Goal: Task Accomplishment & Management: Manage account settings

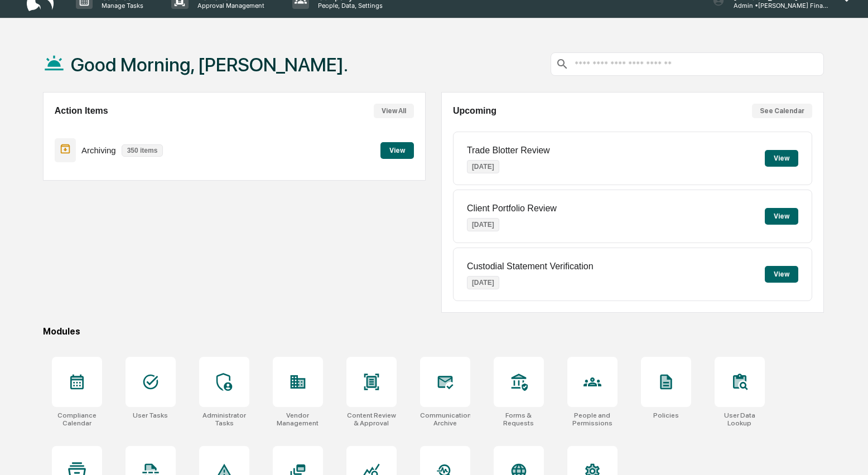
scroll to position [38, 0]
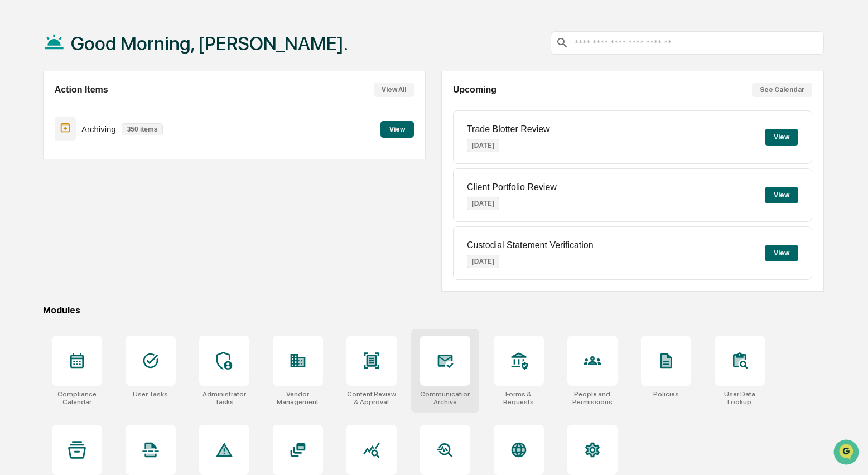
click at [445, 363] on icon at bounding box center [445, 361] width 12 height 9
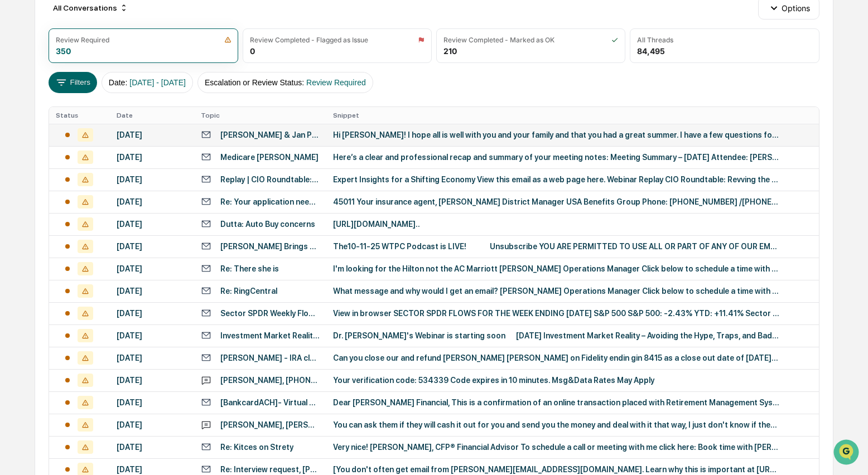
scroll to position [134, 0]
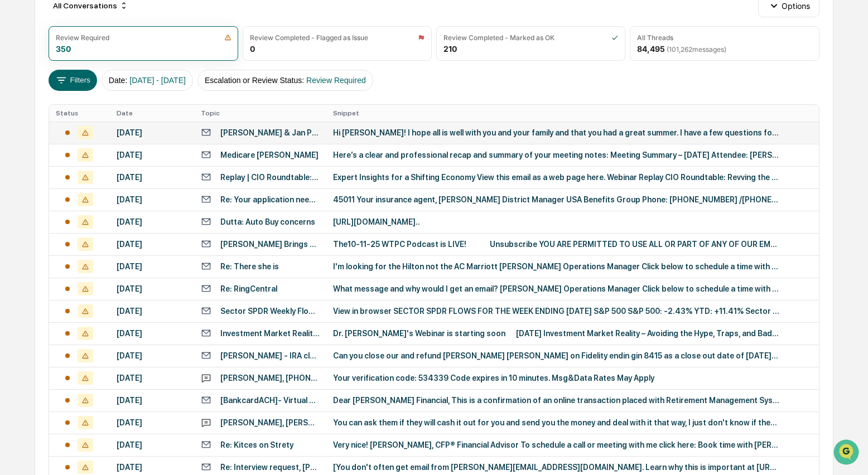
click at [377, 133] on div "Hi [PERSON_NAME]! I hope all is well with you and your family and that you had …" at bounding box center [556, 132] width 446 height 9
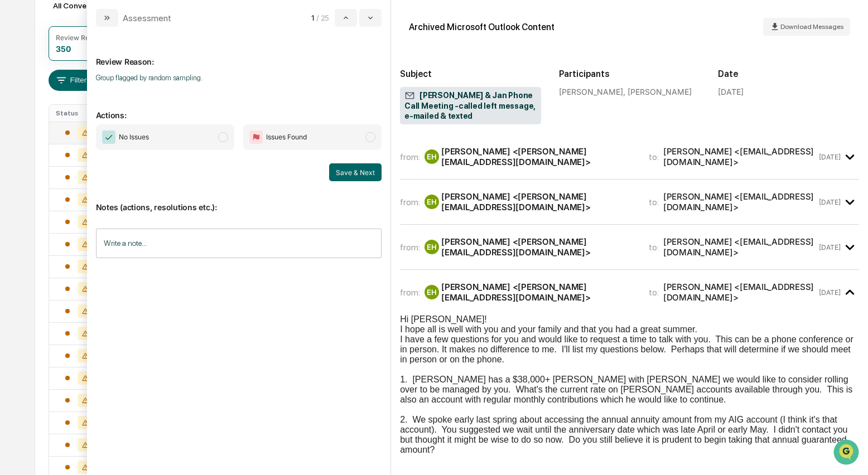
click at [225, 140] on span "modal" at bounding box center [223, 137] width 10 height 10
click at [358, 173] on button "Save & Next" at bounding box center [355, 173] width 52 height 18
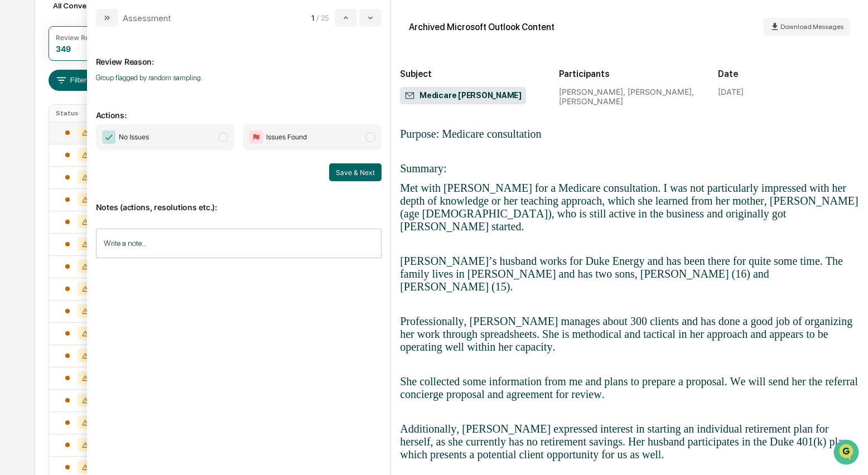
scroll to position [174, 0]
click at [227, 137] on span "modal" at bounding box center [223, 137] width 10 height 10
click at [345, 170] on button "Save & Next" at bounding box center [355, 173] width 52 height 18
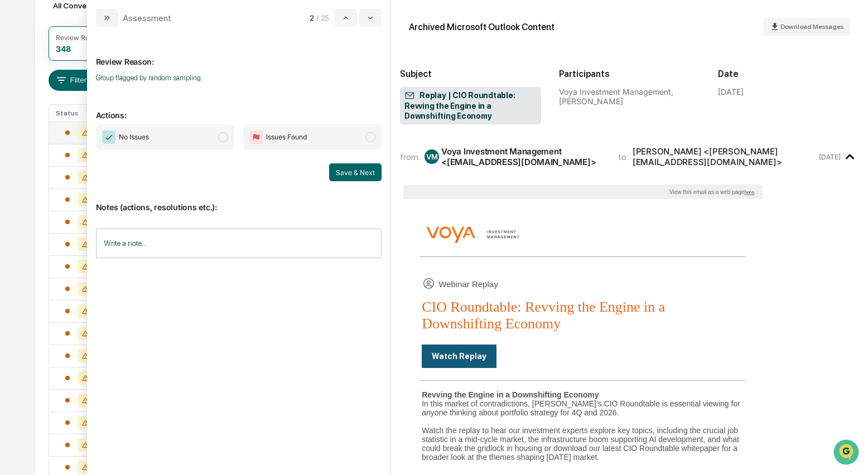
click at [226, 138] on span "modal" at bounding box center [223, 137] width 10 height 10
click at [335, 173] on button "Save & Next" at bounding box center [355, 173] width 52 height 18
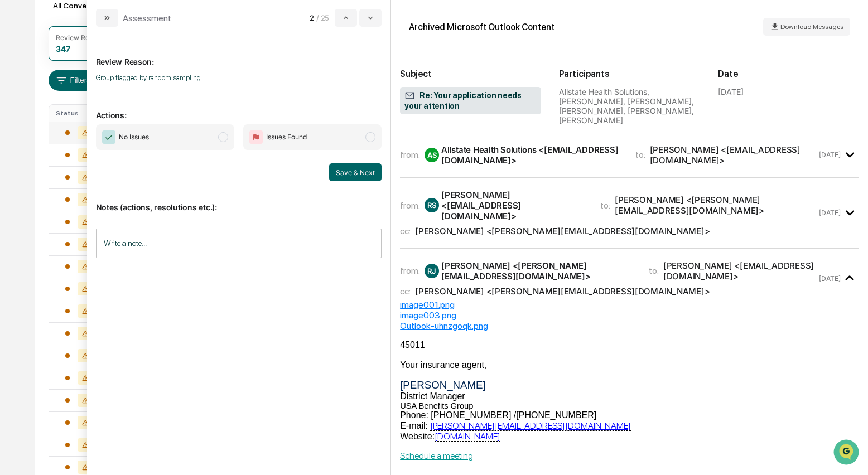
click at [468, 148] on div "Allstate Health Solutions <noreply@NGIC.COM>" at bounding box center [531, 155] width 181 height 21
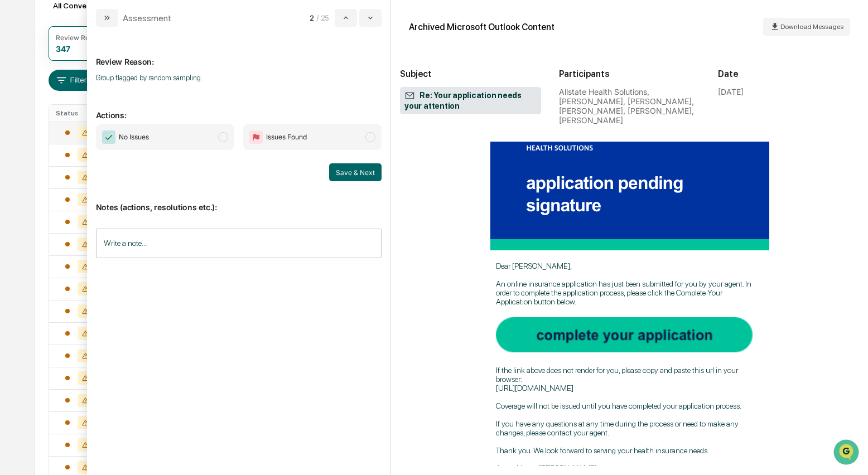
scroll to position [172, 0]
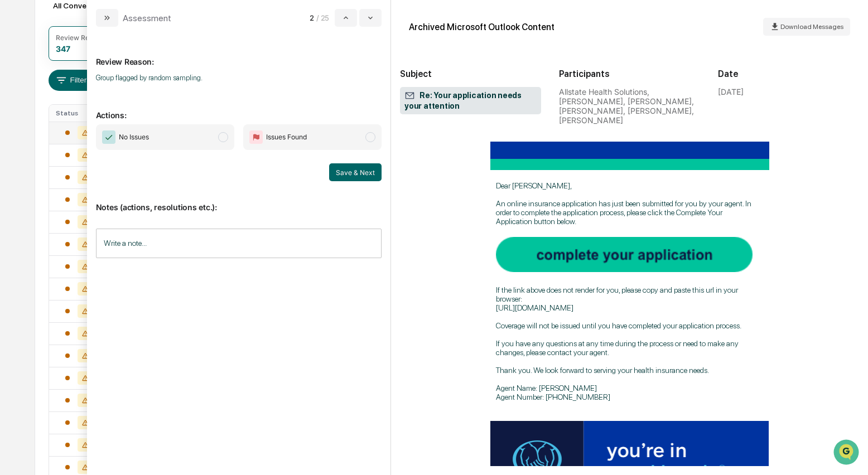
click at [225, 140] on span "modal" at bounding box center [223, 137] width 10 height 10
click at [357, 171] on button "Save & Next" at bounding box center [355, 173] width 52 height 18
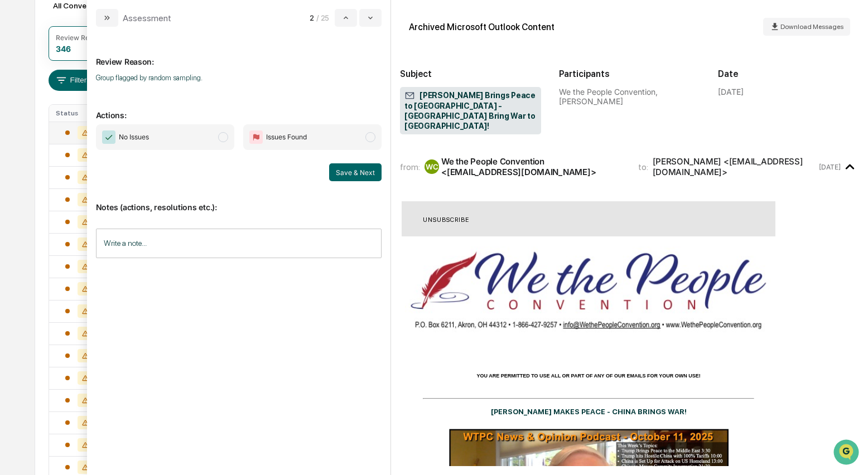
click at [232, 138] on span "No Issues" at bounding box center [165, 137] width 138 height 26
click at [362, 174] on button "Save & Next" at bounding box center [355, 173] width 52 height 18
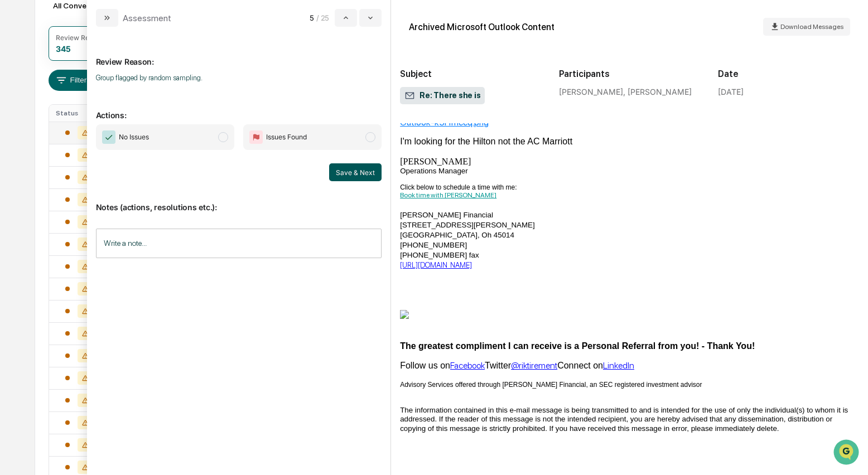
scroll to position [101, 0]
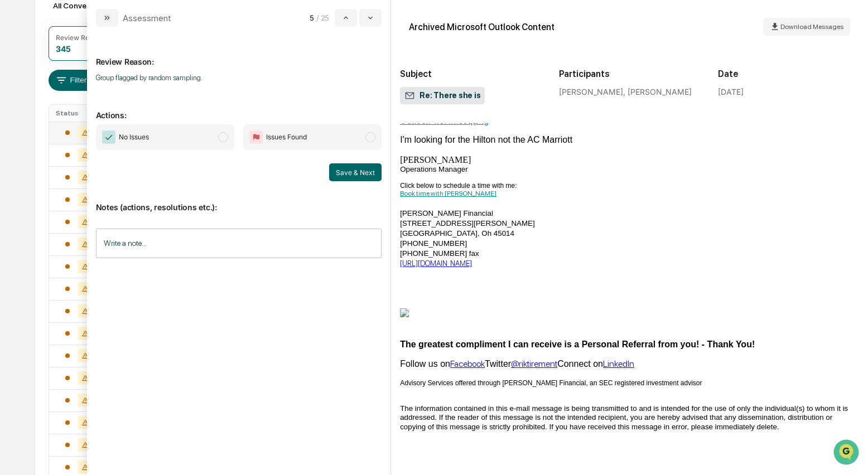
click at [228, 138] on span "modal" at bounding box center [223, 137] width 10 height 10
click at [357, 174] on button "Save & Next" at bounding box center [355, 173] width 52 height 18
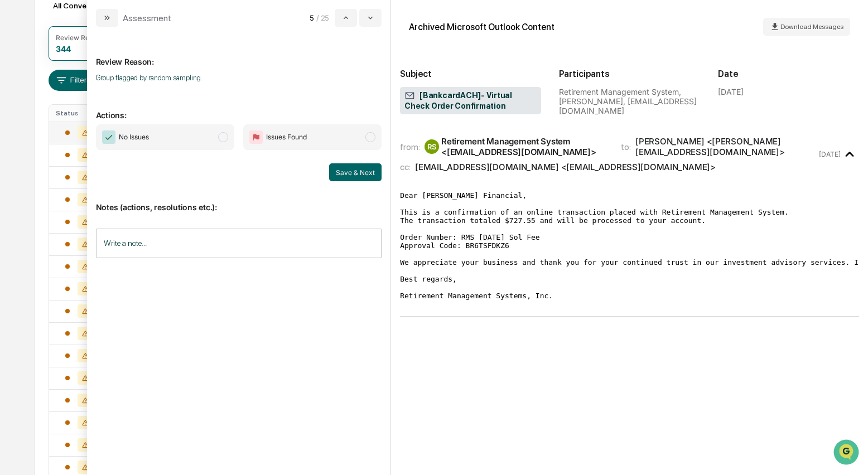
click at [228, 138] on span "modal" at bounding box center [223, 137] width 10 height 10
click at [353, 172] on button "Save & Next" at bounding box center [355, 173] width 52 height 18
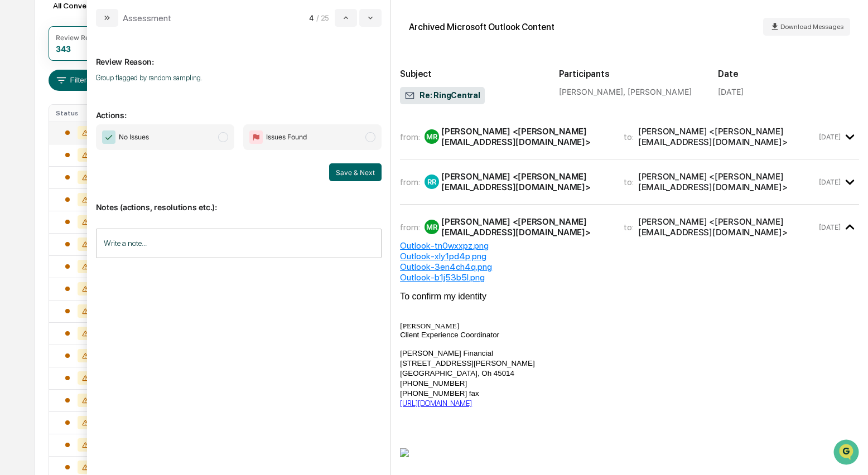
click at [467, 145] on div "[PERSON_NAME] <[PERSON_NAME][EMAIL_ADDRESS][DOMAIN_NAME]>" at bounding box center [525, 136] width 169 height 21
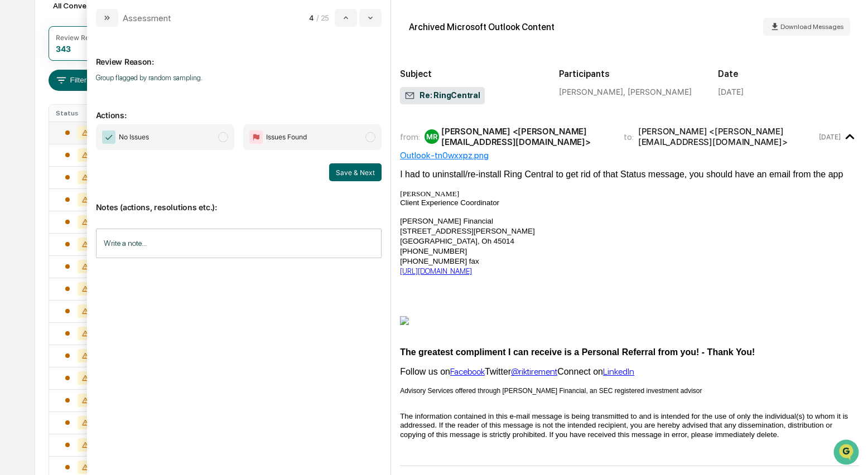
click at [227, 140] on span "modal" at bounding box center [223, 137] width 10 height 10
click at [359, 174] on button "Save & Next" at bounding box center [355, 173] width 52 height 18
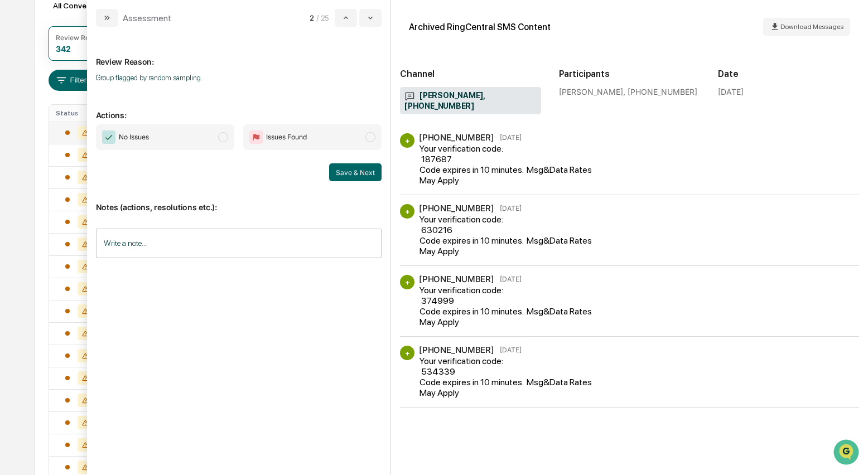
click at [221, 138] on span "modal" at bounding box center [223, 137] width 10 height 10
click at [343, 169] on button "Save & Next" at bounding box center [355, 173] width 52 height 18
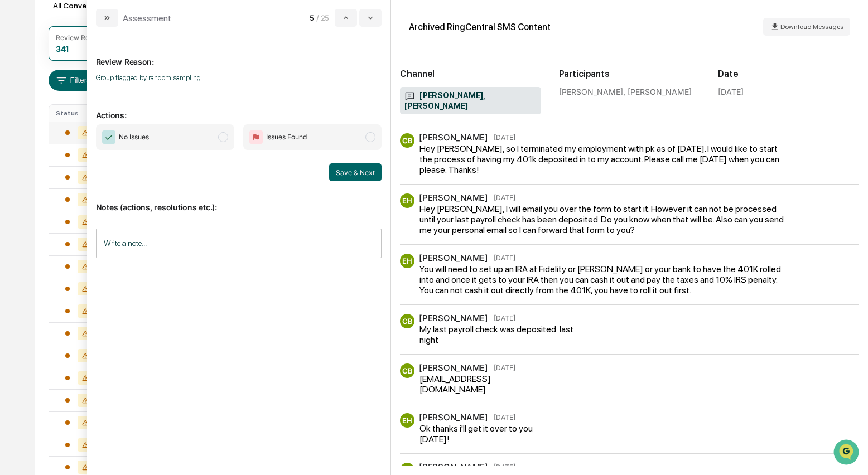
click at [229, 140] on span "No Issues" at bounding box center [165, 137] width 138 height 26
click at [361, 169] on button "Save & Next" at bounding box center [355, 173] width 52 height 18
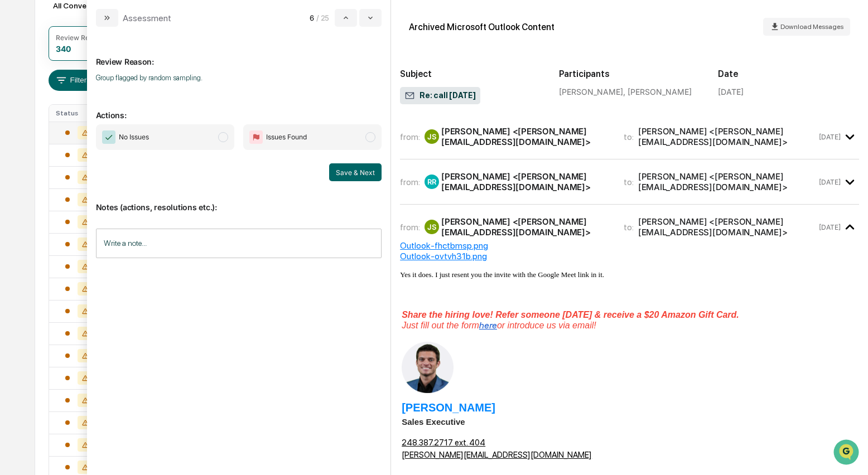
click at [503, 138] on div "Jeff Sophiea <jeff@idealtraits.com>" at bounding box center [525, 136] width 169 height 21
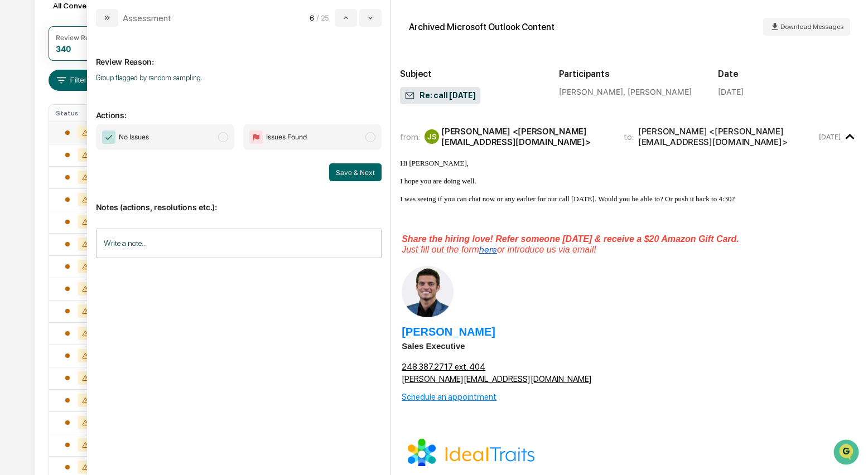
click at [224, 138] on span "modal" at bounding box center [223, 137] width 10 height 10
click at [359, 172] on button "Save & Next" at bounding box center [355, 173] width 52 height 18
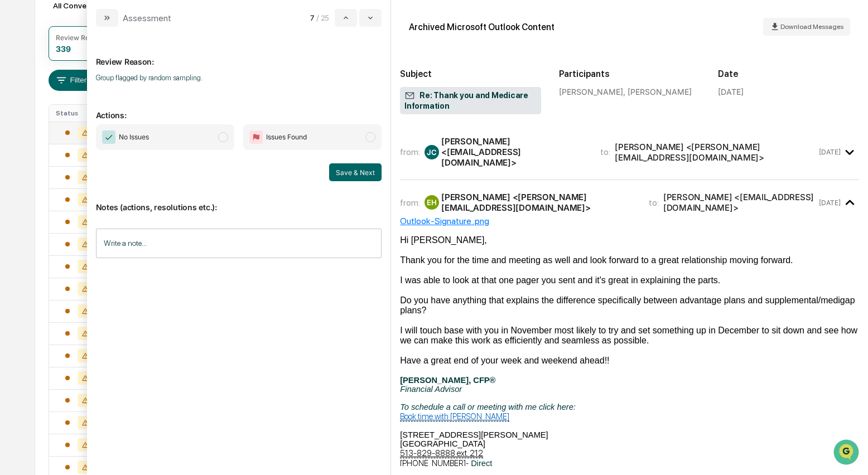
click at [473, 149] on div "Jennifer Concannon <concannonagency@yahoo.com>" at bounding box center [514, 152] width 146 height 32
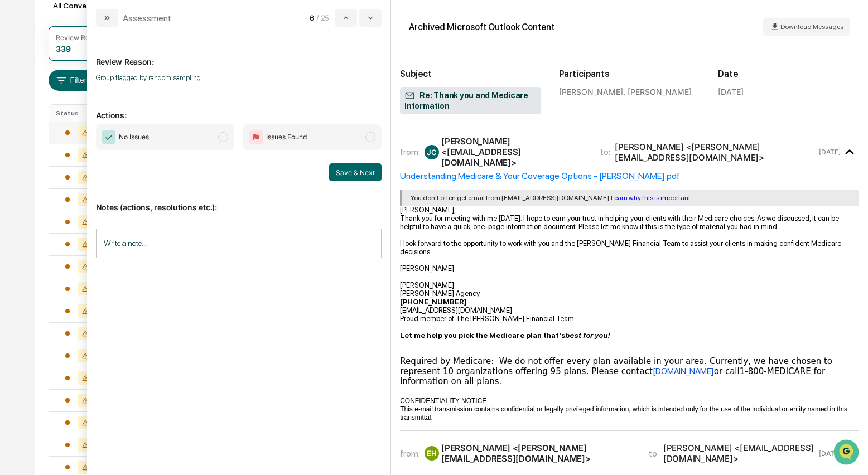
click at [227, 140] on span "modal" at bounding box center [223, 137] width 10 height 10
click at [351, 170] on button "Save & Next" at bounding box center [355, 173] width 52 height 18
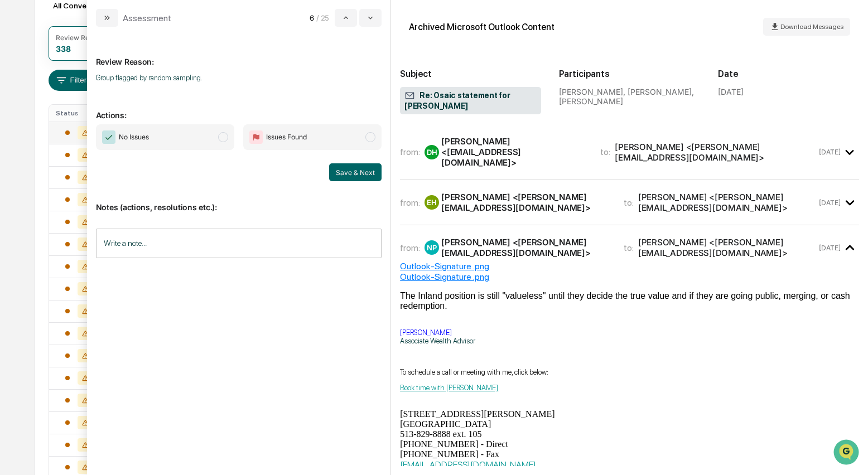
click at [224, 142] on span "modal" at bounding box center [223, 137] width 10 height 10
click at [367, 175] on button "Save & Next" at bounding box center [355, 173] width 52 height 18
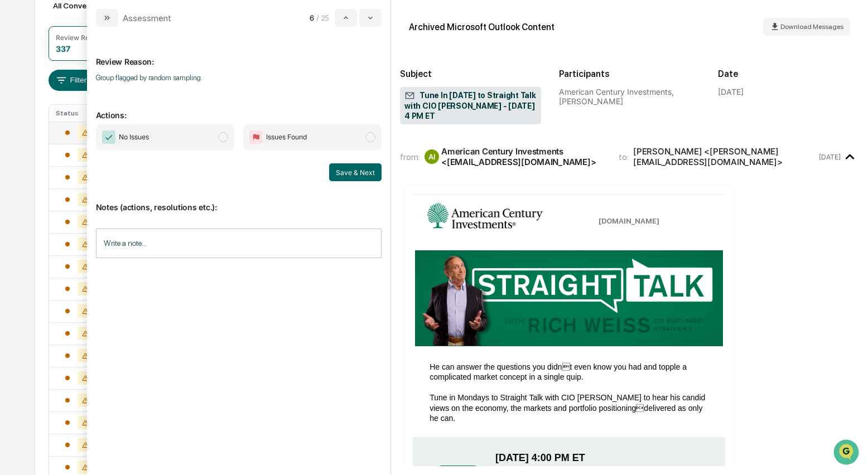
click at [223, 137] on span "modal" at bounding box center [223, 137] width 10 height 10
click at [348, 170] on button "Save & Next" at bounding box center [355, 173] width 52 height 18
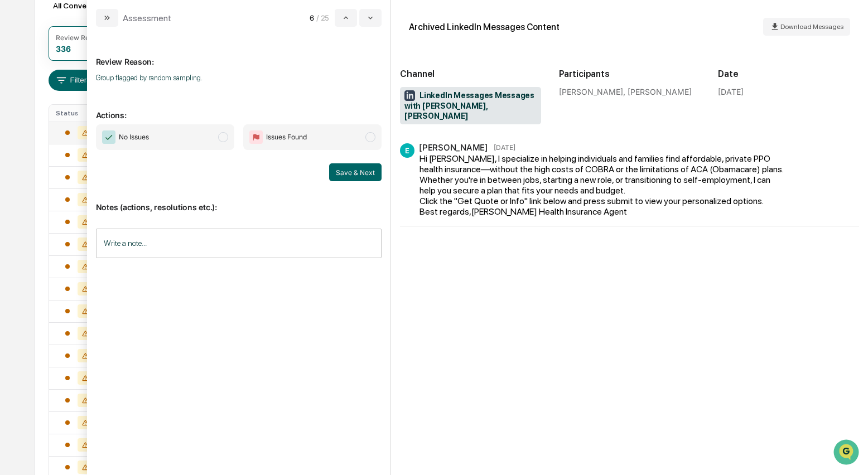
click at [224, 138] on span "modal" at bounding box center [223, 137] width 10 height 10
click at [357, 169] on button "Save & Next" at bounding box center [355, 173] width 52 height 18
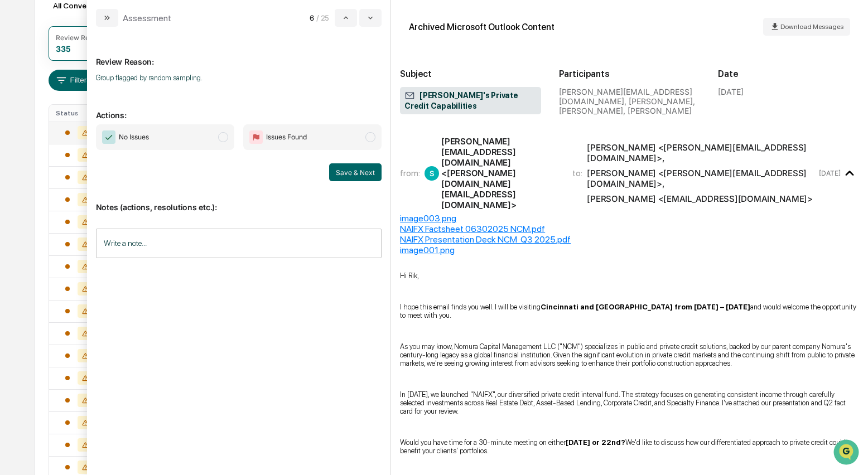
click at [229, 139] on span "No Issues" at bounding box center [165, 137] width 138 height 26
click at [359, 174] on button "Save & Next" at bounding box center [355, 173] width 52 height 18
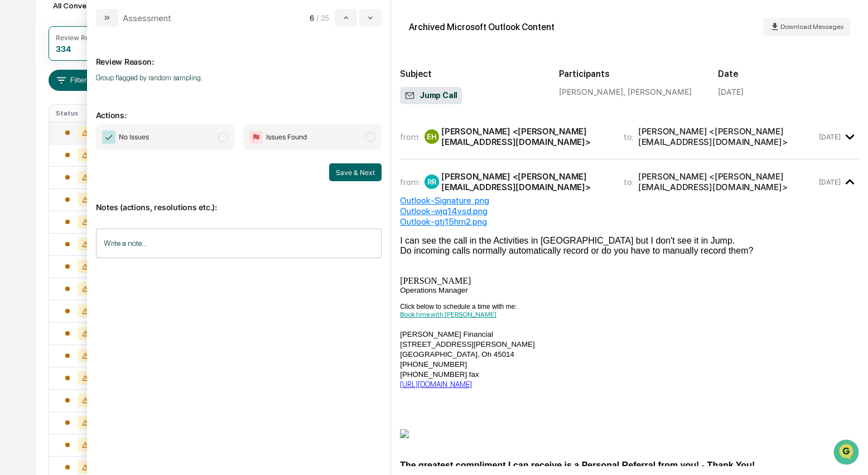
click at [224, 135] on span "modal" at bounding box center [223, 137] width 10 height 10
click at [351, 168] on button "Save & Next" at bounding box center [355, 173] width 52 height 18
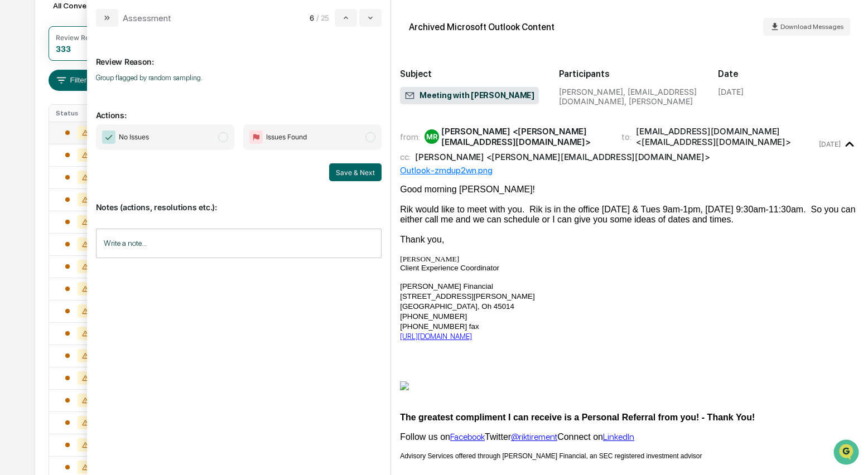
click at [220, 138] on span "modal" at bounding box center [223, 137] width 10 height 10
click at [337, 172] on button "Save & Next" at bounding box center [355, 173] width 52 height 18
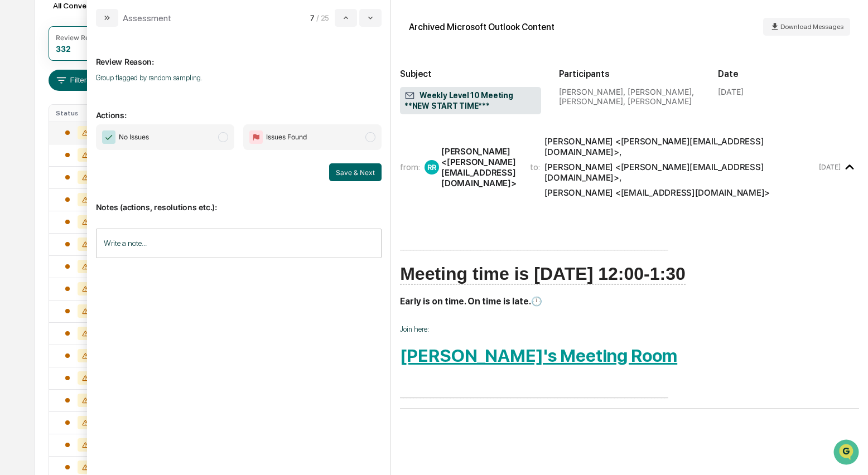
click at [226, 139] on span "modal" at bounding box center [223, 137] width 10 height 10
click at [366, 173] on button "Save & Next" at bounding box center [355, 173] width 52 height 18
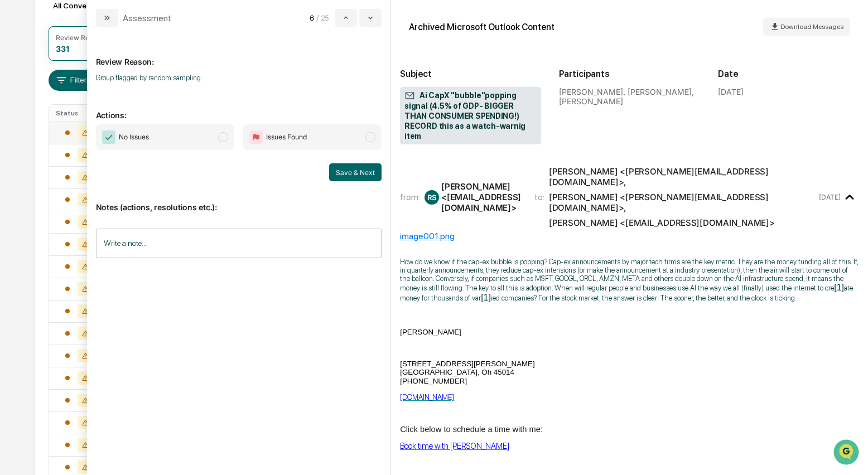
click at [224, 137] on span "modal" at bounding box center [223, 137] width 10 height 10
click at [365, 176] on button "Save & Next" at bounding box center [355, 173] width 52 height 18
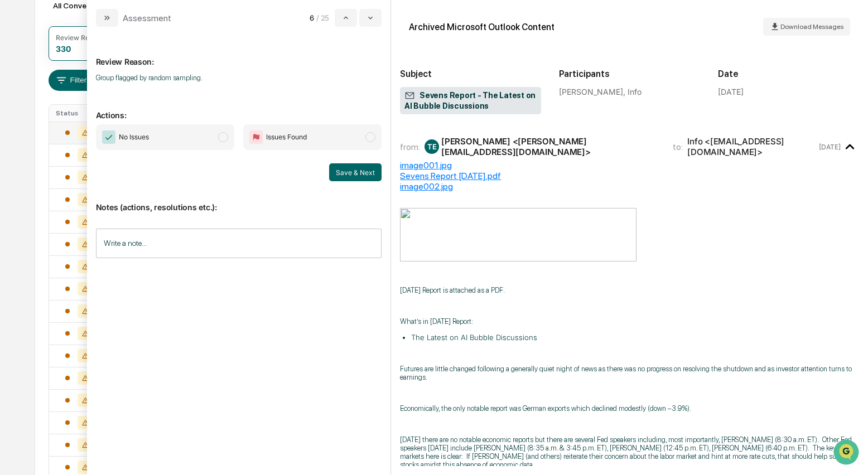
click at [225, 140] on span "modal" at bounding box center [223, 137] width 10 height 10
click at [343, 171] on button "Save & Next" at bounding box center [355, 173] width 52 height 18
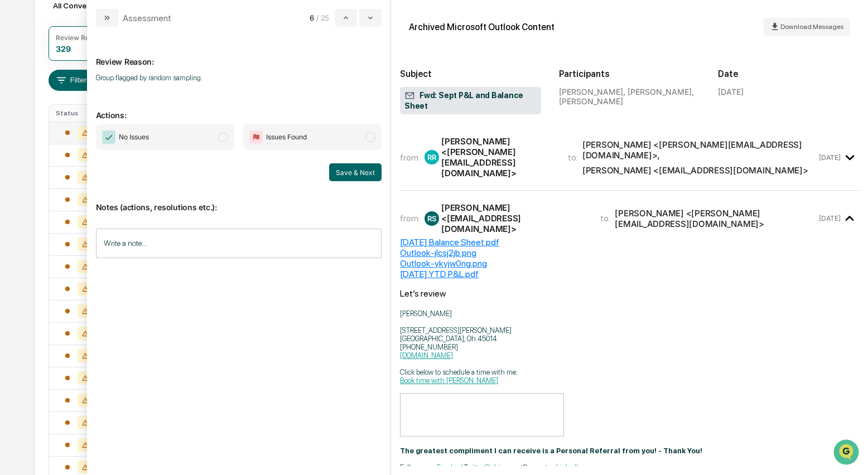
click at [222, 138] on span "modal" at bounding box center [223, 137] width 10 height 10
click at [356, 174] on button "Save & Next" at bounding box center [355, 173] width 52 height 18
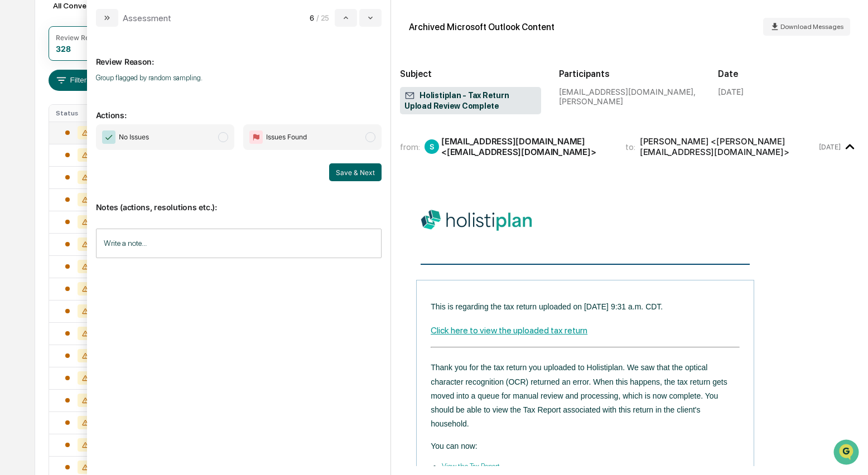
click at [224, 139] on span "modal" at bounding box center [223, 137] width 10 height 10
click at [367, 175] on button "Save & Next" at bounding box center [355, 173] width 52 height 18
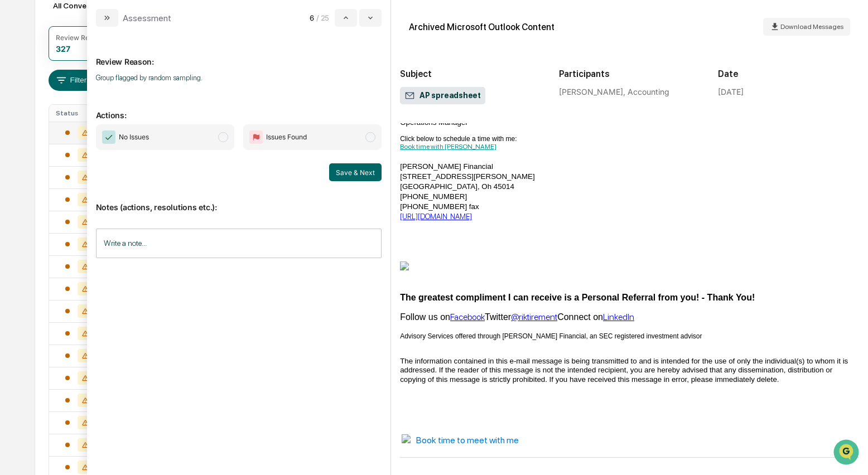
scroll to position [104, 0]
drag, startPoint x: 228, startPoint y: 141, endPoint x: 286, endPoint y: 167, distance: 64.4
click at [228, 141] on span "No Issues" at bounding box center [165, 137] width 138 height 26
click at [359, 178] on button "Save & Next" at bounding box center [355, 173] width 52 height 18
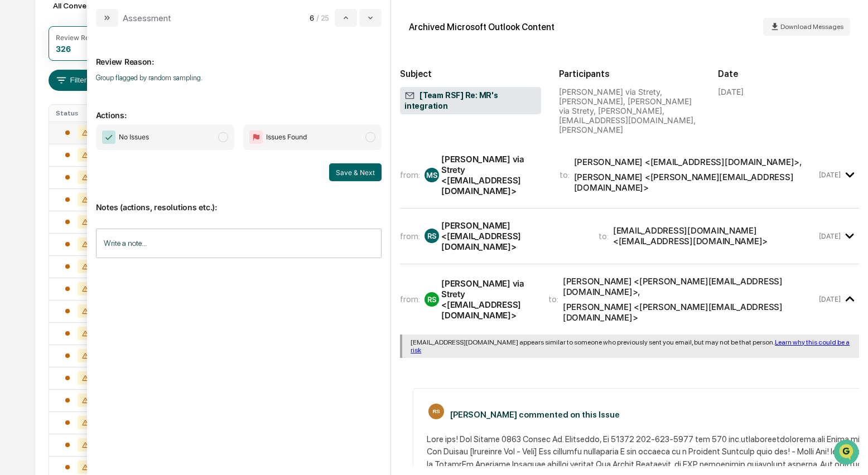
click at [496, 175] on div "melissa via Strety <noreply@strety.com>" at bounding box center [493, 175] width 104 height 42
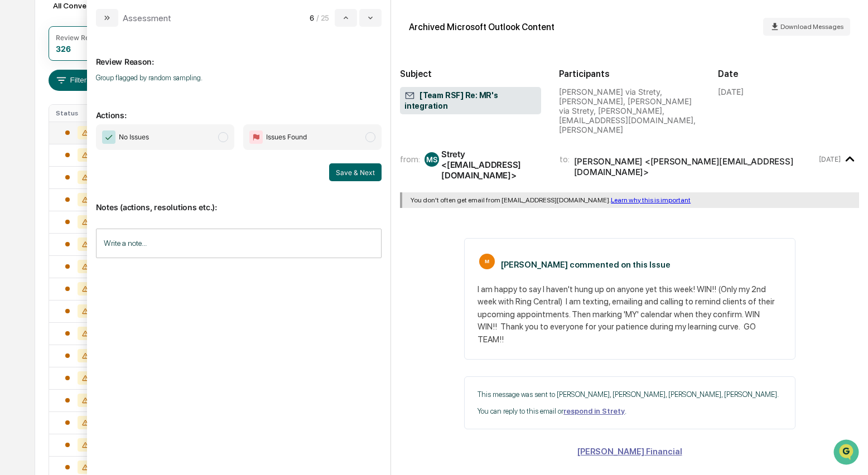
scroll to position [17, 0]
click at [222, 138] on span "modal" at bounding box center [223, 137] width 10 height 10
click at [350, 175] on button "Save & Next" at bounding box center [355, 173] width 52 height 18
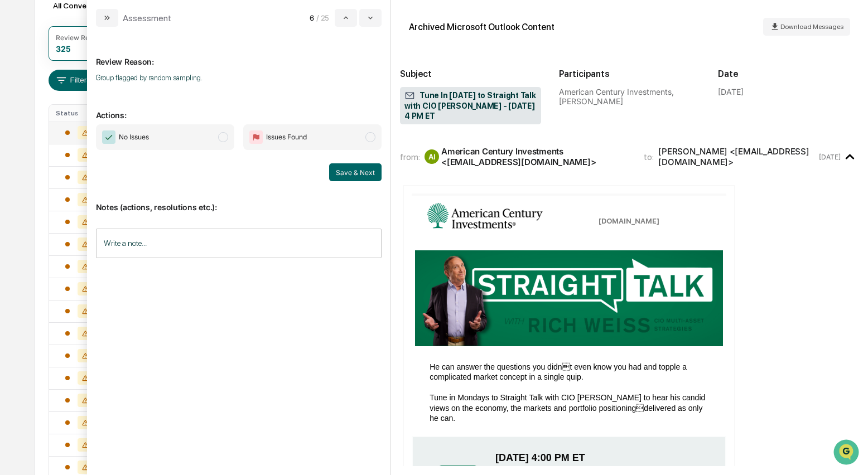
click at [224, 133] on span "modal" at bounding box center [223, 137] width 10 height 10
click at [364, 176] on button "Save & Next" at bounding box center [355, 173] width 52 height 18
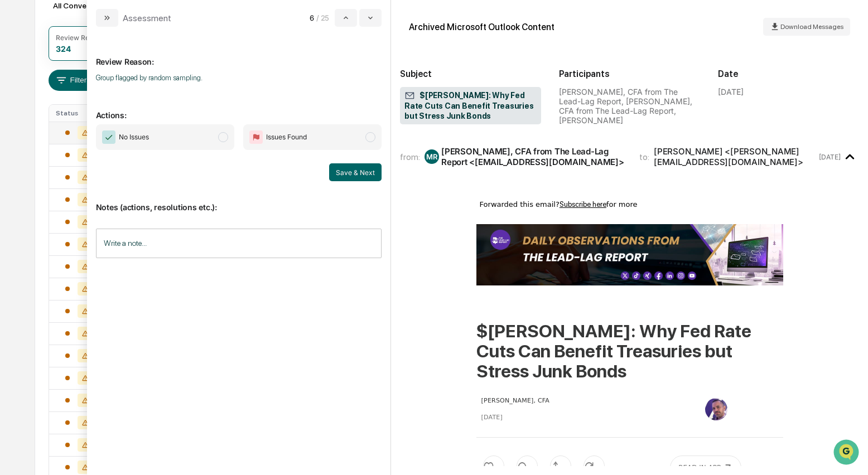
click at [227, 138] on span "modal" at bounding box center [223, 137] width 10 height 10
click at [350, 170] on button "Save & Next" at bounding box center [355, 173] width 52 height 18
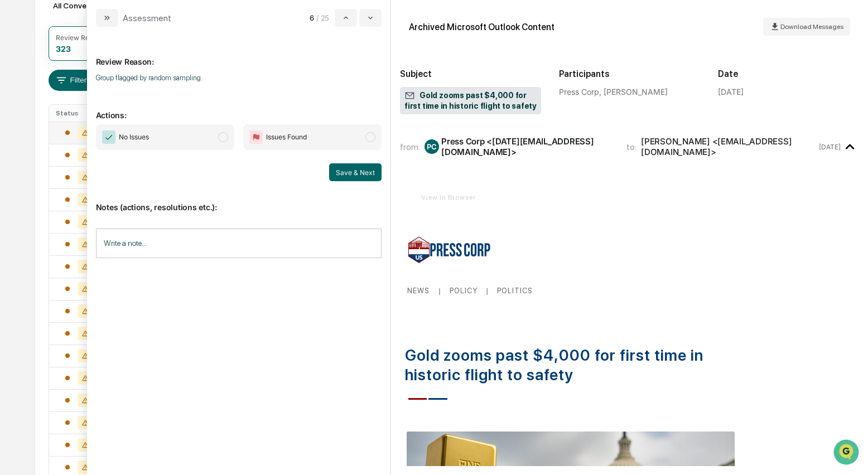
click at [226, 137] on span "modal" at bounding box center [223, 137] width 10 height 10
click at [344, 171] on button "Save & Next" at bounding box center [355, 173] width 52 height 18
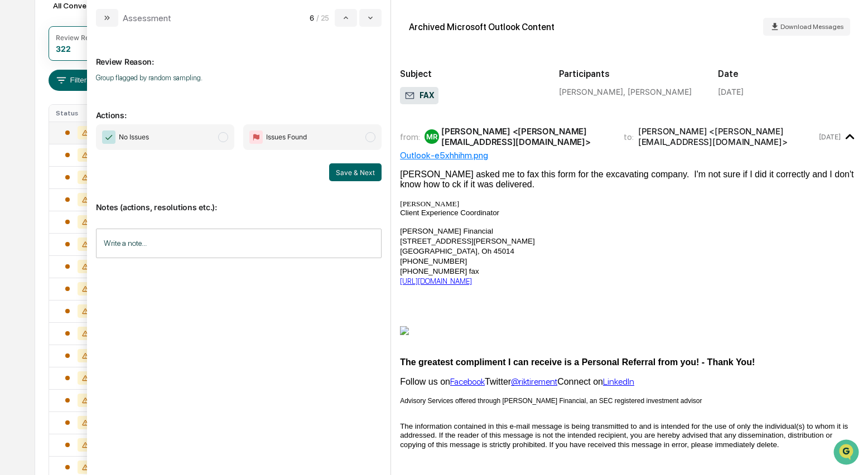
click at [228, 141] on span "No Issues" at bounding box center [165, 137] width 138 height 26
click at [358, 171] on button "Save & Next" at bounding box center [355, 173] width 52 height 18
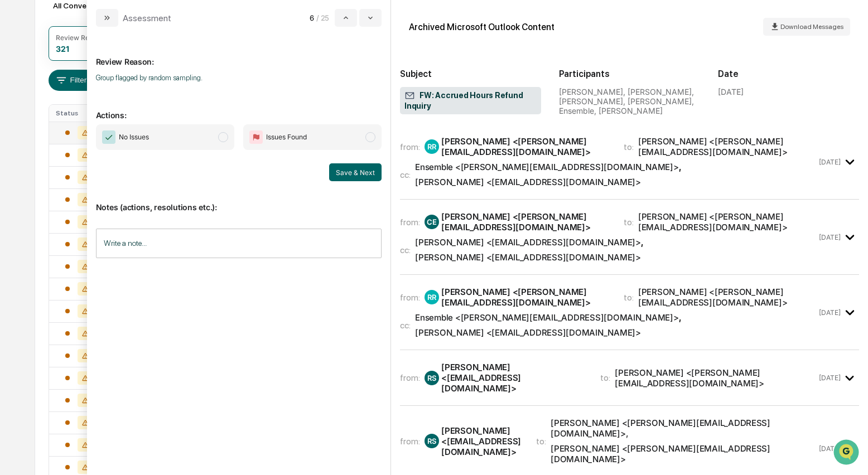
click at [513, 159] on div "from: RR Robin Raper <Robin@riksaylorfinancial.com> to: Calvin Elliott <calvin@…" at bounding box center [608, 161] width 417 height 51
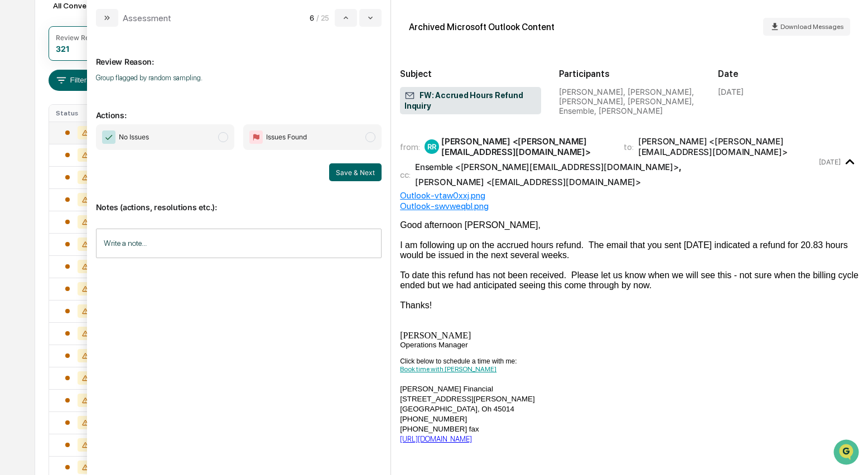
click at [223, 135] on span "modal" at bounding box center [223, 137] width 10 height 10
click at [359, 174] on button "Save & Next" at bounding box center [355, 173] width 52 height 18
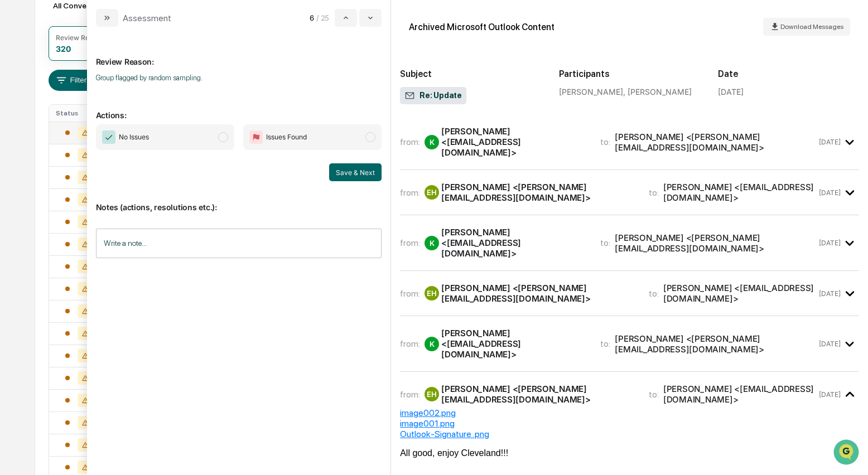
click at [506, 182] on div "Eric Hamberg <eric@riksaylorfinancial.com>" at bounding box center [538, 192] width 194 height 21
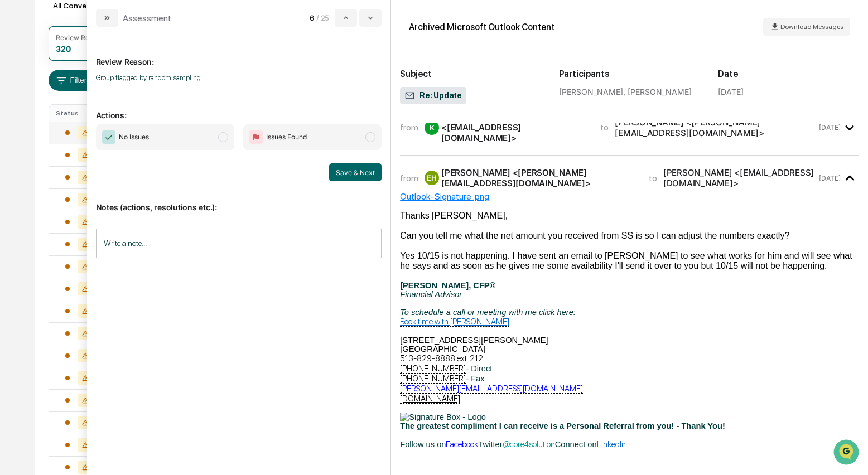
scroll to position [26, 0]
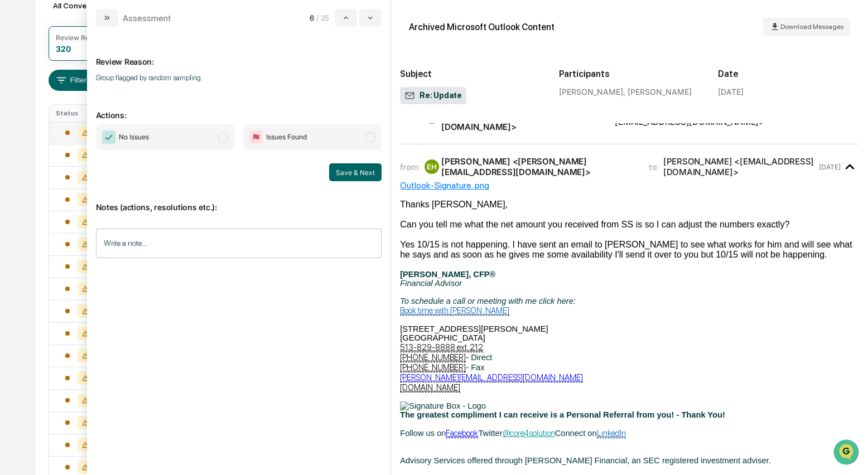
click at [228, 135] on span "modal" at bounding box center [223, 137] width 10 height 10
click at [362, 169] on button "Save & Next" at bounding box center [355, 173] width 52 height 18
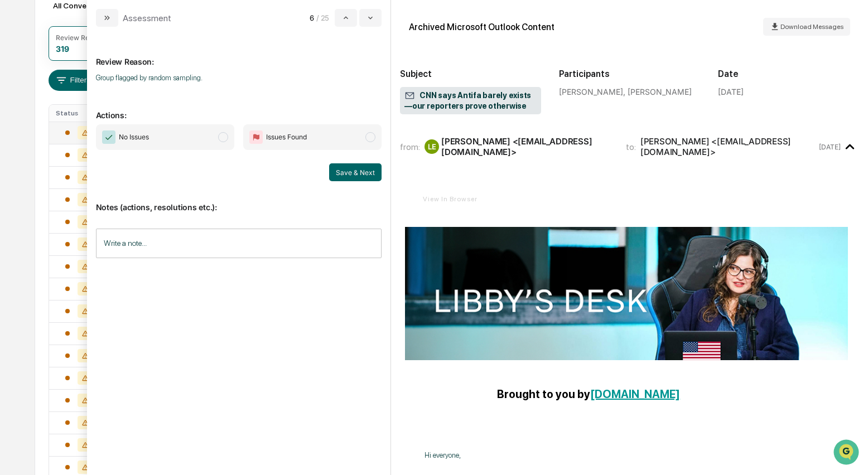
click at [222, 140] on span "modal" at bounding box center [223, 137] width 10 height 10
click at [350, 179] on button "Save & Next" at bounding box center [355, 173] width 52 height 18
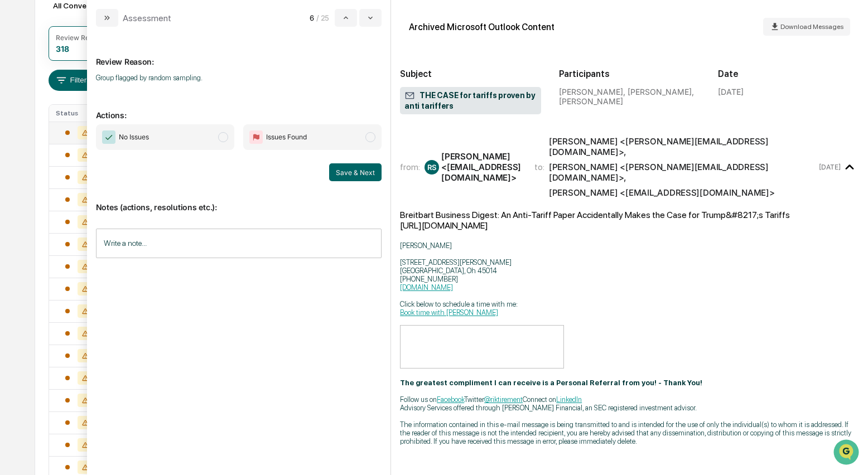
click at [225, 139] on span "modal" at bounding box center [223, 137] width 10 height 10
drag, startPoint x: 366, startPoint y: 171, endPoint x: 354, endPoint y: 170, distance: 11.8
click at [366, 171] on button "Save & Next" at bounding box center [355, 173] width 52 height 18
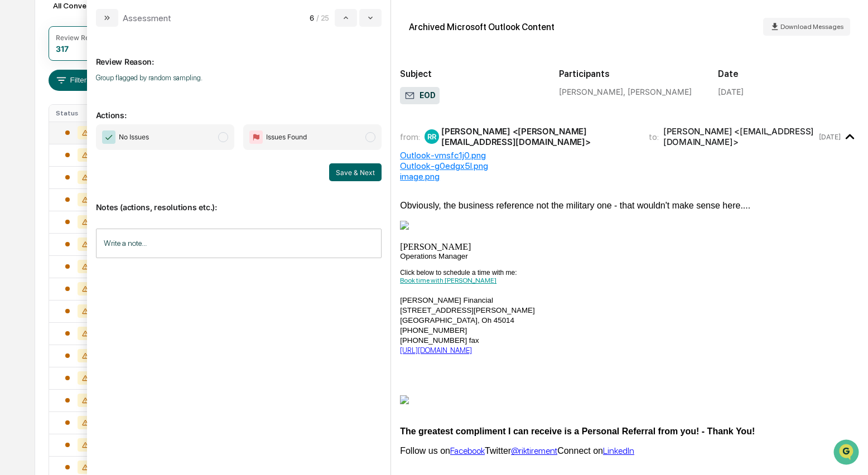
click at [224, 138] on span "modal" at bounding box center [223, 137] width 10 height 10
click at [361, 177] on button "Save & Next" at bounding box center [355, 173] width 52 height 18
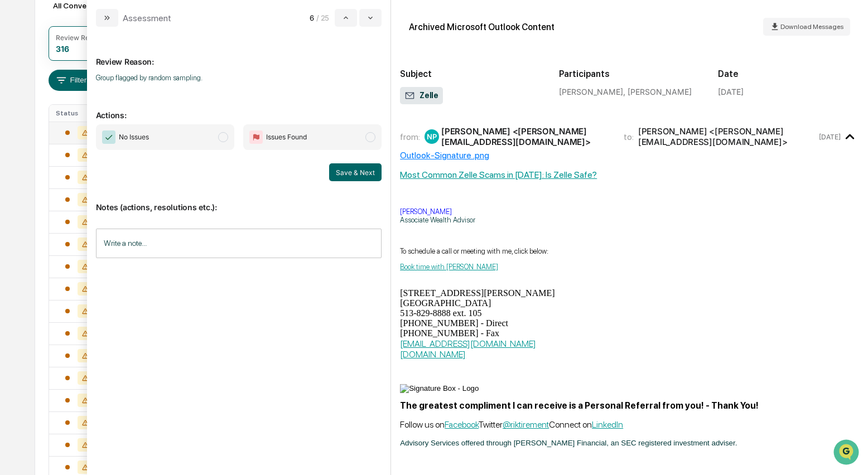
click at [222, 134] on span "modal" at bounding box center [223, 137] width 10 height 10
click at [339, 171] on button "Save & Next" at bounding box center [355, 173] width 52 height 18
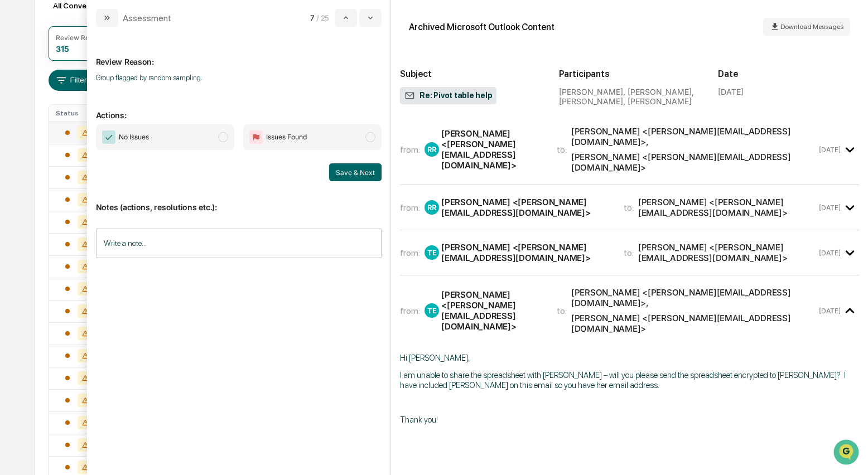
click at [486, 155] on div "from: RR Robin Raper <Robin@riksaylorfinancial.com> to: Stacie Craddock <stacie…" at bounding box center [608, 149] width 417 height 47
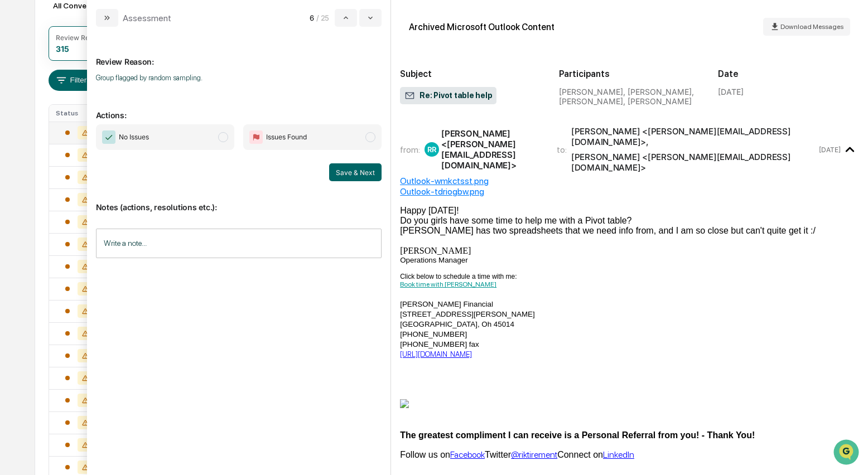
click at [220, 132] on span "No Issues" at bounding box center [165, 137] width 138 height 26
click at [344, 170] on button "Save & Next" at bounding box center [355, 173] width 52 height 18
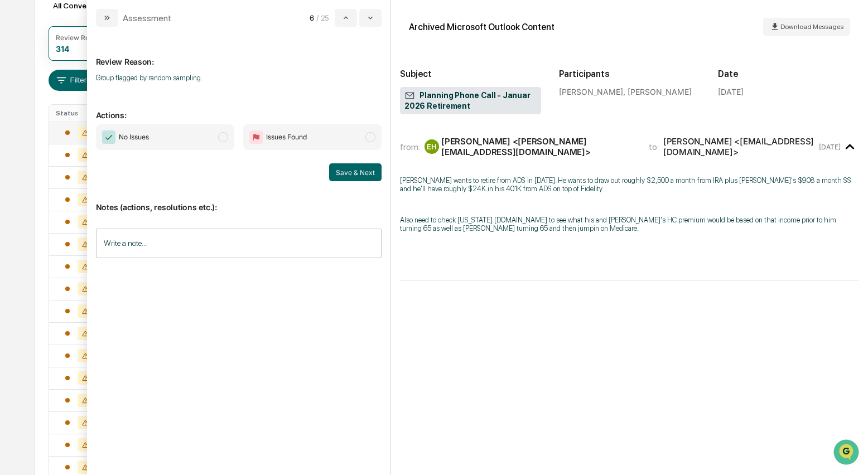
click at [229, 140] on span "No Issues" at bounding box center [165, 137] width 138 height 26
click at [363, 170] on button "Save & Next" at bounding box center [355, 173] width 52 height 18
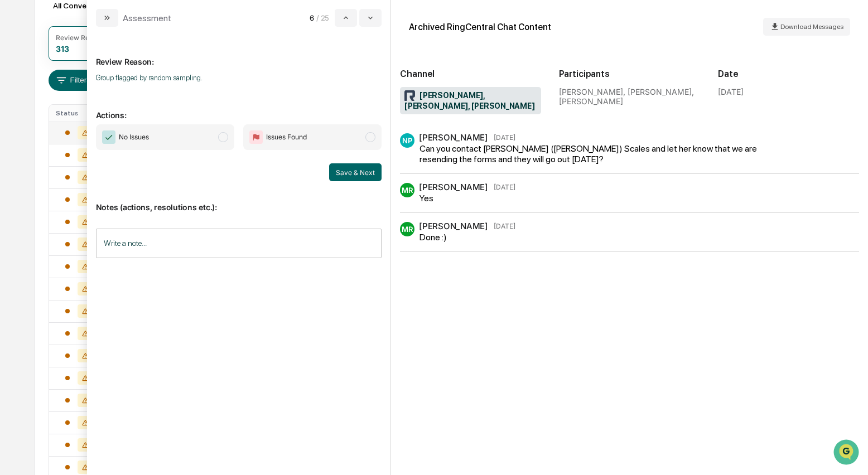
click at [228, 138] on span "modal" at bounding box center [223, 137] width 10 height 10
click at [348, 167] on button "Save & Next" at bounding box center [355, 173] width 52 height 18
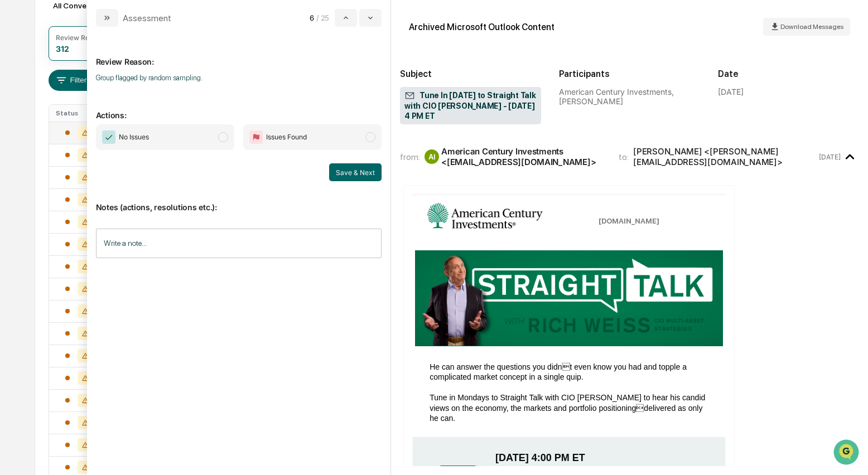
click at [225, 141] on span "modal" at bounding box center [223, 137] width 10 height 10
click at [347, 172] on button "Save & Next" at bounding box center [355, 173] width 52 height 18
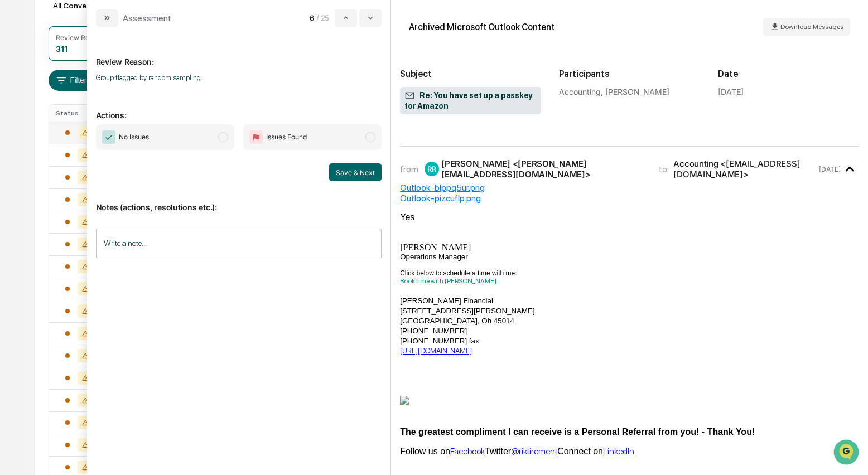
scroll to position [25, 0]
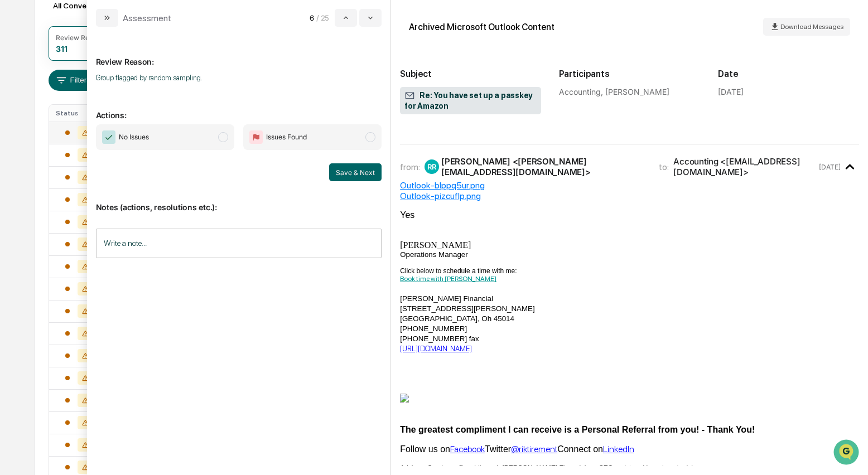
click at [225, 137] on span "modal" at bounding box center [223, 137] width 10 height 10
click at [367, 172] on button "Save & Next" at bounding box center [355, 173] width 52 height 18
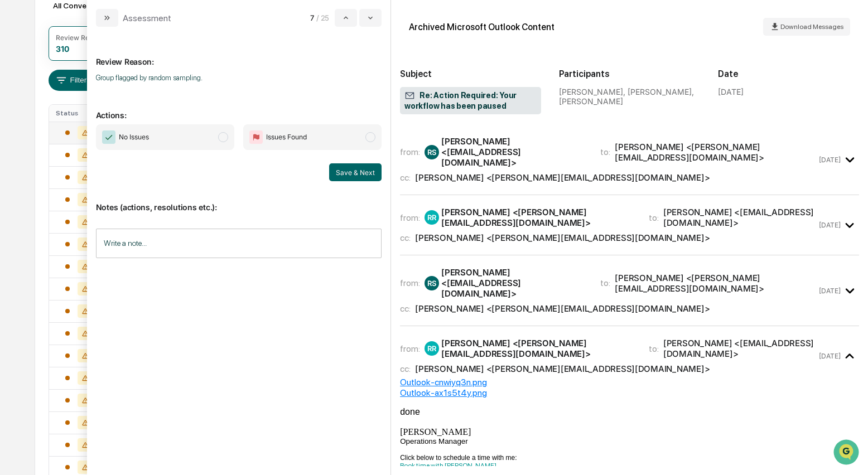
click at [452, 172] on div "Eric Hamberg <eric@riksaylorfinancial.com>" at bounding box center [562, 177] width 295 height 11
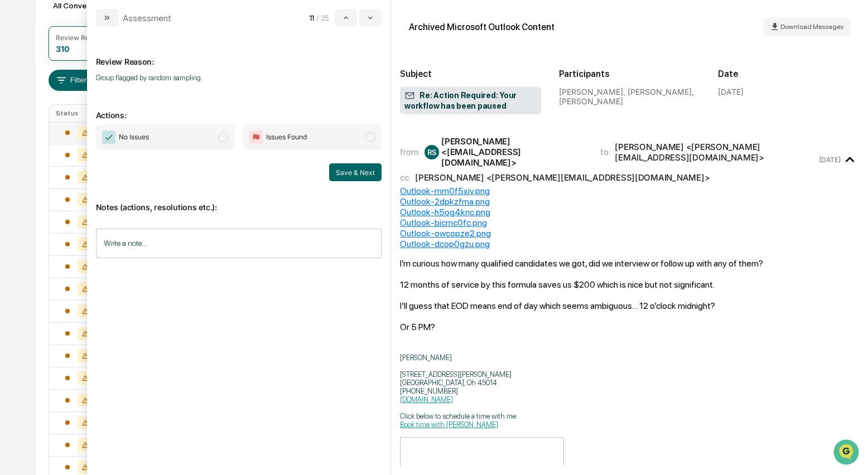
click at [222, 140] on span "modal" at bounding box center [223, 137] width 10 height 10
click at [363, 170] on button "Save & Next" at bounding box center [355, 173] width 52 height 18
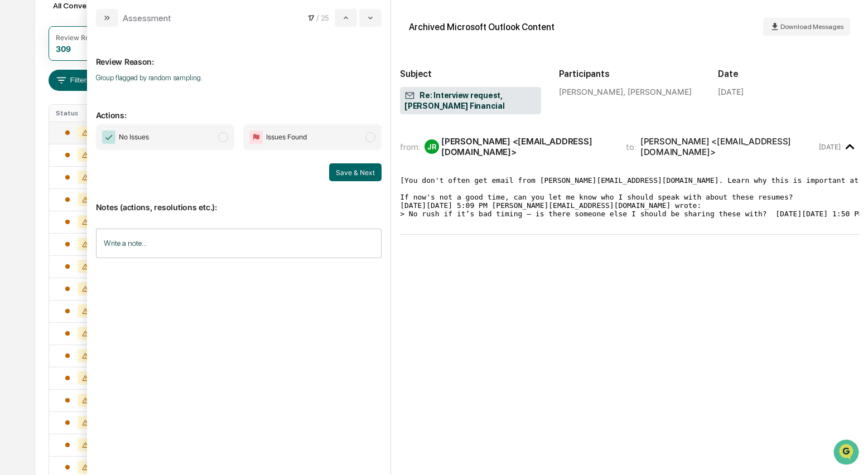
click at [226, 138] on span "modal" at bounding box center [223, 137] width 10 height 10
click at [345, 166] on button "Save & Next" at bounding box center [355, 173] width 52 height 18
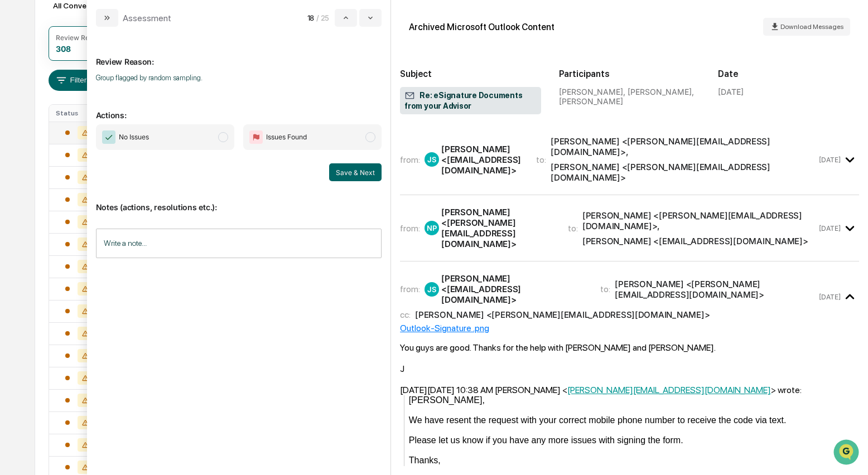
click at [473, 156] on div "JOYCE SIKES <jsikes825@gmail.com>" at bounding box center [481, 160] width 81 height 32
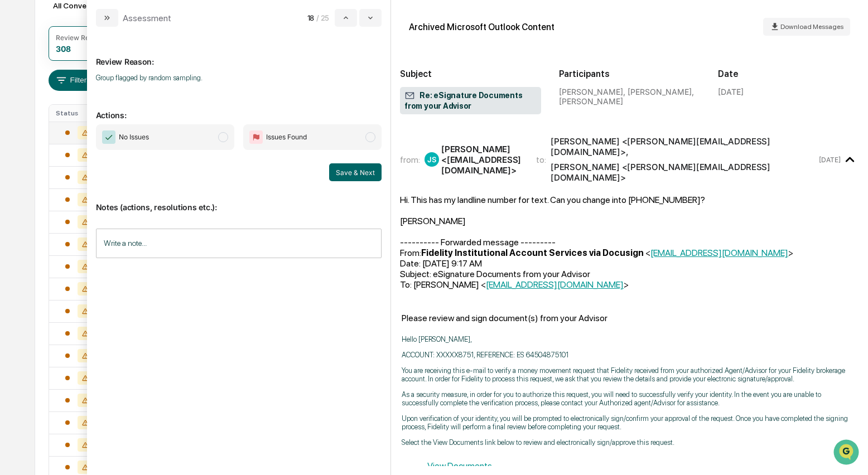
click at [221, 140] on span "modal" at bounding box center [223, 137] width 10 height 10
click at [358, 169] on button "Save & Next" at bounding box center [355, 173] width 52 height 18
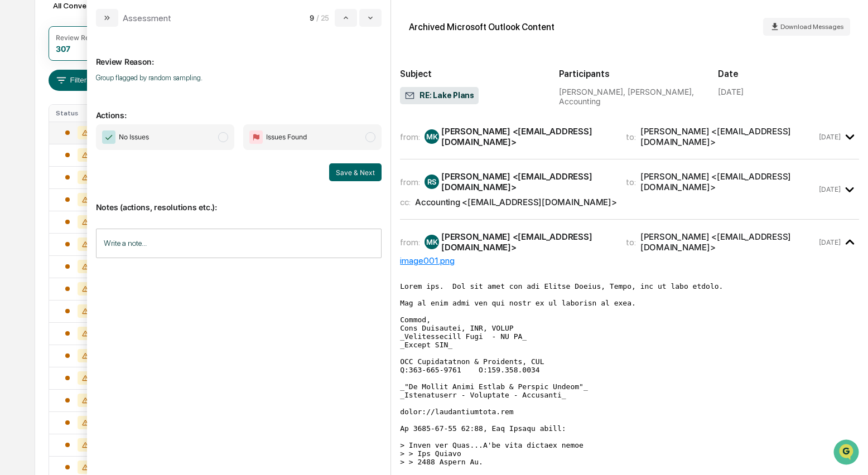
click at [225, 141] on span "modal" at bounding box center [223, 137] width 10 height 10
click at [340, 169] on button "Save & Next" at bounding box center [355, 173] width 52 height 18
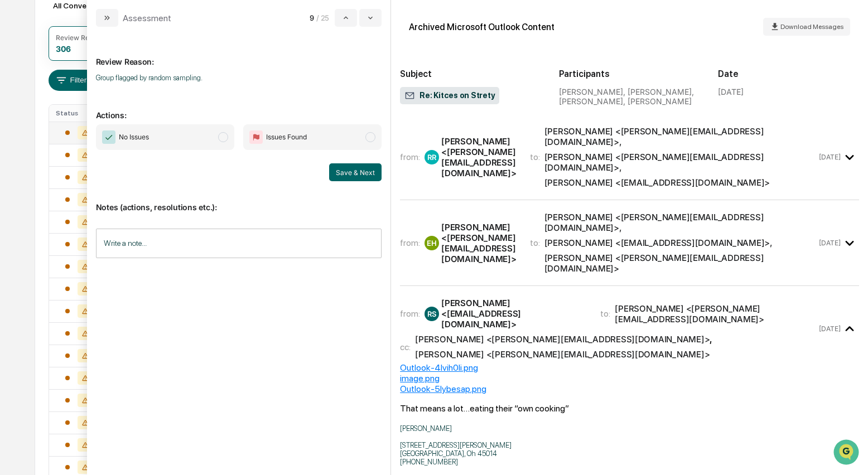
click at [223, 141] on span "modal" at bounding box center [223, 137] width 10 height 10
click at [335, 170] on button "Save & Next" at bounding box center [355, 173] width 52 height 18
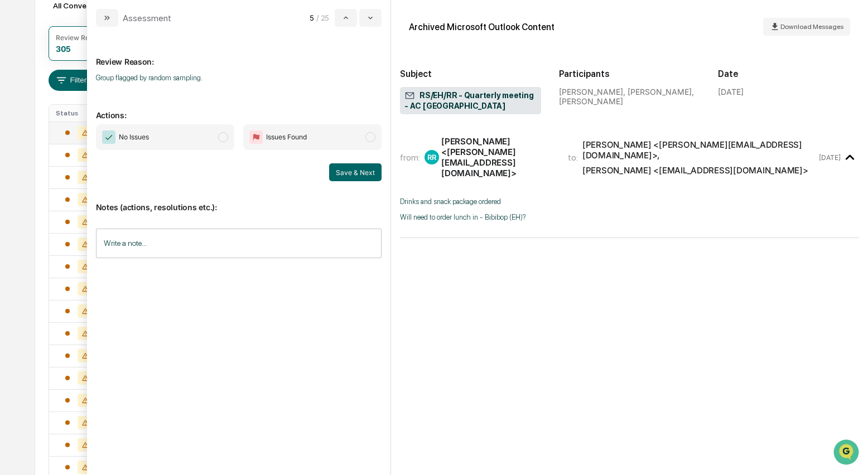
click at [224, 139] on span "modal" at bounding box center [223, 137] width 10 height 10
click at [348, 170] on button "Save & Next" at bounding box center [355, 173] width 52 height 18
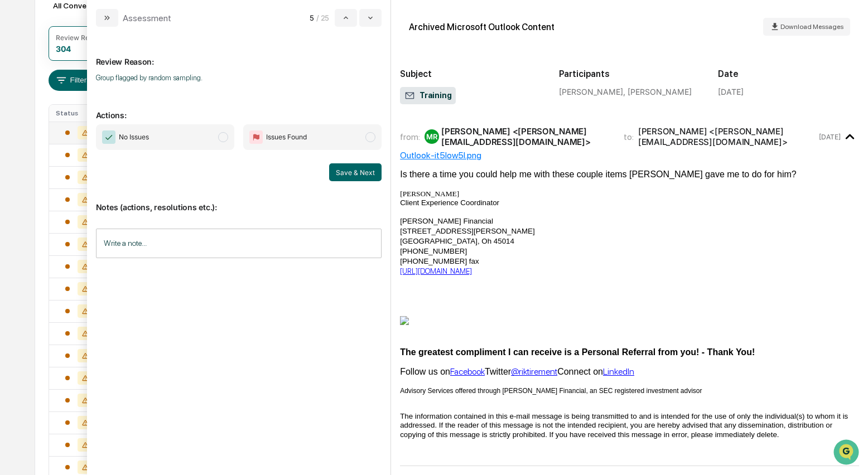
click at [224, 142] on span "No Issues" at bounding box center [165, 137] width 138 height 26
click at [363, 173] on button "Save & Next" at bounding box center [355, 173] width 52 height 18
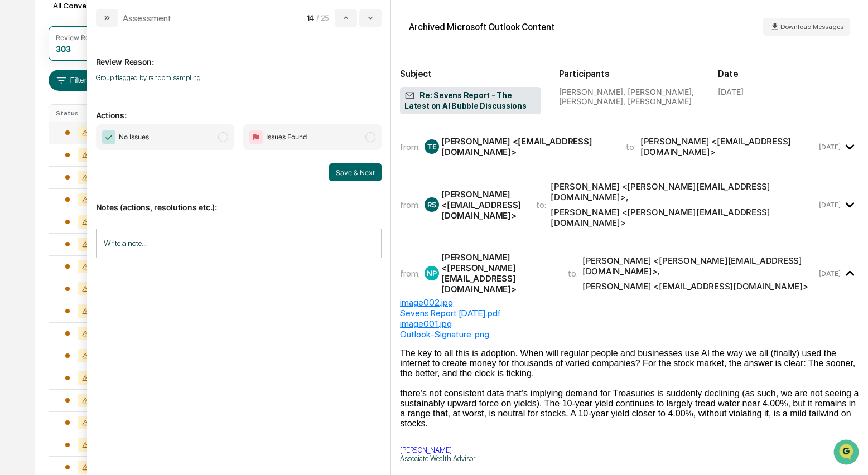
click at [225, 138] on span "modal" at bounding box center [223, 137] width 10 height 10
click at [359, 172] on button "Save & Next" at bounding box center [355, 173] width 52 height 18
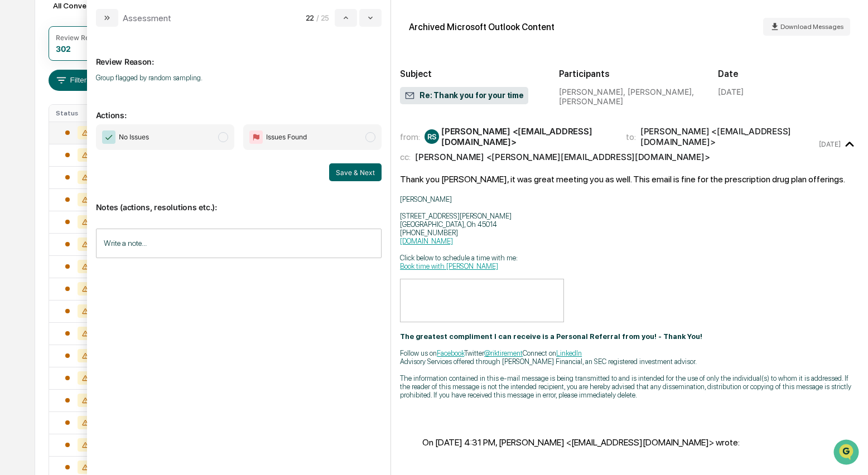
click at [224, 137] on span "modal" at bounding box center [223, 137] width 10 height 10
click at [343, 170] on button "Save & Next" at bounding box center [355, 173] width 52 height 18
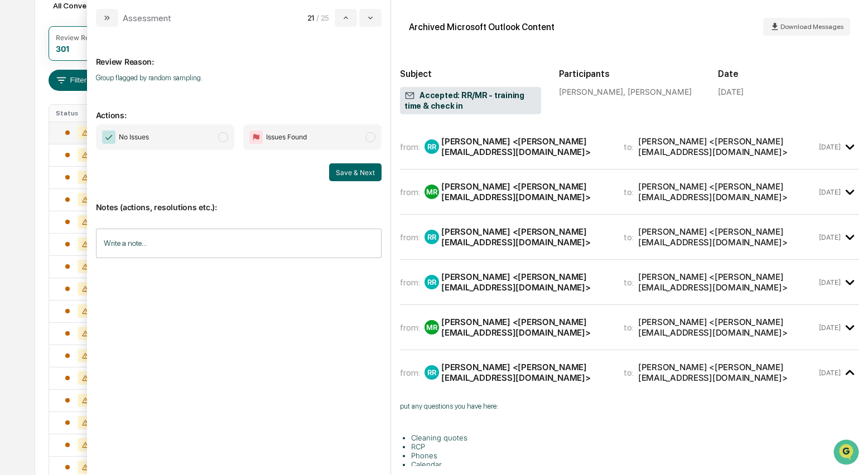
click at [515, 153] on div "Robin Raper <Robin@riksaylorfinancial.com>" at bounding box center [525, 146] width 169 height 21
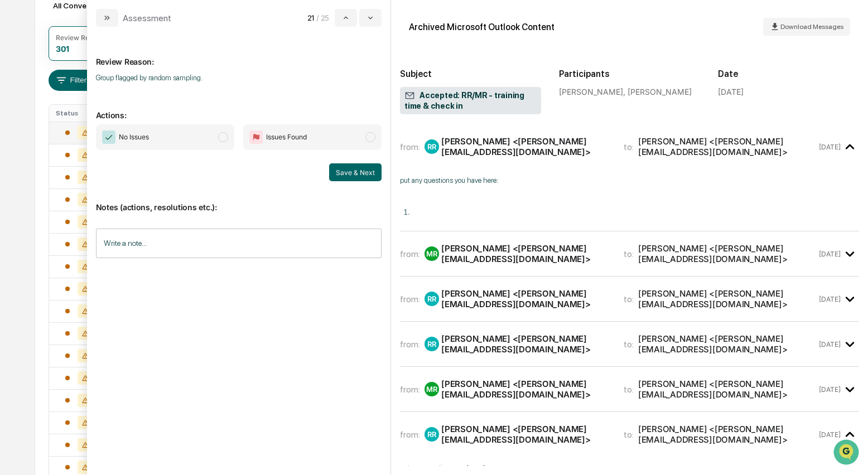
click at [513, 259] on div "Melissa Riley <melissa@riksaylorfinancial.com>" at bounding box center [525, 253] width 169 height 21
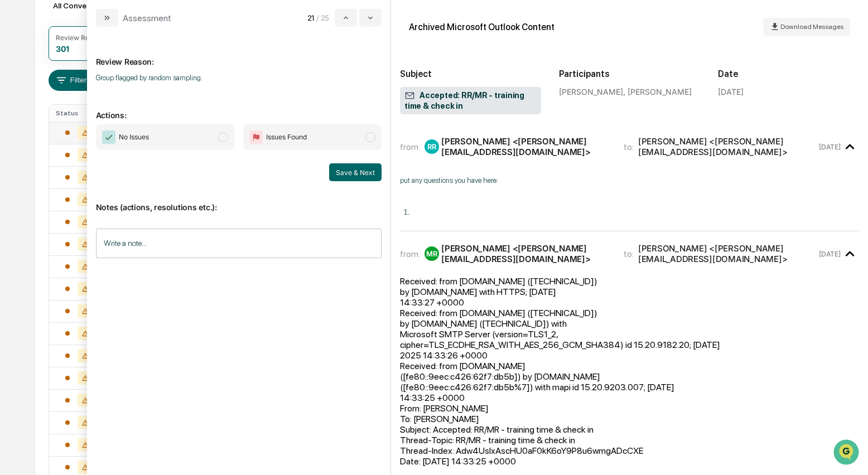
click at [228, 137] on span "modal" at bounding box center [223, 137] width 10 height 10
click at [363, 173] on button "Save & Next" at bounding box center [355, 173] width 52 height 18
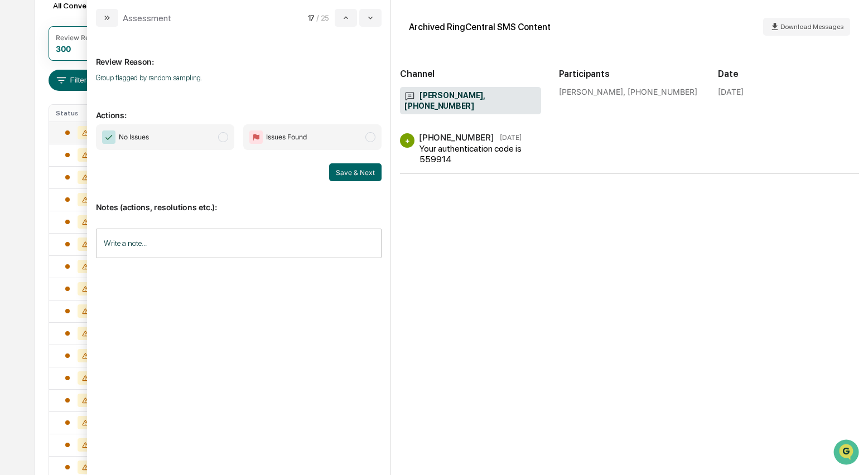
click at [227, 140] on span "modal" at bounding box center [223, 137] width 10 height 10
click at [352, 171] on button "Save & Next" at bounding box center [355, 173] width 52 height 18
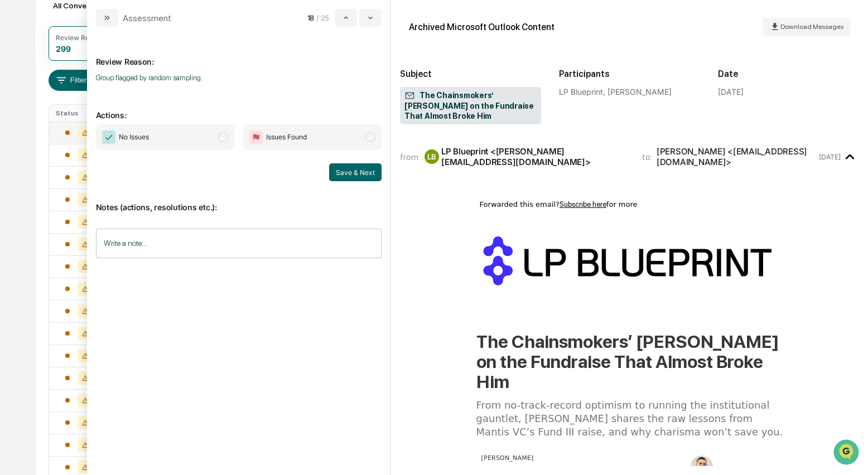
click at [224, 141] on span "modal" at bounding box center [223, 137] width 10 height 10
click at [350, 173] on button "Save & Next" at bounding box center [355, 173] width 52 height 18
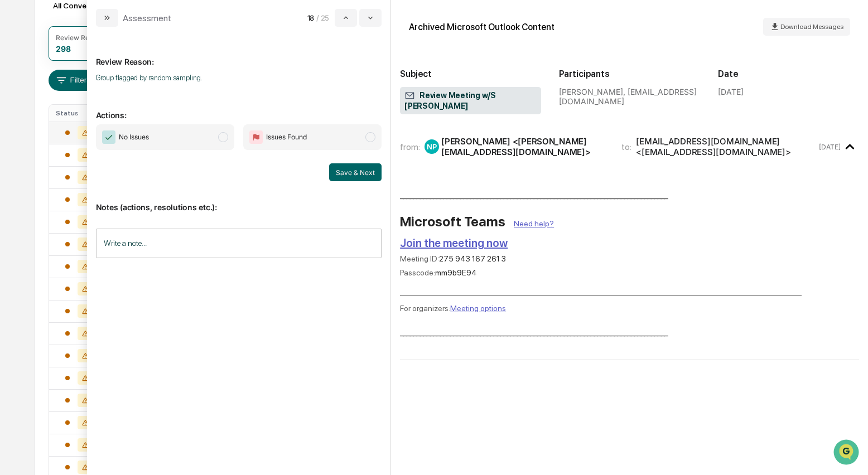
click at [228, 142] on span "No Issues" at bounding box center [165, 137] width 138 height 26
click at [345, 174] on button "Save & Next" at bounding box center [355, 173] width 52 height 18
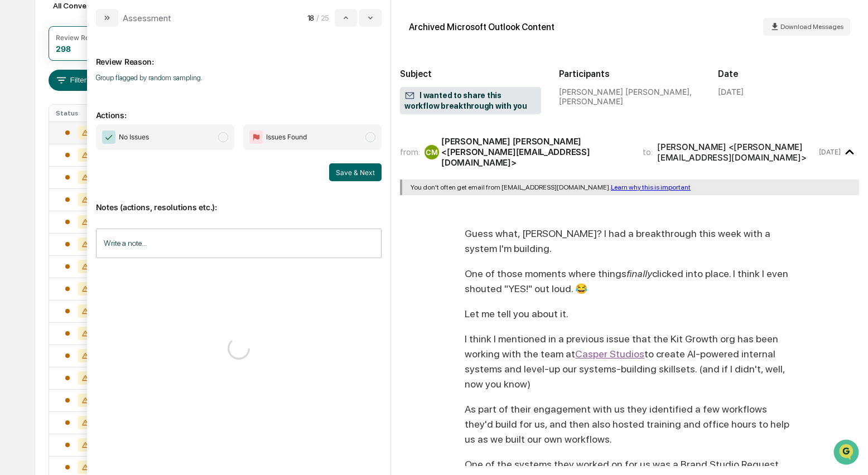
click at [227, 142] on span "No Issues" at bounding box center [165, 137] width 138 height 26
click at [342, 174] on button "Save & Next" at bounding box center [355, 173] width 52 height 18
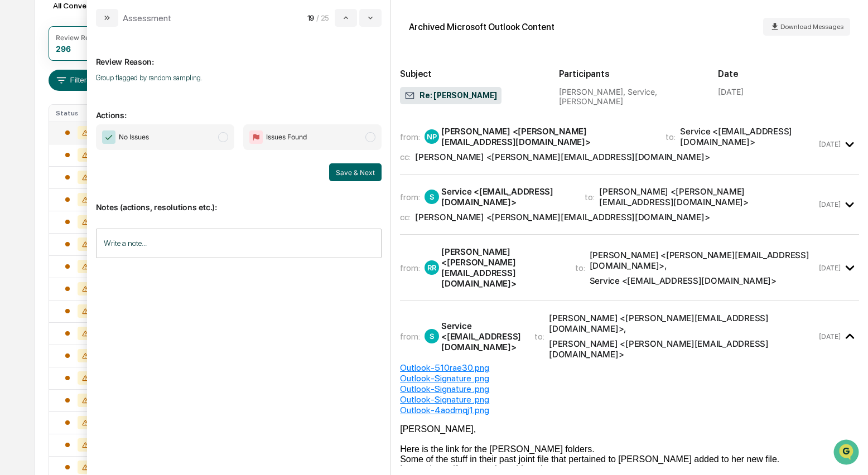
click at [225, 141] on span "modal" at bounding box center [223, 137] width 10 height 10
click at [361, 171] on button "Save & Next" at bounding box center [355, 173] width 52 height 18
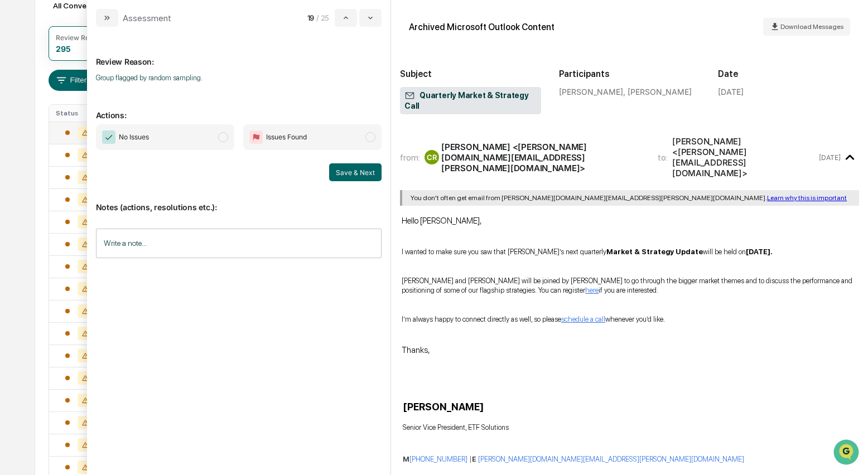
click at [223, 137] on span "modal" at bounding box center [223, 137] width 10 height 10
click at [367, 173] on button "Save & Next" at bounding box center [355, 173] width 52 height 18
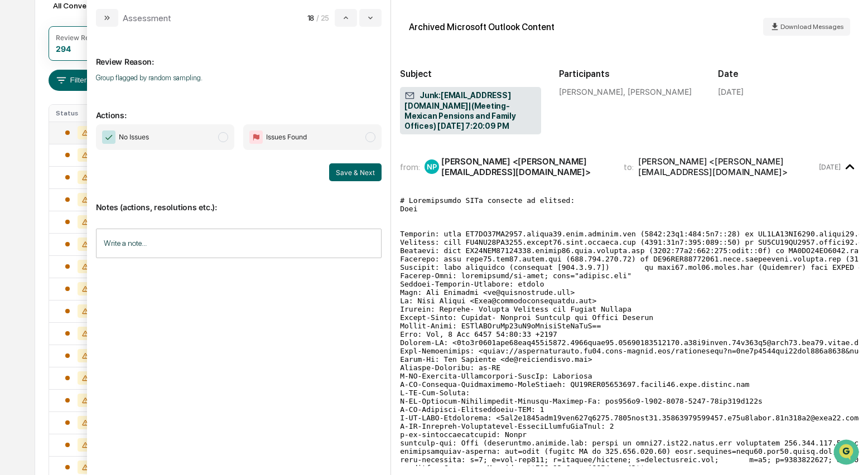
click at [222, 139] on span "modal" at bounding box center [223, 137] width 10 height 10
click at [340, 172] on button "Save & Next" at bounding box center [355, 173] width 52 height 18
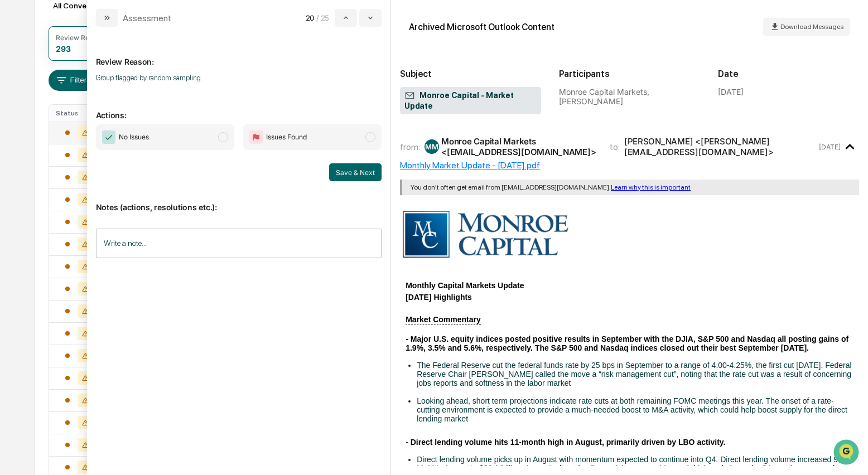
click at [228, 136] on span "modal" at bounding box center [223, 137] width 10 height 10
click at [343, 174] on button "Save & Next" at bounding box center [355, 173] width 52 height 18
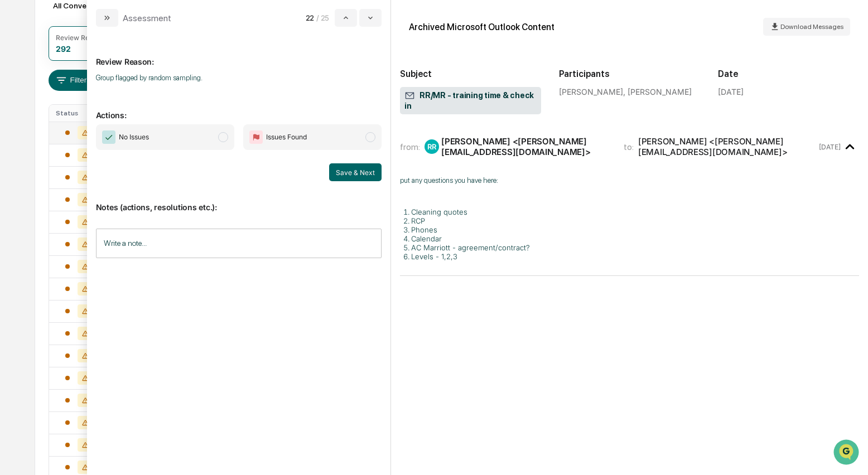
click at [227, 140] on span "modal" at bounding box center [223, 137] width 10 height 10
click at [337, 167] on button "Save & Next" at bounding box center [355, 173] width 52 height 18
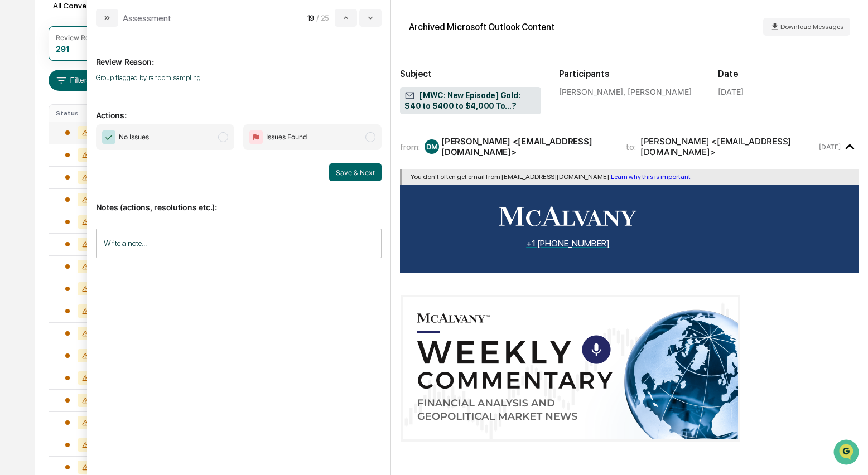
click at [226, 138] on span "modal" at bounding box center [223, 137] width 10 height 10
click at [358, 164] on button "Save & Next" at bounding box center [355, 173] width 52 height 18
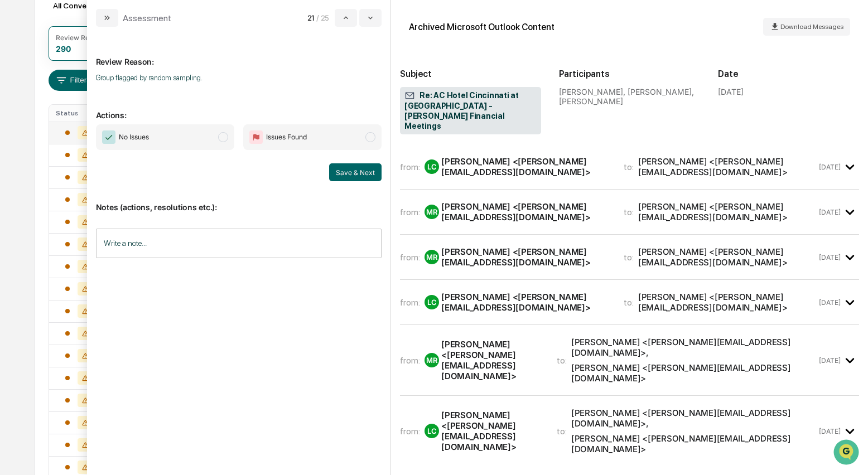
click at [479, 159] on div "Lisa Carlisle <carlisle@raymondteam.com>" at bounding box center [525, 166] width 169 height 21
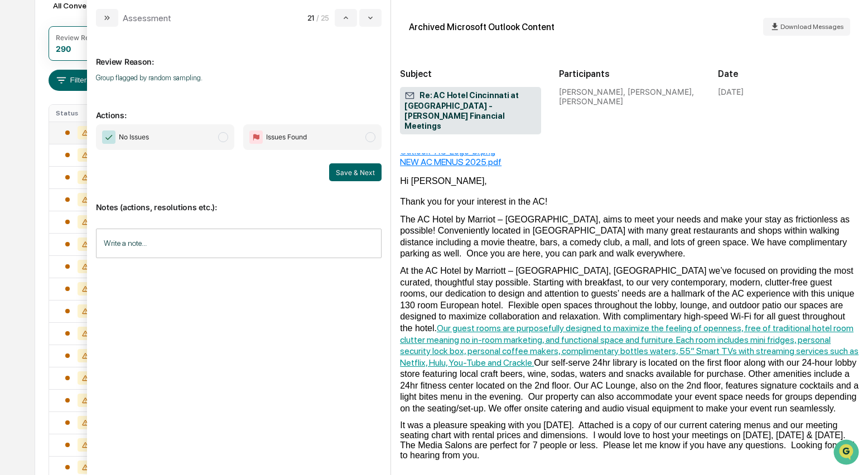
scroll to position [75, 0]
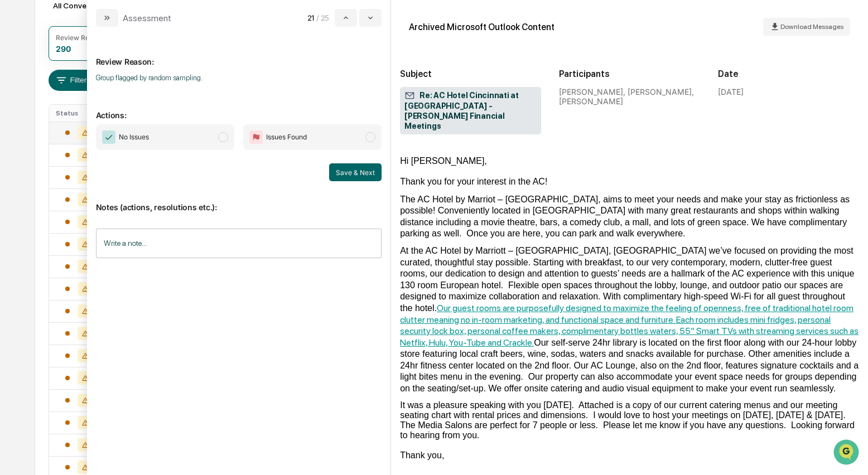
click at [224, 137] on span "modal" at bounding box center [223, 137] width 10 height 10
click at [343, 171] on button "Save & Next" at bounding box center [355, 173] width 52 height 18
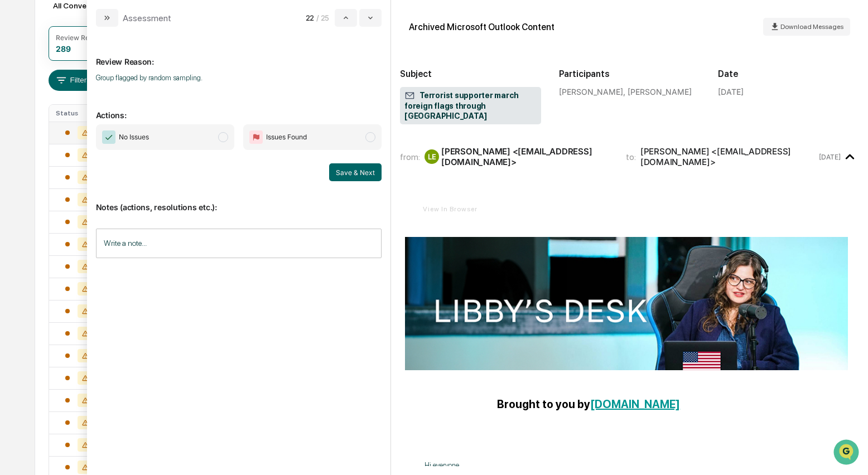
click at [228, 138] on span "modal" at bounding box center [223, 137] width 10 height 10
click at [353, 170] on button "Save & Next" at bounding box center [355, 173] width 52 height 18
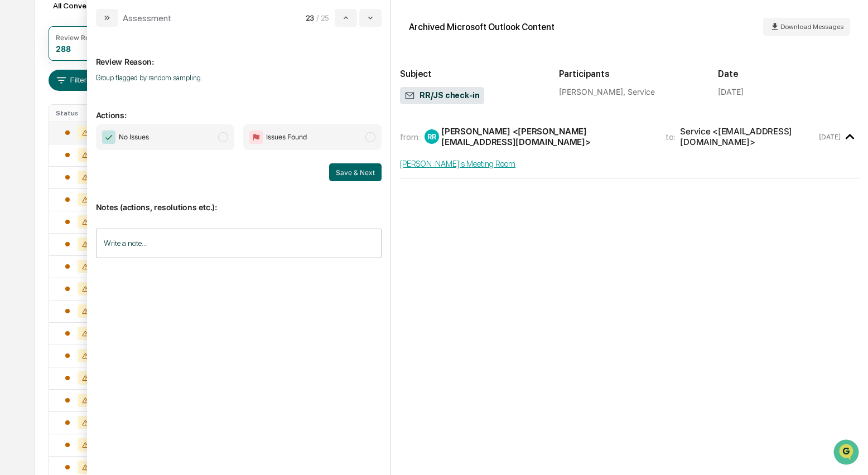
click at [219, 138] on span "modal" at bounding box center [223, 137] width 10 height 10
click at [336, 169] on button "Save & Next" at bounding box center [355, 173] width 52 height 18
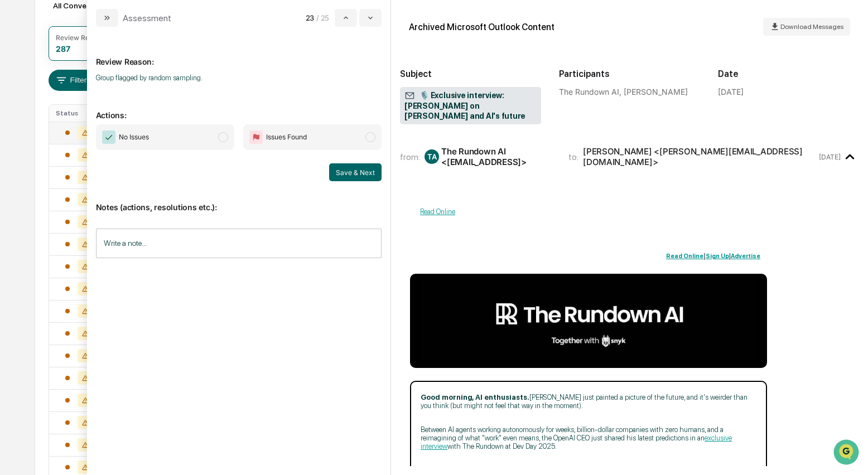
click at [223, 137] on span "modal" at bounding box center [223, 137] width 10 height 10
click at [363, 174] on button "Save & Next" at bounding box center [355, 173] width 52 height 18
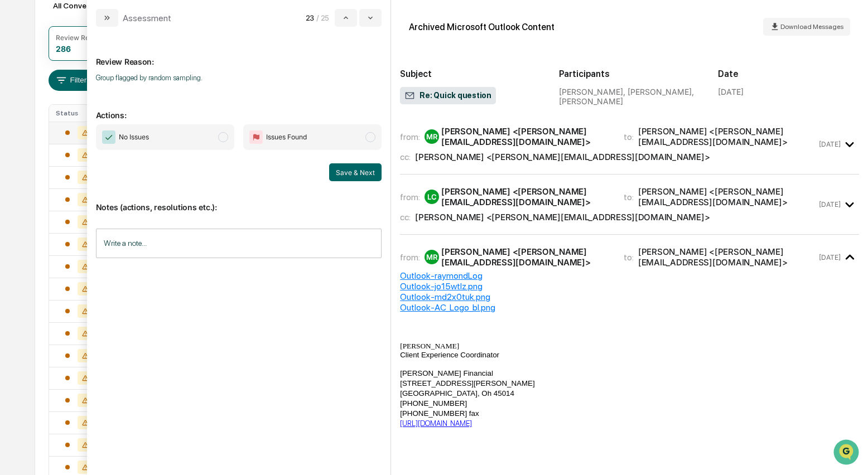
click at [472, 156] on div "Robin Raper <Robin@riksaylorfinancial.com>" at bounding box center [562, 157] width 295 height 11
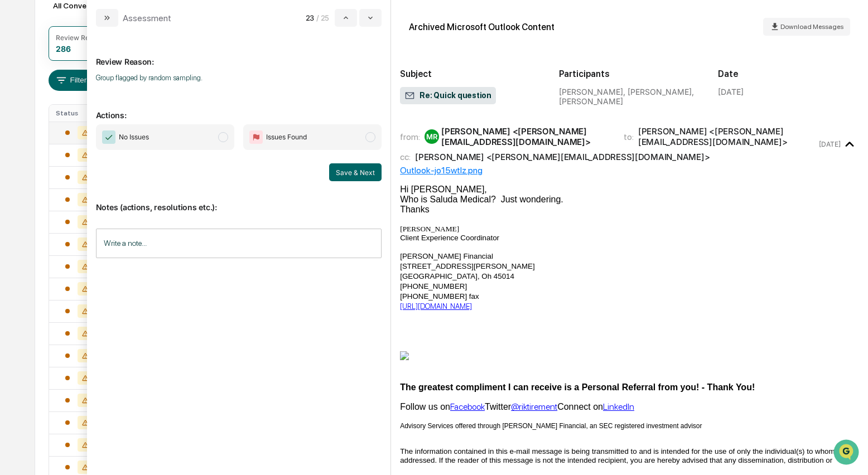
click at [227, 140] on span "modal" at bounding box center [223, 137] width 10 height 10
click at [347, 170] on button "Save & Next" at bounding box center [355, 173] width 52 height 18
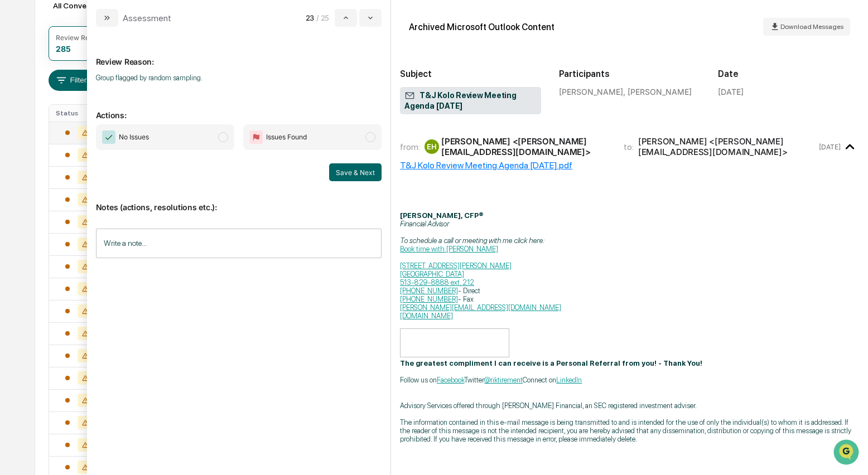
click at [221, 138] on span "modal" at bounding box center [223, 137] width 10 height 10
click at [355, 170] on button "Save & Next" at bounding box center [355, 173] width 52 height 18
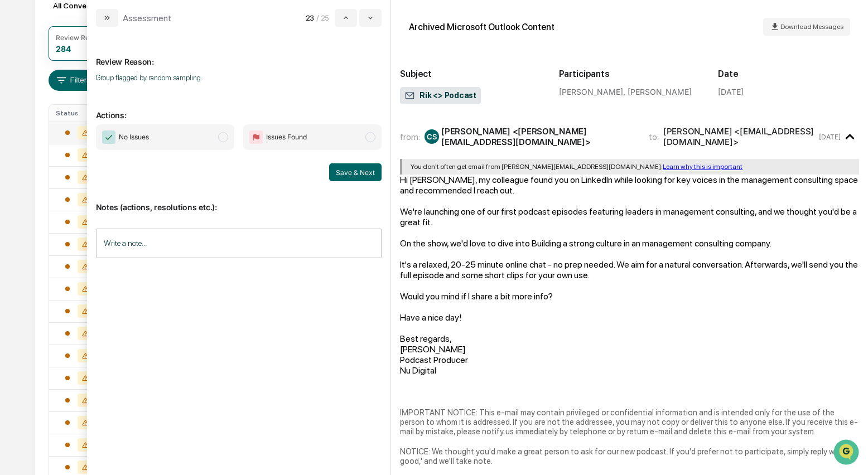
click at [230, 140] on span "No Issues" at bounding box center [165, 137] width 138 height 26
click at [344, 172] on button "Save & Next" at bounding box center [355, 173] width 52 height 18
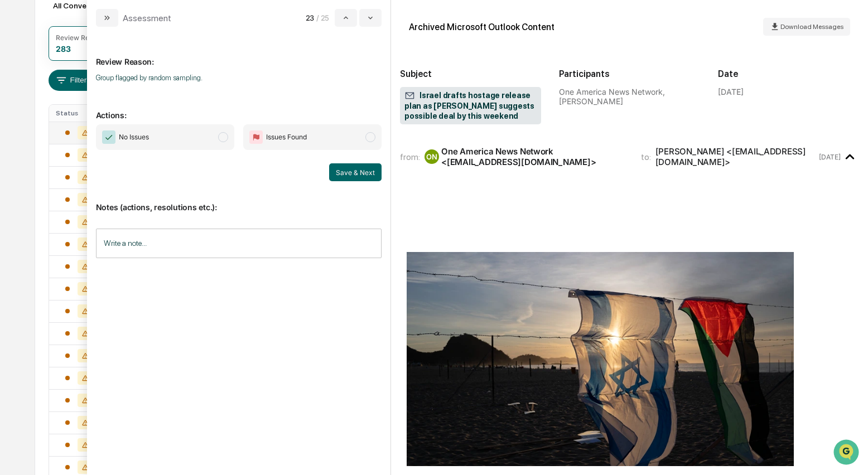
click at [227, 140] on span "modal" at bounding box center [223, 137] width 10 height 10
click at [346, 171] on button "Save & Next" at bounding box center [355, 173] width 52 height 18
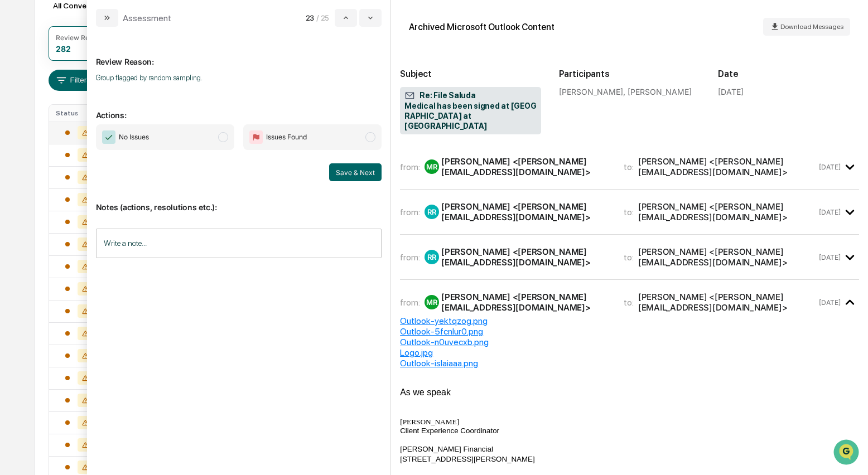
click at [530, 158] on div "Melissa Riley <melissa@riksaylorfinancial.com>" at bounding box center [525, 166] width 169 height 21
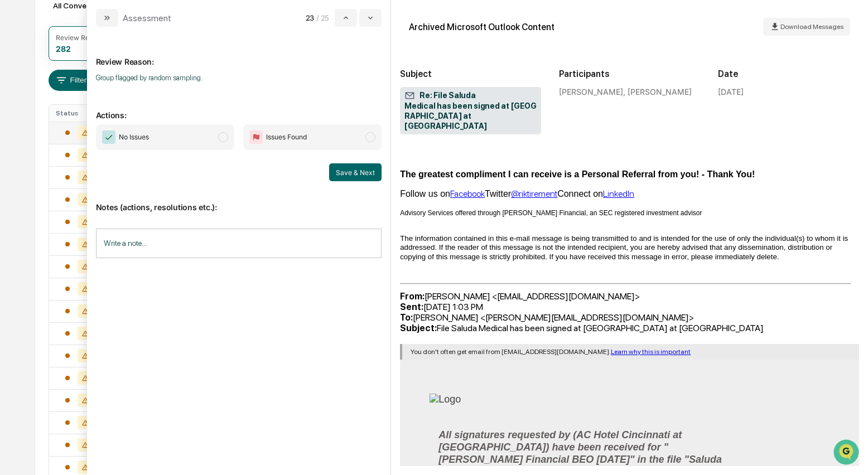
scroll to position [232, 0]
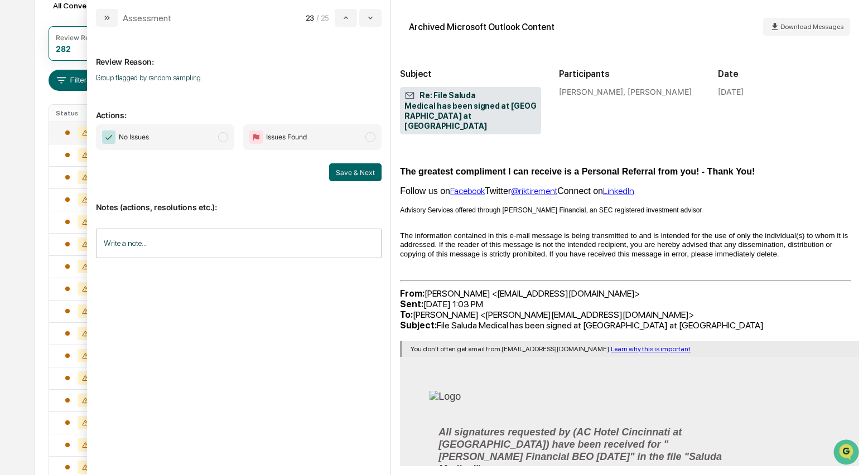
click at [224, 142] on span "modal" at bounding box center [223, 137] width 10 height 10
click at [345, 171] on button "Save & Next" at bounding box center [355, 173] width 52 height 18
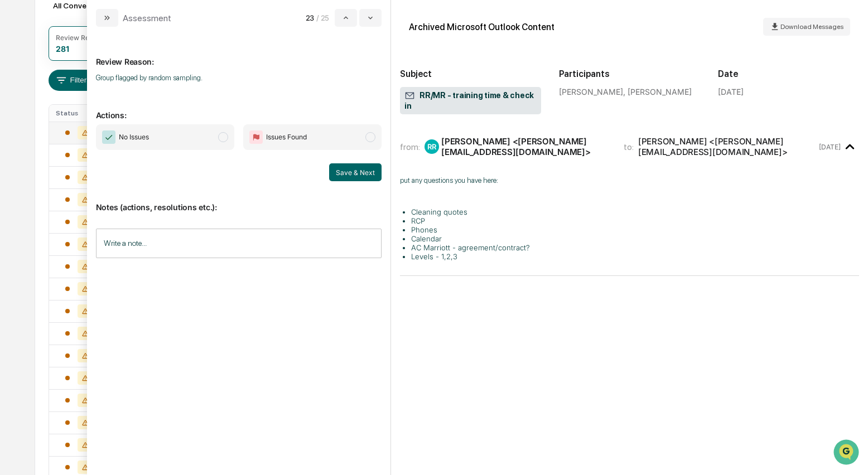
click at [227, 140] on span "modal" at bounding box center [223, 137] width 10 height 10
click at [355, 174] on button "Save & Next" at bounding box center [355, 173] width 52 height 18
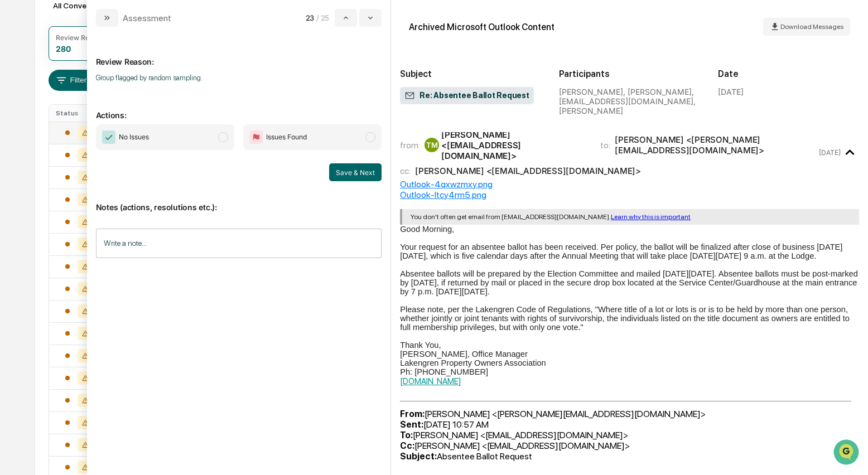
scroll to position [68, 0]
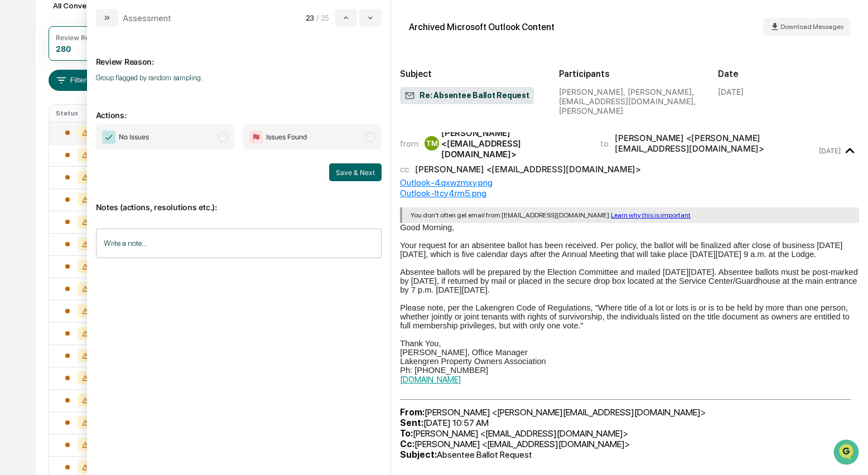
click at [225, 141] on span "modal" at bounding box center [223, 137] width 10 height 10
click at [363, 171] on button "Save & Next" at bounding box center [355, 173] width 52 height 18
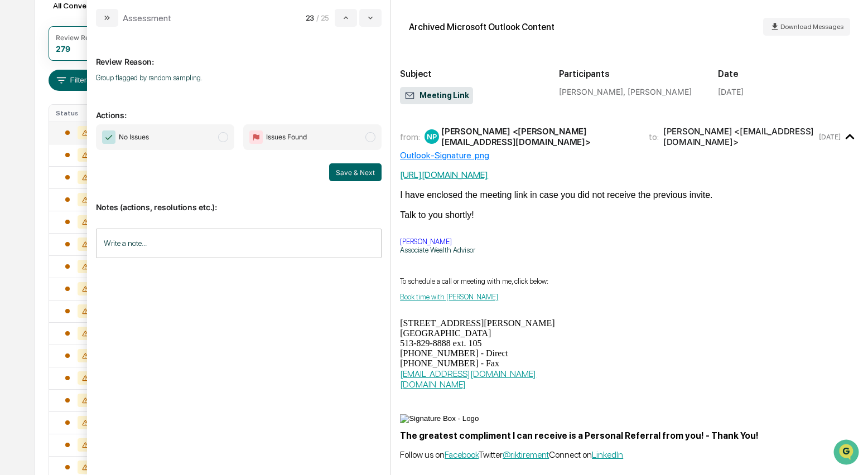
click at [228, 138] on span "modal" at bounding box center [223, 137] width 10 height 10
click at [343, 170] on button "Save & Next" at bounding box center [355, 173] width 52 height 18
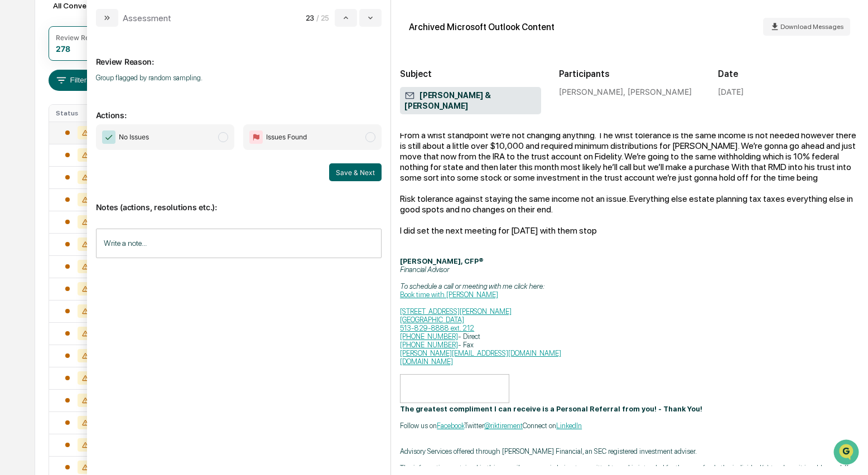
scroll to position [111, 0]
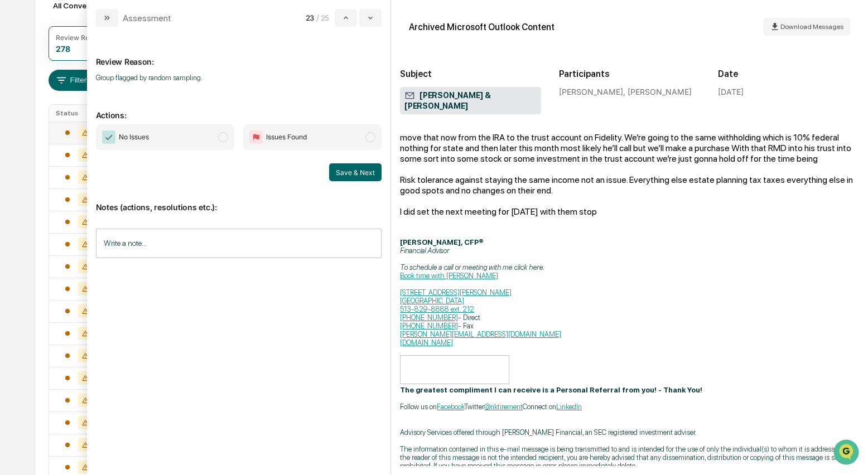
click at [221, 138] on span "modal" at bounding box center [223, 137] width 10 height 10
click at [364, 171] on button "Save & Next" at bounding box center [355, 173] width 52 height 18
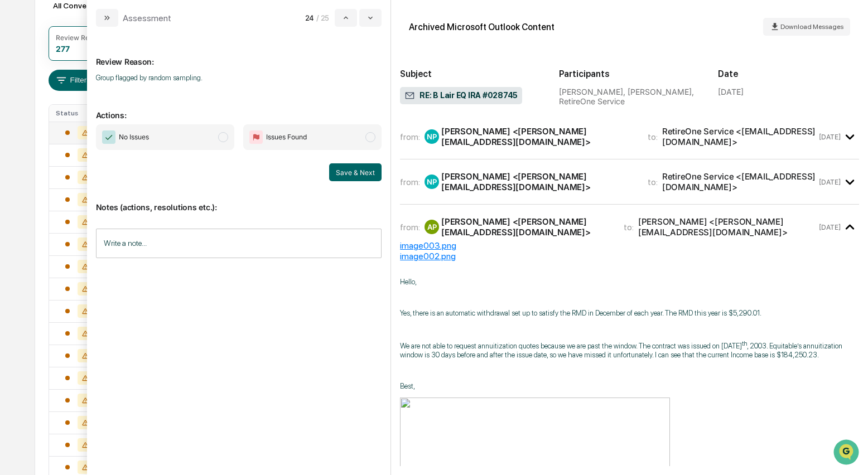
click at [473, 137] on div "Nate Parker <Nate@riksaylorfinancial.com>" at bounding box center [537, 136] width 193 height 21
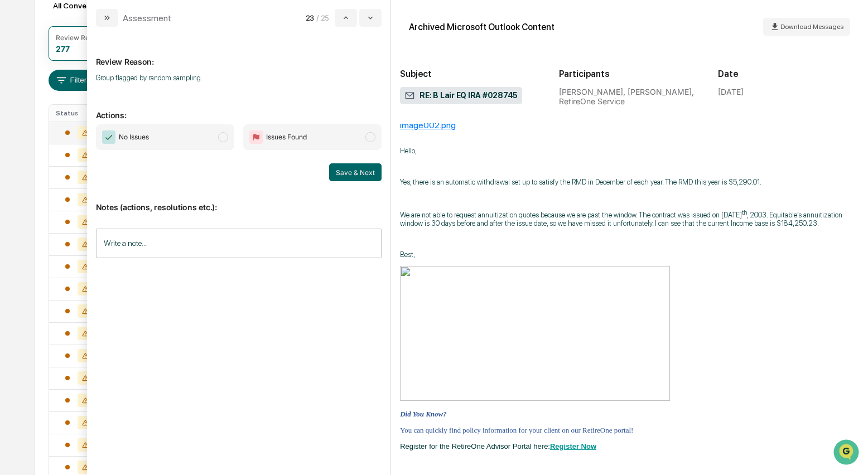
scroll to position [551, 0]
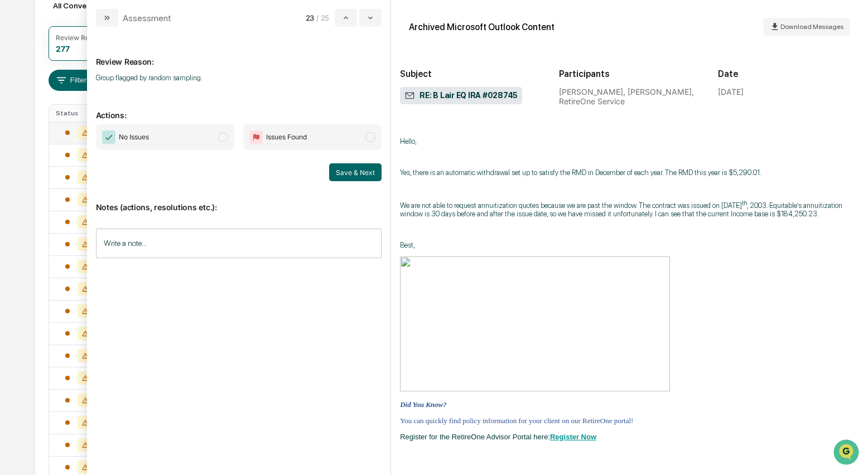
click at [225, 142] on span "modal" at bounding box center [223, 137] width 10 height 10
click at [343, 171] on button "Save & Next" at bounding box center [355, 173] width 52 height 18
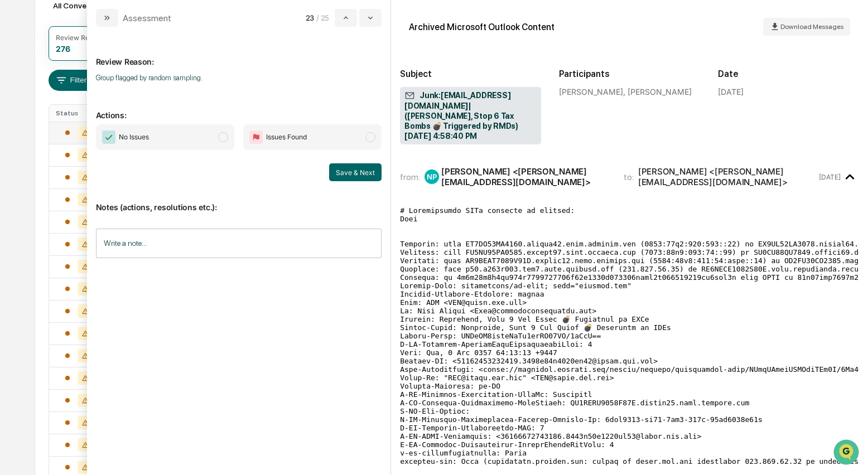
click at [225, 140] on span "modal" at bounding box center [223, 137] width 10 height 10
click at [347, 167] on button "Save & Next" at bounding box center [355, 173] width 52 height 18
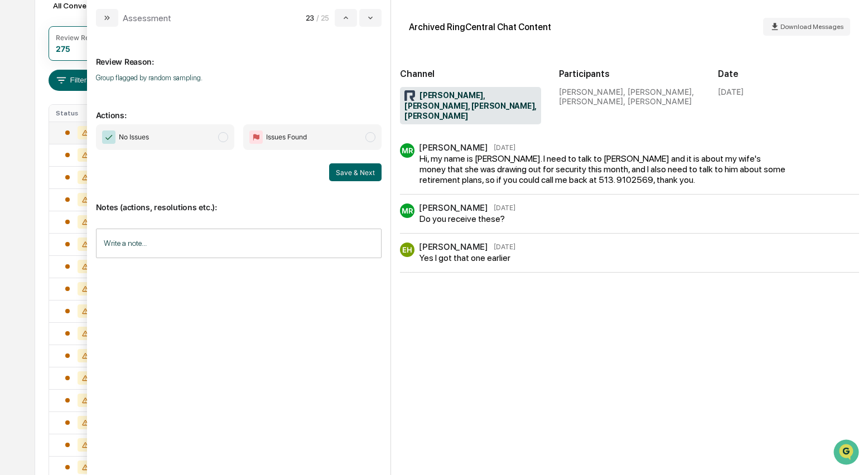
click at [223, 140] on span "modal" at bounding box center [223, 137] width 10 height 10
click at [342, 169] on button "Save & Next" at bounding box center [355, 173] width 52 height 18
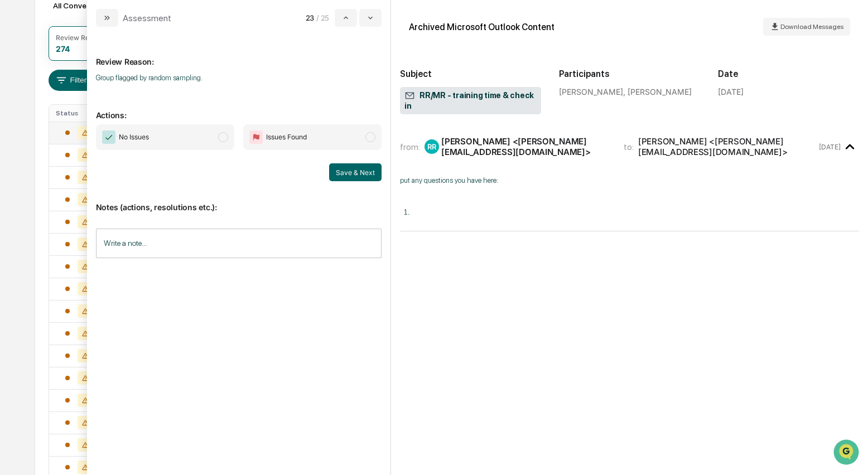
click at [223, 141] on span "modal" at bounding box center [223, 137] width 10 height 10
click at [347, 172] on button "Save & Next" at bounding box center [355, 173] width 52 height 18
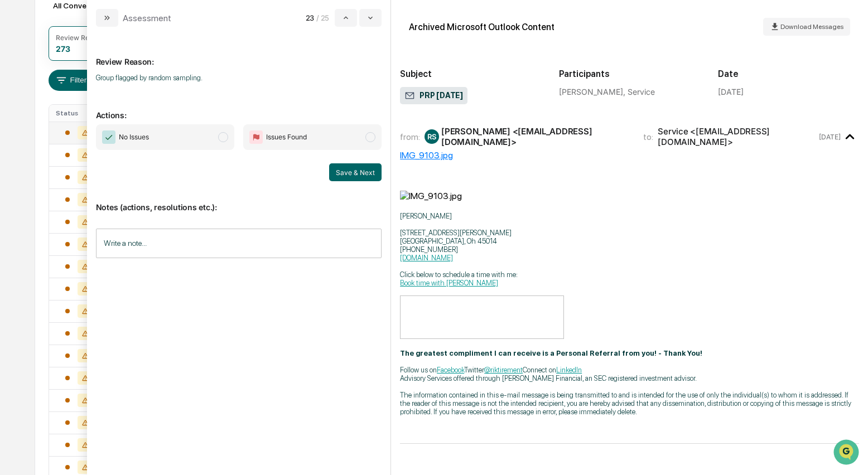
click at [226, 140] on span "modal" at bounding box center [223, 137] width 10 height 10
click at [344, 173] on button "Save & Next" at bounding box center [355, 173] width 52 height 18
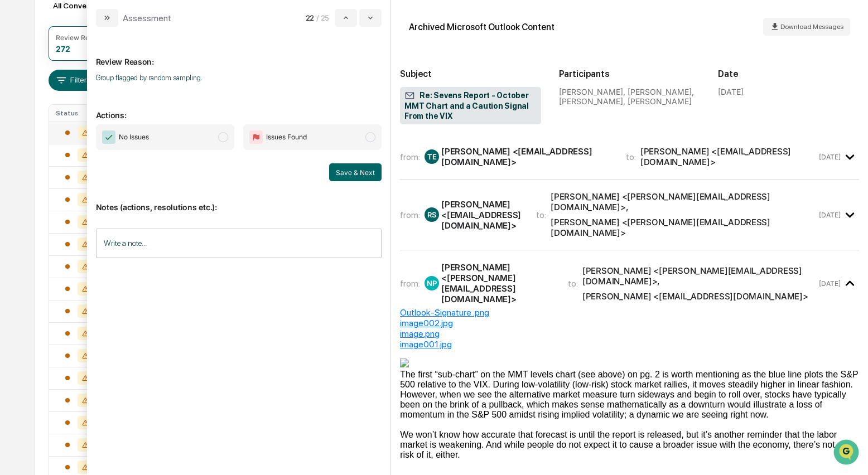
click at [219, 140] on span "modal" at bounding box center [223, 137] width 10 height 10
click at [342, 169] on button "Save & Next" at bounding box center [355, 173] width 52 height 18
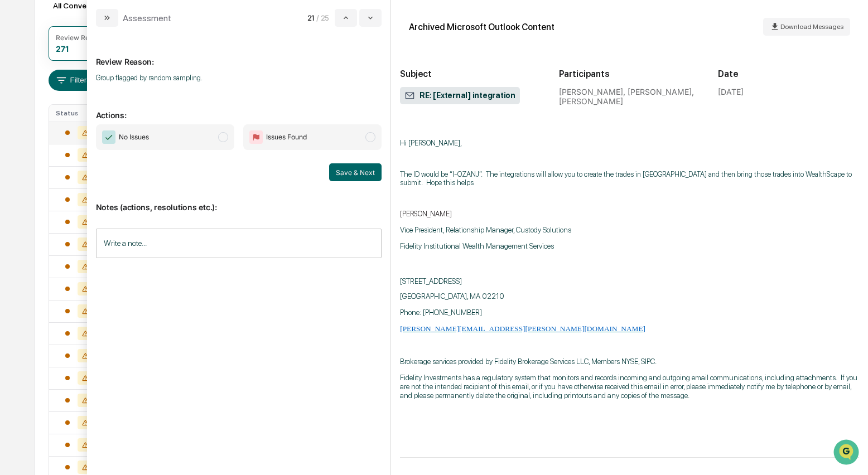
scroll to position [143, 0]
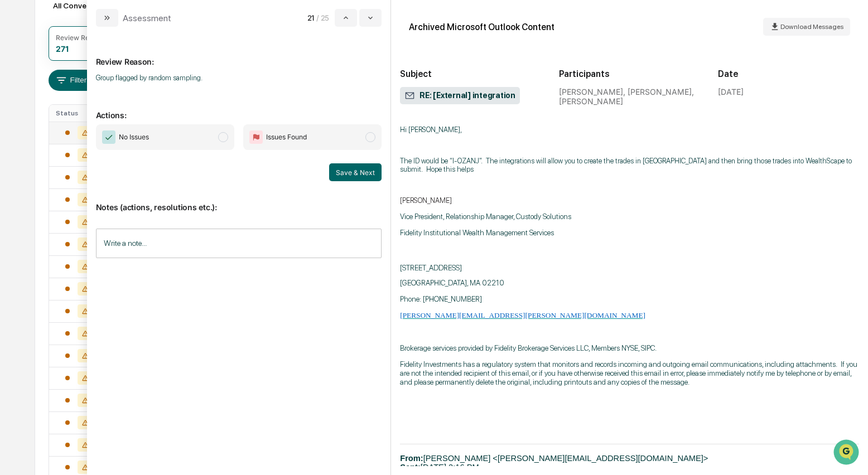
click at [229, 140] on span "No Issues" at bounding box center [165, 137] width 138 height 26
click at [370, 170] on button "Save & Next" at bounding box center [355, 173] width 52 height 18
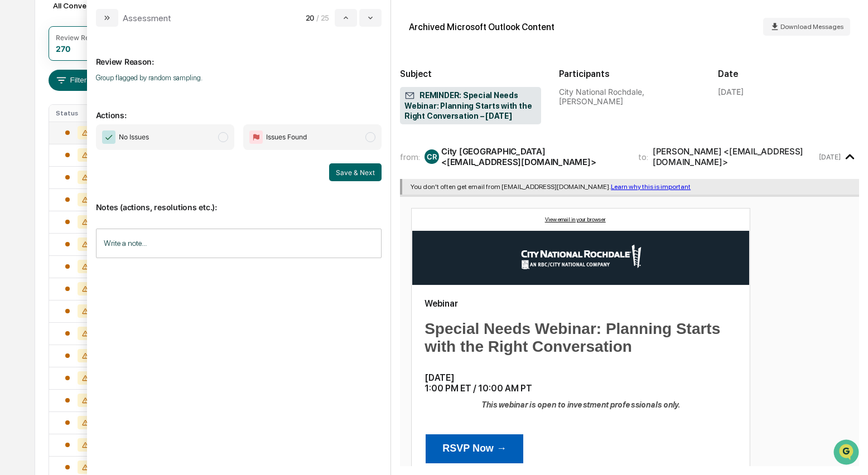
click at [224, 137] on span "modal" at bounding box center [223, 137] width 10 height 10
click at [355, 169] on button "Save & Next" at bounding box center [355, 173] width 52 height 18
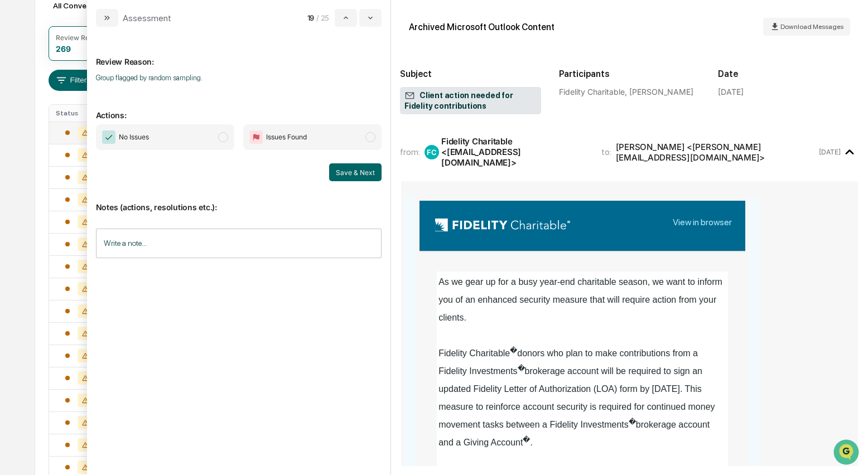
click at [229, 138] on span "No Issues" at bounding box center [165, 137] width 138 height 26
click at [349, 170] on button "Save & Next" at bounding box center [355, 173] width 52 height 18
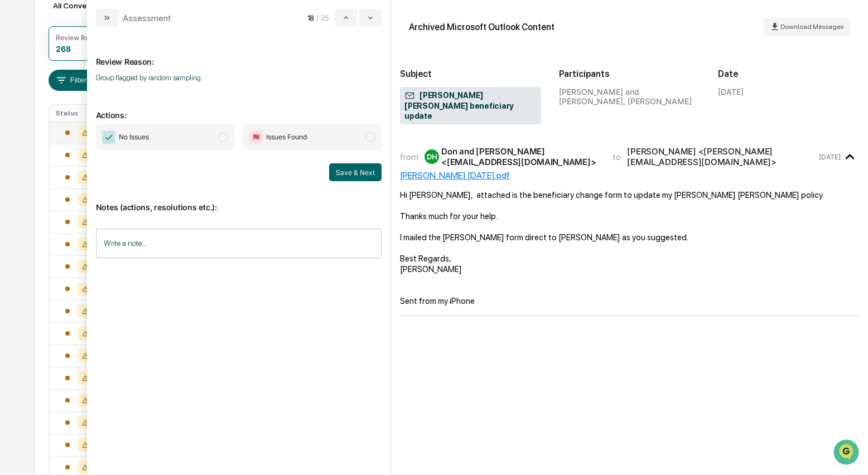
drag, startPoint x: 220, startPoint y: 139, endPoint x: 329, endPoint y: 161, distance: 111.1
click at [221, 139] on span "modal" at bounding box center [223, 137] width 10 height 10
click at [345, 168] on button "Save & Next" at bounding box center [355, 173] width 52 height 18
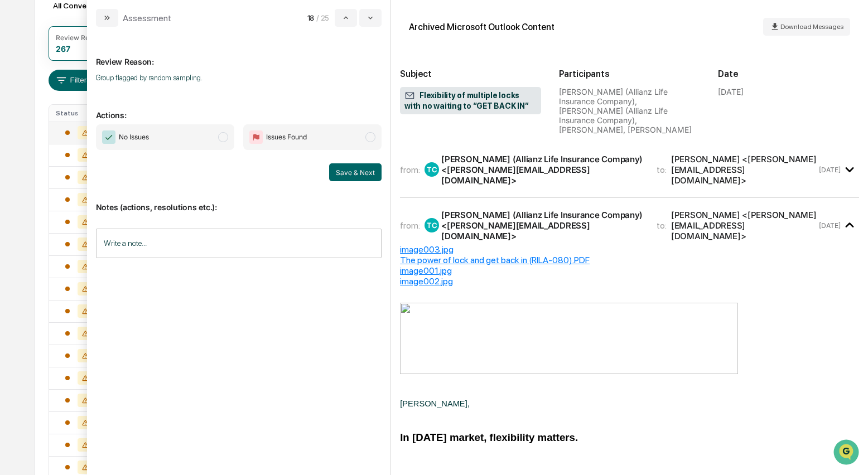
click at [463, 157] on div "Tippy, Sam (Allianz Life Insurance Company) <sam.tippy@allianzlife.com>" at bounding box center [542, 170] width 202 height 32
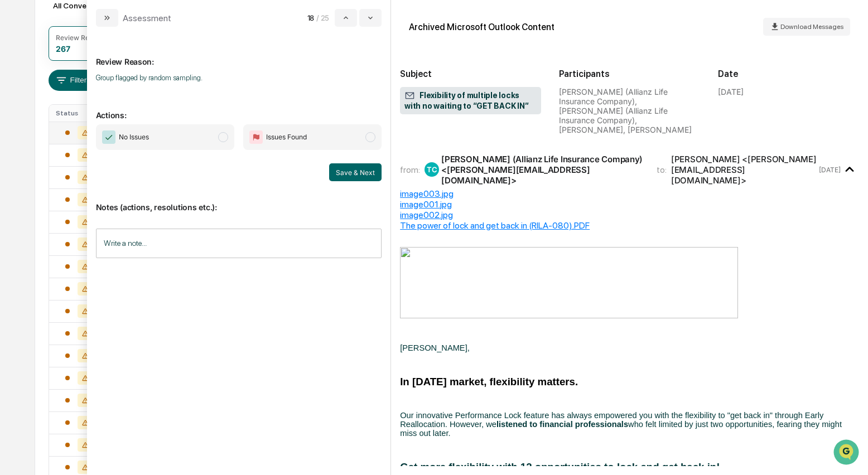
click at [225, 140] on span "modal" at bounding box center [223, 137] width 10 height 10
click at [348, 170] on button "Save & Next" at bounding box center [355, 173] width 52 height 18
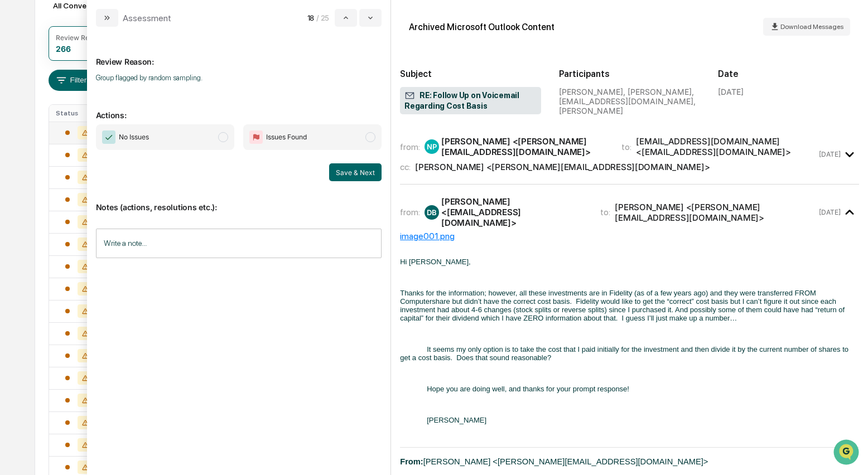
click at [222, 137] on span "modal" at bounding box center [223, 137] width 10 height 10
click at [348, 173] on button "Save & Next" at bounding box center [355, 173] width 52 height 18
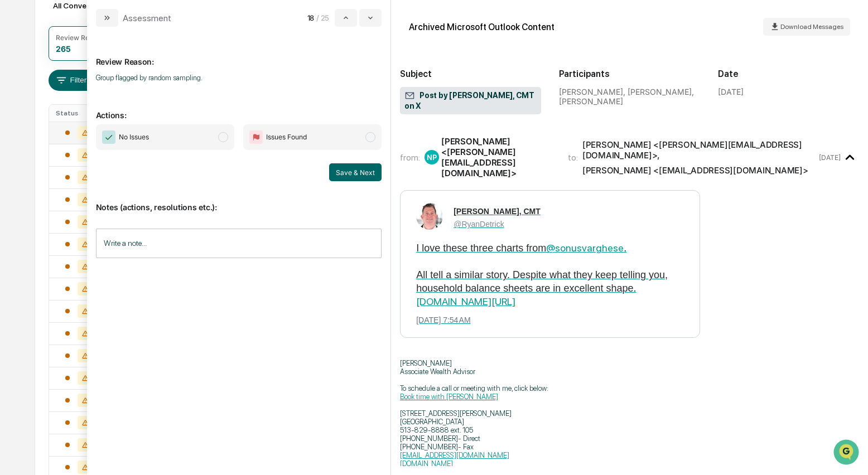
click at [222, 138] on span "modal" at bounding box center [223, 137] width 10 height 10
click at [358, 167] on button "Save & Next" at bounding box center [355, 173] width 52 height 18
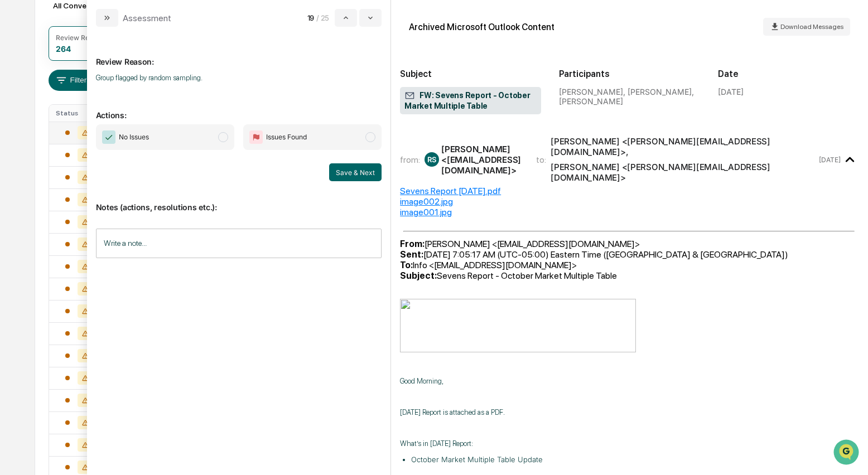
click at [227, 134] on span "modal" at bounding box center [223, 137] width 10 height 10
click at [361, 171] on button "Save & Next" at bounding box center [355, 173] width 52 height 18
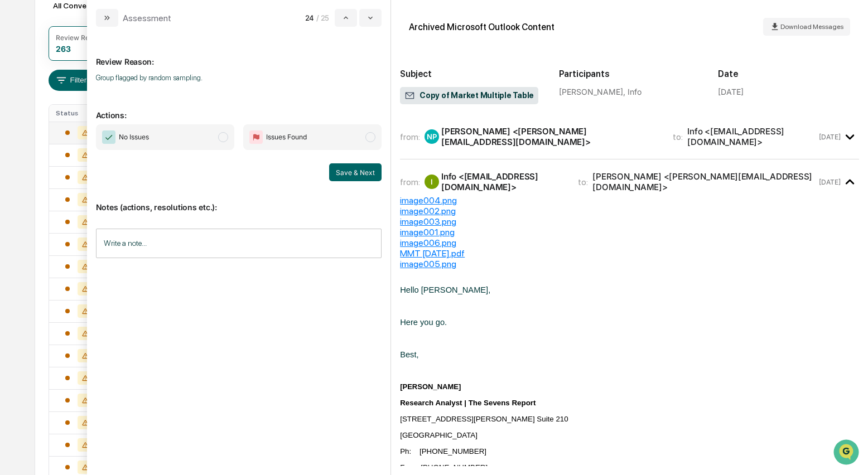
click at [223, 140] on span "modal" at bounding box center [223, 137] width 10 height 10
click at [367, 171] on button "Save & Next" at bounding box center [355, 173] width 52 height 18
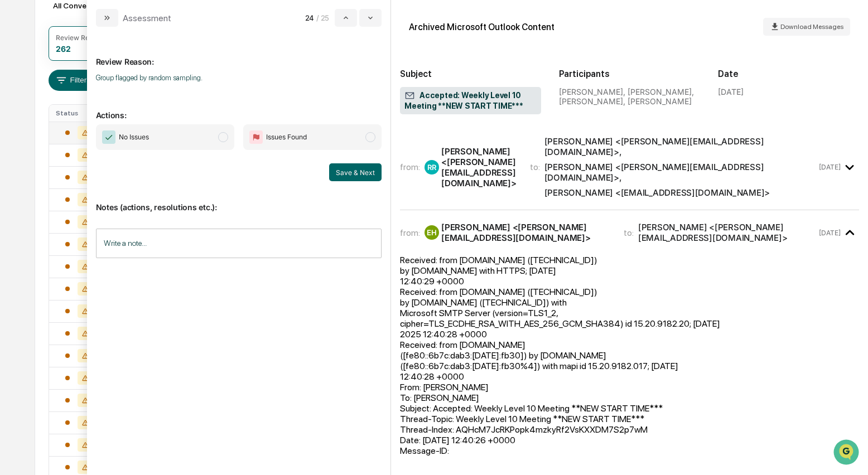
click at [226, 140] on span "modal" at bounding box center [223, 137] width 10 height 10
click at [357, 169] on button "Save & Next" at bounding box center [355, 173] width 52 height 18
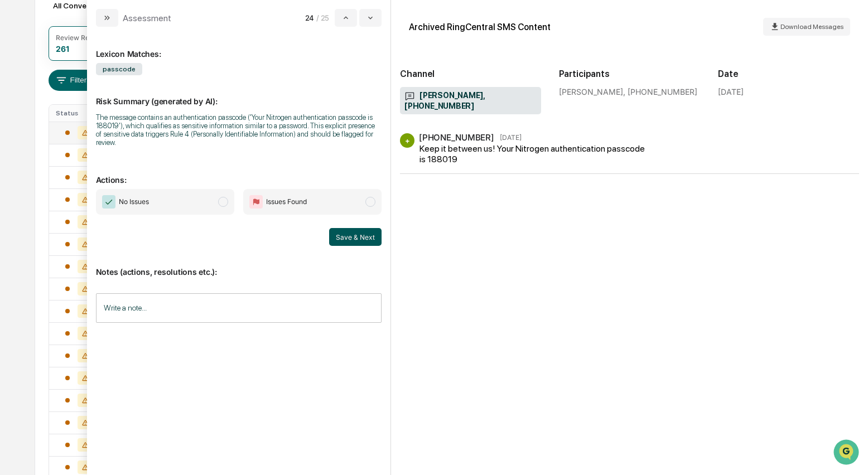
click at [347, 236] on button "Save & Next" at bounding box center [355, 237] width 52 height 18
click at [225, 206] on span "modal" at bounding box center [223, 202] width 10 height 10
click at [367, 239] on button "Save & Next" at bounding box center [355, 237] width 52 height 18
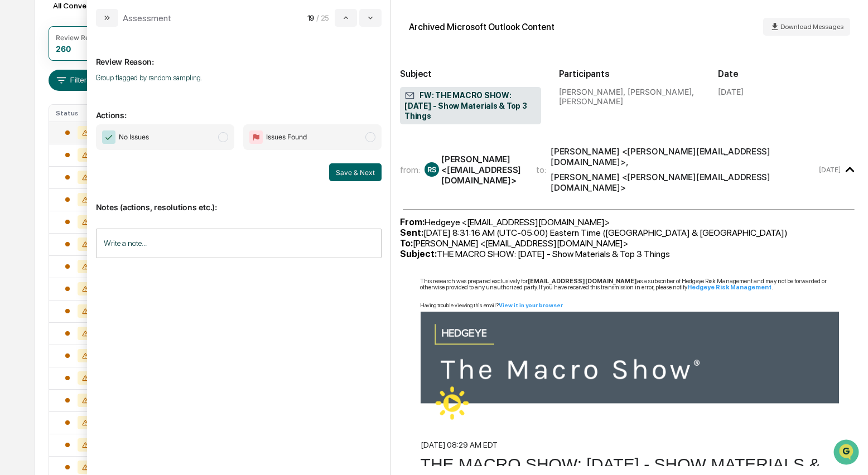
drag, startPoint x: 219, startPoint y: 137, endPoint x: 230, endPoint y: 141, distance: 11.7
click at [219, 137] on span "modal" at bounding box center [223, 137] width 10 height 10
click at [337, 176] on button "Save & Next" at bounding box center [355, 173] width 52 height 18
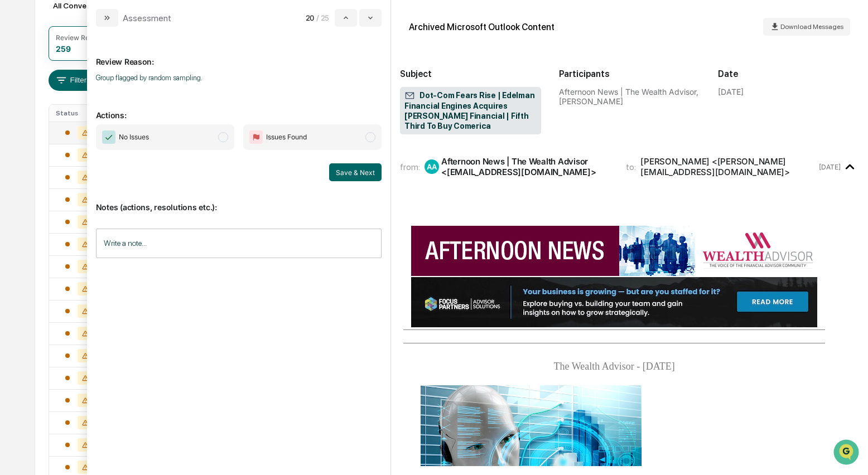
drag, startPoint x: 222, startPoint y: 139, endPoint x: 247, endPoint y: 143, distance: 26.0
click at [222, 139] on span "modal" at bounding box center [223, 137] width 10 height 10
click at [360, 174] on button "Save & Next" at bounding box center [355, 173] width 52 height 18
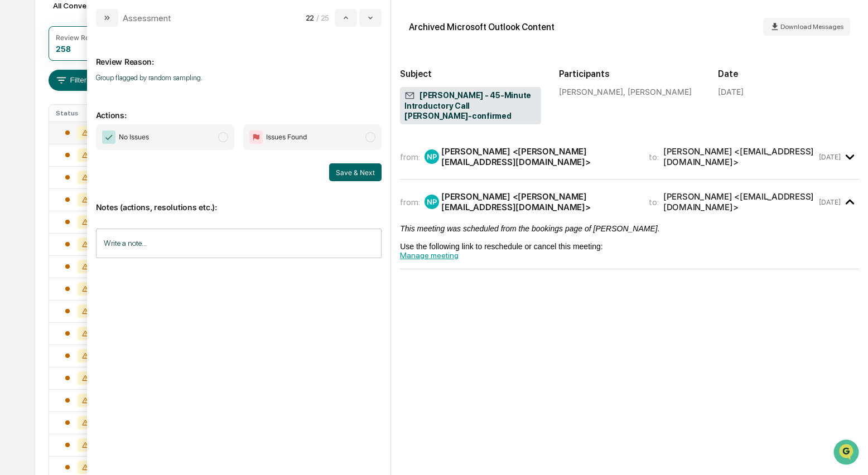
click at [479, 146] on div "Nate Parker <Nate@riksaylorfinancial.com>" at bounding box center [538, 156] width 194 height 21
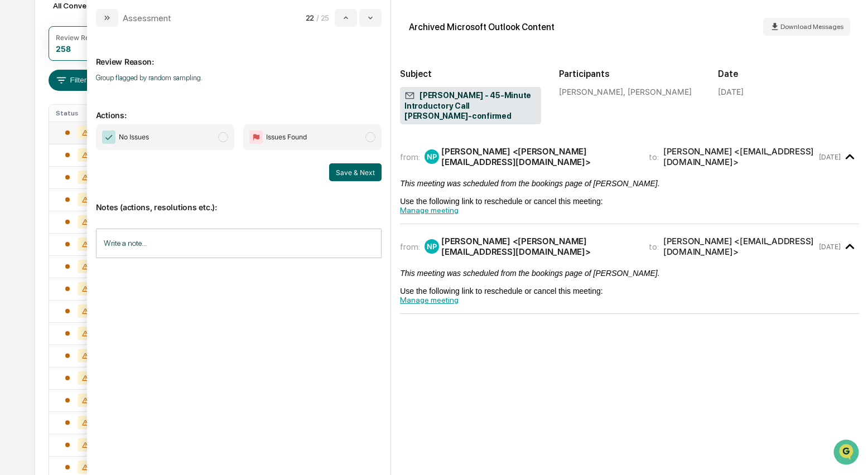
click at [228, 139] on span "modal" at bounding box center [223, 137] width 10 height 10
click at [369, 175] on button "Save & Next" at bounding box center [355, 173] width 52 height 18
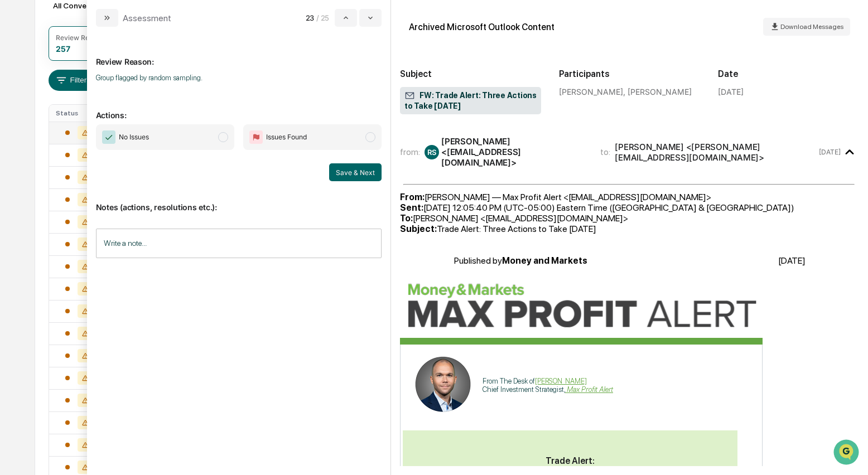
click at [226, 138] on span "modal" at bounding box center [223, 137] width 10 height 10
click at [349, 170] on button "Save & Next" at bounding box center [355, 173] width 52 height 18
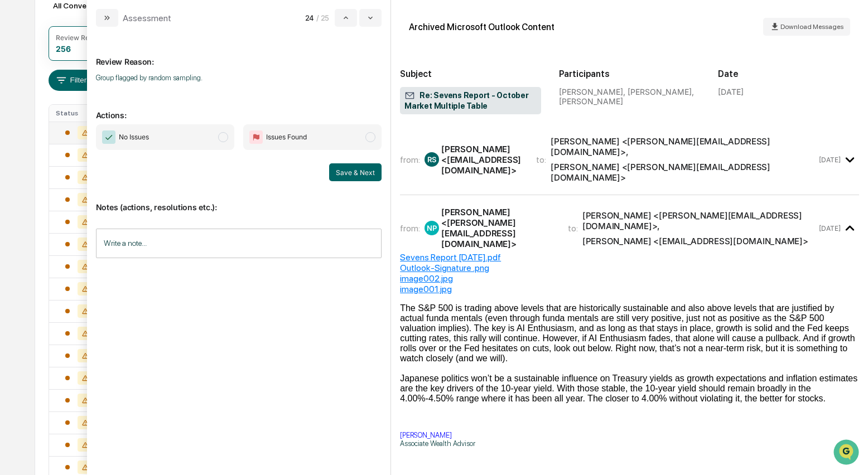
click at [225, 141] on span "modal" at bounding box center [223, 137] width 10 height 10
click at [353, 172] on button "Save & Next" at bounding box center [355, 173] width 52 height 18
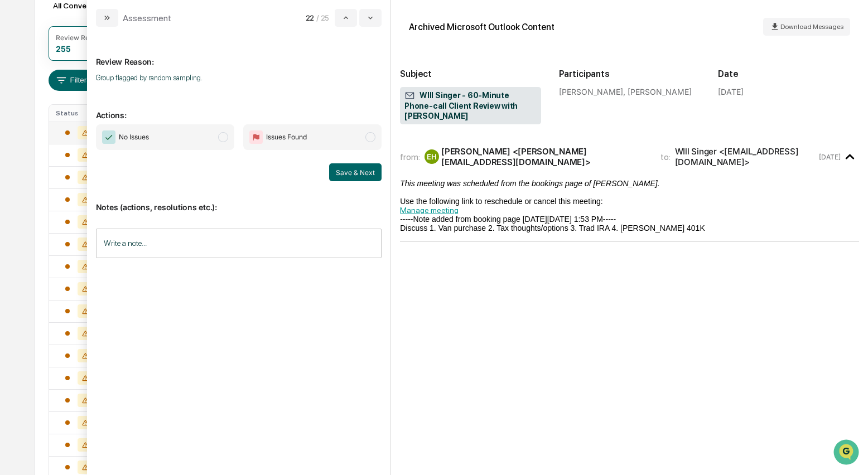
click at [224, 141] on span "modal" at bounding box center [223, 137] width 10 height 10
click at [358, 171] on button "Save & Next" at bounding box center [355, 173] width 52 height 18
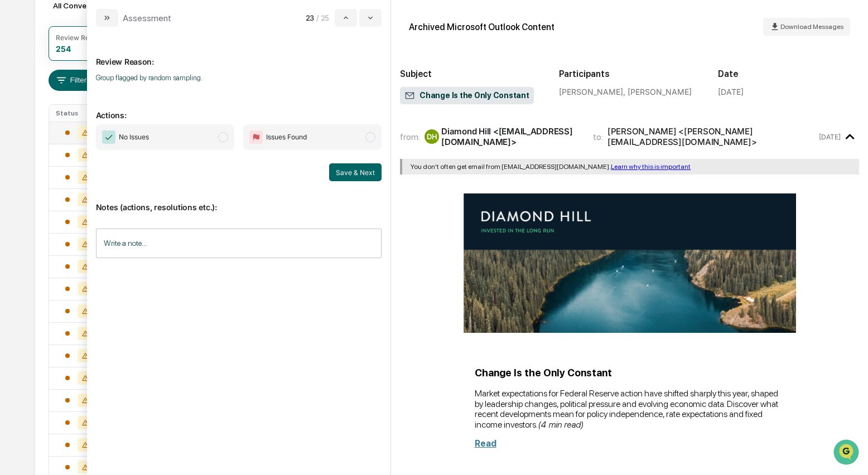
click at [225, 135] on span "modal" at bounding box center [223, 137] width 10 height 10
click at [355, 172] on button "Save & Next" at bounding box center [355, 173] width 52 height 18
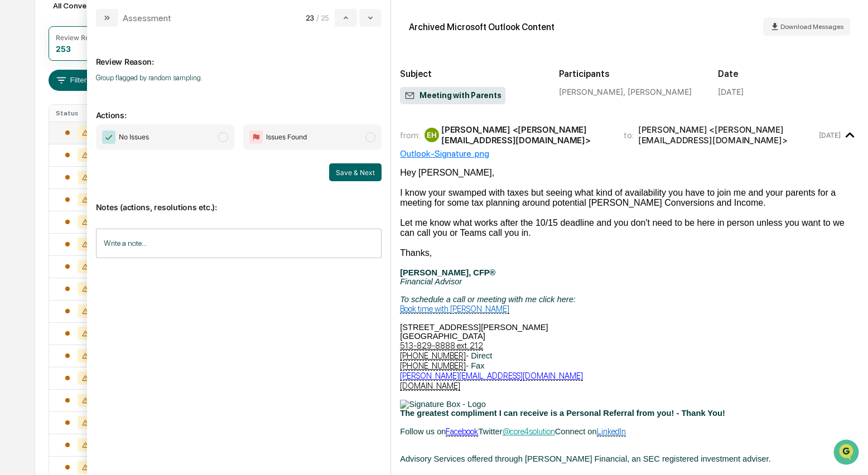
scroll to position [2, 0]
click at [220, 140] on span "modal" at bounding box center [223, 137] width 10 height 10
click at [364, 175] on button "Save & Next" at bounding box center [355, 173] width 52 height 18
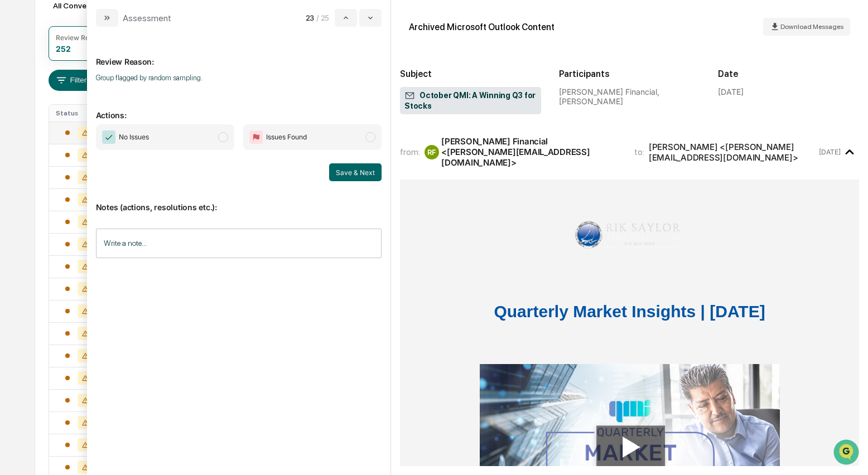
click at [225, 139] on span "modal" at bounding box center [223, 137] width 10 height 10
click at [366, 174] on button "Save & Next" at bounding box center [355, 173] width 52 height 18
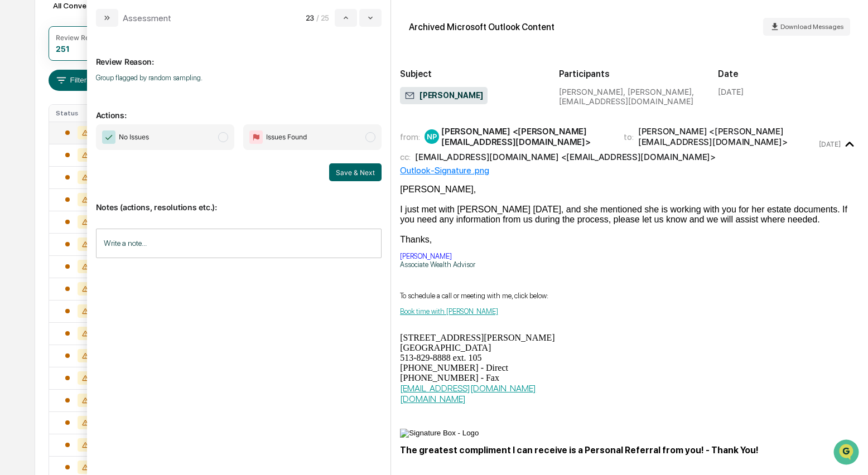
click at [223, 138] on span "modal" at bounding box center [223, 137] width 10 height 10
click at [348, 170] on button "Save & Next" at bounding box center [355, 173] width 52 height 18
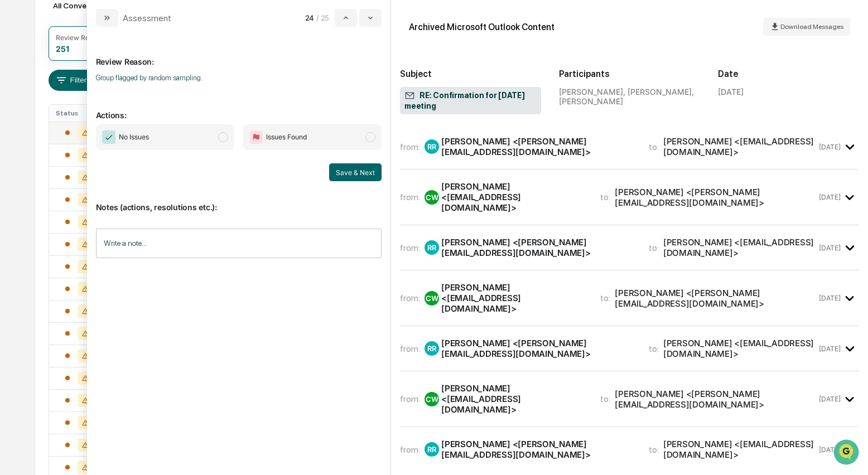
click at [466, 152] on div "Robin Raper <Robin@riksaylorfinancial.com>" at bounding box center [538, 146] width 194 height 21
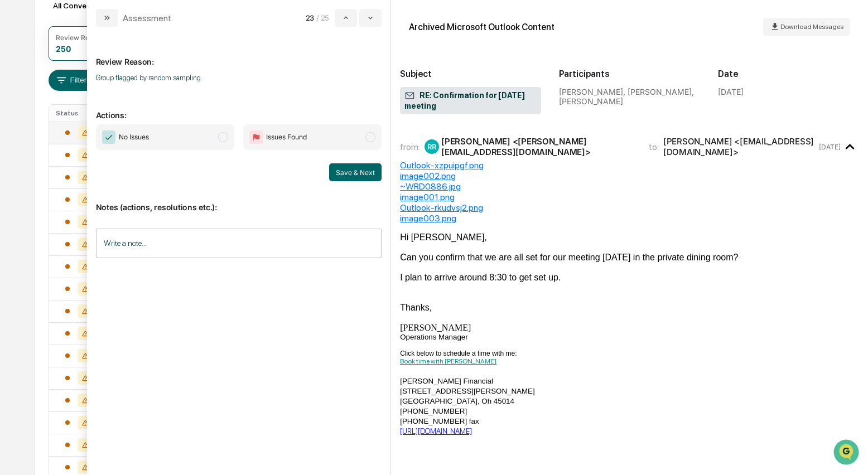
click at [222, 139] on span "modal" at bounding box center [223, 137] width 10 height 10
click at [340, 170] on button "Save & Next" at bounding box center [355, 173] width 52 height 18
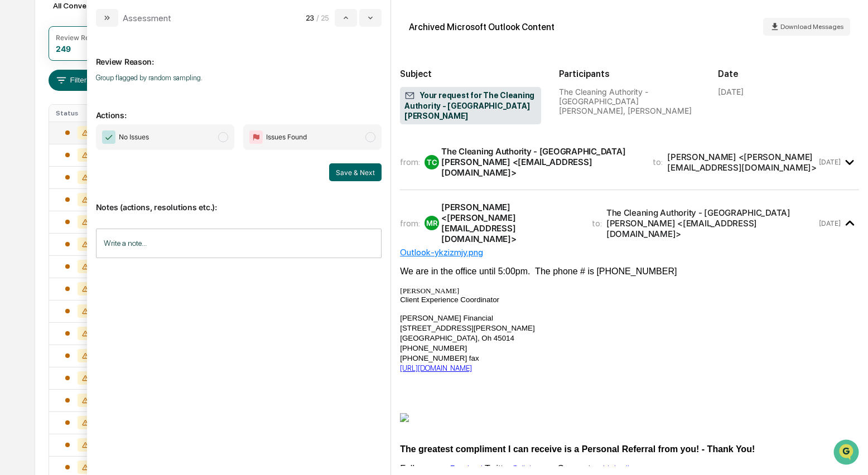
click at [221, 138] on span "modal" at bounding box center [223, 137] width 10 height 10
click at [339, 172] on button "Save & Next" at bounding box center [355, 173] width 52 height 18
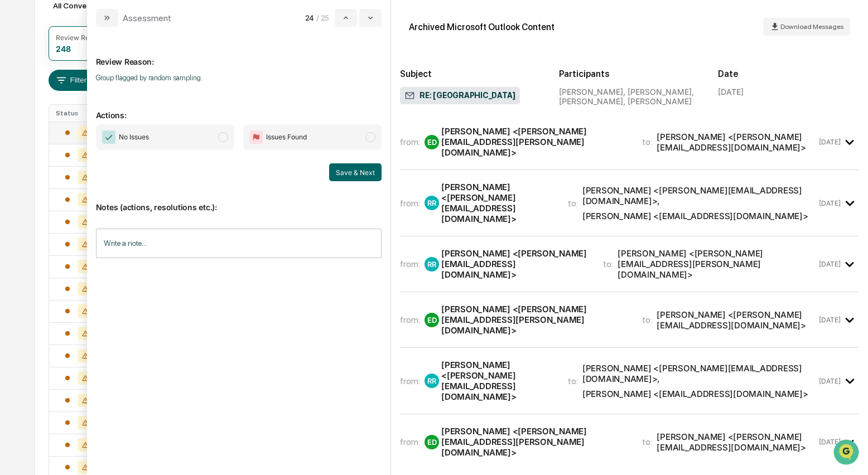
click at [497, 145] on div "Evan Daly <Evan.Daly@benchcraftgolf.com>" at bounding box center [535, 142] width 188 height 32
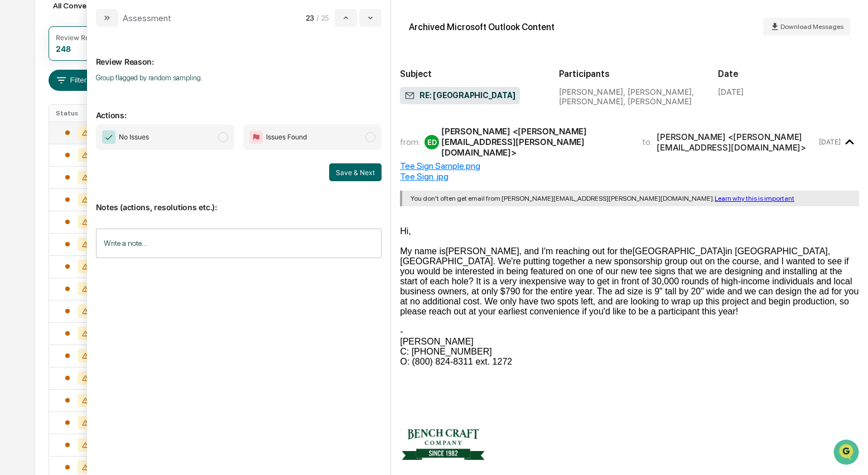
click at [228, 139] on span "modal" at bounding box center [223, 137] width 10 height 10
click at [361, 168] on button "Save & Next" at bounding box center [355, 173] width 52 height 18
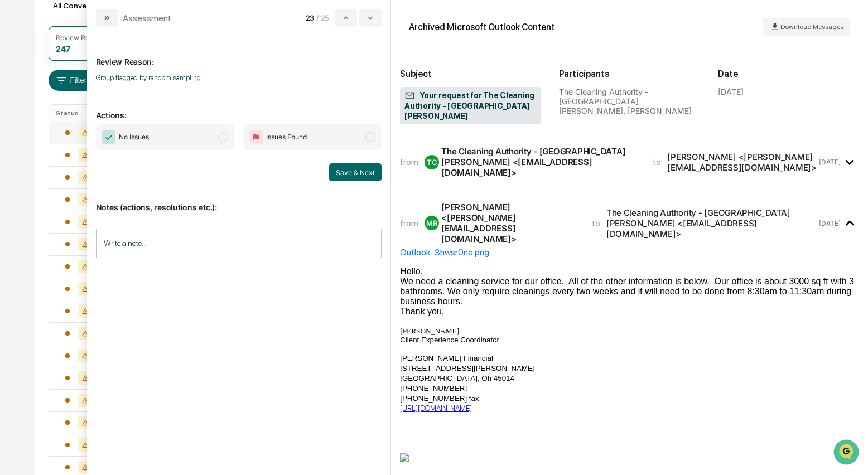
click at [225, 140] on span "modal" at bounding box center [223, 137] width 10 height 10
click at [364, 174] on button "Save & Next" at bounding box center [355, 173] width 52 height 18
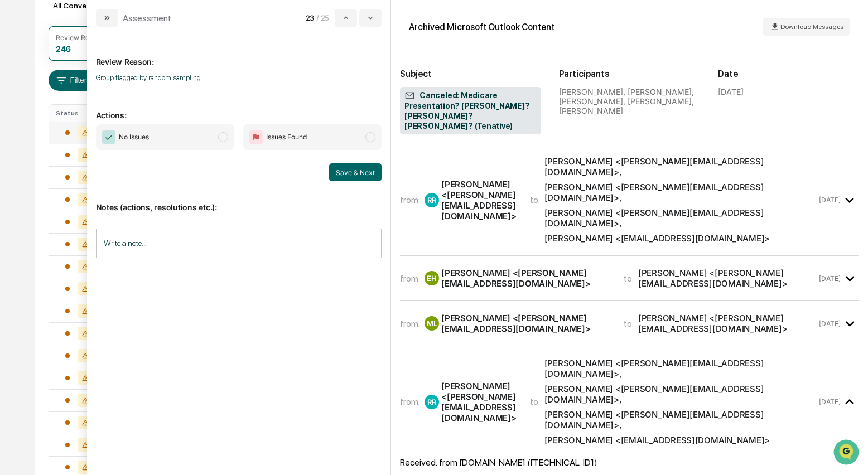
click at [481, 179] on div "Robin Raper <Robin@riksaylorfinancial.com>" at bounding box center [478, 200] width 75 height 42
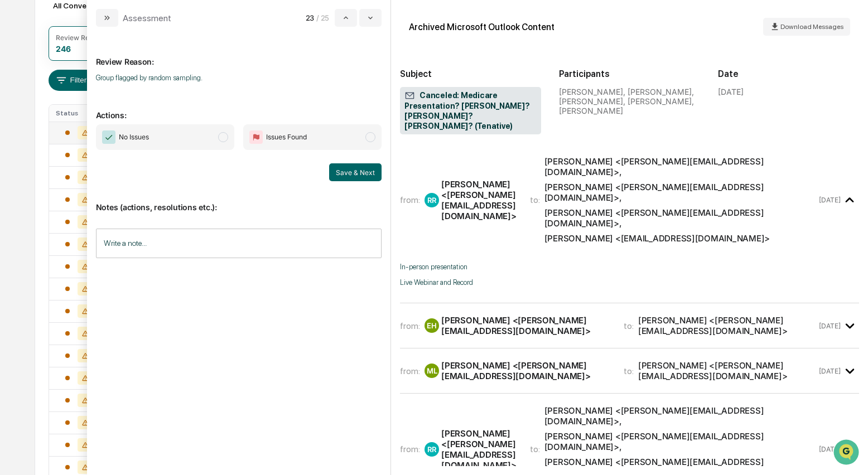
click at [225, 139] on span "modal" at bounding box center [223, 137] width 10 height 10
click at [349, 172] on button "Save & Next" at bounding box center [355, 173] width 52 height 18
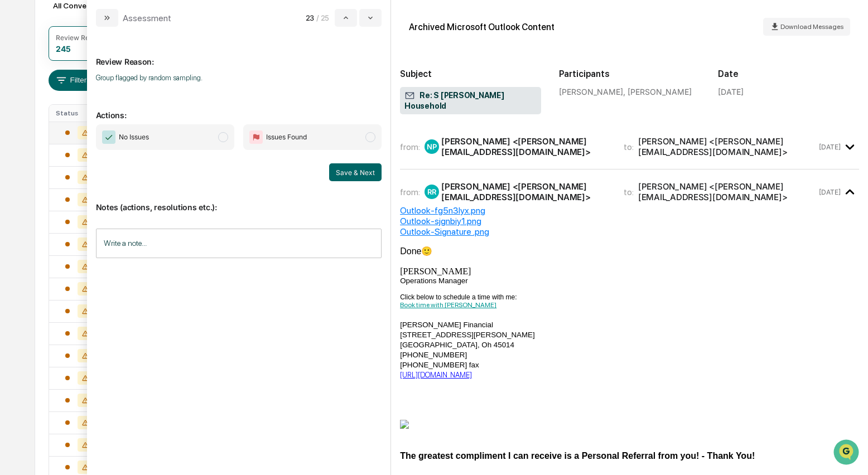
click at [496, 138] on div "Nate Parker <Nate@riksaylorfinancial.com>" at bounding box center [525, 146] width 169 height 21
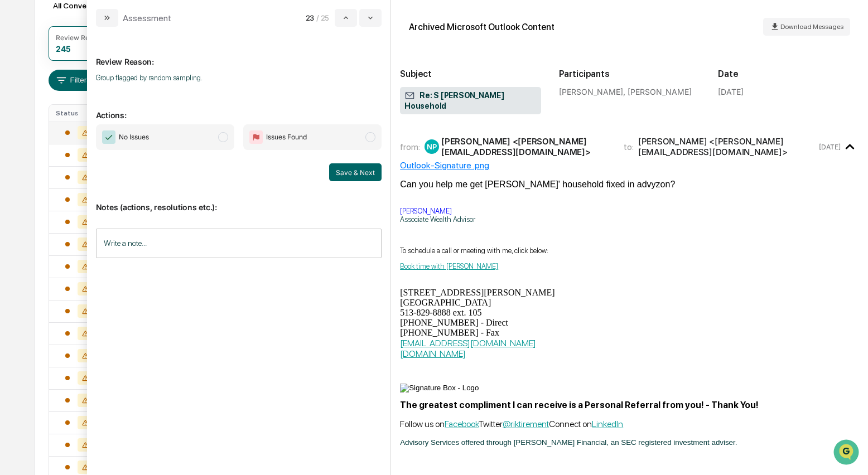
click at [228, 137] on span "modal" at bounding box center [223, 137] width 10 height 10
click at [359, 170] on button "Save & Next" at bounding box center [355, 173] width 52 height 18
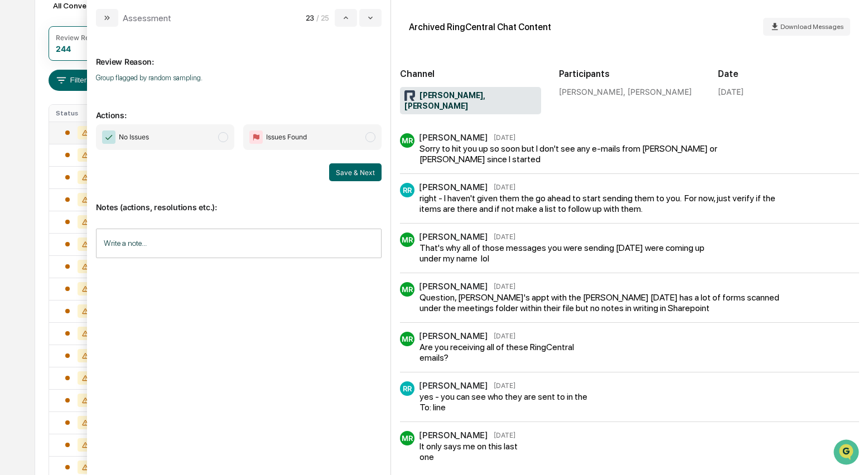
click at [228, 137] on span "modal" at bounding box center [223, 137] width 10 height 10
click at [352, 175] on button "Save & Next" at bounding box center [355, 173] width 52 height 18
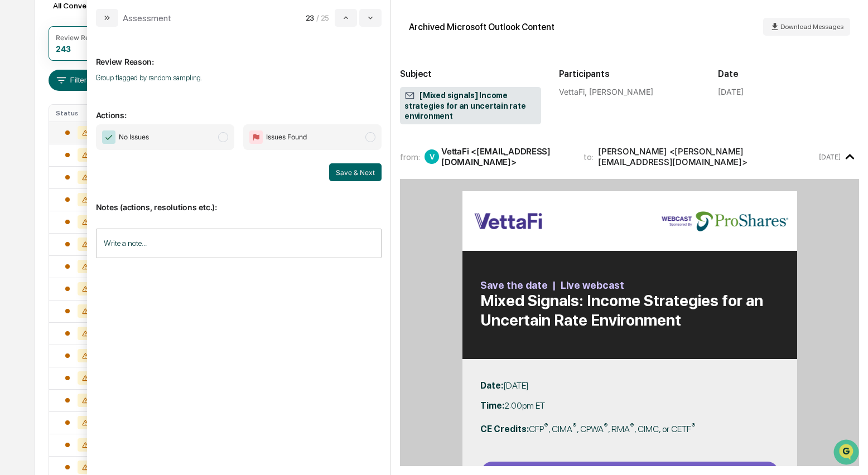
click at [227, 136] on span "modal" at bounding box center [223, 137] width 10 height 10
click at [362, 172] on button "Save & Next" at bounding box center [355, 173] width 52 height 18
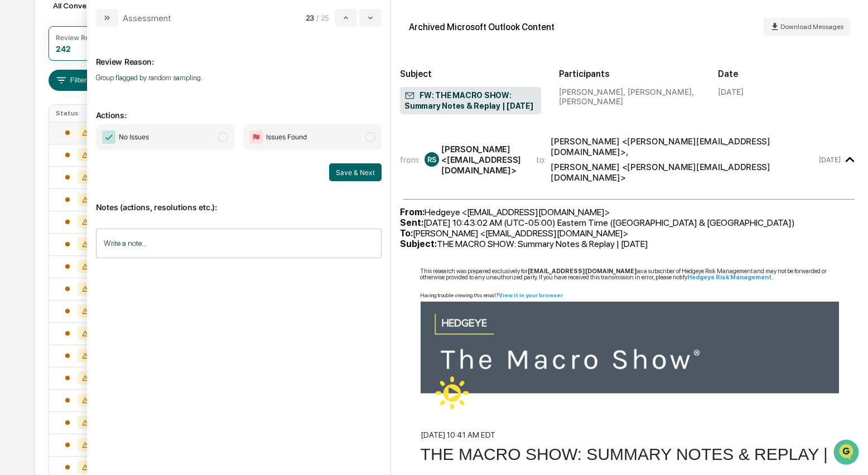
click at [228, 139] on span "modal" at bounding box center [223, 137] width 10 height 10
click at [358, 169] on button "Save & Next" at bounding box center [355, 173] width 52 height 18
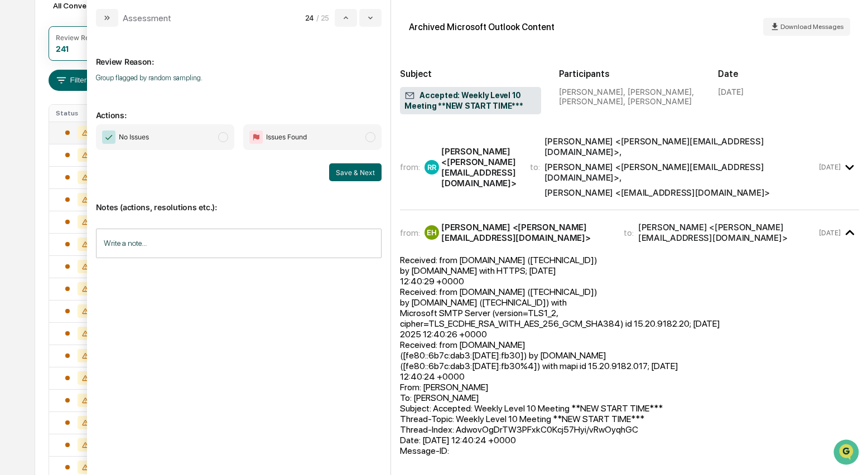
click at [229, 140] on span "No Issues" at bounding box center [165, 137] width 138 height 26
click at [339, 174] on button "Save & Next" at bounding box center [355, 173] width 52 height 18
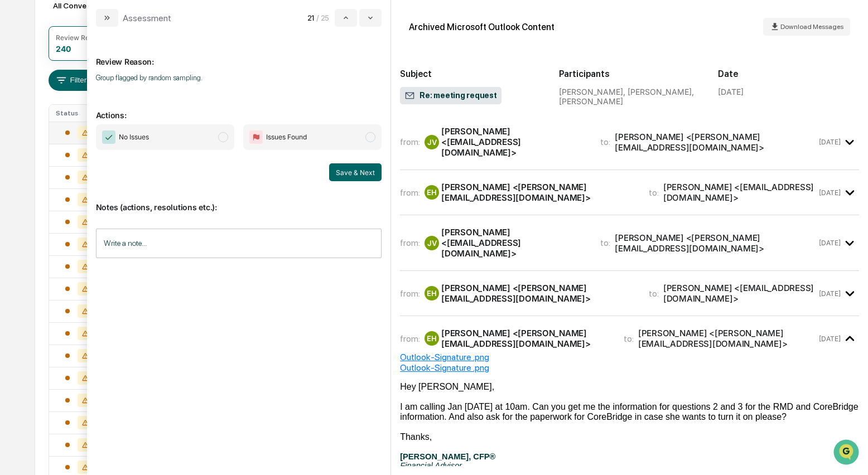
click at [228, 137] on span "modal" at bounding box center [223, 137] width 10 height 10
click at [359, 171] on button "Save & Next" at bounding box center [355, 173] width 52 height 18
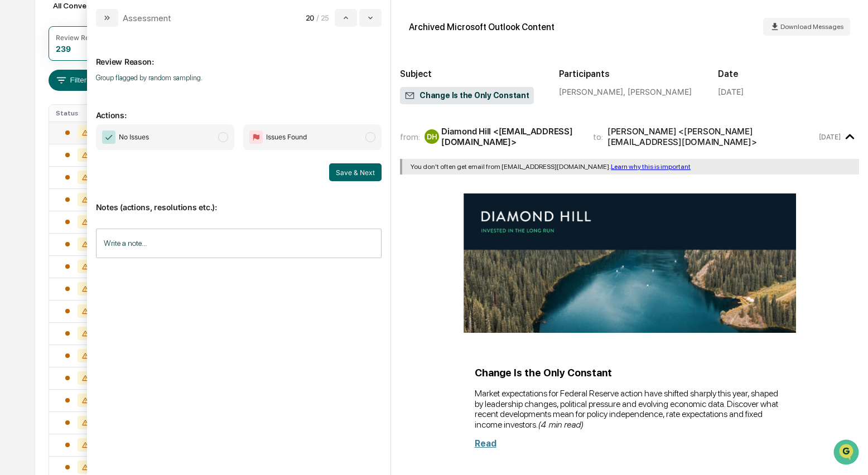
click at [227, 138] on span "modal" at bounding box center [223, 137] width 10 height 10
click at [335, 170] on button "Save & Next" at bounding box center [355, 173] width 52 height 18
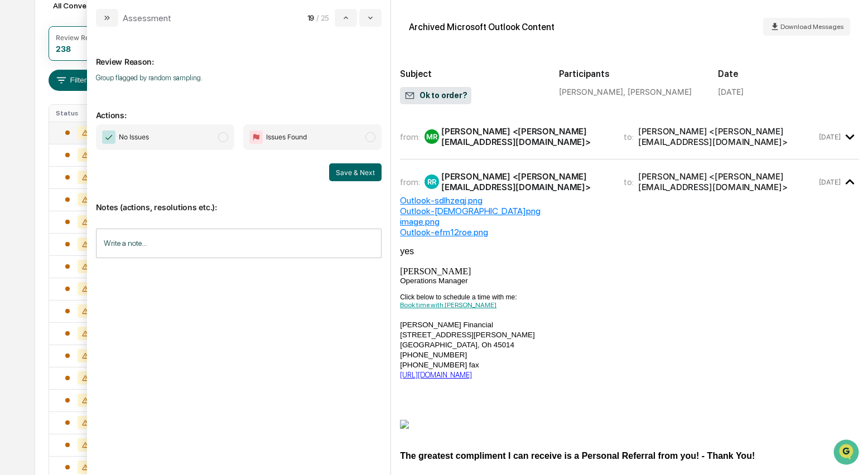
click at [225, 137] on span "modal" at bounding box center [223, 137] width 10 height 10
click at [353, 169] on button "Save & Next" at bounding box center [355, 173] width 52 height 18
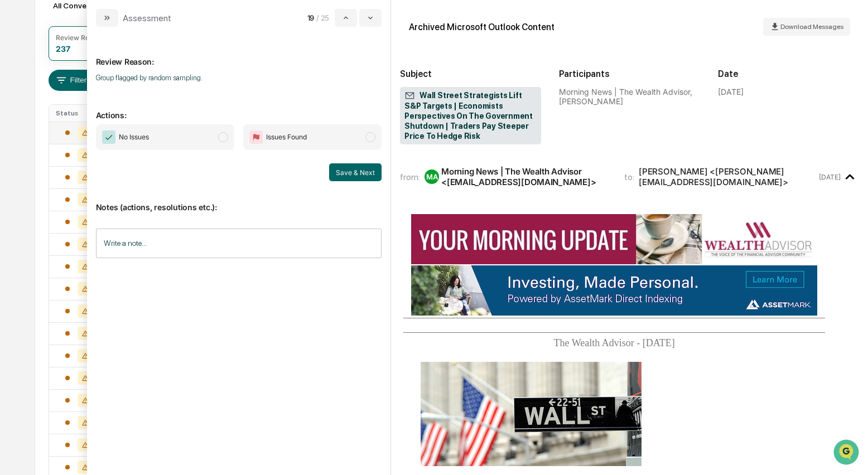
click at [227, 139] on span "modal" at bounding box center [223, 137] width 10 height 10
click at [360, 174] on button "Save & Next" at bounding box center [355, 173] width 52 height 18
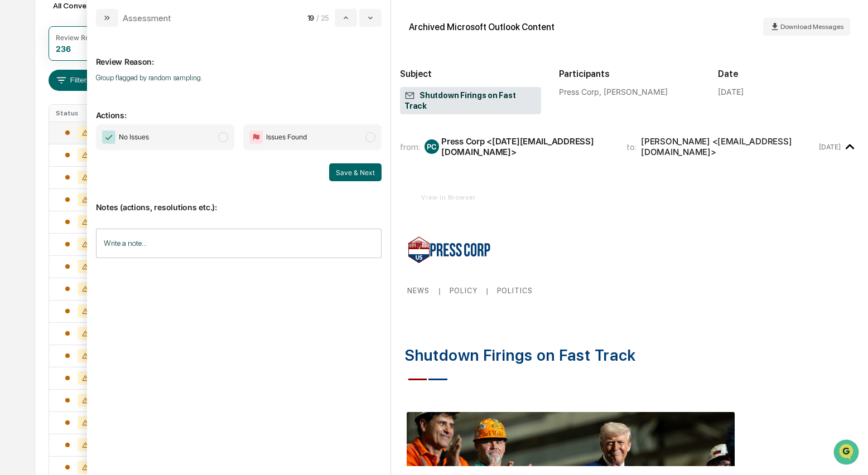
click at [226, 134] on span "modal" at bounding box center [223, 137] width 10 height 10
click at [357, 172] on button "Save & Next" at bounding box center [355, 173] width 52 height 18
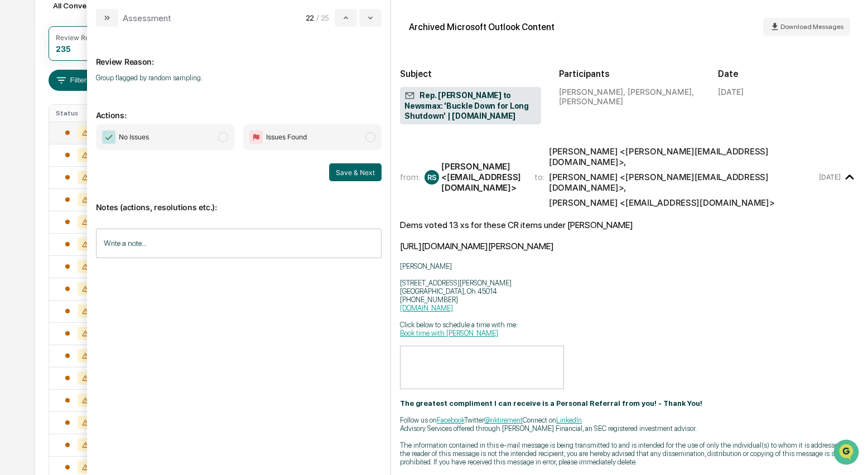
click at [222, 141] on span "modal" at bounding box center [223, 137] width 10 height 10
click at [358, 169] on button "Save & Next" at bounding box center [355, 173] width 52 height 18
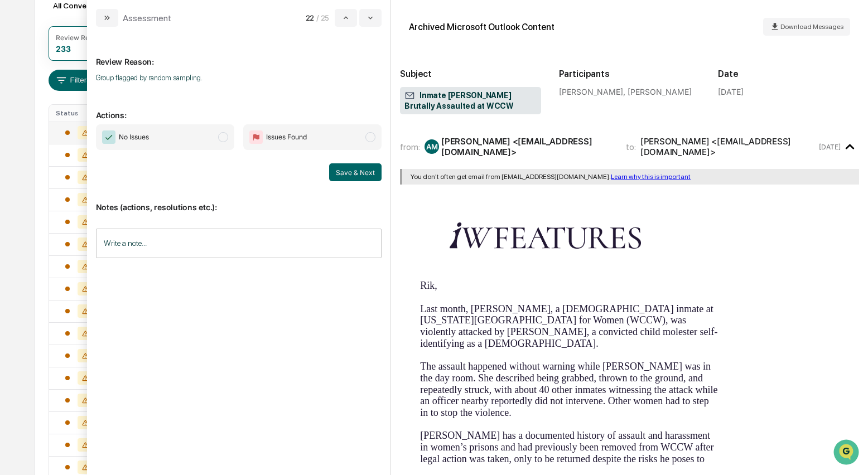
click at [227, 140] on span "modal" at bounding box center [223, 137] width 10 height 10
click at [355, 173] on button "Save & Next" at bounding box center [355, 173] width 52 height 18
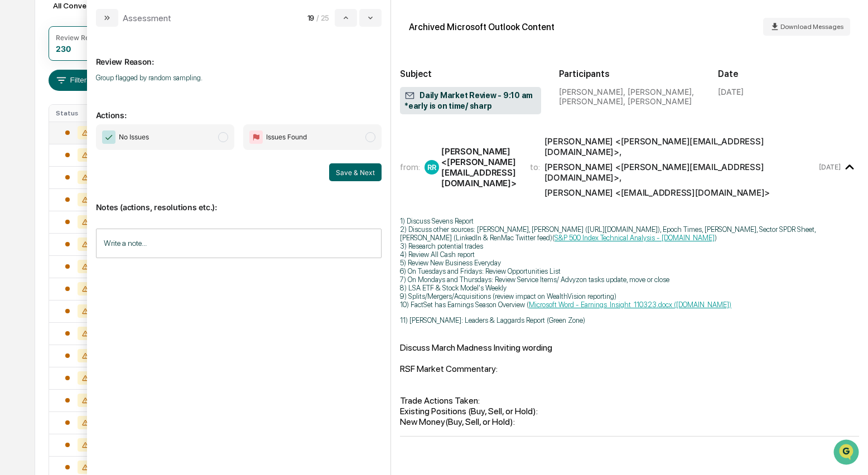
click at [225, 139] on span "modal" at bounding box center [223, 137] width 10 height 10
click at [347, 166] on button "Save & Next" at bounding box center [355, 173] width 52 height 18
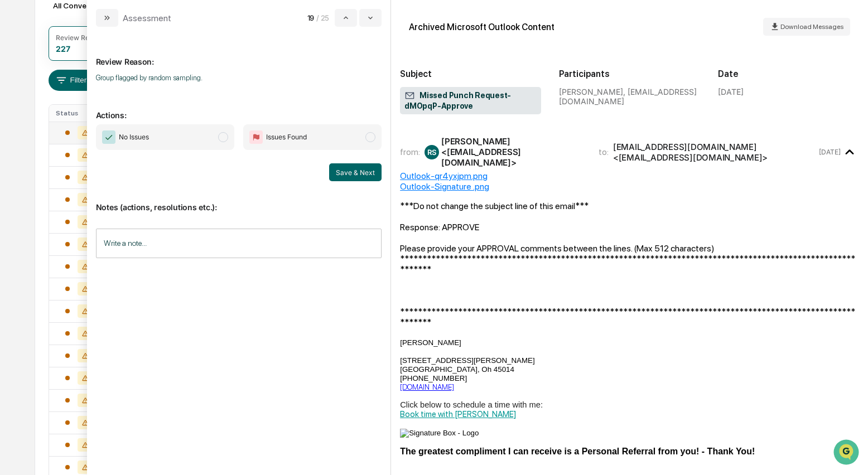
click at [227, 138] on span "modal" at bounding box center [223, 137] width 10 height 10
click at [358, 172] on button "Save & Next" at bounding box center [355, 173] width 52 height 18
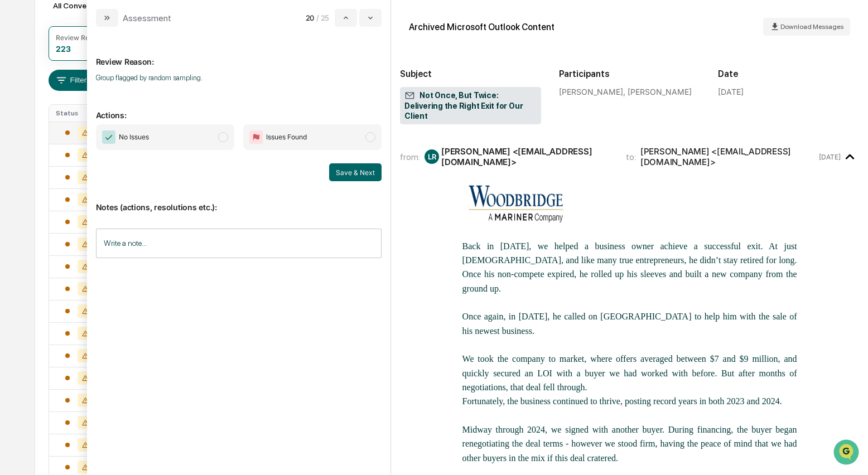
click at [227, 139] on span "modal" at bounding box center [223, 137] width 10 height 10
click at [353, 171] on button "Save & Next" at bounding box center [355, 173] width 52 height 18
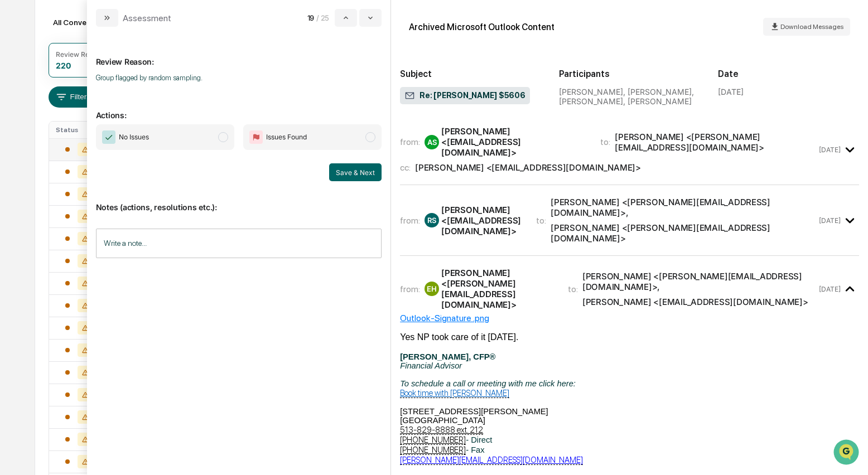
scroll to position [117, 0]
click at [227, 138] on span "modal" at bounding box center [223, 137] width 10 height 10
click at [364, 171] on button "Save & Next" at bounding box center [355, 173] width 52 height 18
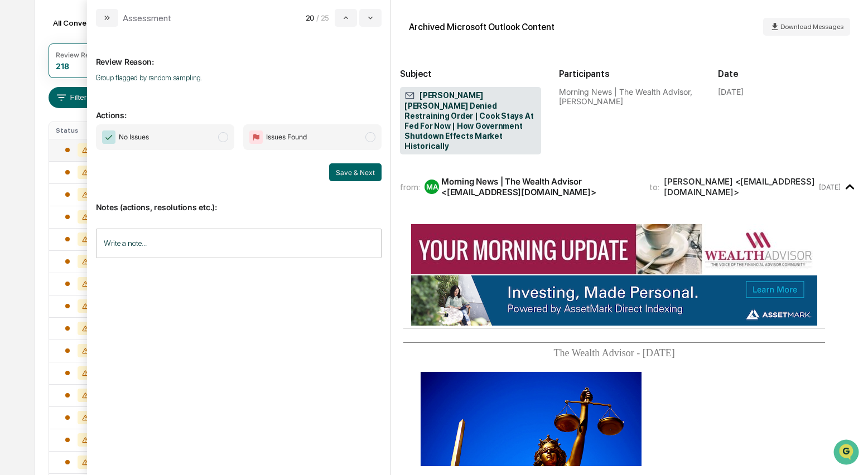
drag, startPoint x: 224, startPoint y: 143, endPoint x: 235, endPoint y: 142, distance: 11.2
click at [224, 143] on span "No Issues" at bounding box center [165, 137] width 138 height 26
click at [342, 171] on button "Save & Next" at bounding box center [355, 173] width 52 height 18
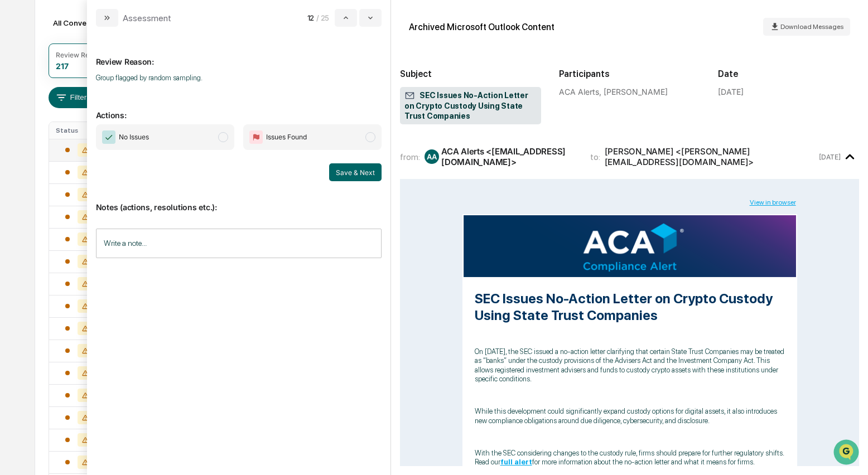
click at [224, 137] on span "modal" at bounding box center [223, 137] width 10 height 10
click at [343, 174] on button "Save & Next" at bounding box center [355, 173] width 52 height 18
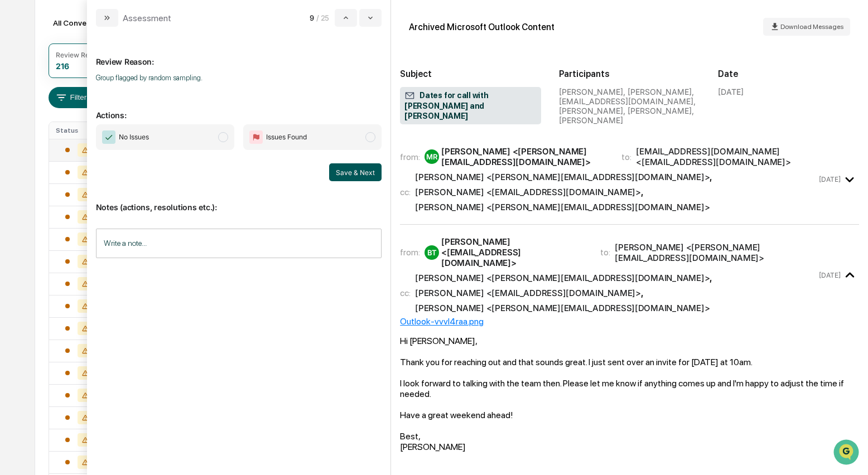
click at [349, 171] on button "Save & Next" at bounding box center [355, 173] width 52 height 18
click at [224, 138] on span "modal" at bounding box center [223, 137] width 10 height 10
click at [367, 173] on button "Save & Next" at bounding box center [355, 173] width 52 height 18
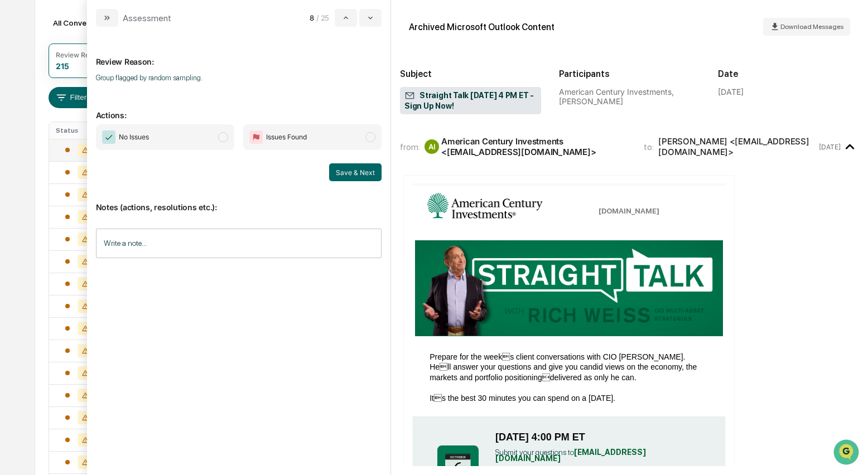
click at [228, 137] on span "modal" at bounding box center [223, 137] width 10 height 10
click at [342, 171] on button "Save & Next" at bounding box center [355, 173] width 52 height 18
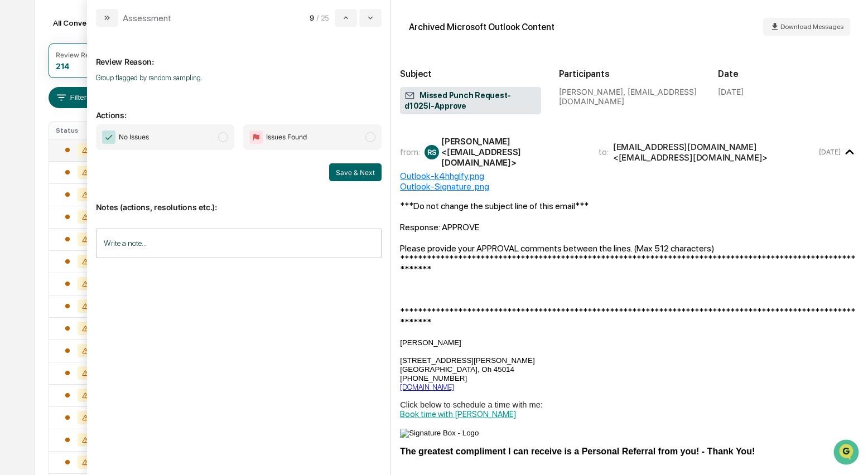
click at [226, 140] on span "modal" at bounding box center [223, 137] width 10 height 10
click at [340, 171] on button "Save & Next" at bounding box center [355, 173] width 52 height 18
click at [223, 137] on span "modal" at bounding box center [223, 137] width 10 height 10
click at [355, 172] on button "Save & Next" at bounding box center [355, 173] width 52 height 18
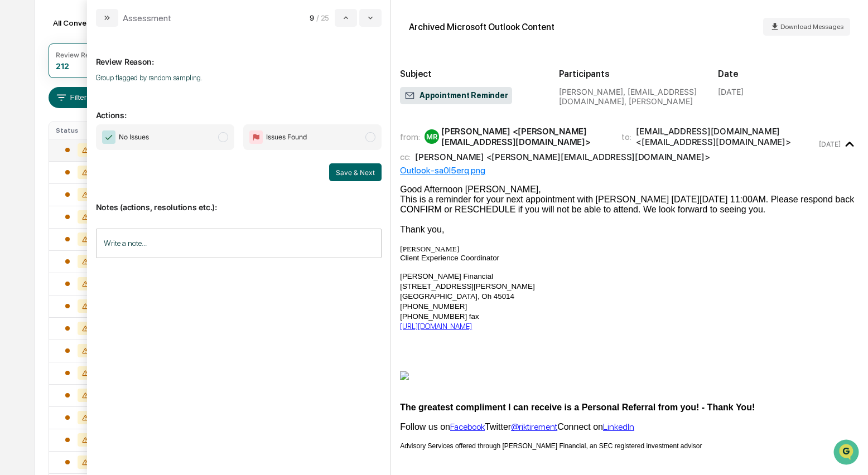
click at [227, 137] on span "modal" at bounding box center [223, 137] width 10 height 10
click at [337, 171] on button "Save & Next" at bounding box center [355, 173] width 52 height 18
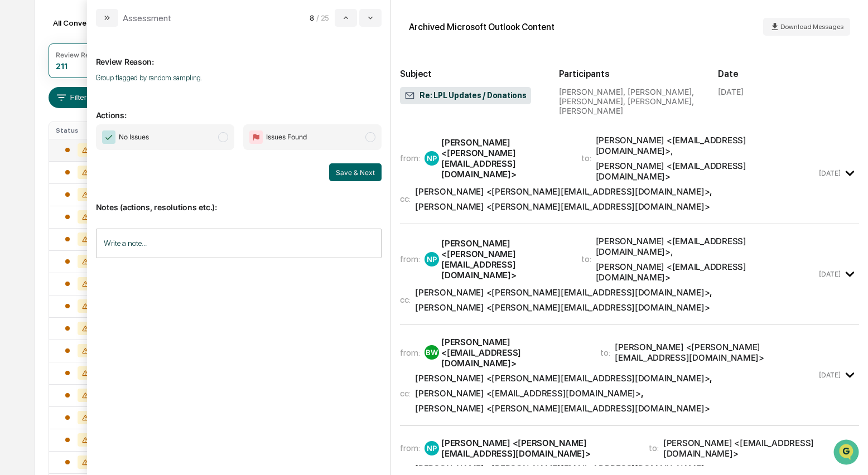
click at [483, 142] on div "Nate Parker <Nate@riksaylorfinancial.com>" at bounding box center [504, 158] width 126 height 42
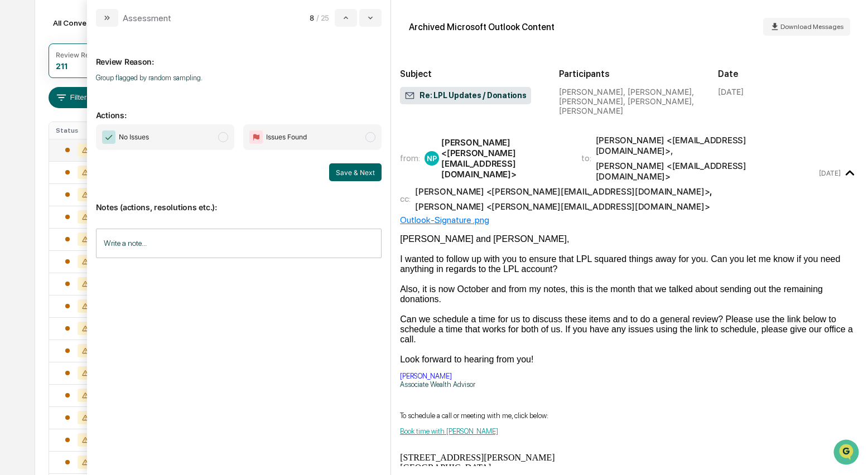
click at [224, 140] on span "modal" at bounding box center [223, 137] width 10 height 10
click at [354, 172] on button "Save & Next" at bounding box center [355, 173] width 52 height 18
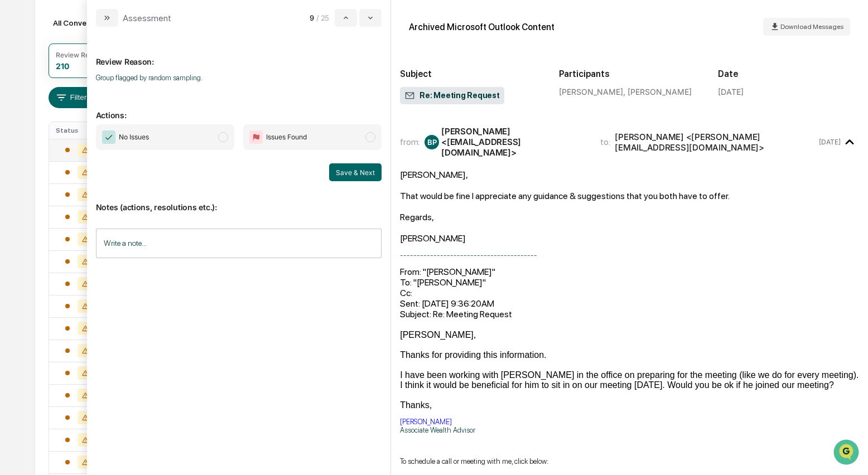
click at [228, 141] on span "No Issues" at bounding box center [165, 137] width 138 height 26
click at [343, 172] on button "Save & Next" at bounding box center [355, 173] width 52 height 18
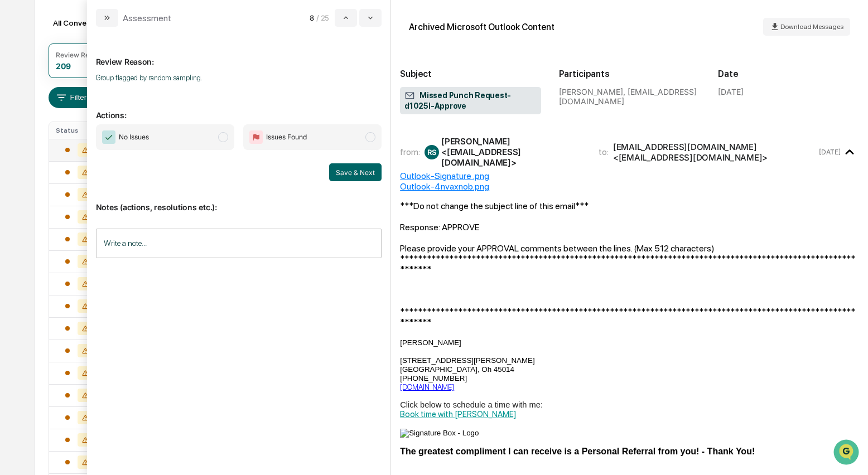
click at [223, 139] on span "modal" at bounding box center [223, 137] width 10 height 10
click at [349, 173] on button "Save & Next" at bounding box center [355, 173] width 52 height 18
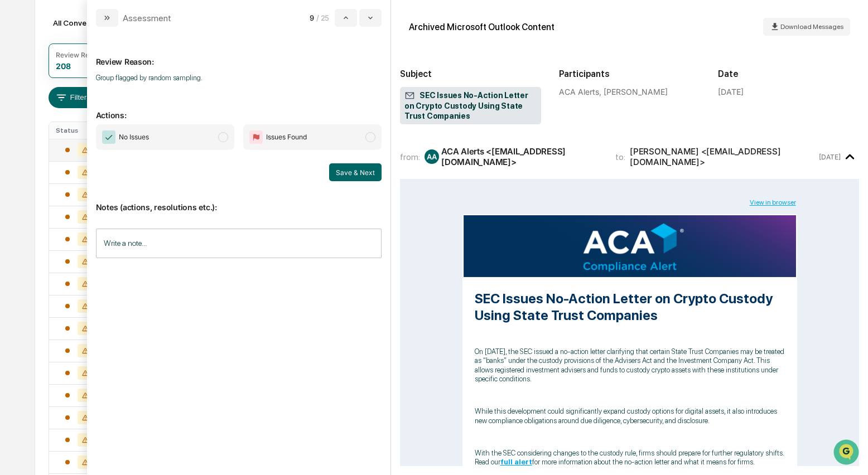
click at [228, 138] on span "modal" at bounding box center [223, 137] width 10 height 10
click at [362, 169] on button "Save & Next" at bounding box center [355, 173] width 52 height 18
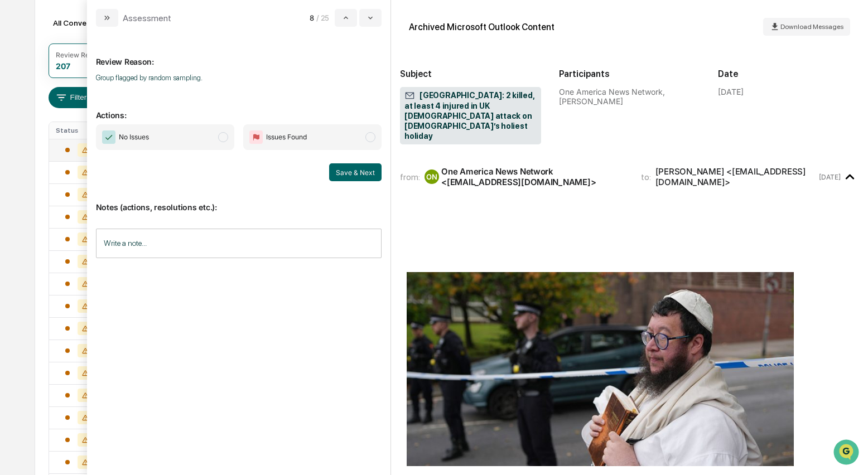
click at [227, 138] on span "modal" at bounding box center [223, 137] width 10 height 10
click at [344, 172] on button "Save & Next" at bounding box center [355, 173] width 52 height 18
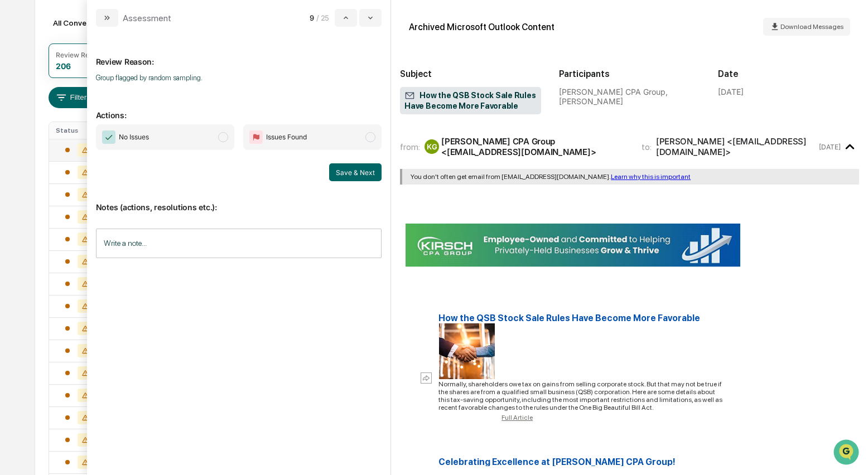
click at [228, 138] on span "modal" at bounding box center [223, 137] width 10 height 10
click at [367, 171] on button "Save & Next" at bounding box center [355, 173] width 52 height 18
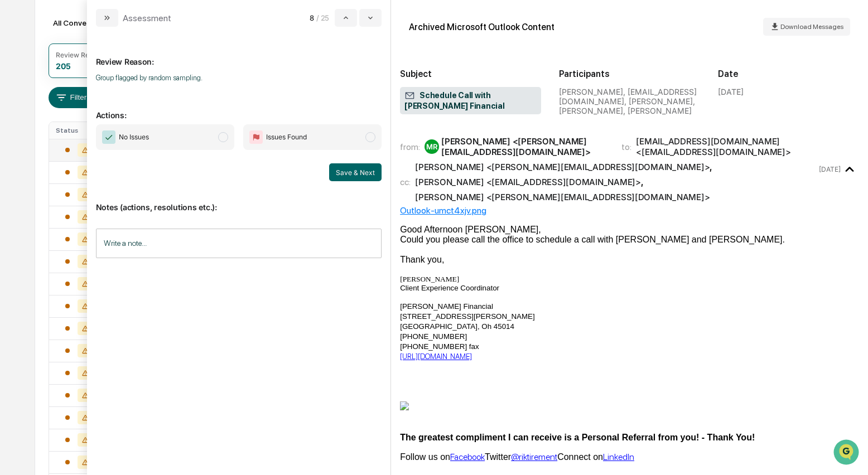
click at [227, 138] on span "modal" at bounding box center [223, 137] width 10 height 10
click at [342, 174] on button "Save & Next" at bounding box center [355, 173] width 52 height 18
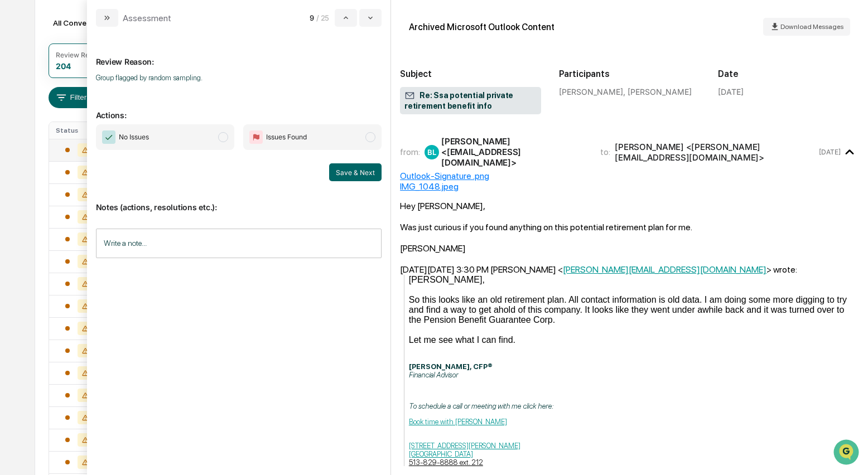
click at [221, 140] on span "modal" at bounding box center [223, 137] width 10 height 10
click at [349, 172] on button "Save & Next" at bounding box center [355, 173] width 52 height 18
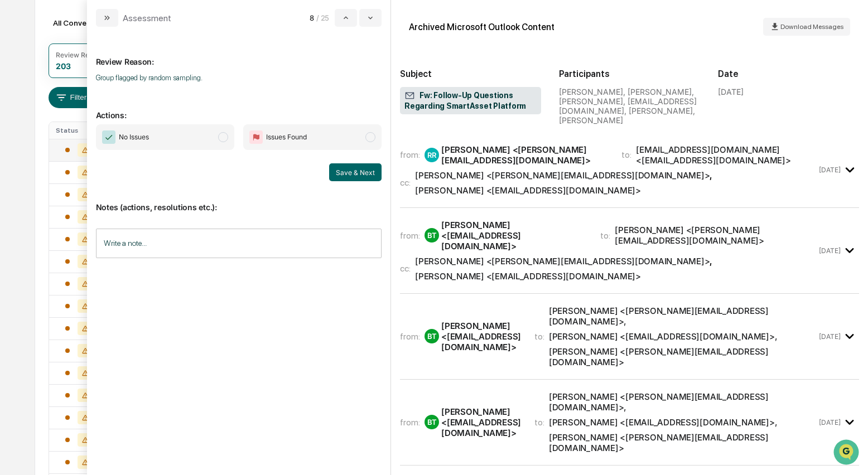
click at [527, 156] on div "from: RR Robin Raper <Robin@riksaylorfinancial.com> to: btraiger@smartasset.com…" at bounding box center [608, 170] width 417 height 51
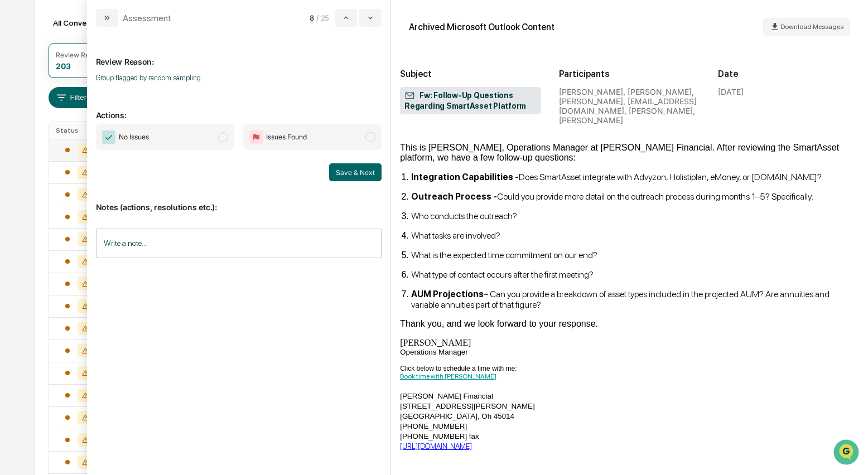
scroll to position [120, 0]
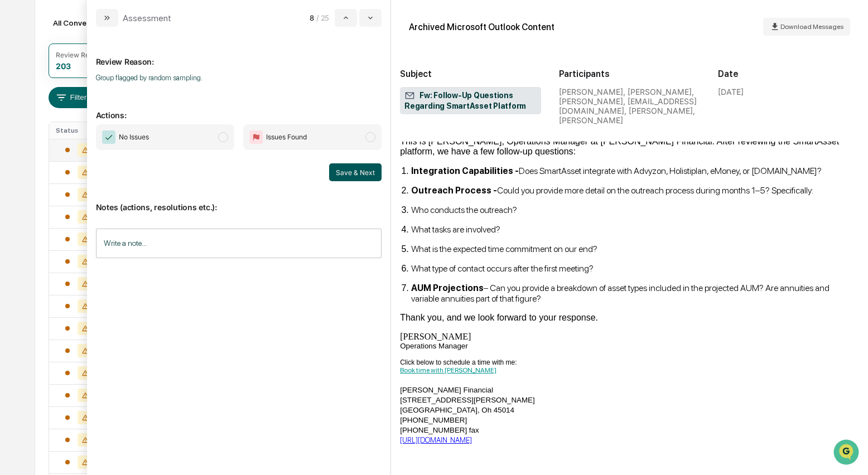
click at [222, 140] on span "modal" at bounding box center [223, 137] width 10 height 10
click at [364, 172] on button "Save & Next" at bounding box center [355, 173] width 52 height 18
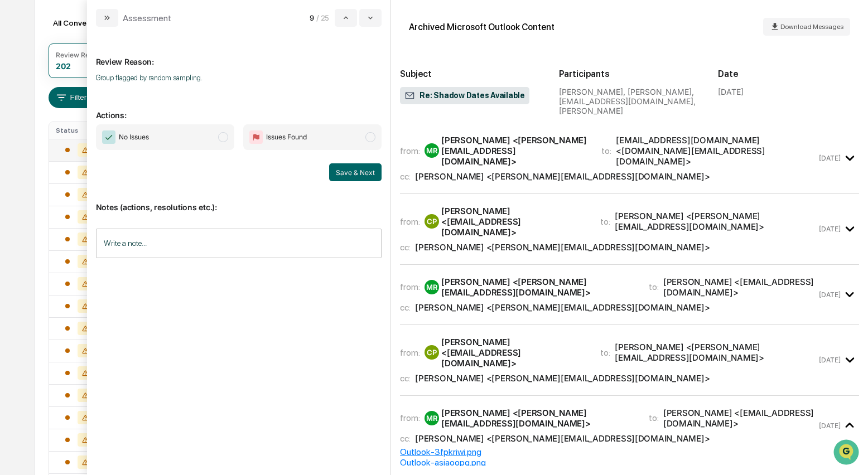
click at [518, 155] on div "Melissa Riley <melissa@riksaylorfinancial.com>" at bounding box center [514, 151] width 147 height 32
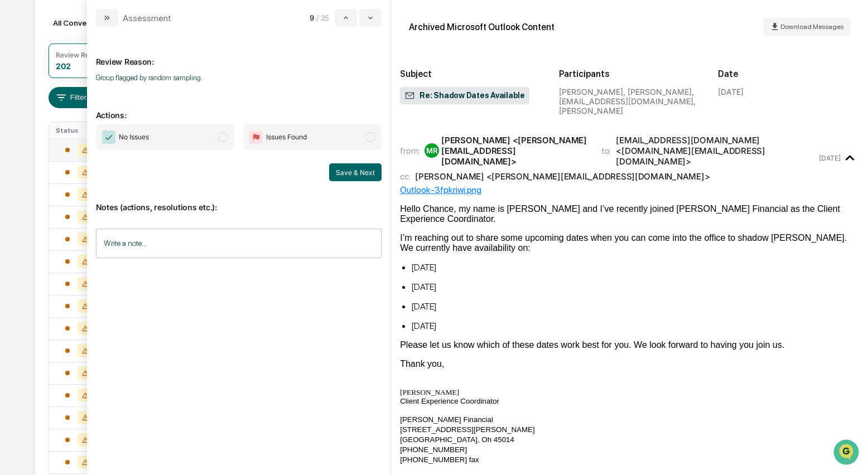
click at [226, 140] on span "modal" at bounding box center [223, 137] width 10 height 10
click at [350, 177] on button "Save & Next" at bounding box center [355, 173] width 52 height 18
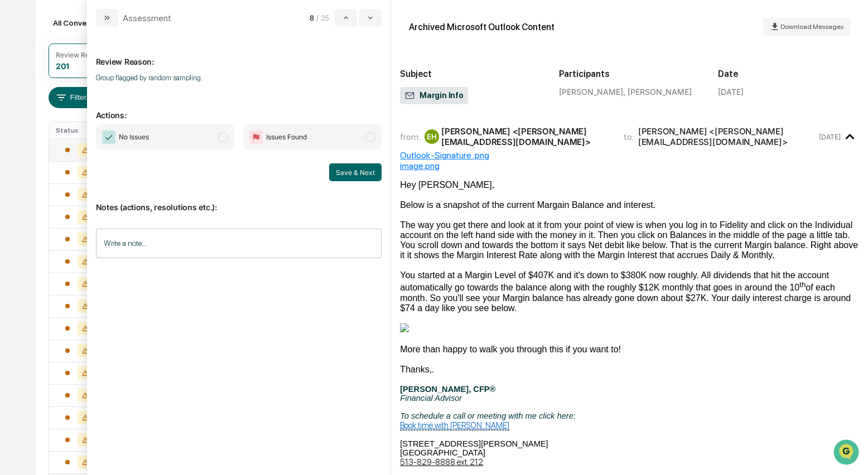
click at [228, 140] on span "modal" at bounding box center [223, 137] width 10 height 10
click at [368, 174] on button "Save & Next" at bounding box center [355, 173] width 52 height 18
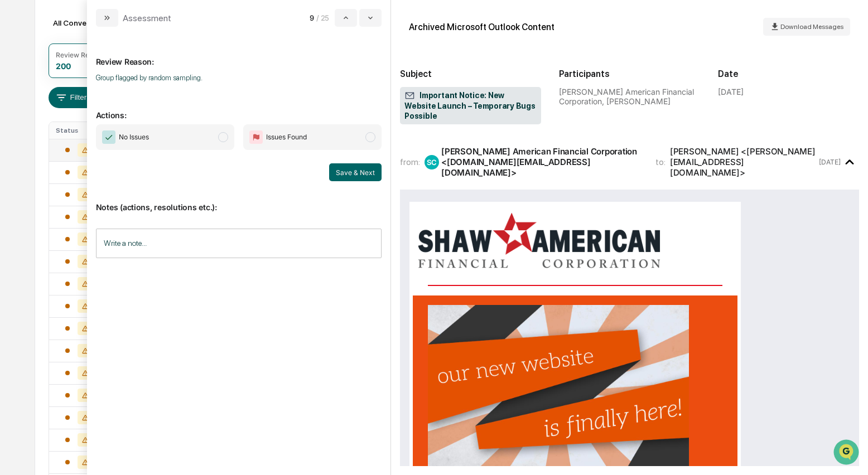
click at [224, 137] on span "modal" at bounding box center [223, 137] width 10 height 10
click at [355, 176] on button "Save & Next" at bounding box center [355, 173] width 52 height 18
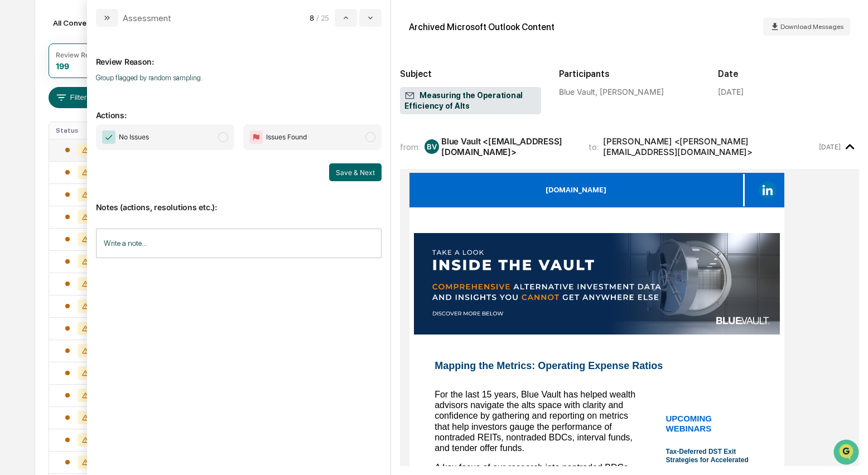
click at [224, 138] on span "modal" at bounding box center [223, 137] width 10 height 10
click at [345, 174] on button "Save & Next" at bounding box center [355, 173] width 52 height 18
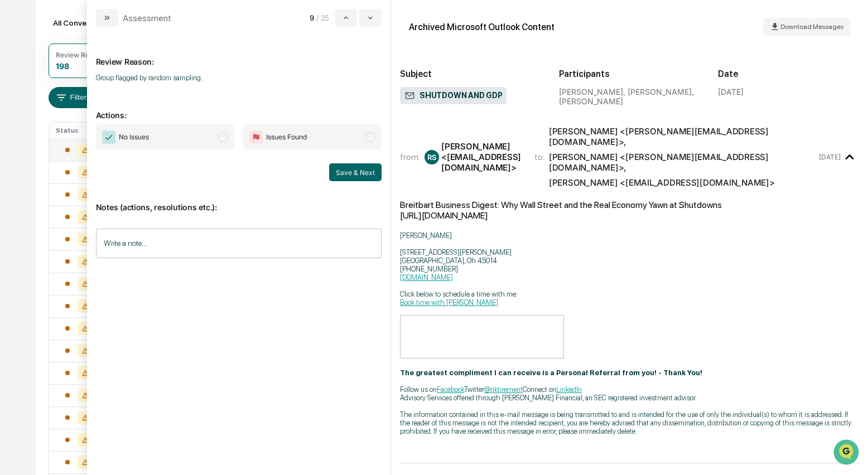
click at [222, 140] on span "modal" at bounding box center [223, 137] width 10 height 10
click at [349, 172] on button "Save & Next" at bounding box center [355, 173] width 52 height 18
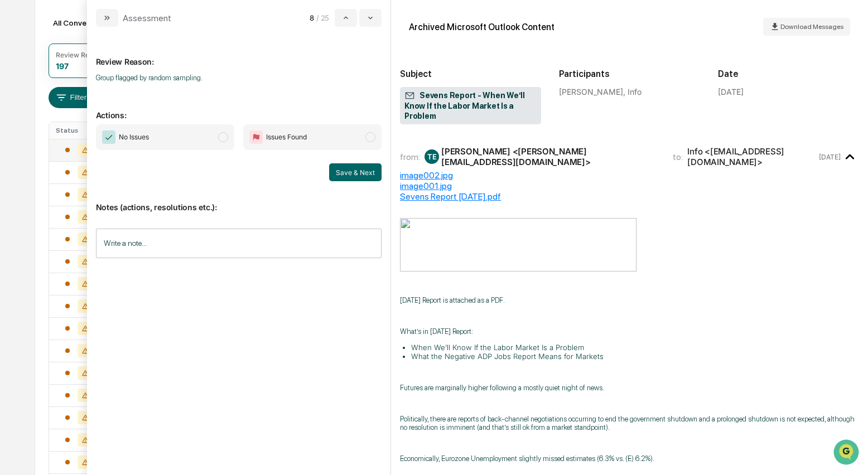
click at [222, 135] on span "modal" at bounding box center [223, 137] width 10 height 10
click at [347, 174] on button "Save & Next" at bounding box center [355, 173] width 52 height 18
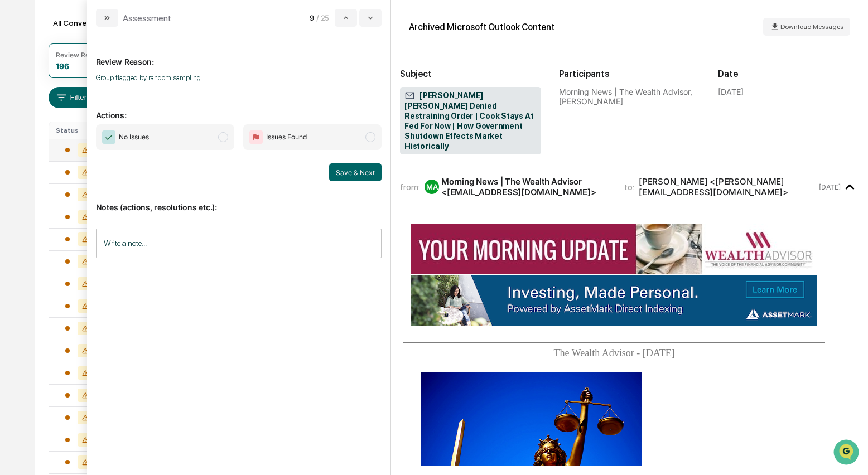
click at [222, 139] on span "modal" at bounding box center [223, 137] width 10 height 10
click at [349, 173] on button "Save & Next" at bounding box center [355, 173] width 52 height 18
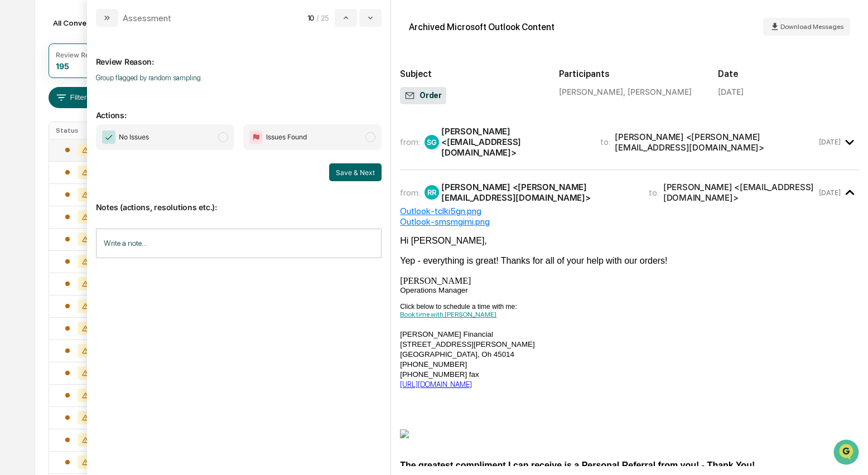
click at [224, 140] on span "modal" at bounding box center [223, 137] width 10 height 10
click at [355, 174] on button "Save & Next" at bounding box center [355, 173] width 52 height 18
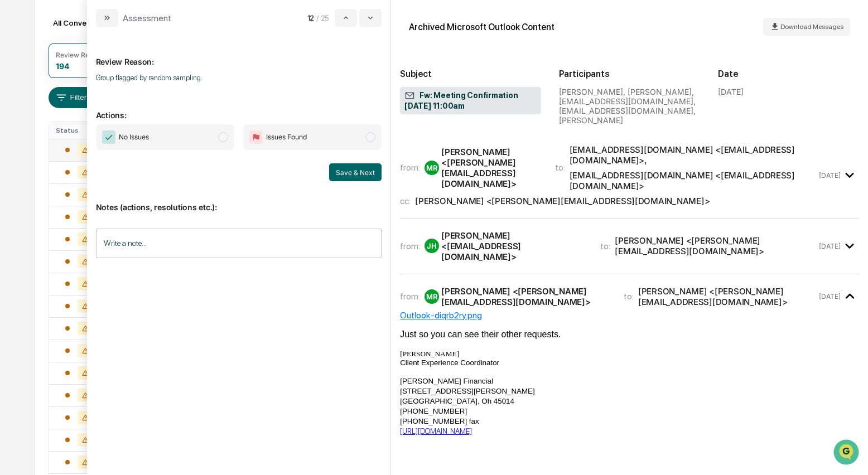
click at [458, 196] on div "Nate Parker <Nate@riksaylorfinancial.com>" at bounding box center [562, 201] width 295 height 11
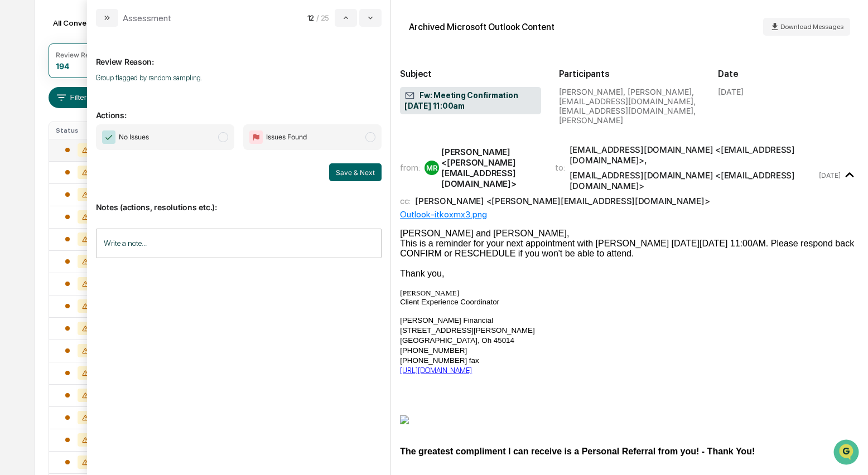
click at [226, 138] on span "modal" at bounding box center [223, 137] width 10 height 10
click at [363, 172] on button "Save & Next" at bounding box center [355, 173] width 52 height 18
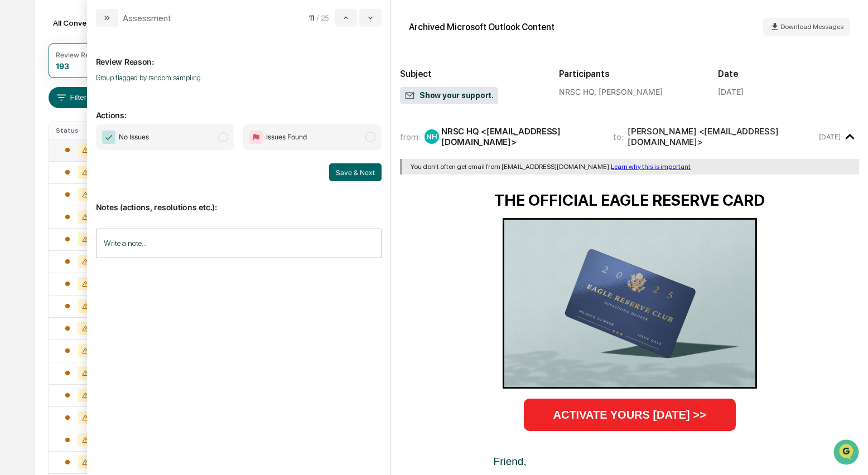
click at [223, 136] on span "modal" at bounding box center [223, 137] width 10 height 10
click at [350, 175] on button "Save & Next" at bounding box center [355, 173] width 52 height 18
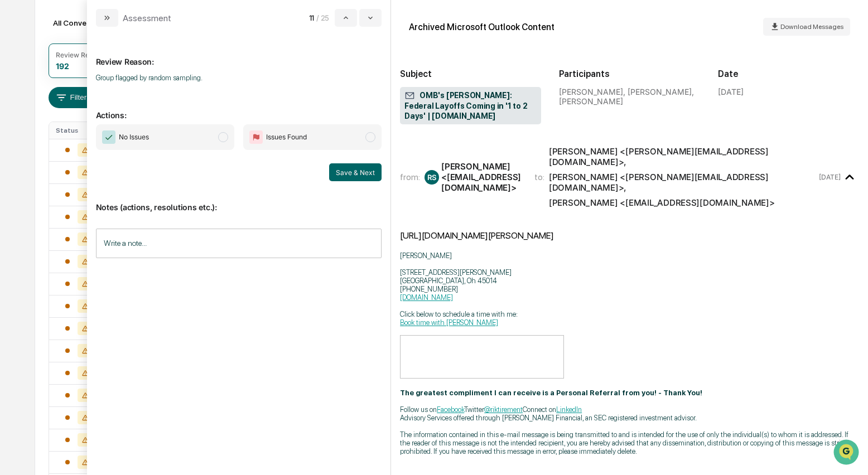
drag, startPoint x: 225, startPoint y: 141, endPoint x: 247, endPoint y: 147, distance: 23.3
click at [225, 141] on span "modal" at bounding box center [223, 137] width 10 height 10
click at [345, 169] on button "Save & Next" at bounding box center [355, 173] width 52 height 18
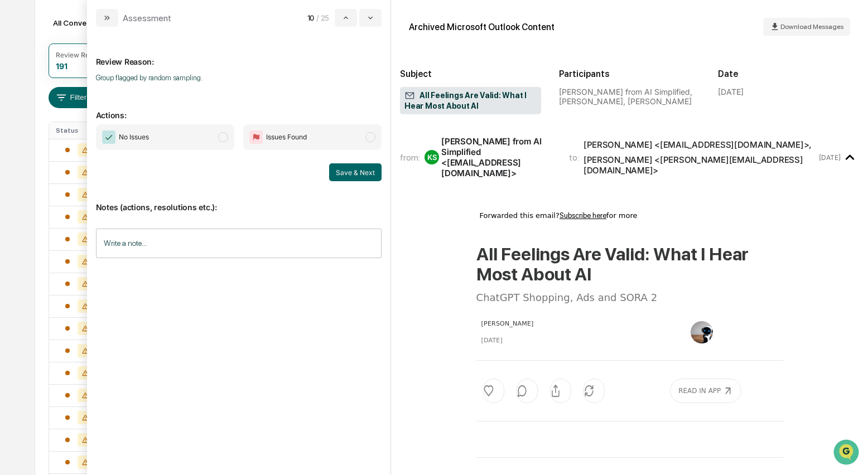
click at [220, 137] on span "modal" at bounding box center [223, 137] width 10 height 10
click at [352, 172] on button "Save & Next" at bounding box center [355, 173] width 52 height 18
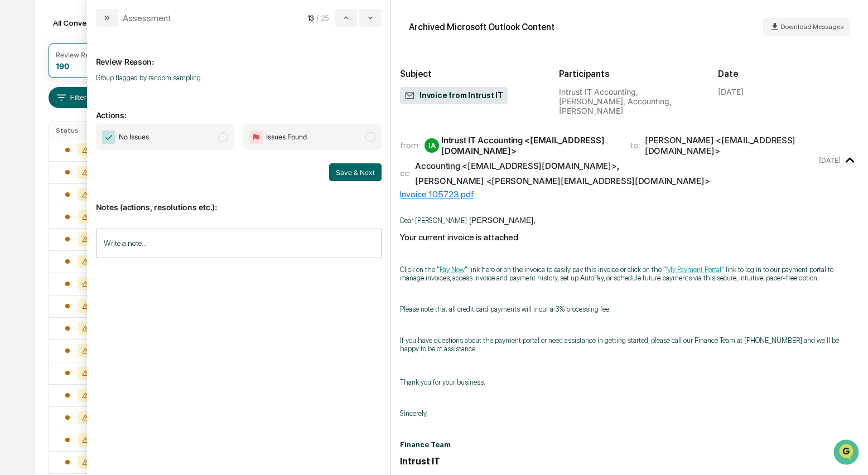
click at [225, 140] on span "modal" at bounding box center [223, 137] width 10 height 10
click at [362, 171] on button "Save & Next" at bounding box center [355, 173] width 52 height 18
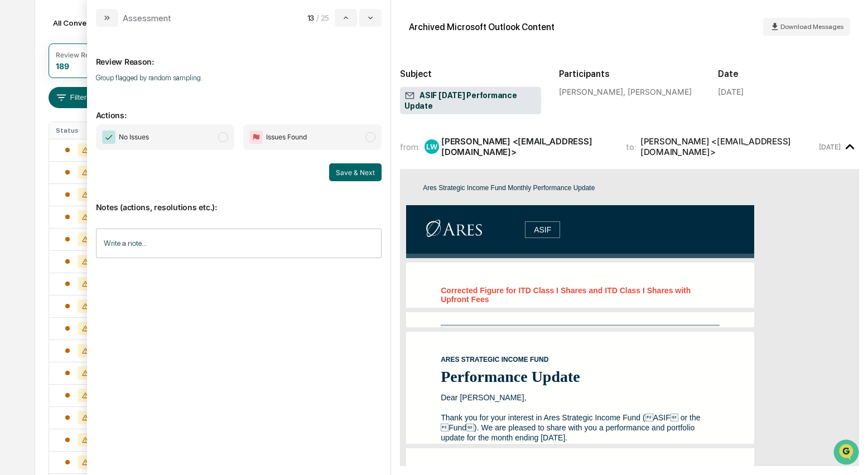
click at [229, 140] on span "No Issues" at bounding box center [165, 137] width 138 height 26
click at [342, 174] on button "Save & Next" at bounding box center [355, 173] width 52 height 18
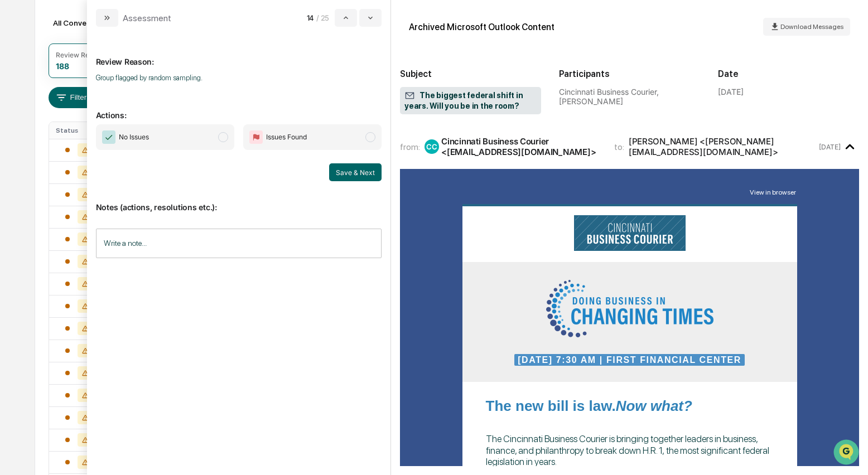
click at [227, 138] on span "modal" at bounding box center [223, 137] width 10 height 10
click at [339, 170] on button "Save & Next" at bounding box center [355, 173] width 52 height 18
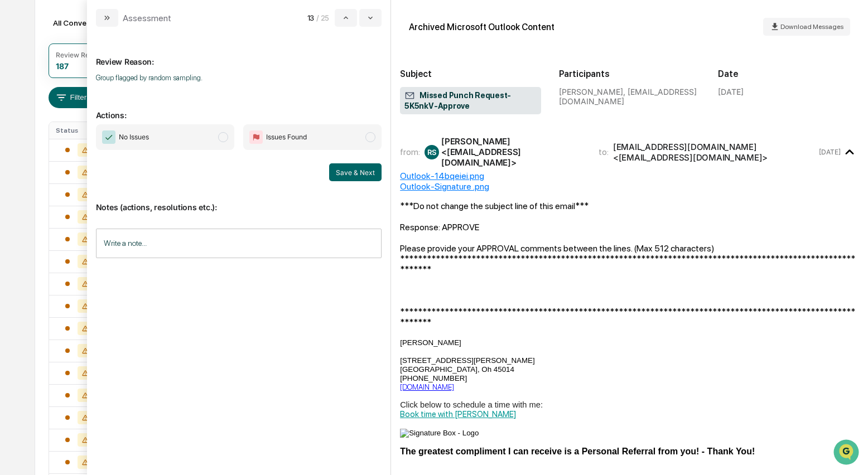
click at [224, 141] on span "modal" at bounding box center [223, 137] width 10 height 10
click at [342, 170] on button "Save & Next" at bounding box center [355, 173] width 52 height 18
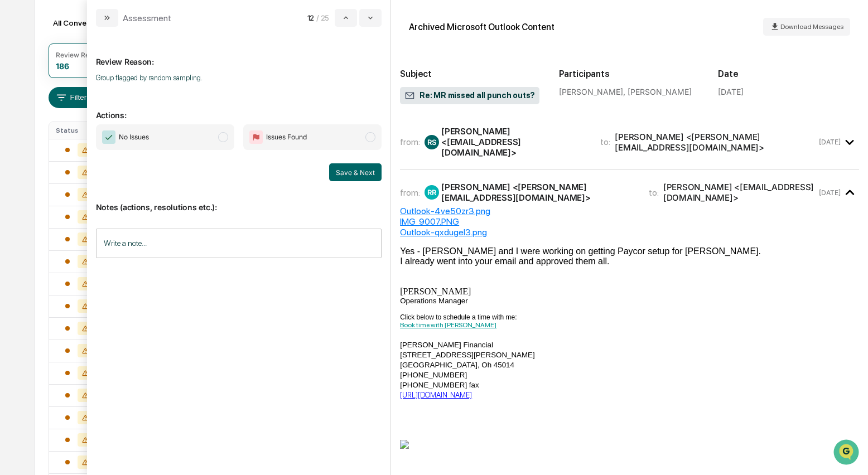
click at [223, 140] on span "modal" at bounding box center [223, 137] width 10 height 10
click at [339, 168] on button "Save & Next" at bounding box center [355, 173] width 52 height 18
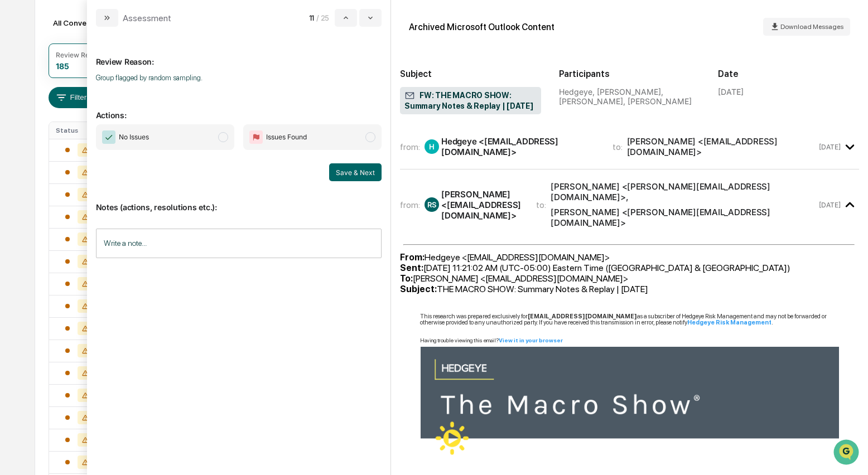
click at [222, 139] on span "modal" at bounding box center [223, 137] width 10 height 10
click at [346, 172] on button "Save & Next" at bounding box center [355, 173] width 52 height 18
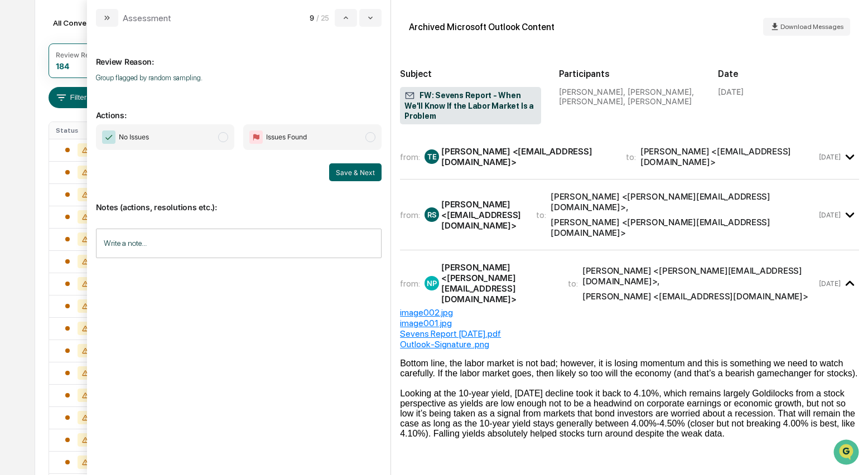
click at [223, 139] on span "modal" at bounding box center [223, 137] width 10 height 10
click at [361, 172] on button "Save & Next" at bounding box center [355, 173] width 52 height 18
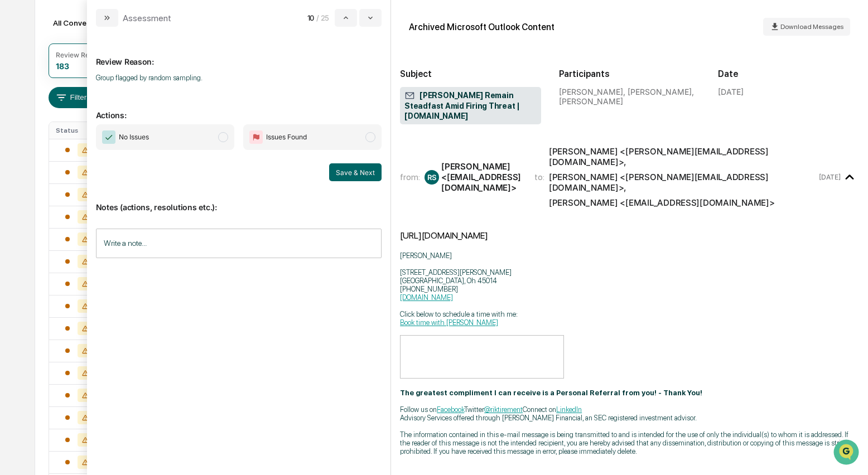
click at [224, 136] on span "modal" at bounding box center [223, 137] width 10 height 10
click at [345, 171] on button "Save & Next" at bounding box center [355, 173] width 52 height 18
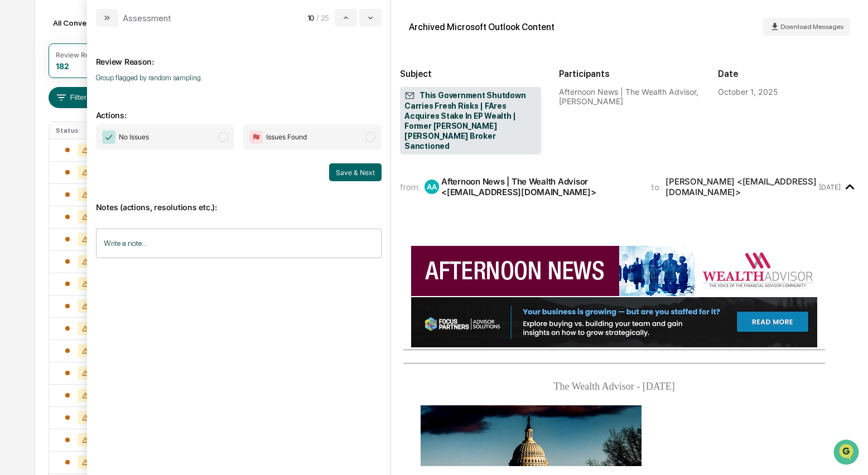
click at [228, 140] on span "modal" at bounding box center [223, 137] width 10 height 10
click at [353, 167] on button "Save & Next" at bounding box center [355, 173] width 52 height 18
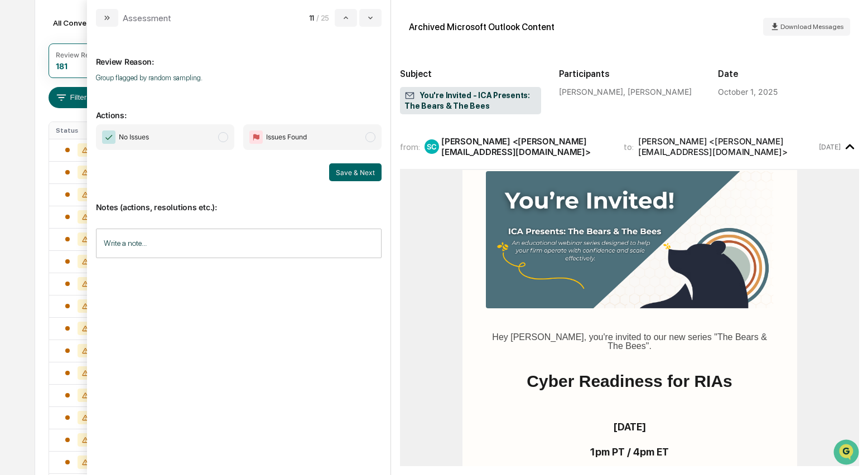
click at [227, 137] on span "modal" at bounding box center [223, 137] width 10 height 10
click at [355, 172] on button "Save & Next" at bounding box center [355, 173] width 52 height 18
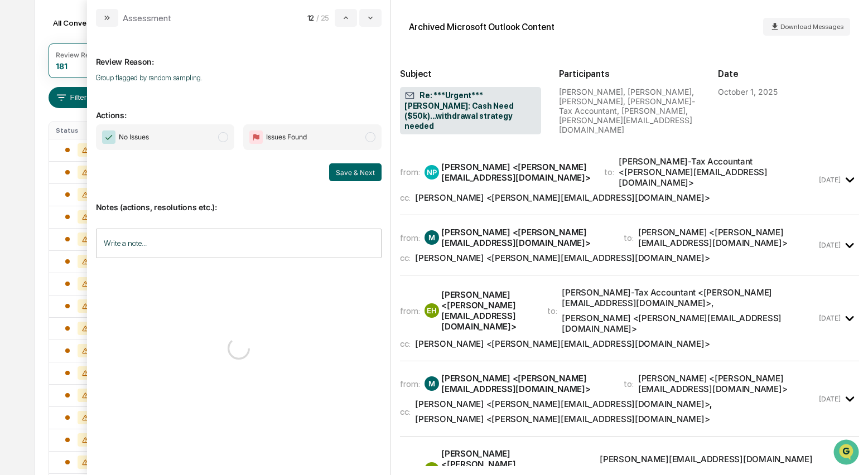
click at [227, 141] on span "modal" at bounding box center [223, 137] width 10 height 10
click at [460, 162] on div "Nate Parker <Nate@riksaylorfinancial.com>" at bounding box center [516, 172] width 150 height 21
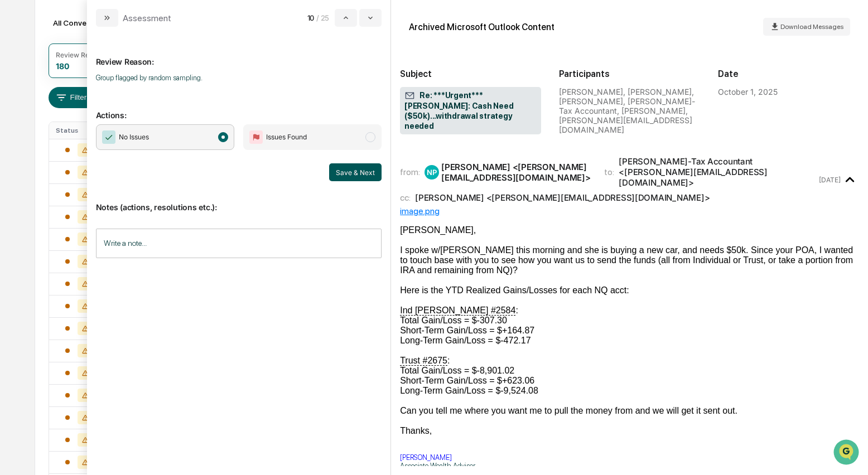
click at [343, 172] on button "Save & Next" at bounding box center [355, 173] width 52 height 18
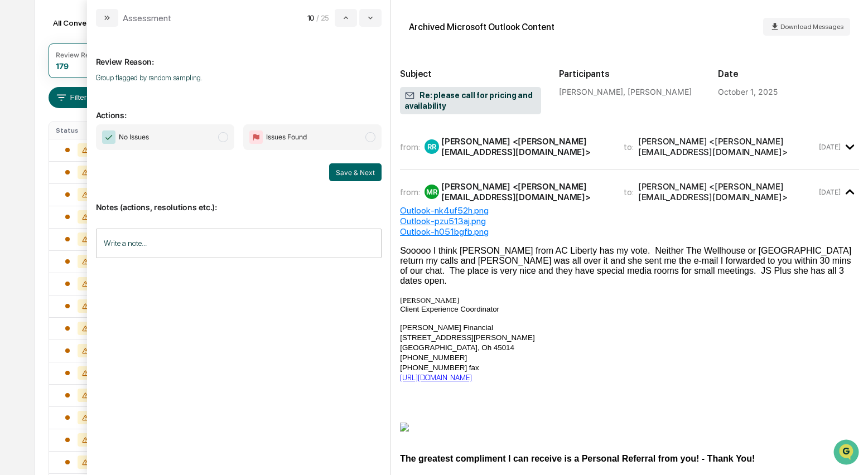
click at [228, 140] on span "modal" at bounding box center [223, 137] width 10 height 10
click at [337, 171] on button "Save & Next" at bounding box center [355, 173] width 52 height 18
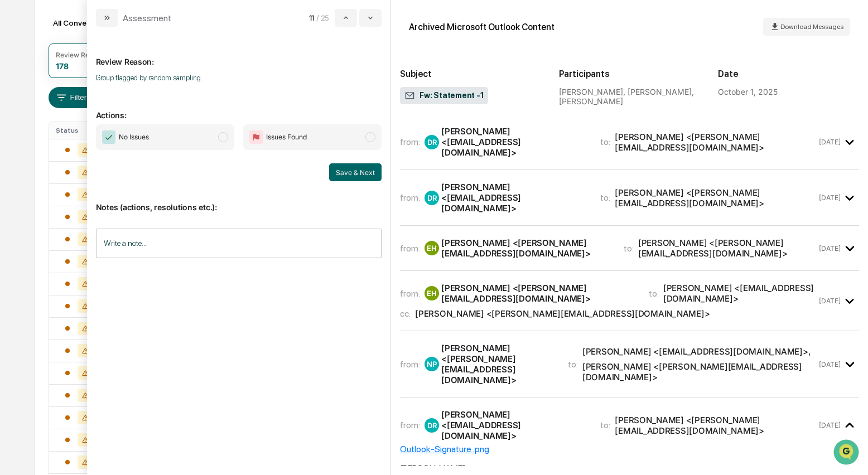
click at [480, 182] on div "Dan Rottmueller <danrottmueller@gmail.com>" at bounding box center [514, 198] width 146 height 32
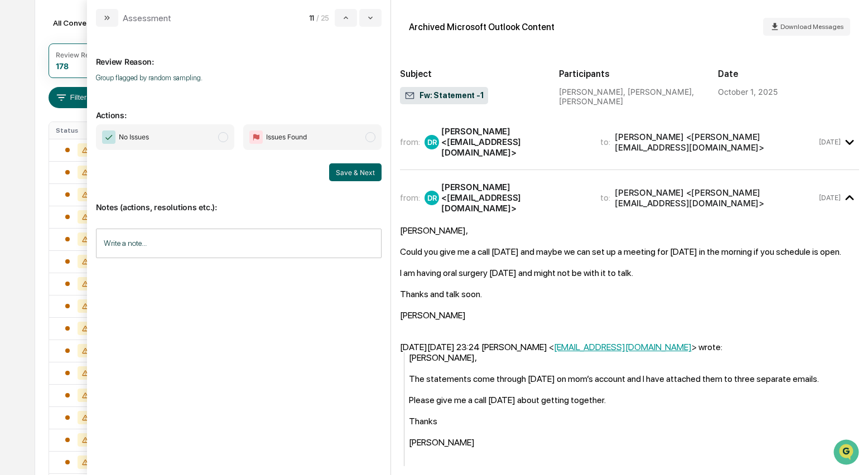
click at [227, 139] on span "modal" at bounding box center [223, 137] width 10 height 10
click at [357, 171] on button "Save & Next" at bounding box center [355, 173] width 52 height 18
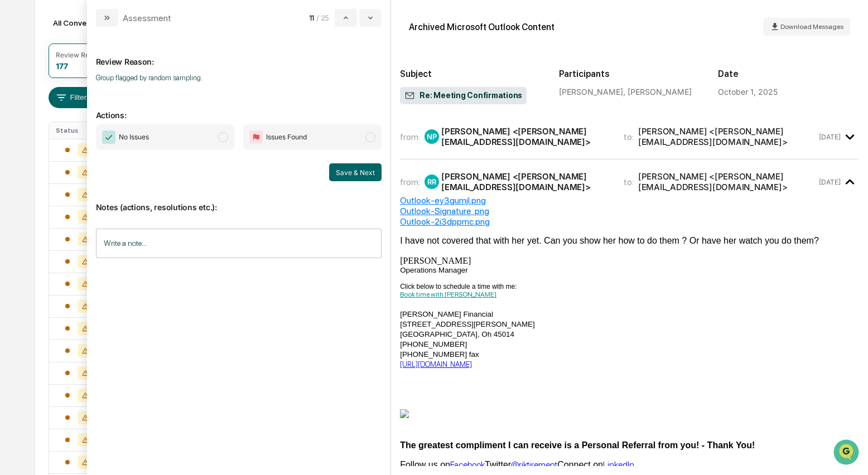
click at [228, 137] on span "modal" at bounding box center [223, 137] width 10 height 10
click at [345, 169] on button "Save & Next" at bounding box center [355, 173] width 52 height 18
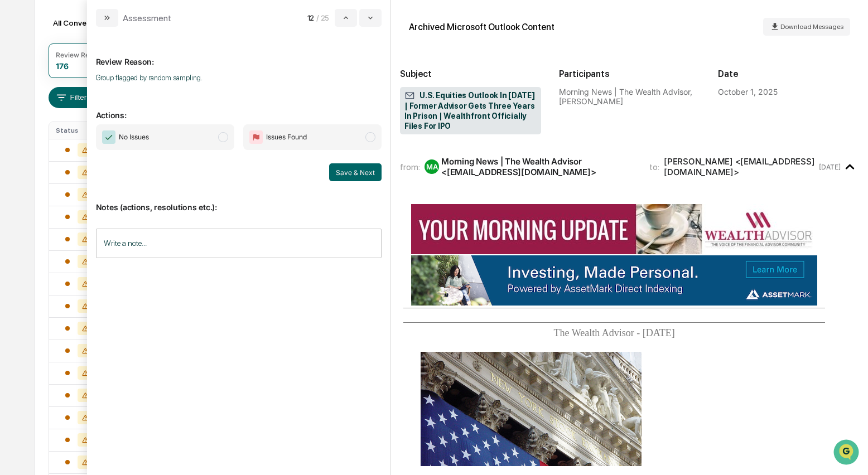
click at [217, 137] on span "No Issues" at bounding box center [165, 137] width 138 height 26
click at [338, 172] on button "Save & Next" at bounding box center [355, 173] width 52 height 18
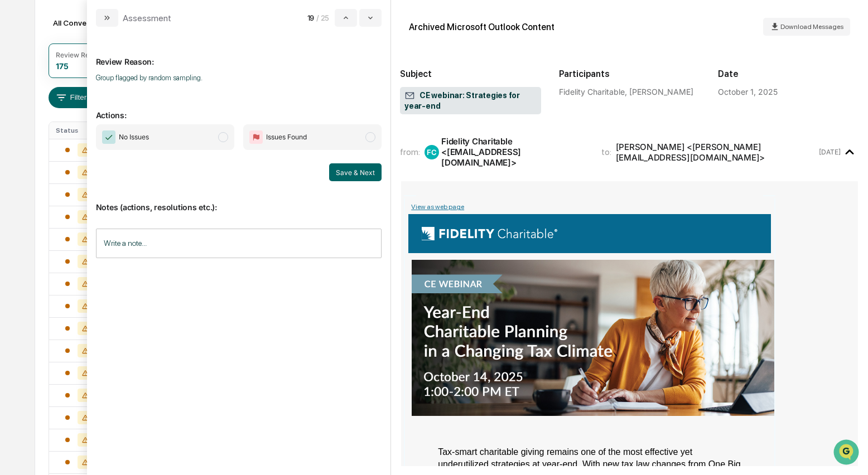
drag, startPoint x: 223, startPoint y: 140, endPoint x: 236, endPoint y: 143, distance: 12.7
click at [224, 140] on span "modal" at bounding box center [223, 137] width 10 height 10
click at [347, 172] on button "Save & Next" at bounding box center [355, 173] width 52 height 18
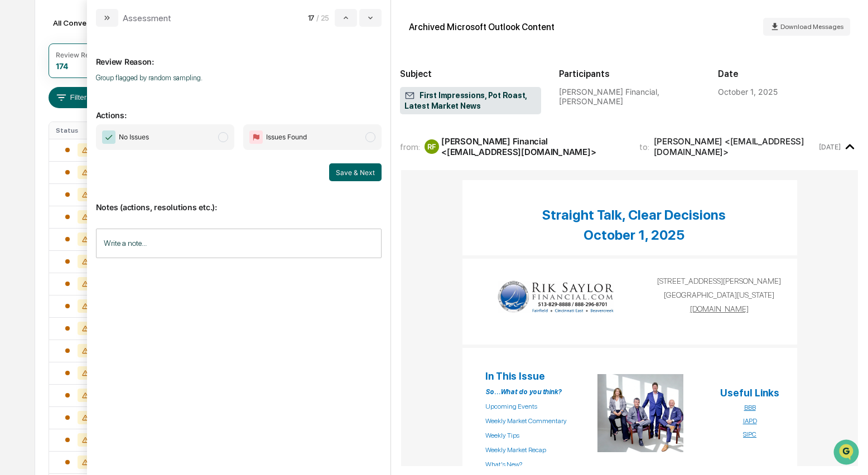
click at [227, 140] on span "modal" at bounding box center [223, 137] width 10 height 10
click at [357, 167] on button "Save & Next" at bounding box center [355, 173] width 52 height 18
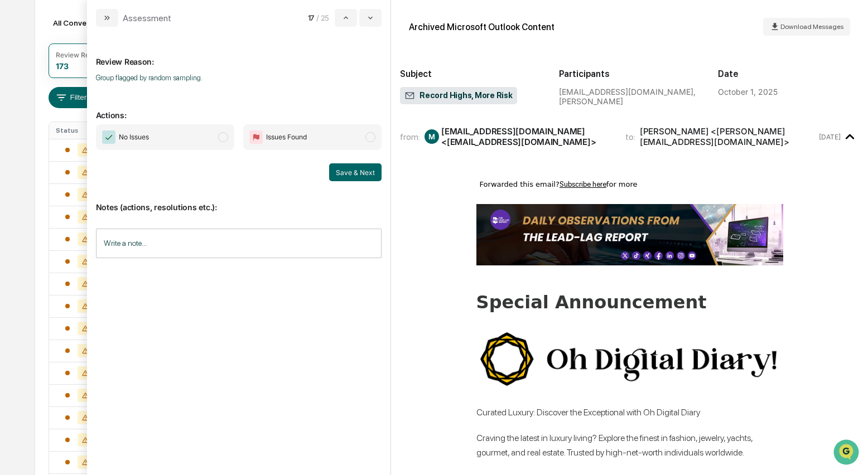
click at [224, 136] on span "modal" at bounding box center [223, 137] width 10 height 10
click at [363, 174] on button "Save & Next" at bounding box center [355, 173] width 52 height 18
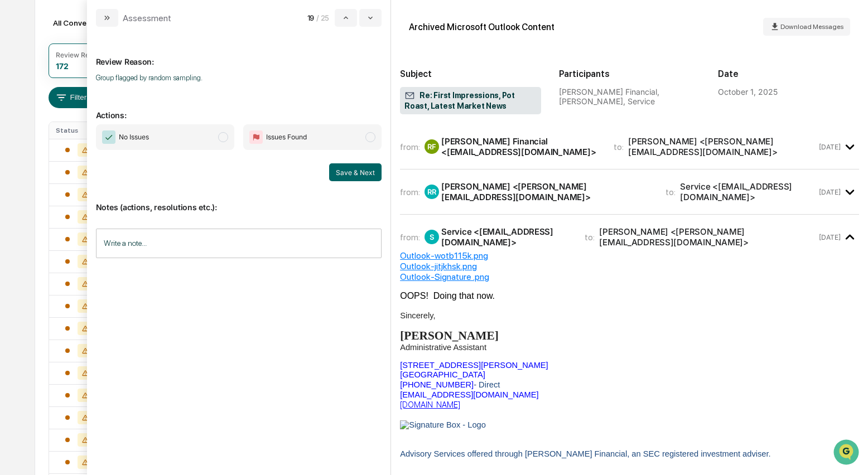
click at [221, 136] on span "modal" at bounding box center [223, 137] width 10 height 10
click at [354, 169] on button "Save & Next" at bounding box center [355, 173] width 52 height 18
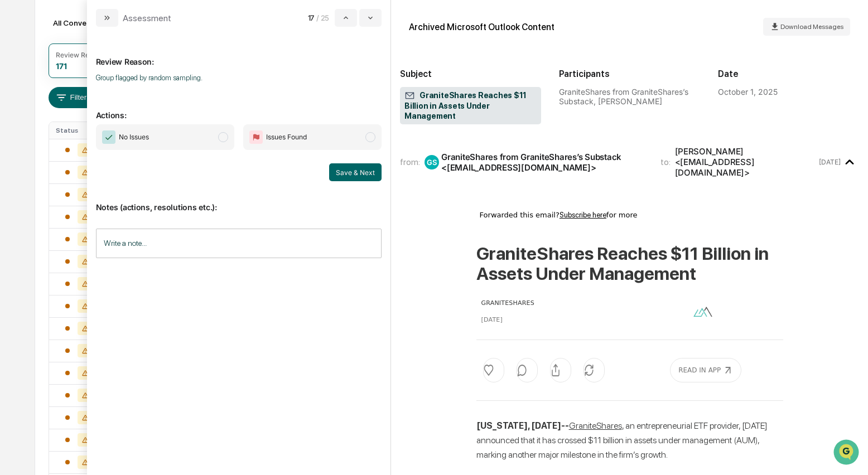
click at [228, 138] on span "modal" at bounding box center [223, 137] width 10 height 10
click at [366, 176] on button "Save & Next" at bounding box center [355, 173] width 52 height 18
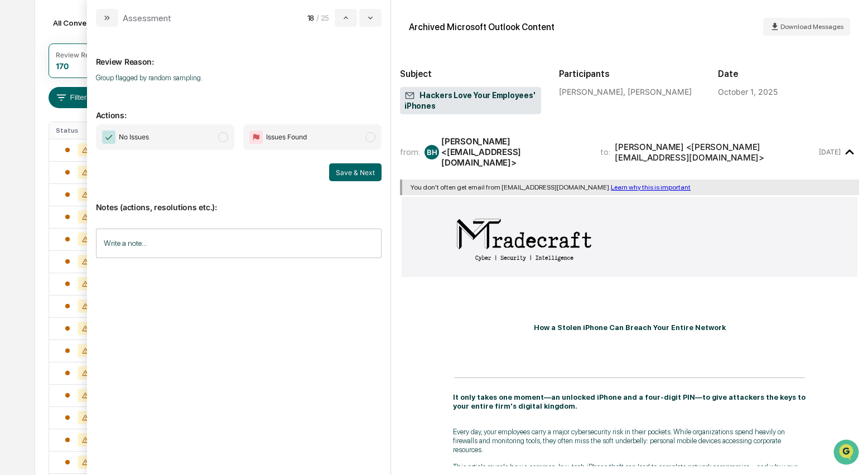
click at [223, 139] on span "modal" at bounding box center [223, 137] width 10 height 10
click at [361, 170] on button "Save & Next" at bounding box center [355, 173] width 52 height 18
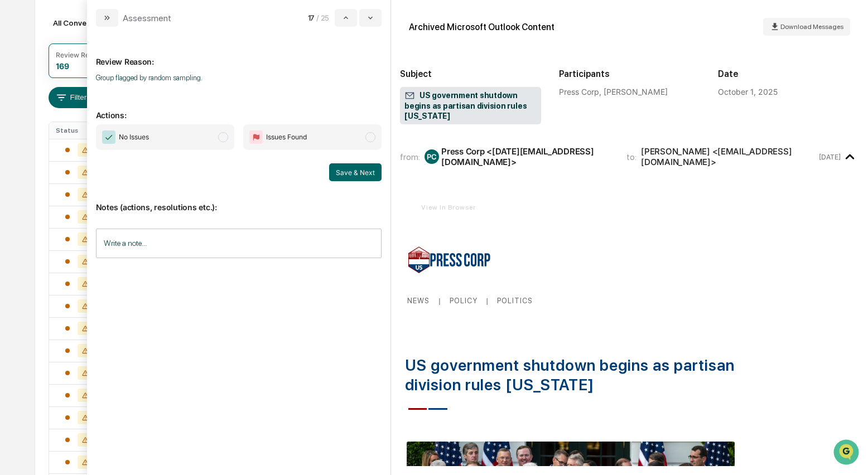
click at [223, 139] on span "modal" at bounding box center [223, 137] width 10 height 10
click at [339, 173] on button "Save & Next" at bounding box center [355, 173] width 52 height 18
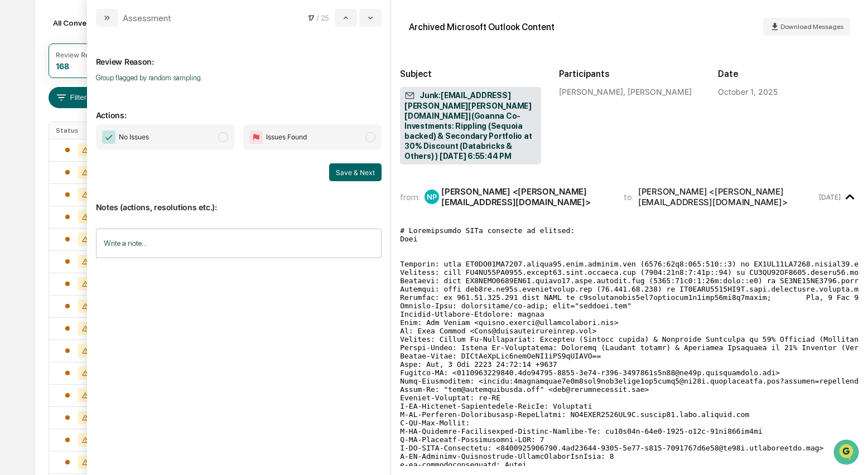
drag, startPoint x: 229, startPoint y: 142, endPoint x: 254, endPoint y: 150, distance: 25.8
click at [229, 142] on span "No Issues" at bounding box center [165, 137] width 138 height 26
click at [356, 177] on button "Save & Next" at bounding box center [355, 173] width 52 height 18
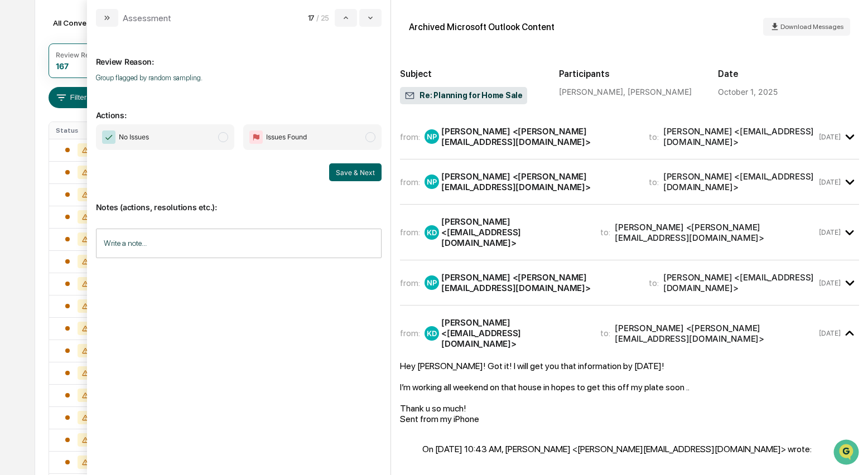
click at [488, 183] on div "Nate Parker <Nate@riksaylorfinancial.com>" at bounding box center [538, 181] width 194 height 21
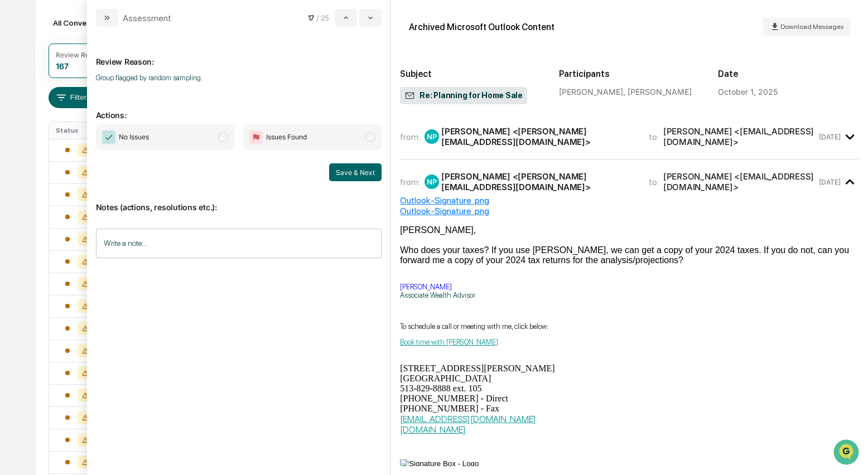
click at [229, 141] on span "No Issues" at bounding box center [165, 137] width 138 height 26
click at [338, 175] on button "Save & Next" at bounding box center [355, 173] width 52 height 18
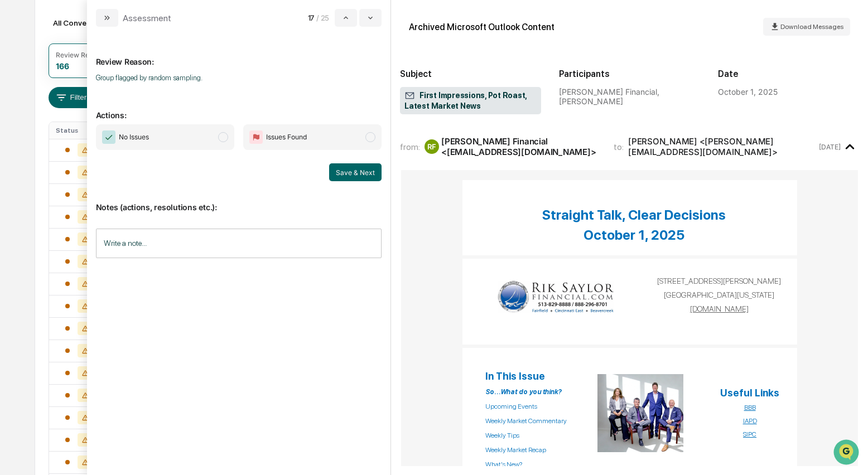
click at [230, 140] on span "No Issues" at bounding box center [165, 137] width 138 height 26
click at [355, 175] on button "Save & Next" at bounding box center [355, 173] width 52 height 18
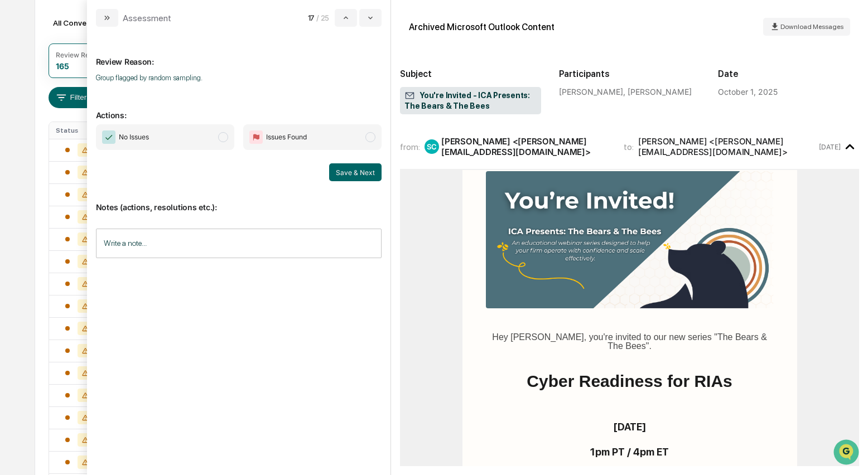
click at [223, 137] on span "modal" at bounding box center [223, 137] width 10 height 10
click at [349, 169] on button "Save & Next" at bounding box center [355, 173] width 52 height 18
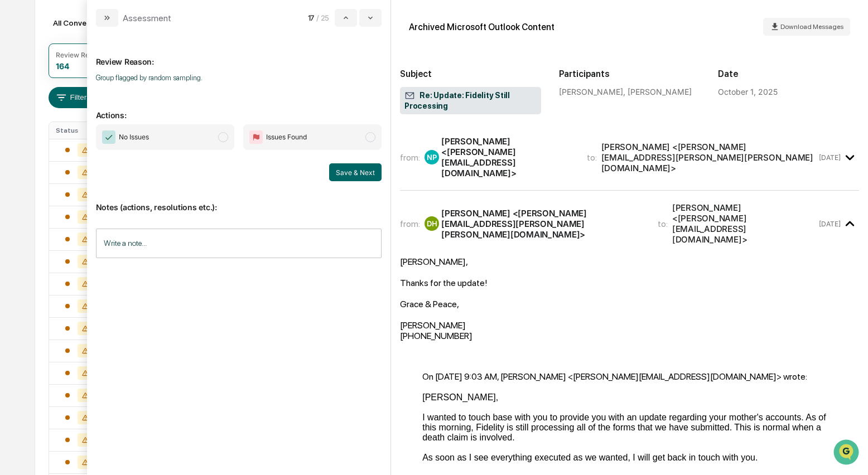
click at [225, 138] on span "modal" at bounding box center [223, 137] width 10 height 10
click at [357, 168] on button "Save & Next" at bounding box center [355, 173] width 52 height 18
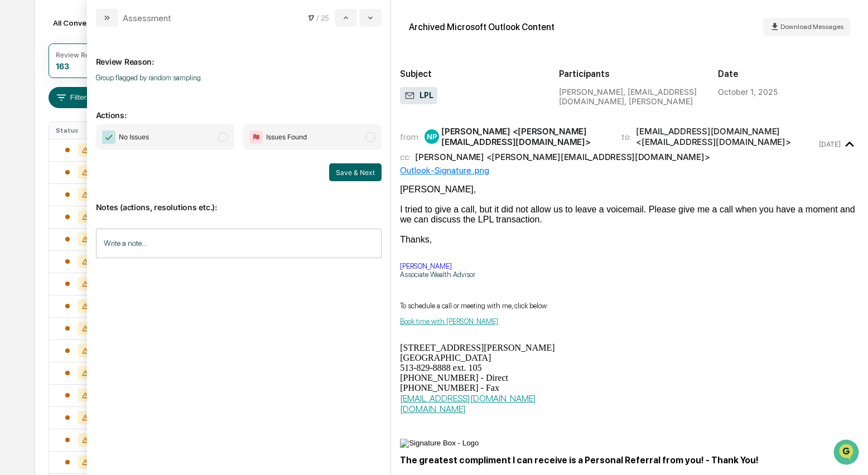
click at [220, 136] on span "modal" at bounding box center [223, 137] width 10 height 10
click at [355, 174] on button "Save & Next" at bounding box center [355, 173] width 52 height 18
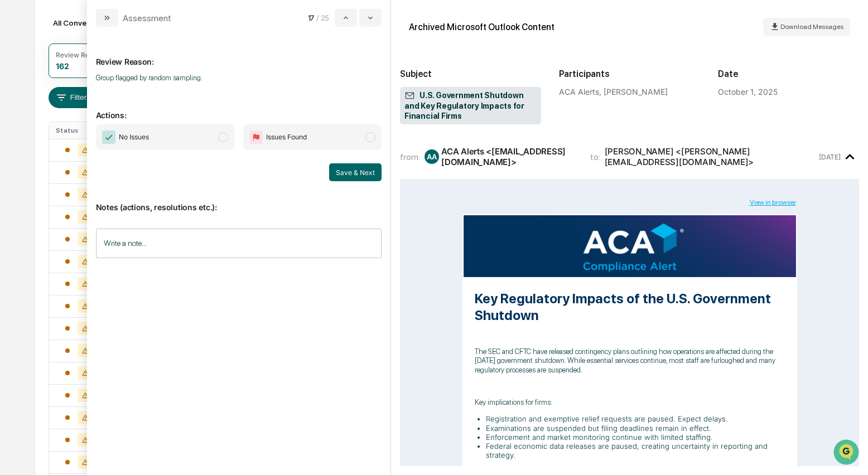
click at [223, 140] on span "modal" at bounding box center [223, 137] width 10 height 10
click at [356, 177] on button "Save & Next" at bounding box center [355, 173] width 52 height 18
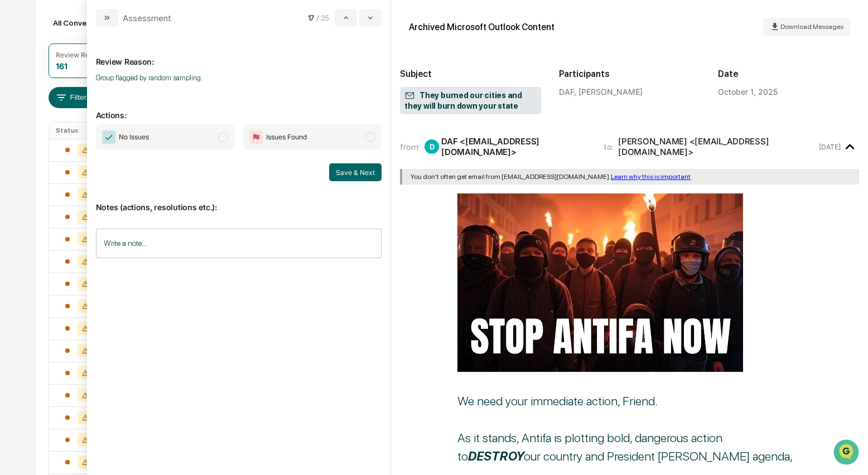
click at [224, 142] on span "modal" at bounding box center [223, 137] width 10 height 10
click at [356, 172] on button "Save & Next" at bounding box center [355, 173] width 52 height 18
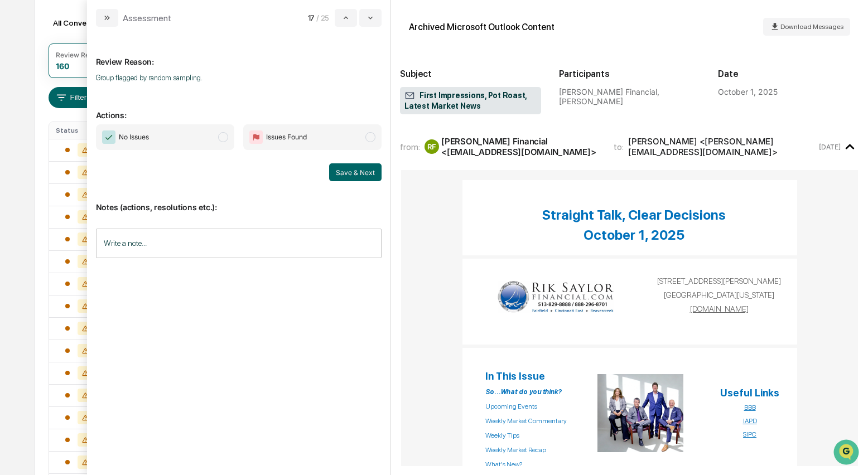
click at [225, 138] on span "modal" at bounding box center [223, 137] width 10 height 10
click at [337, 170] on button "Save & Next" at bounding box center [355, 173] width 52 height 18
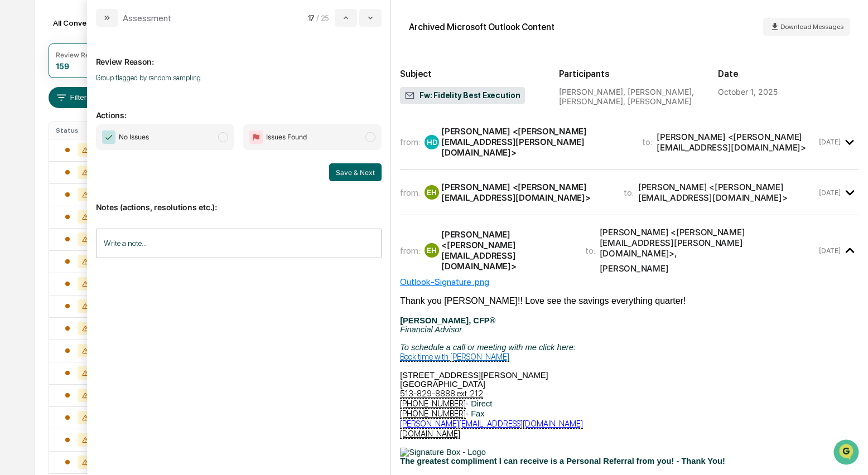
click at [226, 139] on span "modal" at bounding box center [223, 137] width 10 height 10
click at [338, 173] on button "Save & Next" at bounding box center [355, 173] width 52 height 18
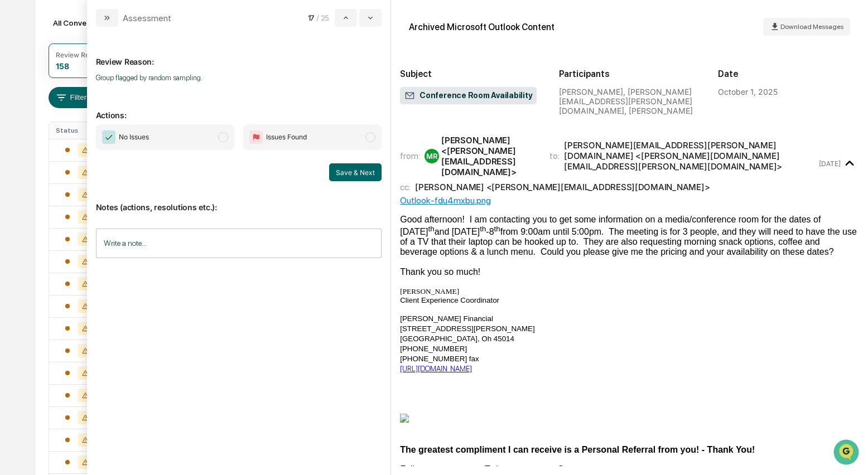
click at [225, 141] on span "modal" at bounding box center [223, 137] width 10 height 10
click at [359, 175] on button "Save & Next" at bounding box center [355, 173] width 52 height 18
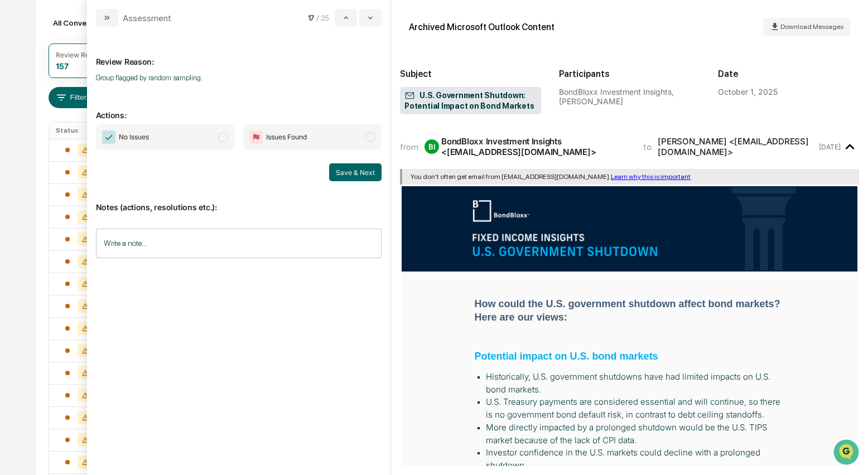
click at [227, 139] on span "modal" at bounding box center [223, 137] width 10 height 10
click at [358, 172] on button "Save & Next" at bounding box center [355, 173] width 52 height 18
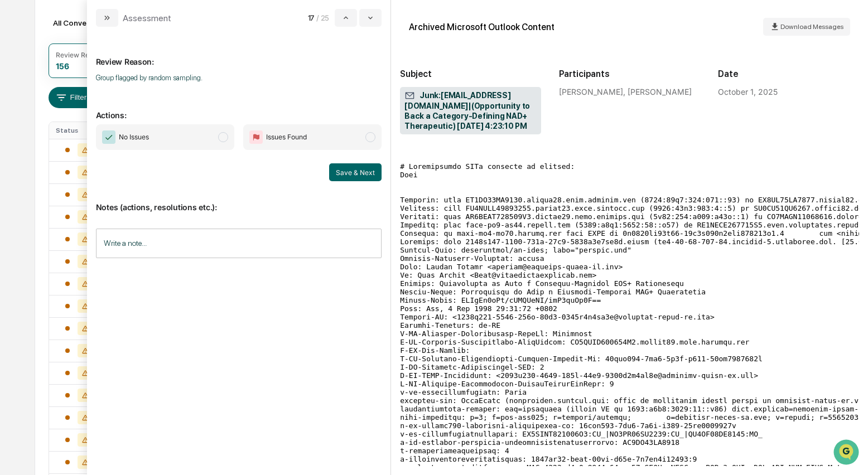
scroll to position [35, 0]
click at [226, 139] on span "modal" at bounding box center [223, 137] width 10 height 10
click at [355, 172] on button "Save & Next" at bounding box center [355, 173] width 52 height 18
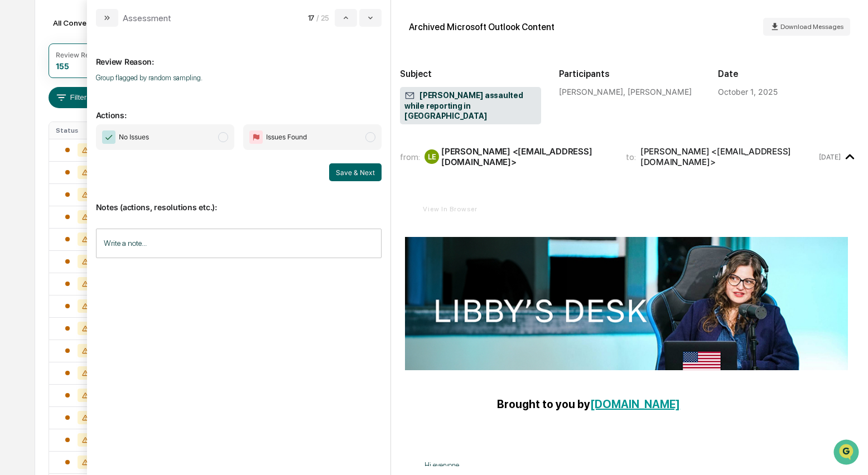
drag, startPoint x: 227, startPoint y: 139, endPoint x: 235, endPoint y: 140, distance: 8.4
click at [227, 139] on span "modal" at bounding box center [223, 137] width 10 height 10
click at [345, 174] on button "Save & Next" at bounding box center [355, 173] width 52 height 18
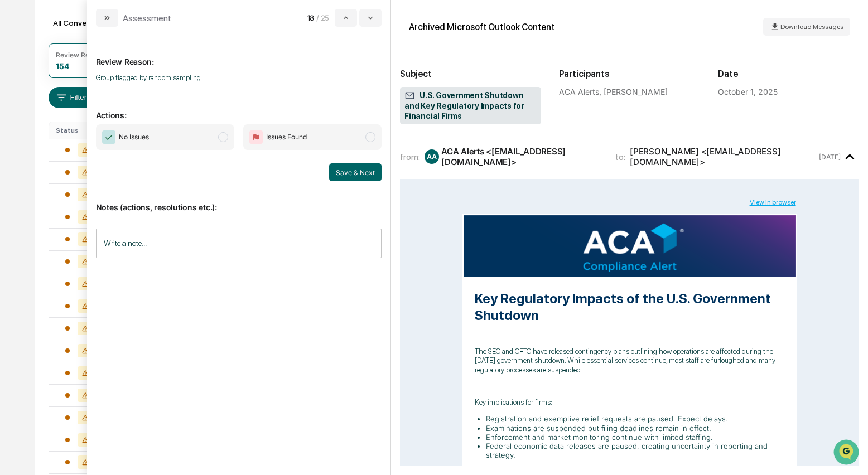
click at [222, 138] on span "modal" at bounding box center [223, 137] width 10 height 10
click at [350, 176] on button "Save & Next" at bounding box center [355, 173] width 52 height 18
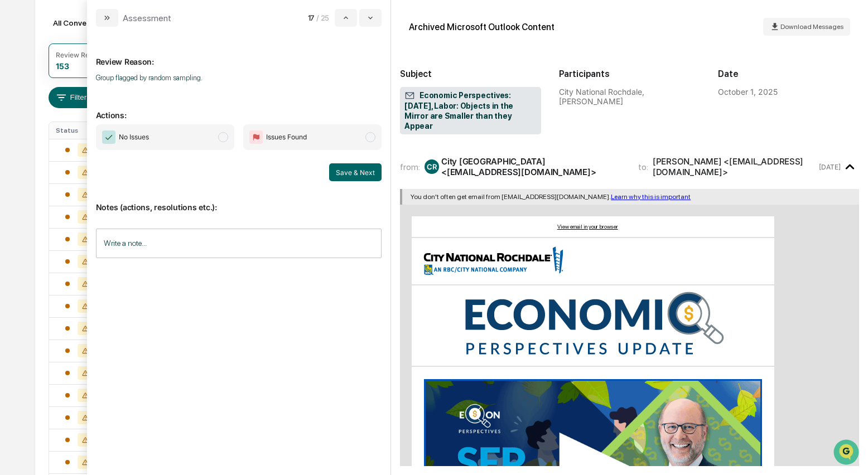
drag, startPoint x: 221, startPoint y: 138, endPoint x: 254, endPoint y: 148, distance: 34.4
click at [221, 138] on span "modal" at bounding box center [223, 137] width 10 height 10
click at [341, 172] on button "Save & Next" at bounding box center [355, 173] width 52 height 18
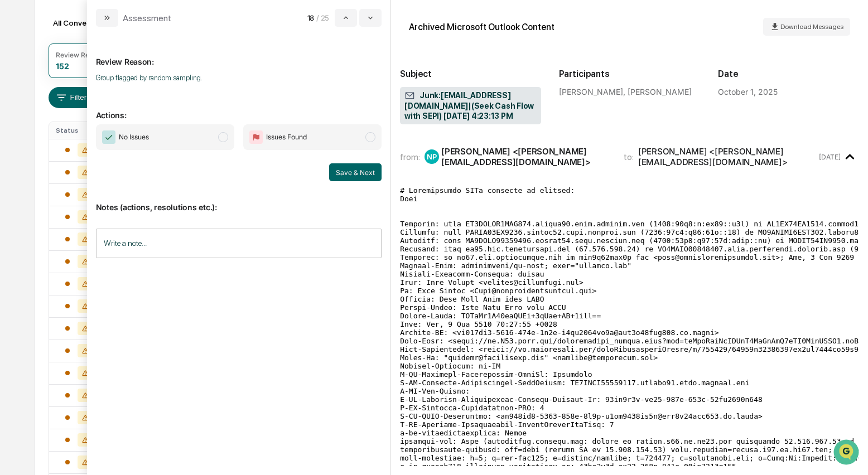
click at [224, 141] on span "modal" at bounding box center [223, 137] width 10 height 10
click at [340, 171] on button "Save & Next" at bounding box center [355, 173] width 52 height 18
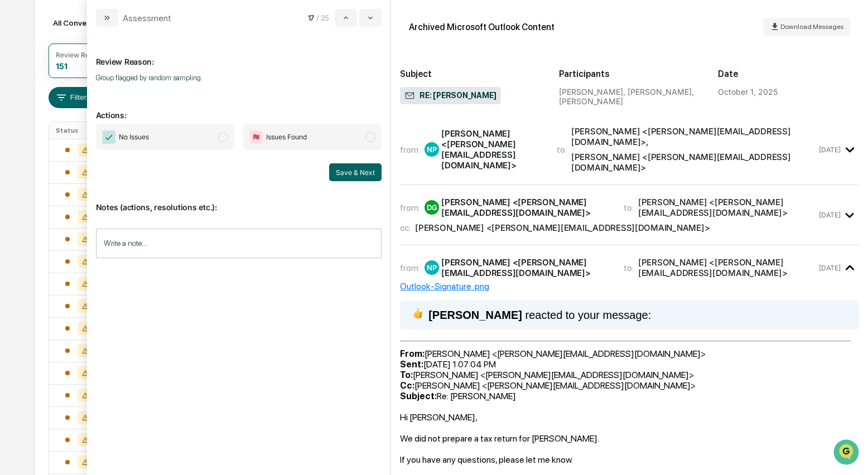
click at [221, 140] on span "modal" at bounding box center [223, 137] width 10 height 10
click at [357, 175] on button "Save & Next" at bounding box center [355, 173] width 52 height 18
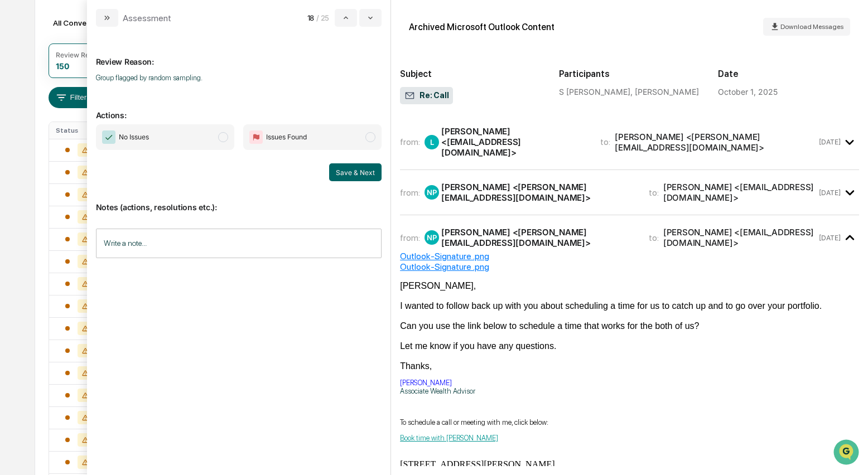
click at [478, 131] on div "S Lewis <slj4568@gmail.com>" at bounding box center [514, 142] width 146 height 32
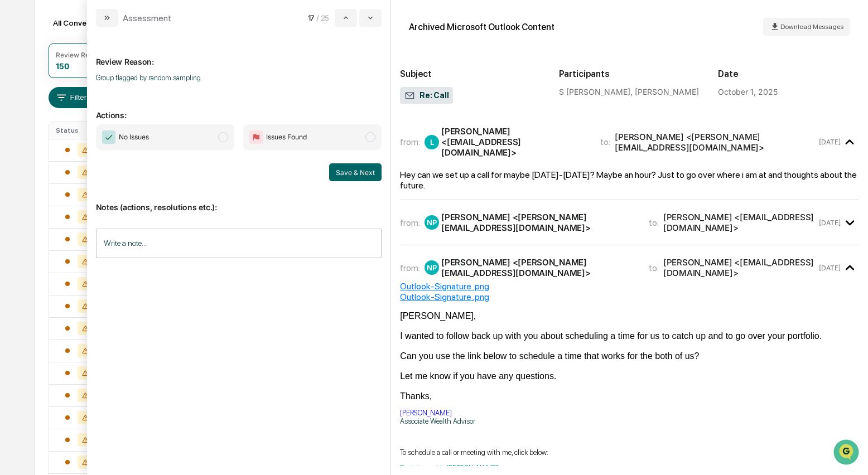
click at [219, 140] on span "modal" at bounding box center [223, 137] width 10 height 10
click at [348, 174] on button "Save & Next" at bounding box center [355, 173] width 52 height 18
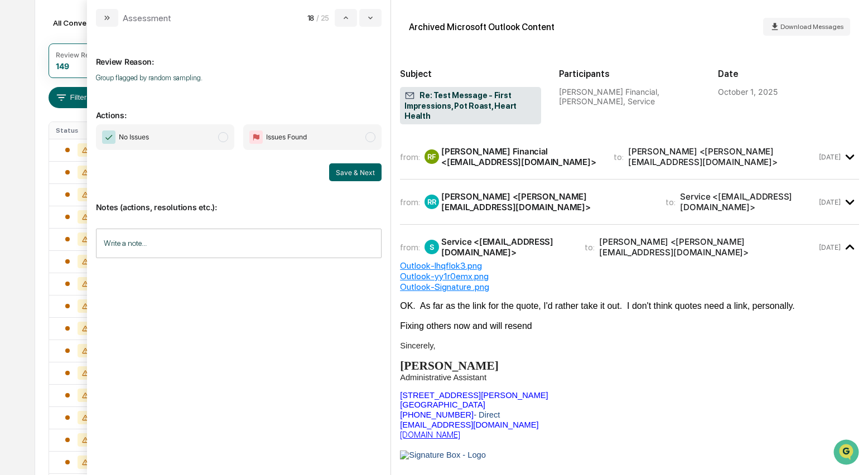
click at [512, 160] on div "Rik Saylor Financial <Rik@RikSaylorFinancial.com>" at bounding box center [520, 156] width 159 height 21
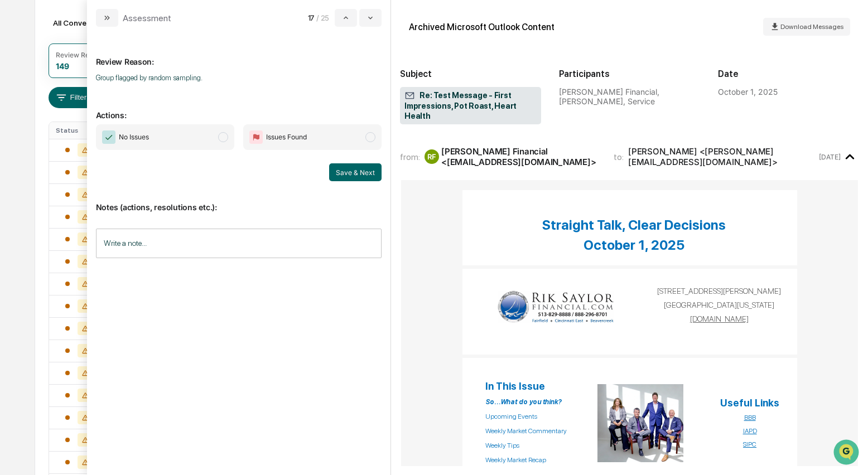
click at [226, 137] on span "modal" at bounding box center [223, 137] width 10 height 10
click at [358, 173] on button "Save & Next" at bounding box center [355, 173] width 52 height 18
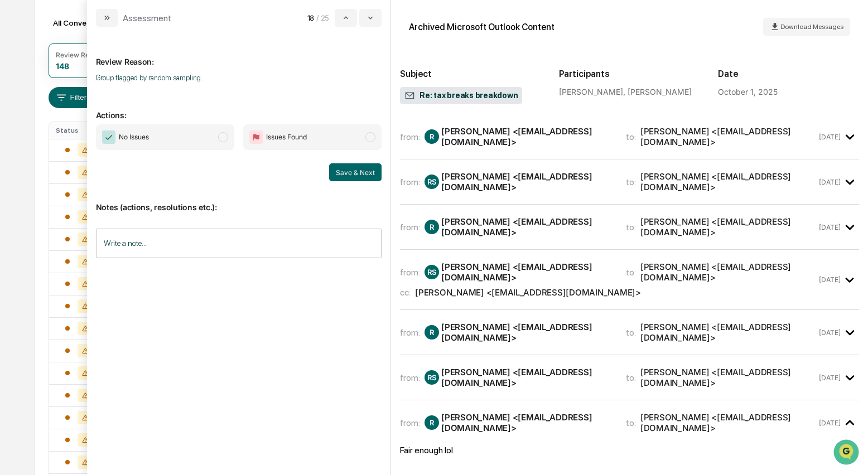
click at [524, 141] on div "R Ryan S <saylorr82@gmail.com>" at bounding box center [519, 136] width 188 height 21
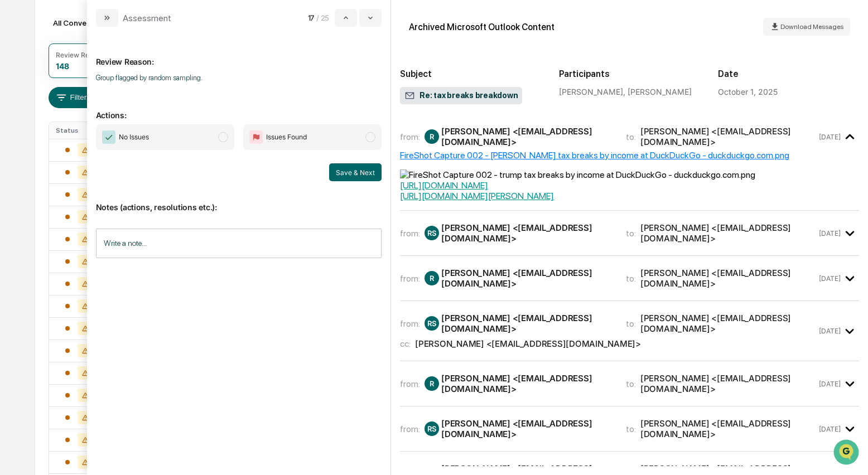
click at [464, 223] on div "RS Rik Saylor <Rik@riksaylorfinancial.com>" at bounding box center [519, 233] width 188 height 21
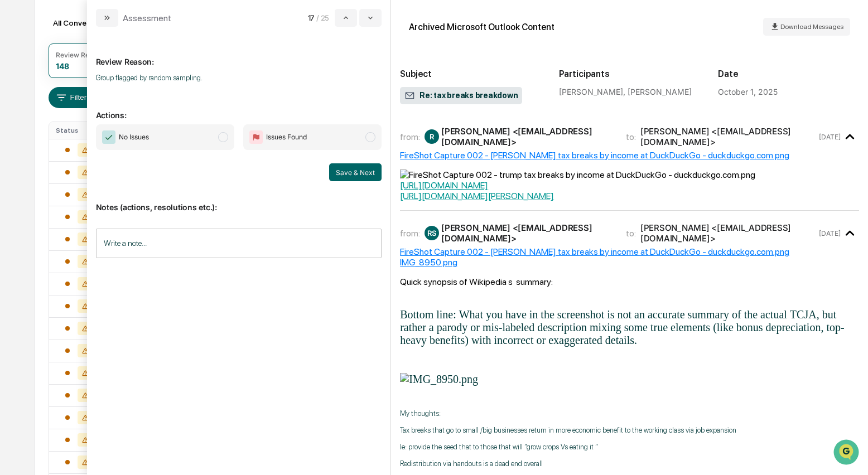
click at [224, 134] on span "modal" at bounding box center [223, 137] width 10 height 10
click at [349, 175] on button "Save & Next" at bounding box center [355, 173] width 52 height 18
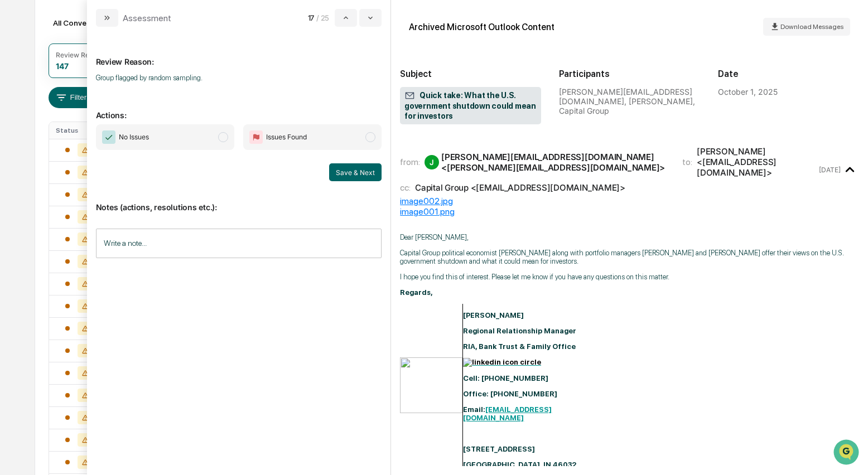
click at [228, 139] on span "modal" at bounding box center [223, 137] width 10 height 10
click at [336, 169] on button "Save & Next" at bounding box center [355, 173] width 52 height 18
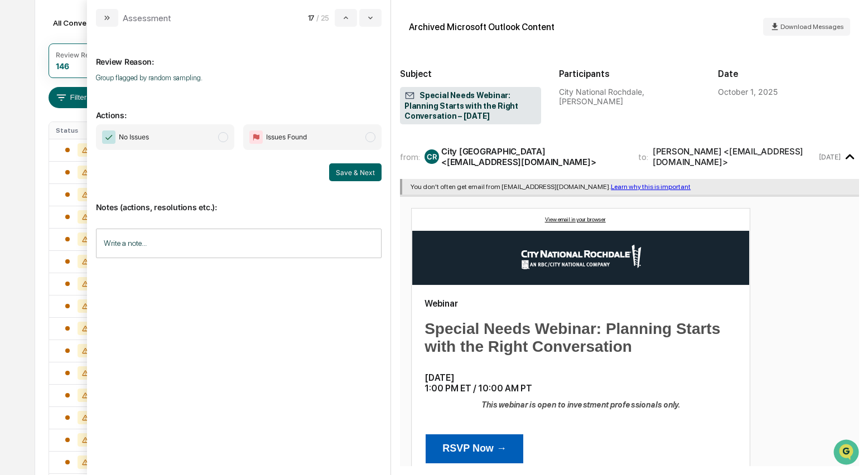
drag, startPoint x: 225, startPoint y: 140, endPoint x: 300, endPoint y: 152, distance: 75.2
click at [225, 139] on span "modal" at bounding box center [223, 137] width 10 height 10
click at [354, 169] on button "Save & Next" at bounding box center [355, 173] width 52 height 18
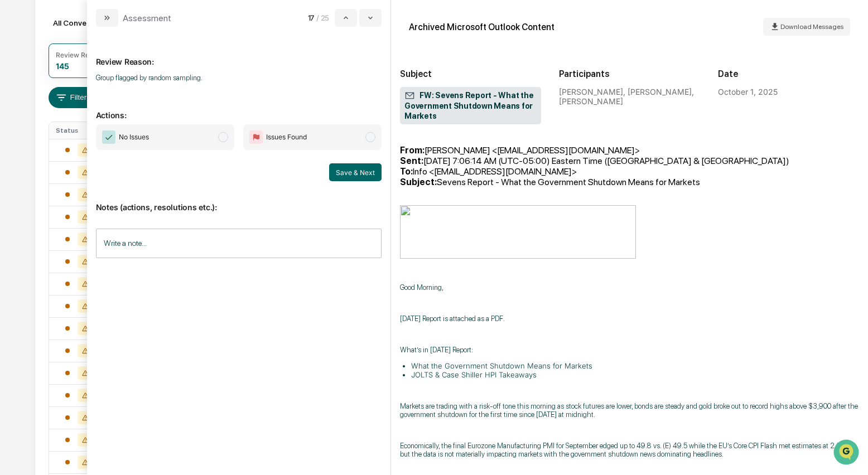
scroll to position [172, 0]
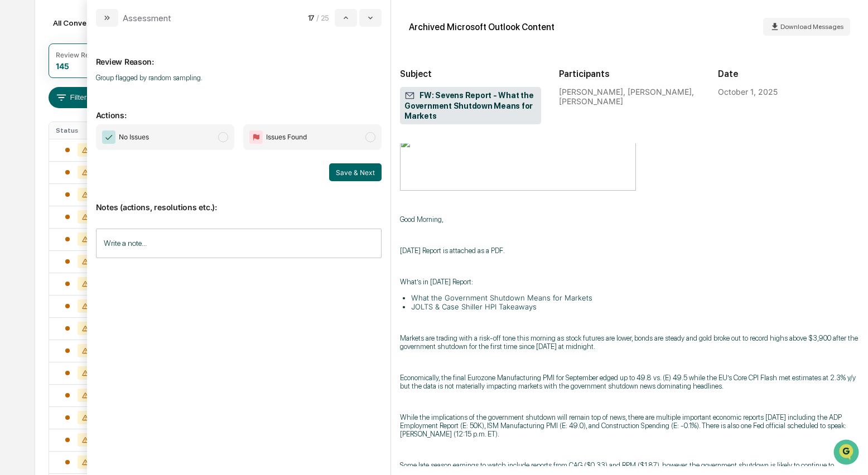
click at [226, 135] on span "modal" at bounding box center [223, 137] width 10 height 10
click at [361, 169] on button "Save & Next" at bounding box center [355, 173] width 52 height 18
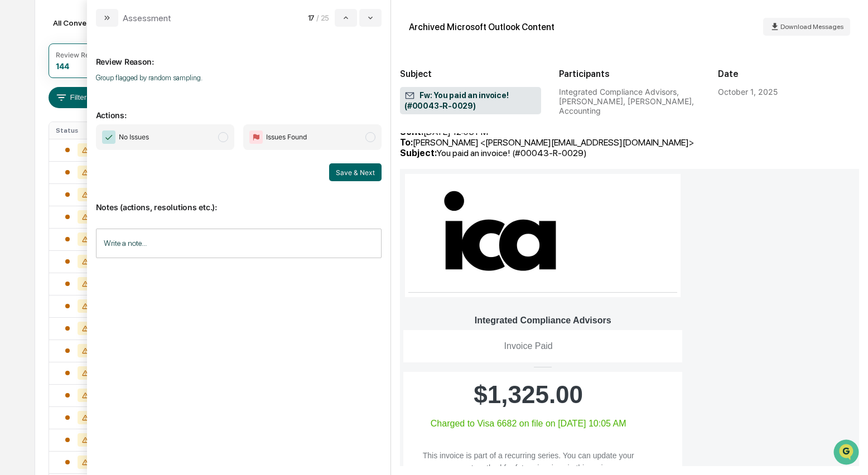
scroll to position [414, 0]
drag, startPoint x: 222, startPoint y: 135, endPoint x: 281, endPoint y: 158, distance: 63.6
click at [222, 136] on span "modal" at bounding box center [223, 137] width 10 height 10
click at [362, 172] on button "Save & Next" at bounding box center [355, 173] width 52 height 18
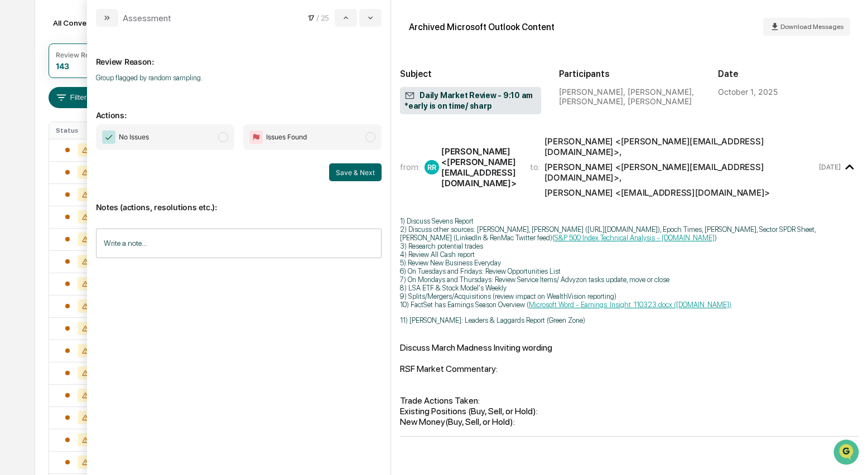
click at [220, 139] on span "modal" at bounding box center [223, 137] width 10 height 10
click at [347, 171] on button "Save & Next" at bounding box center [355, 173] width 52 height 18
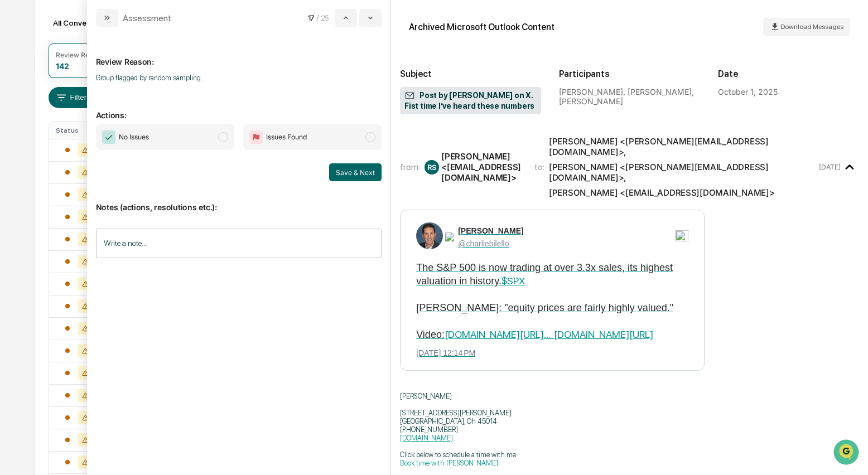
click at [223, 140] on span "modal" at bounding box center [223, 137] width 10 height 10
click at [355, 174] on button "Save & Next" at bounding box center [355, 173] width 52 height 18
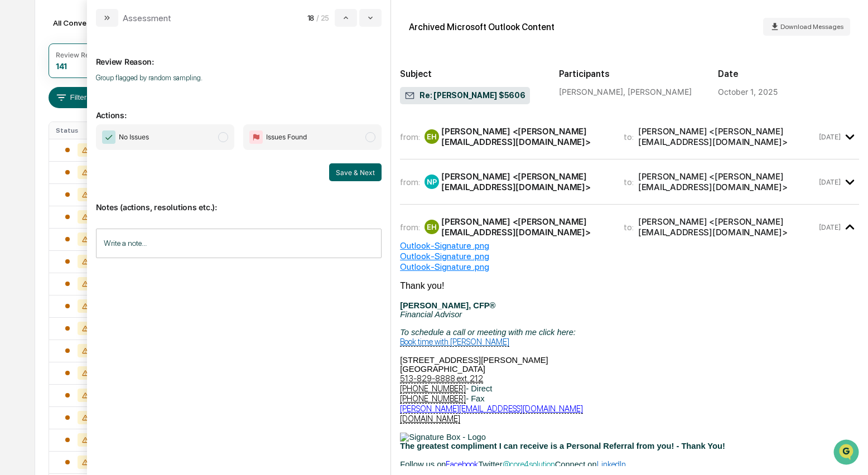
drag, startPoint x: 223, startPoint y: 137, endPoint x: 247, endPoint y: 143, distance: 25.2
click at [223, 137] on span "modal" at bounding box center [223, 137] width 10 height 10
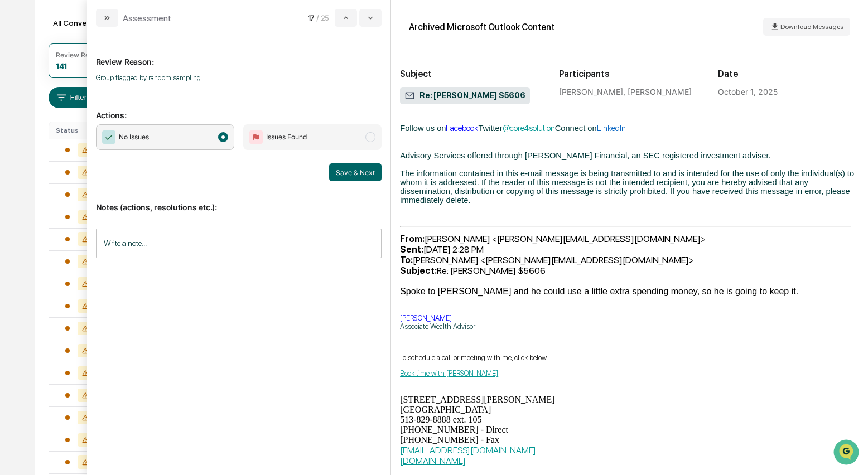
scroll to position [340, 0]
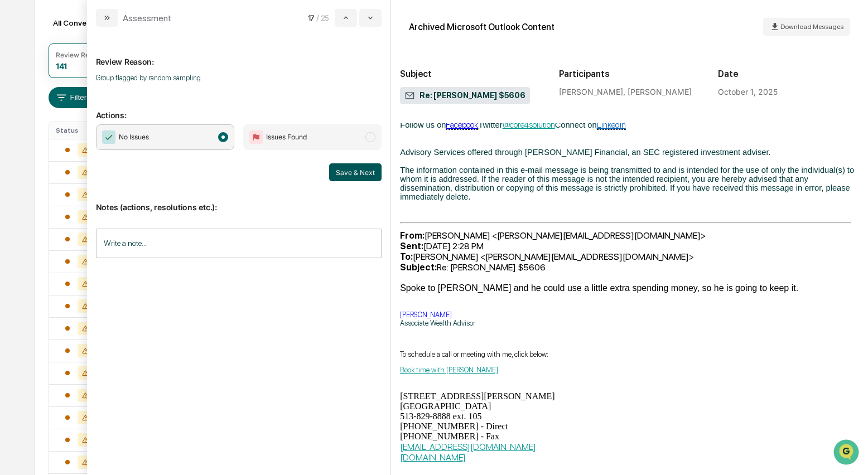
click at [365, 172] on button "Save & Next" at bounding box center [355, 173] width 52 height 18
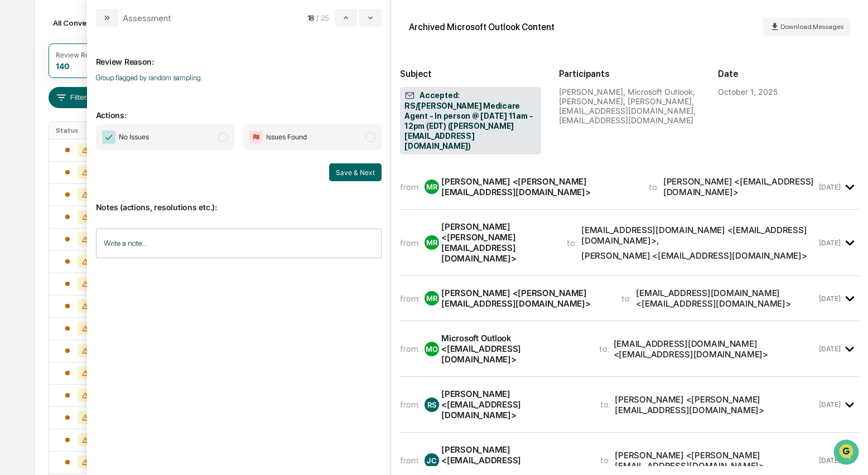
click at [227, 140] on span "modal" at bounding box center [223, 137] width 10 height 10
click at [502, 178] on div "Melissa Riley <melissa@riksaylorfinancial.com>" at bounding box center [538, 186] width 194 height 21
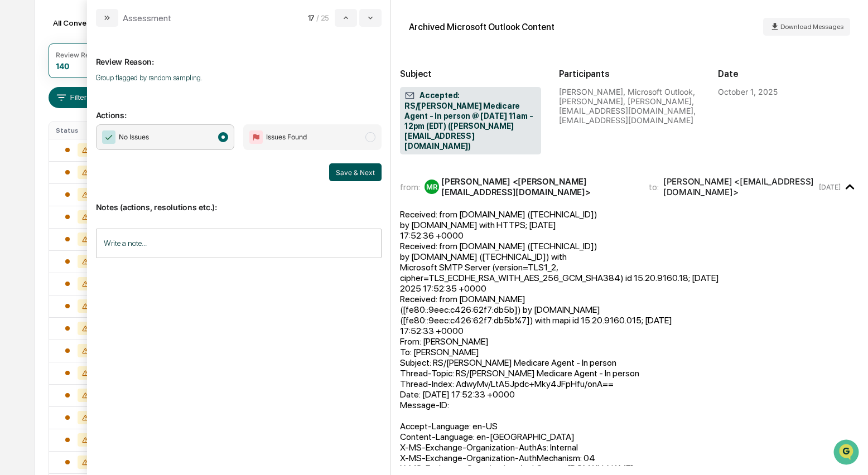
click at [369, 174] on button "Save & Next" at bounding box center [355, 173] width 52 height 18
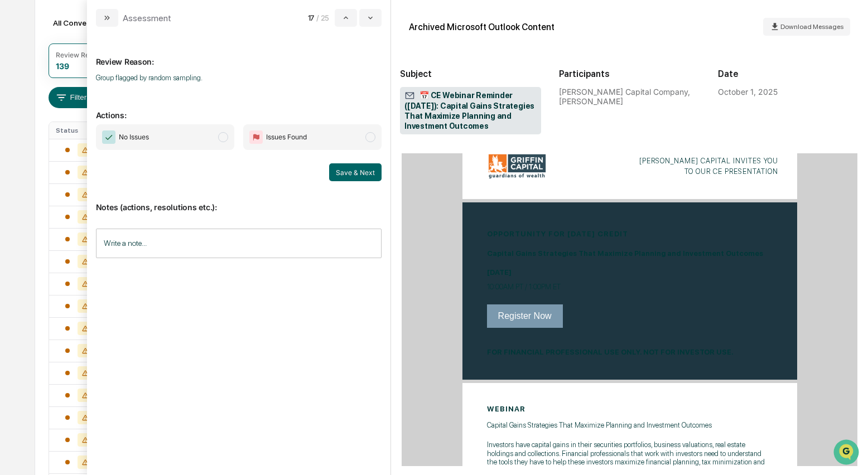
scroll to position [118, 0]
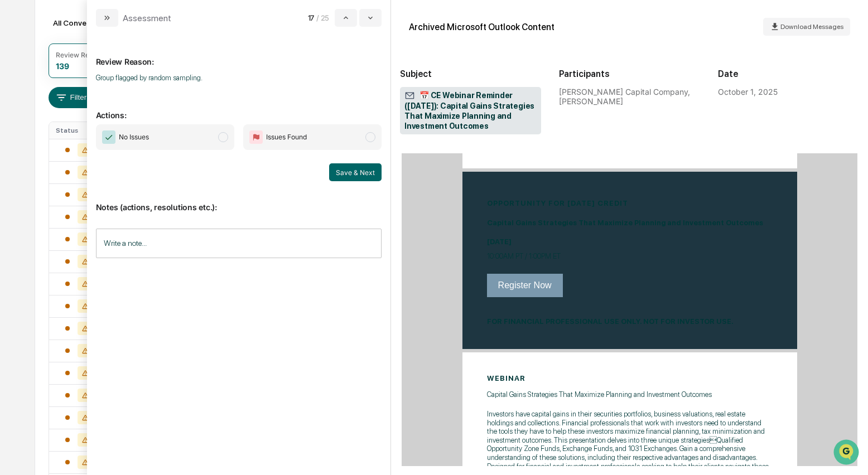
click at [226, 138] on span "modal" at bounding box center [223, 137] width 10 height 10
click at [349, 166] on button "Save & Next" at bounding box center [355, 173] width 52 height 18
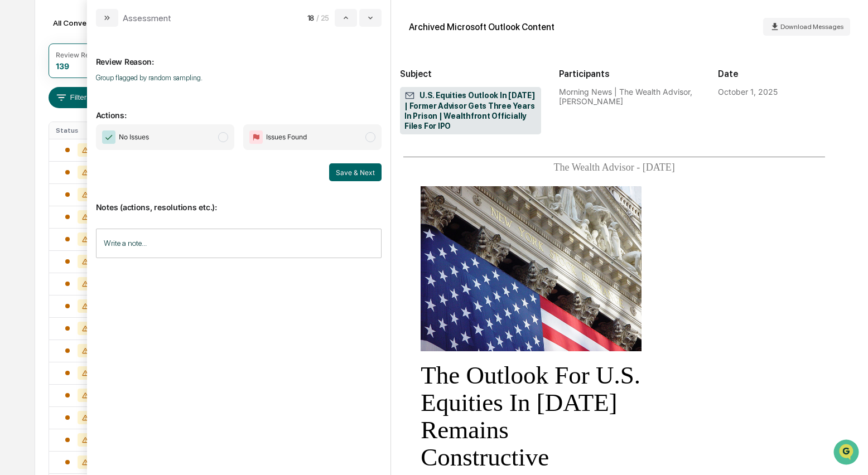
scroll to position [181, 0]
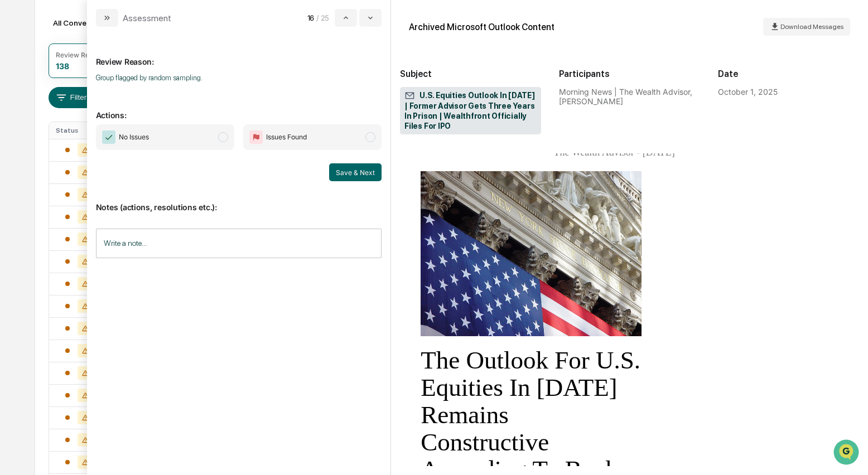
click at [225, 141] on span "modal" at bounding box center [223, 137] width 10 height 10
click at [347, 172] on button "Save & Next" at bounding box center [355, 173] width 52 height 18
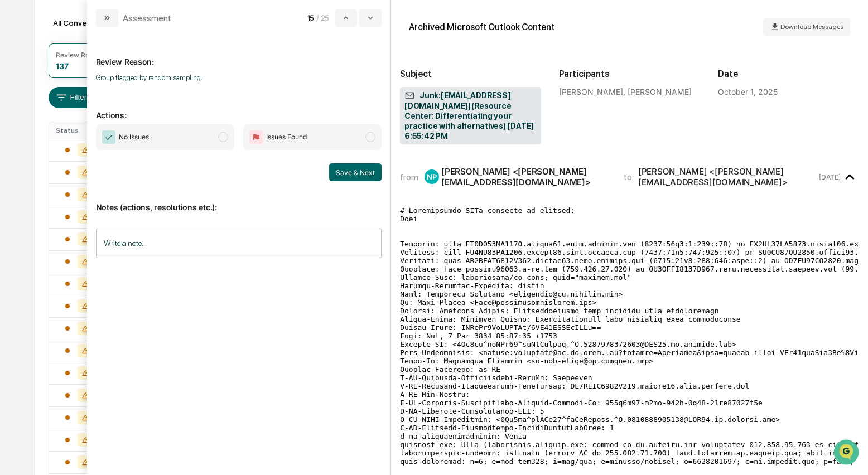
click at [222, 134] on span "modal" at bounding box center [223, 137] width 10 height 10
click at [360, 174] on button "Save & Next" at bounding box center [355, 173] width 52 height 18
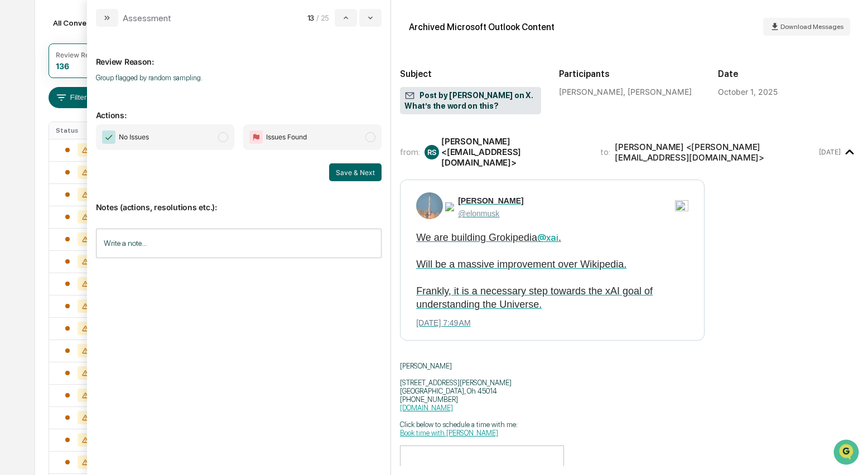
click at [227, 137] on span "modal" at bounding box center [223, 137] width 10 height 10
click at [366, 171] on button "Save & Next" at bounding box center [355, 173] width 52 height 18
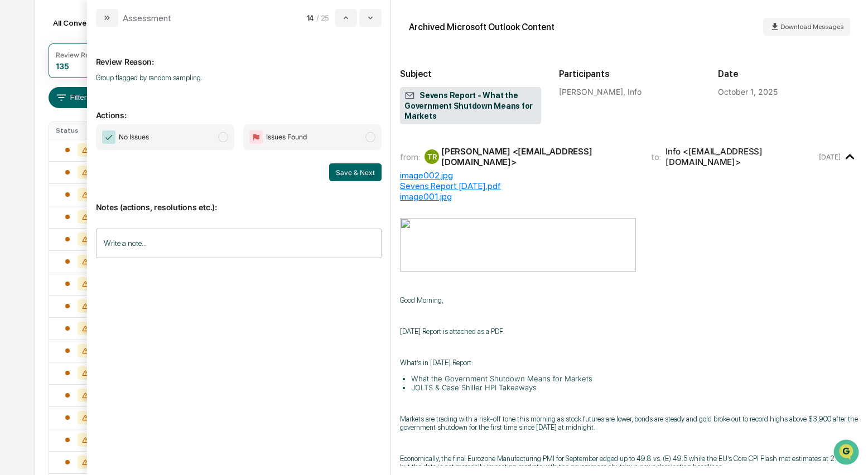
click at [226, 141] on span "modal" at bounding box center [223, 137] width 10 height 10
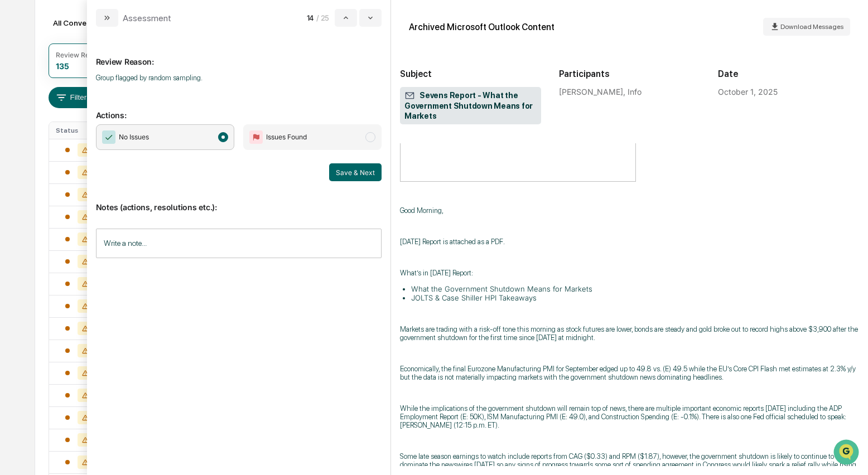
scroll to position [95, 0]
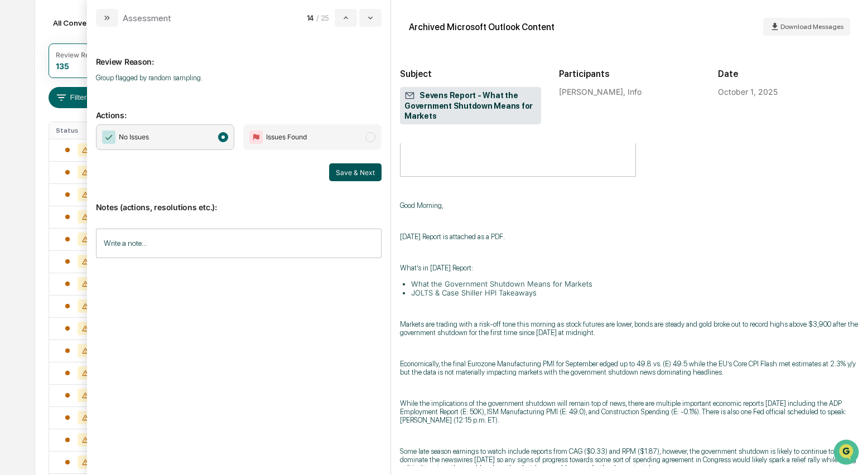
click at [363, 174] on button "Save & Next" at bounding box center [355, 173] width 52 height 18
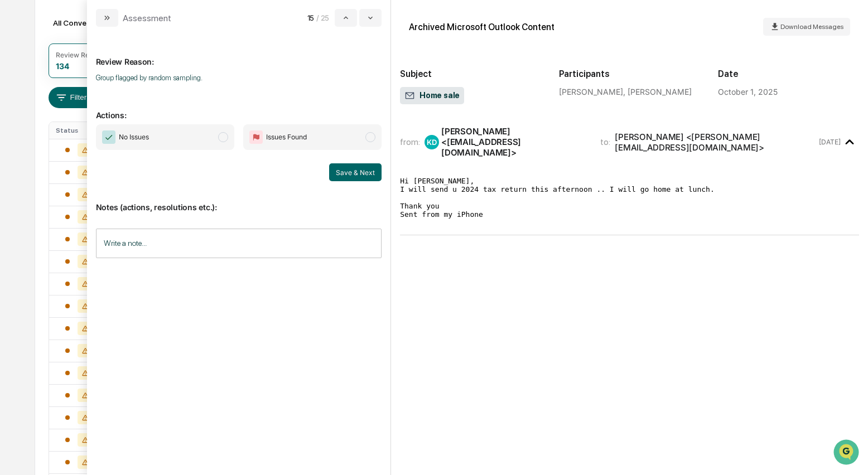
click at [225, 138] on span "modal" at bounding box center [223, 137] width 10 height 10
click at [365, 169] on button "Save & Next" at bounding box center [355, 173] width 52 height 18
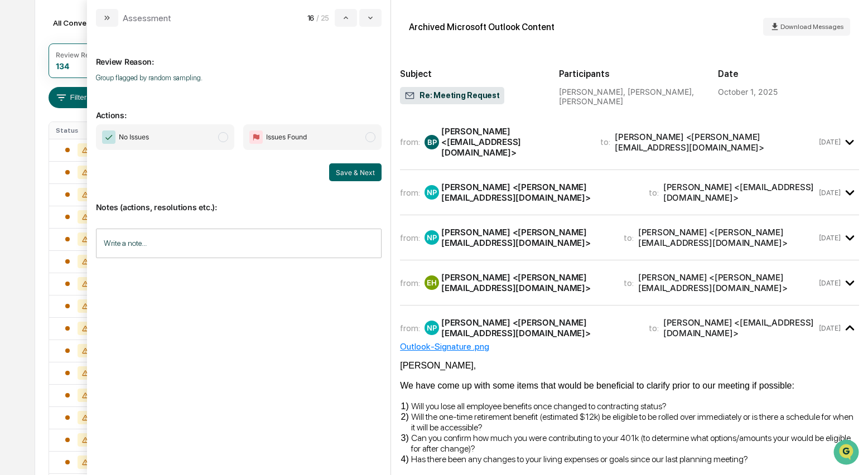
click at [227, 140] on span "modal" at bounding box center [223, 137] width 10 height 10
click at [357, 169] on button "Save & Next" at bounding box center [355, 173] width 52 height 18
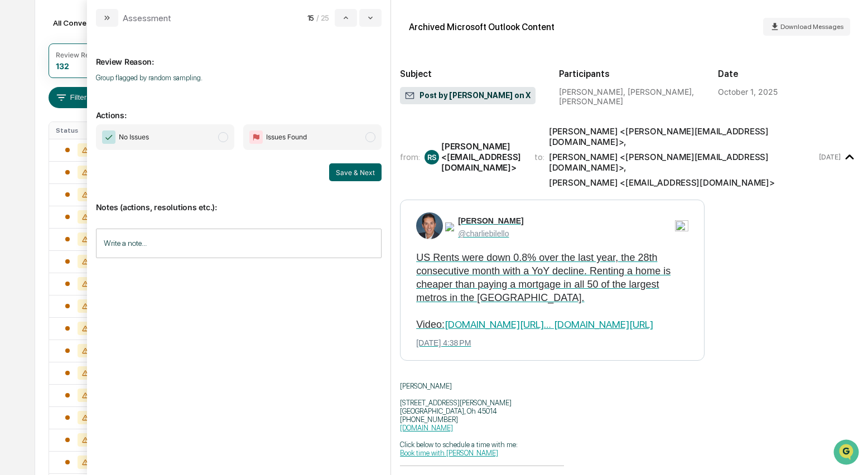
click at [228, 136] on span "modal" at bounding box center [223, 137] width 10 height 10
click at [348, 170] on button "Save & Next" at bounding box center [355, 173] width 52 height 18
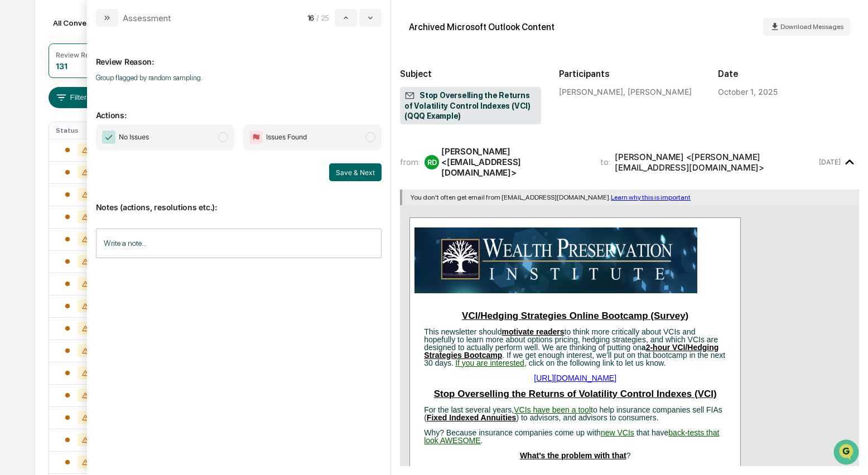
click at [227, 141] on span "modal" at bounding box center [223, 137] width 10 height 10
click at [358, 173] on button "Save & Next" at bounding box center [355, 173] width 52 height 18
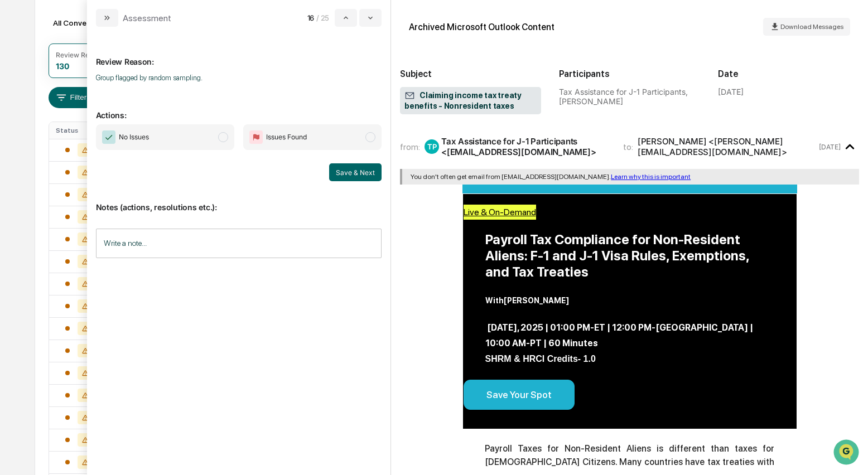
drag, startPoint x: 226, startPoint y: 141, endPoint x: 294, endPoint y: 165, distance: 72.4
click at [226, 141] on span "modal" at bounding box center [223, 137] width 10 height 10
click at [343, 169] on button "Save & Next" at bounding box center [355, 173] width 52 height 18
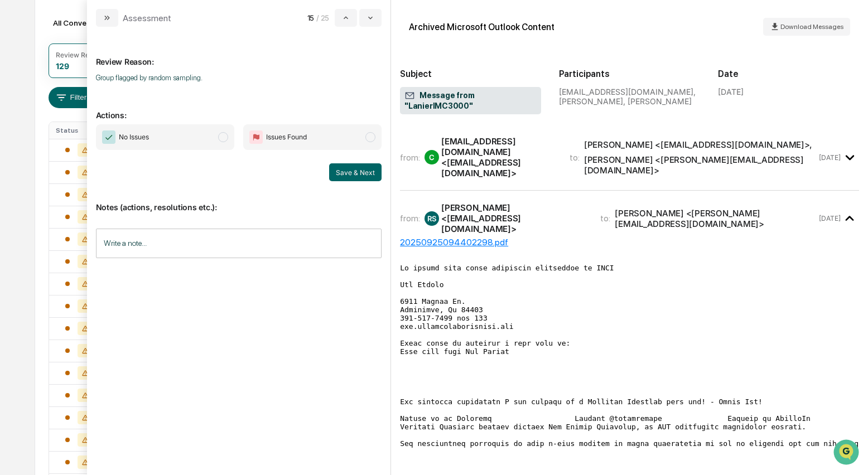
click at [221, 138] on span "modal" at bounding box center [223, 137] width 10 height 10
click at [352, 168] on button "Save & Next" at bounding box center [355, 173] width 52 height 18
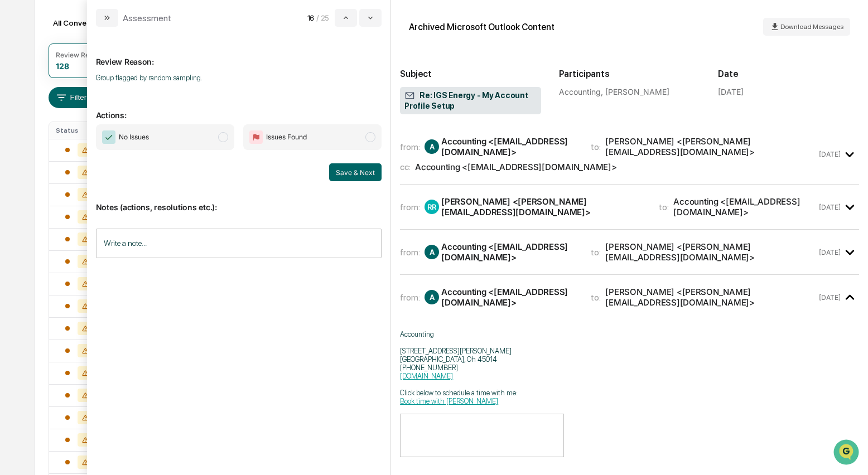
click at [220, 140] on span "modal" at bounding box center [223, 137] width 10 height 10
click at [349, 169] on button "Save & Next" at bounding box center [355, 173] width 52 height 18
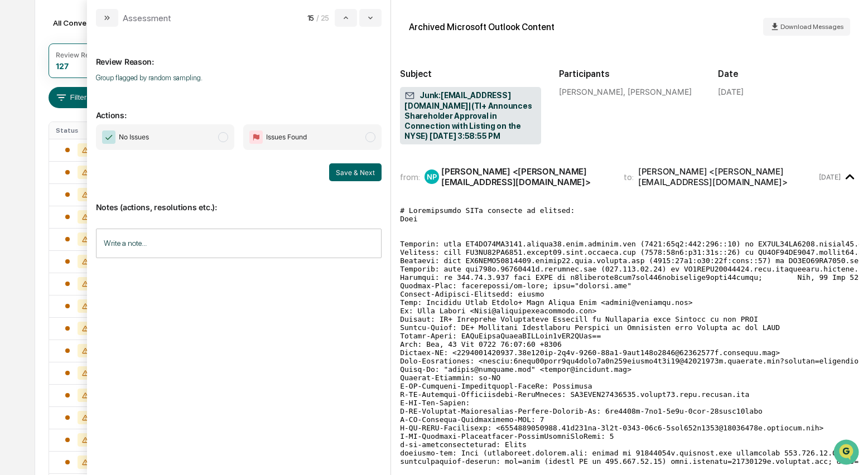
click at [220, 138] on span "modal" at bounding box center [223, 137] width 10 height 10
click at [347, 169] on button "Save & Next" at bounding box center [355, 173] width 52 height 18
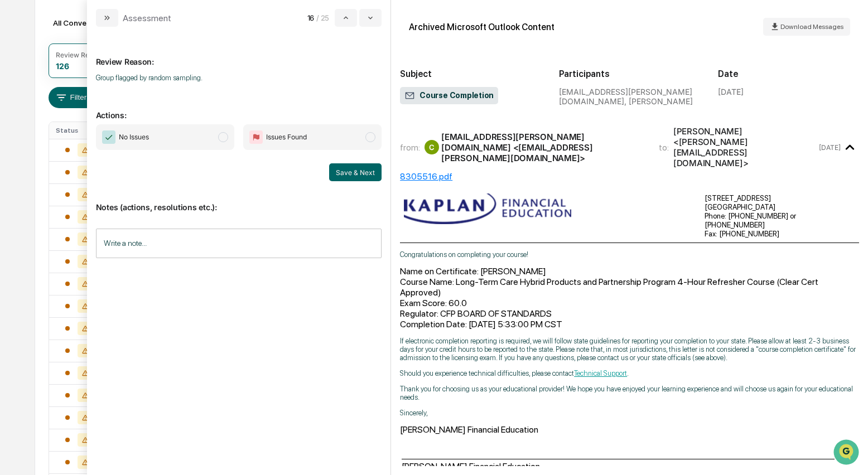
click at [229, 141] on span "No Issues" at bounding box center [165, 137] width 138 height 26
click at [362, 172] on button "Save & Next" at bounding box center [355, 173] width 52 height 18
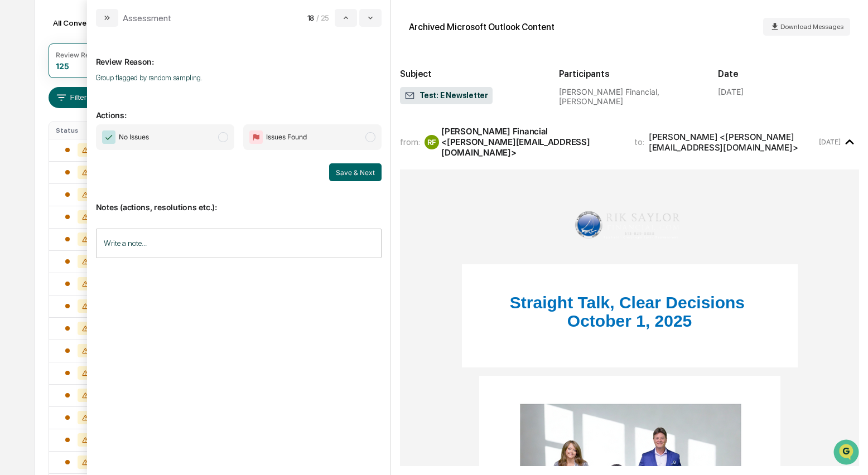
click at [224, 141] on span "modal" at bounding box center [223, 137] width 10 height 10
click at [355, 174] on button "Save & Next" at bounding box center [355, 173] width 52 height 18
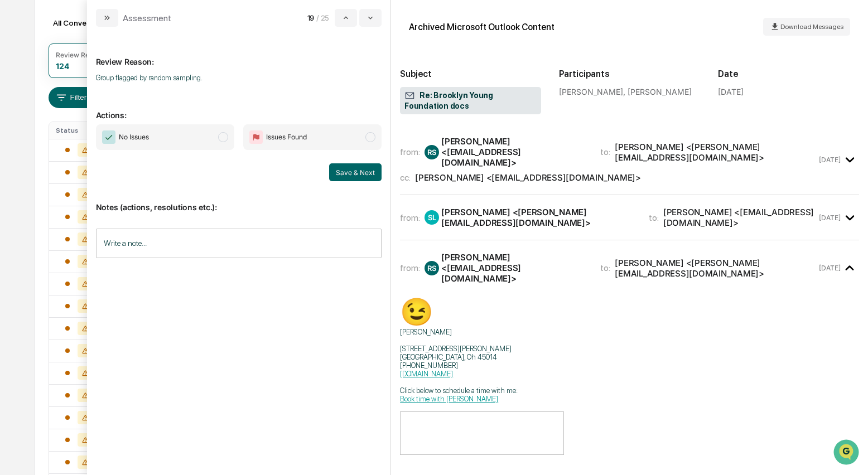
click at [456, 172] on div "Rik Saylor <Rik@riksaylorfinancial.com>" at bounding box center [528, 177] width 226 height 11
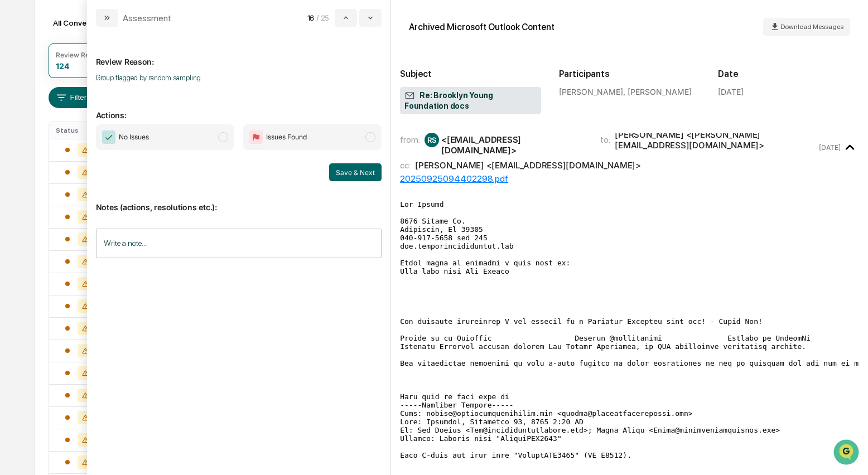
scroll to position [80, 0]
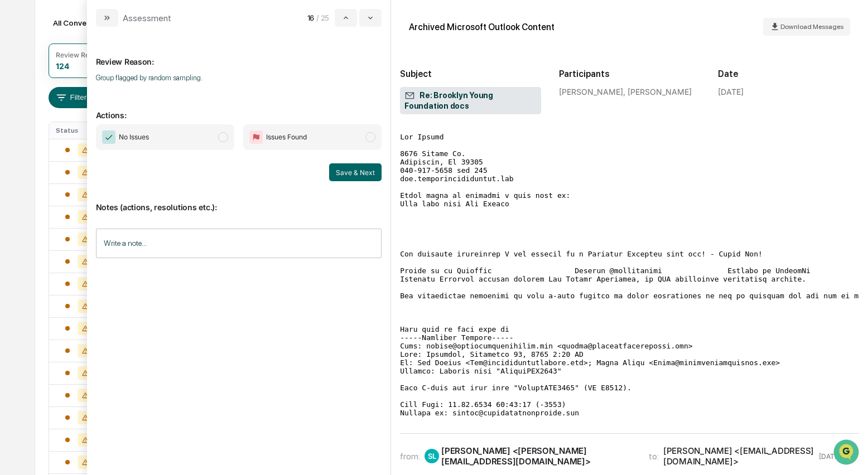
click at [219, 137] on span "modal" at bounding box center [223, 137] width 10 height 10
click at [368, 172] on button "Save & Next" at bounding box center [355, 173] width 52 height 18
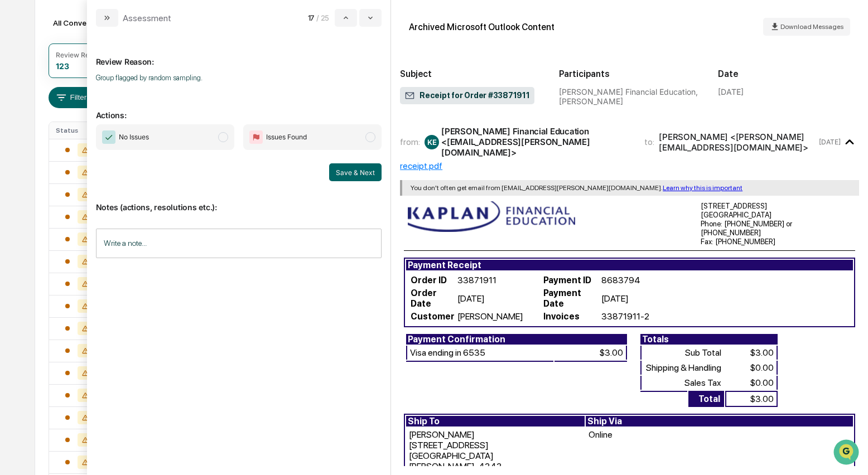
click at [224, 138] on span "modal" at bounding box center [223, 137] width 10 height 10
click at [344, 169] on button "Save & Next" at bounding box center [355, 173] width 52 height 18
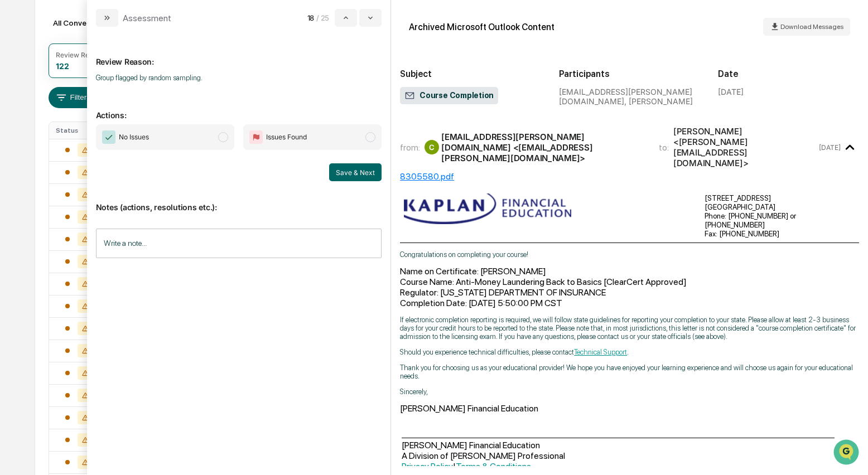
click at [225, 138] on span "modal" at bounding box center [223, 137] width 10 height 10
click at [367, 172] on button "Save & Next" at bounding box center [355, 173] width 52 height 18
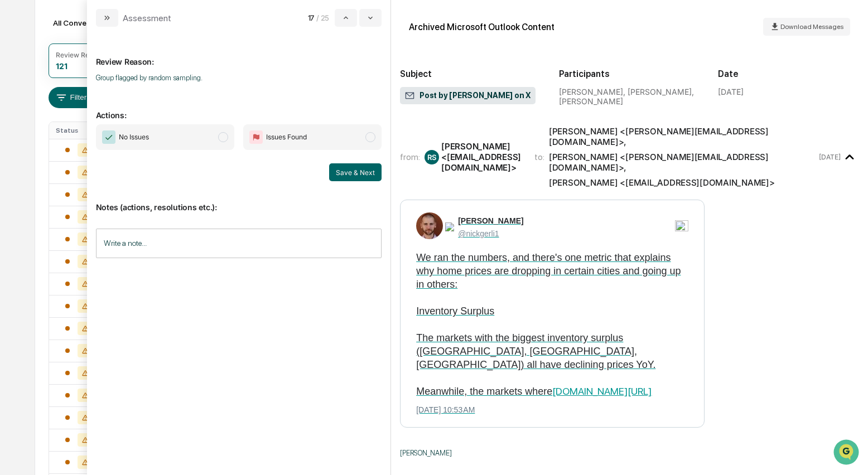
click at [223, 138] on span "modal" at bounding box center [223, 137] width 10 height 10
click at [352, 171] on button "Save & Next" at bounding box center [355, 173] width 52 height 18
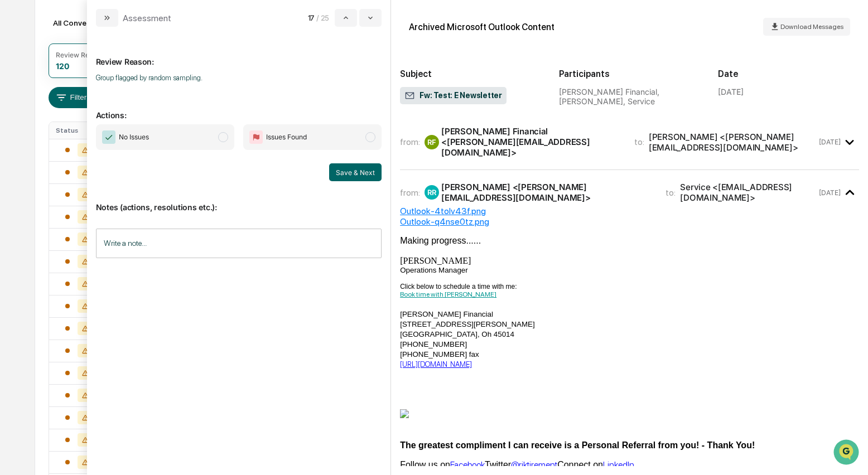
click at [222, 139] on span "modal" at bounding box center [223, 137] width 10 height 10
click at [368, 174] on button "Save & Next" at bounding box center [355, 173] width 52 height 18
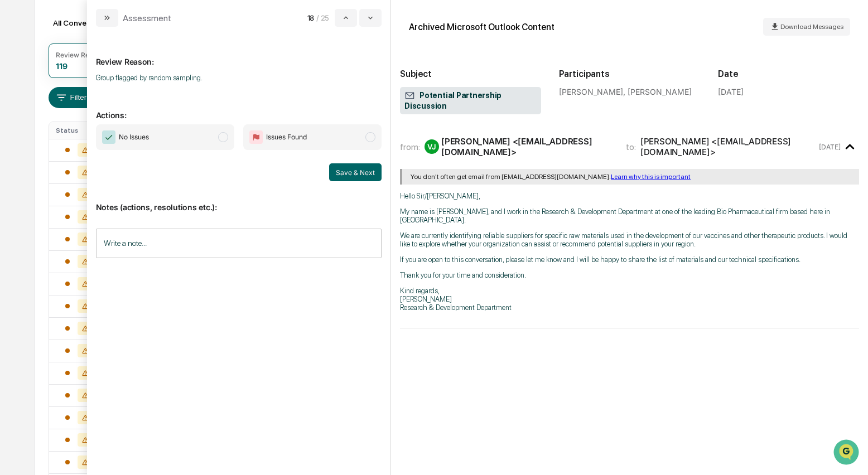
click at [229, 139] on span "No Issues" at bounding box center [165, 137] width 138 height 26
click at [350, 171] on button "Save & Next" at bounding box center [355, 173] width 52 height 18
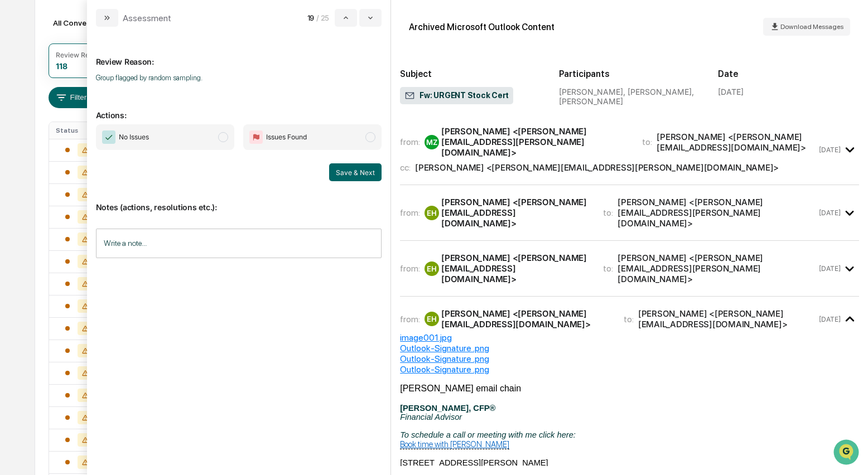
click at [224, 138] on span "modal" at bounding box center [223, 137] width 10 height 10
click at [451, 144] on div "Michele Zerby <michele.zerby@airtranint.com>" at bounding box center [535, 142] width 188 height 32
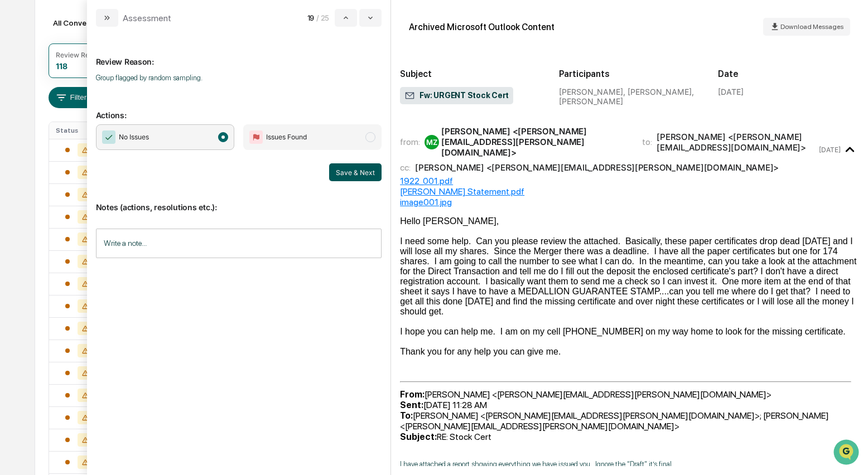
click at [344, 172] on button "Save & Next" at bounding box center [355, 173] width 52 height 18
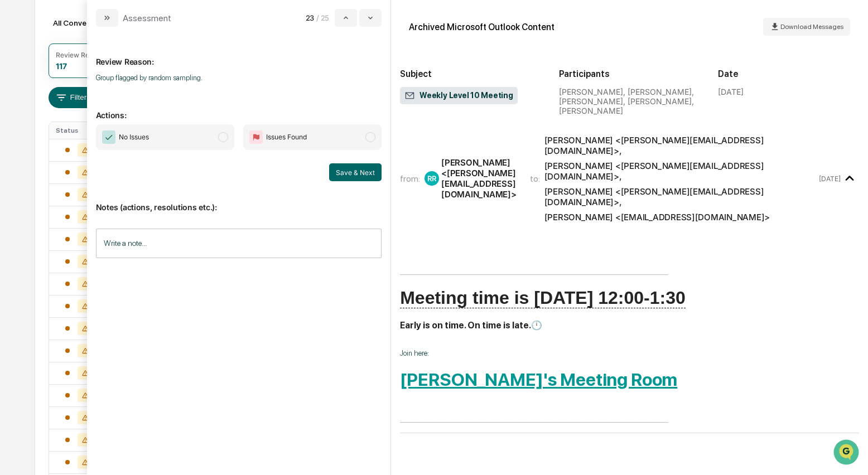
click at [219, 137] on span "modal" at bounding box center [223, 137] width 10 height 10
click at [347, 173] on button "Save & Next" at bounding box center [355, 173] width 52 height 18
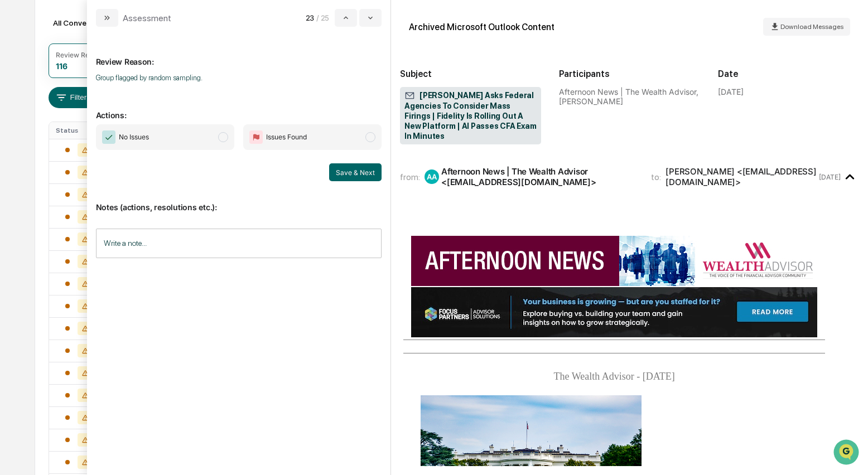
click at [225, 138] on span "modal" at bounding box center [223, 137] width 10 height 10
click at [351, 171] on button "Save & Next" at bounding box center [355, 173] width 52 height 18
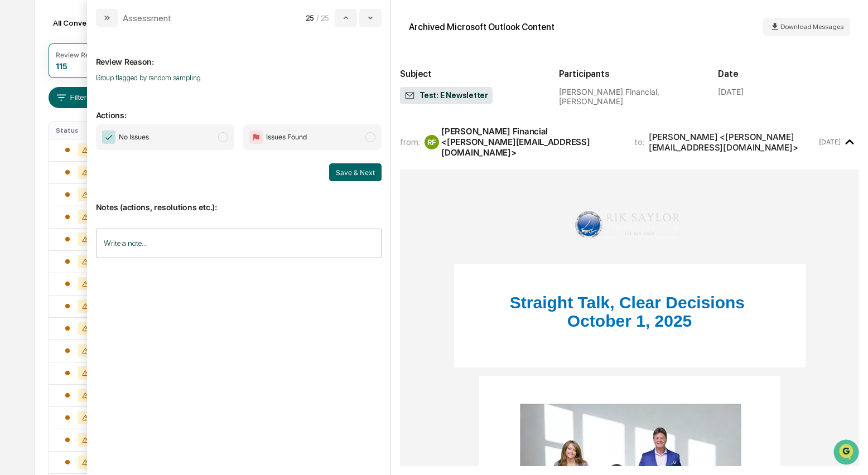
click at [227, 142] on span "No Issues" at bounding box center [165, 137] width 138 height 26
click at [344, 169] on button "Save & Next" at bounding box center [355, 173] width 52 height 18
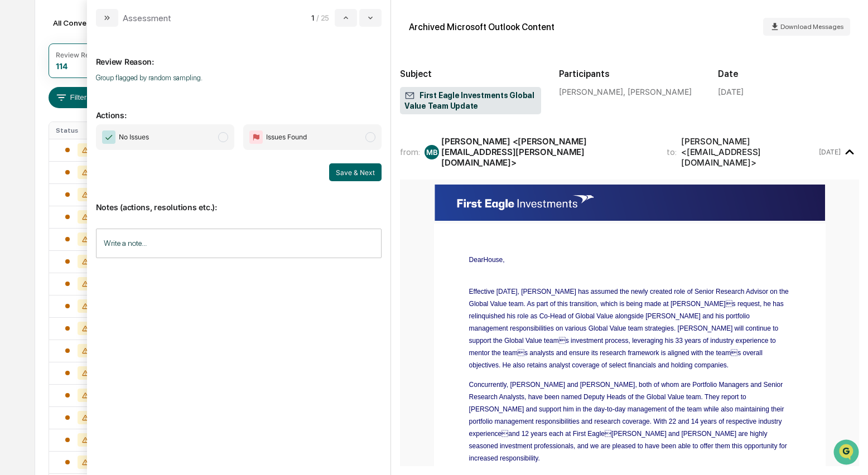
click at [225, 141] on span "modal" at bounding box center [223, 137] width 10 height 10
click at [360, 173] on button "Save & Next" at bounding box center [355, 173] width 52 height 18
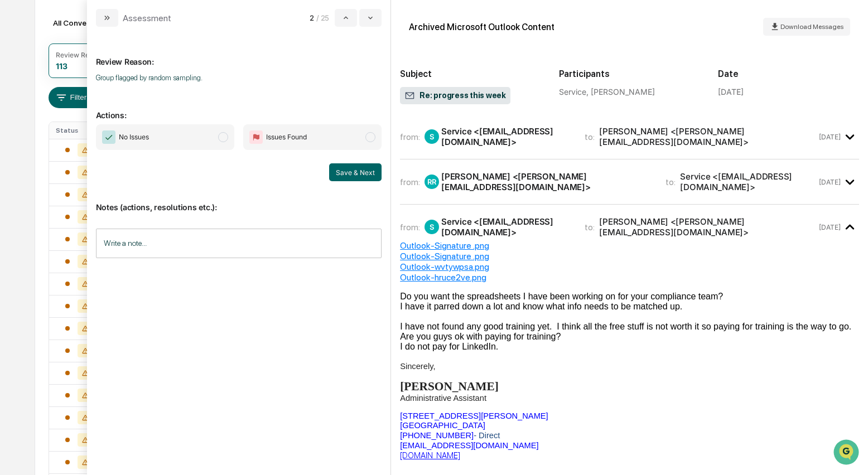
click at [222, 138] on span "modal" at bounding box center [223, 137] width 10 height 10
click at [356, 171] on button "Save & Next" at bounding box center [355, 173] width 52 height 18
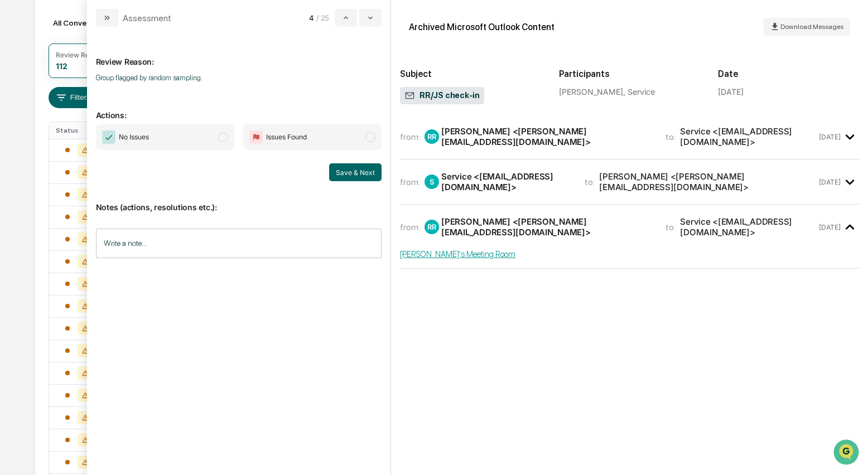
click at [549, 133] on div "Robin Raper <Robin@riksaylorfinancial.com>" at bounding box center [546, 136] width 211 height 21
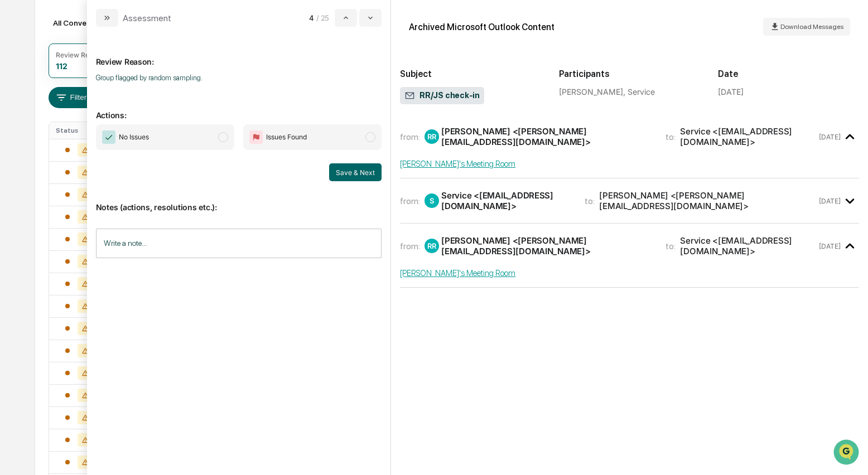
drag, startPoint x: 219, startPoint y: 138, endPoint x: 288, endPoint y: 155, distance: 71.2
click at [219, 138] on span "modal" at bounding box center [223, 137] width 10 height 10
click at [373, 172] on button "Save & Next" at bounding box center [355, 173] width 52 height 18
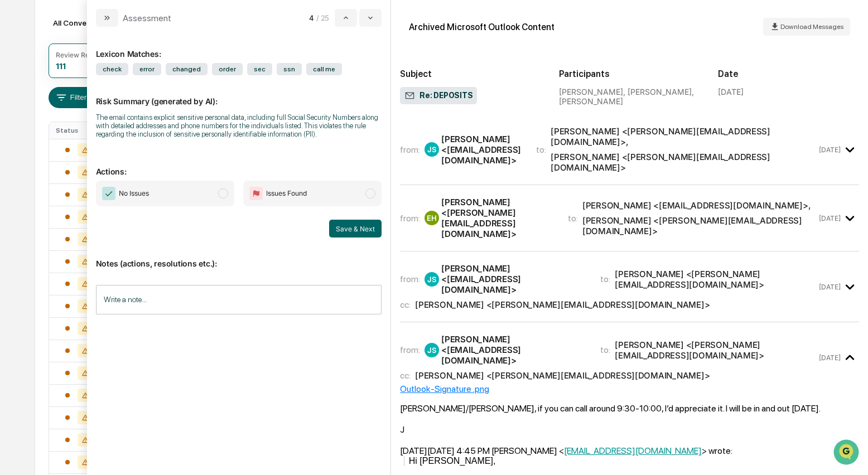
click at [230, 205] on span "No Issues" at bounding box center [165, 194] width 138 height 26
click at [353, 234] on button "Save & Next" at bounding box center [355, 229] width 52 height 18
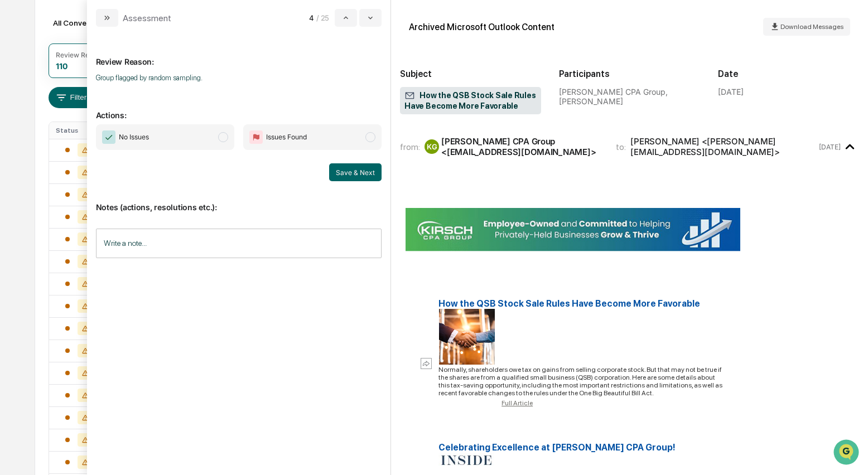
click at [223, 142] on span "modal" at bounding box center [223, 137] width 10 height 10
click at [360, 166] on button "Save & Next" at bounding box center [355, 173] width 52 height 18
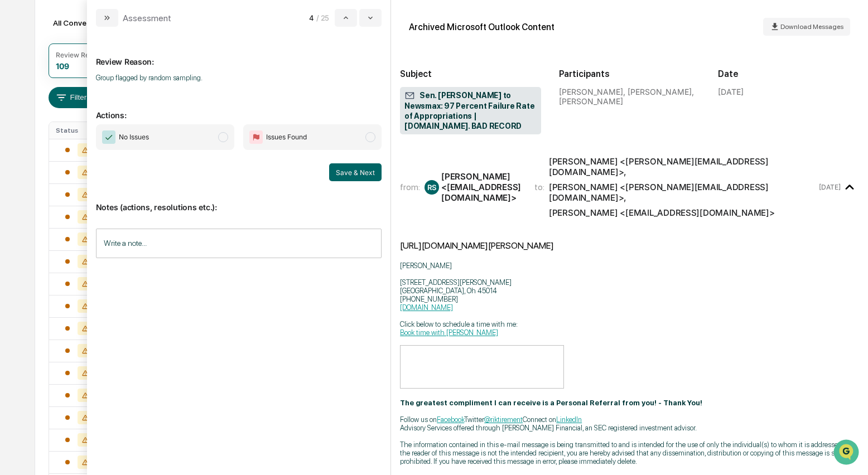
drag, startPoint x: 219, startPoint y: 138, endPoint x: 237, endPoint y: 138, distance: 17.9
click at [219, 138] on span "modal" at bounding box center [223, 137] width 10 height 10
click at [347, 170] on button "Save & Next" at bounding box center [355, 173] width 52 height 18
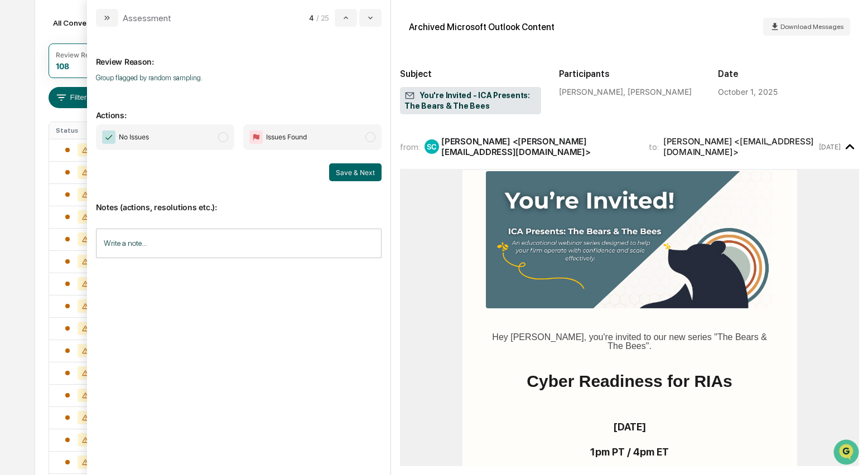
click at [222, 139] on span "modal" at bounding box center [223, 137] width 10 height 10
click at [352, 167] on button "Save & Next" at bounding box center [355, 173] width 52 height 18
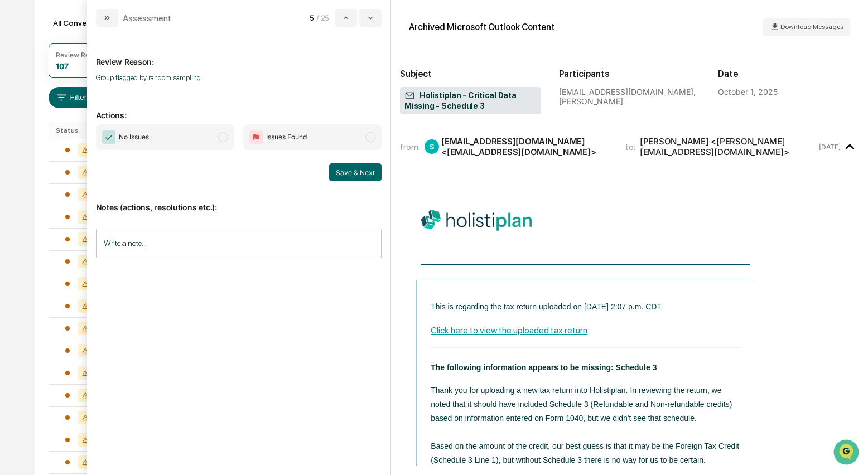
drag, startPoint x: 225, startPoint y: 138, endPoint x: 324, endPoint y: 165, distance: 102.2
click at [225, 138] on span "modal" at bounding box center [223, 137] width 10 height 10
click at [354, 171] on button "Save & Next" at bounding box center [355, 173] width 52 height 18
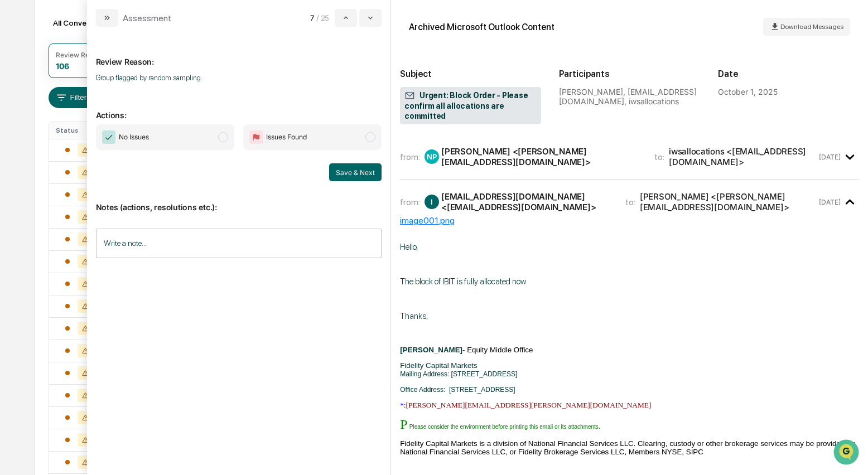
click at [224, 137] on span "modal" at bounding box center [223, 137] width 10 height 10
click at [350, 172] on button "Save & Next" at bounding box center [355, 173] width 52 height 18
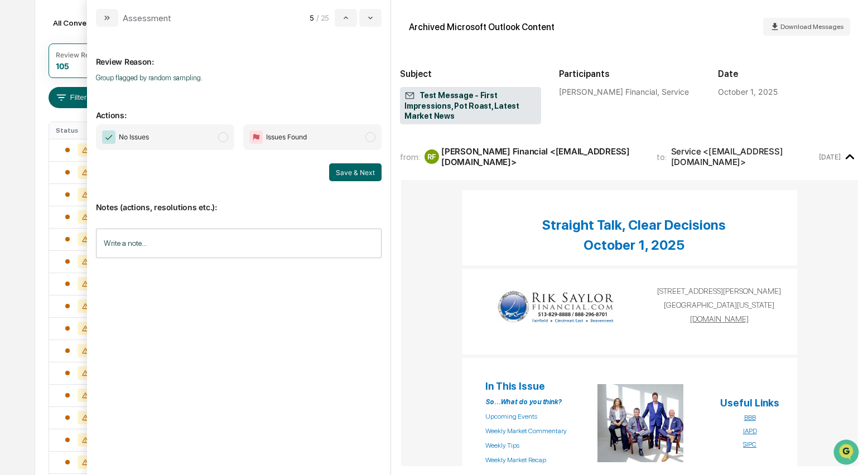
click at [222, 138] on span "modal" at bounding box center [223, 137] width 10 height 10
click at [361, 169] on button "Save & Next" at bounding box center [355, 173] width 52 height 18
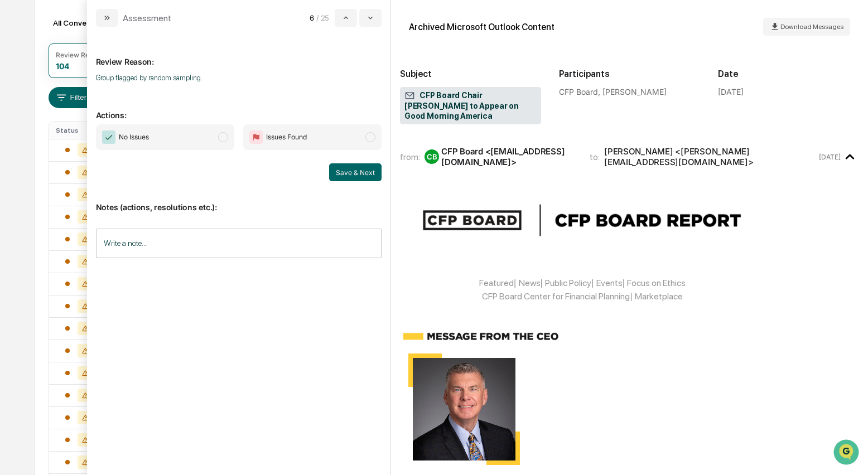
click at [228, 137] on span "modal" at bounding box center [223, 137] width 10 height 10
click at [361, 176] on button "Save & Next" at bounding box center [355, 173] width 52 height 18
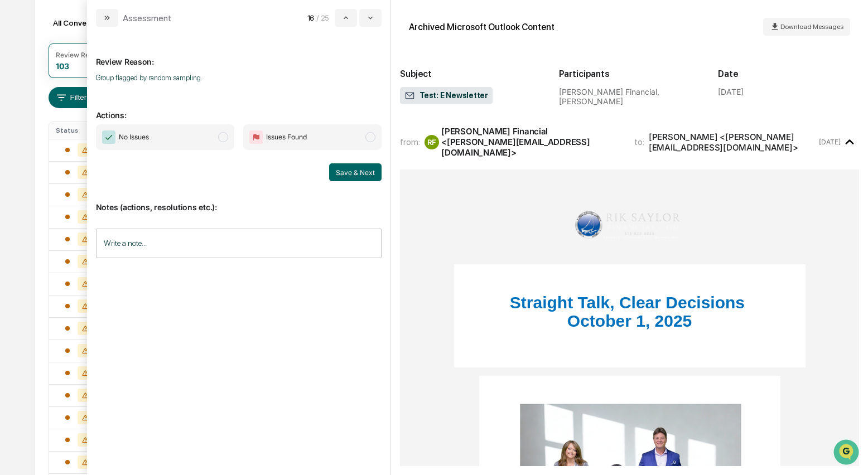
click at [226, 136] on span "modal" at bounding box center [223, 137] width 10 height 10
click at [348, 172] on button "Save & Next" at bounding box center [355, 173] width 52 height 18
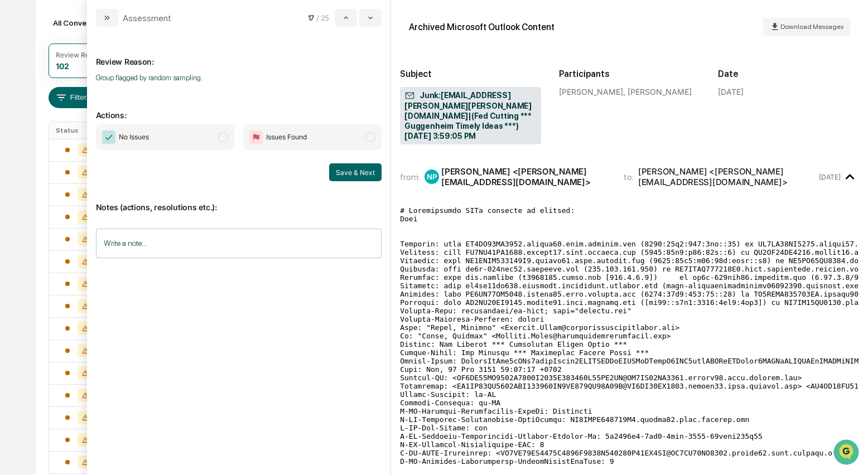
click at [220, 138] on span "modal" at bounding box center [223, 137] width 10 height 10
click at [343, 166] on button "Save & Next" at bounding box center [355, 173] width 52 height 18
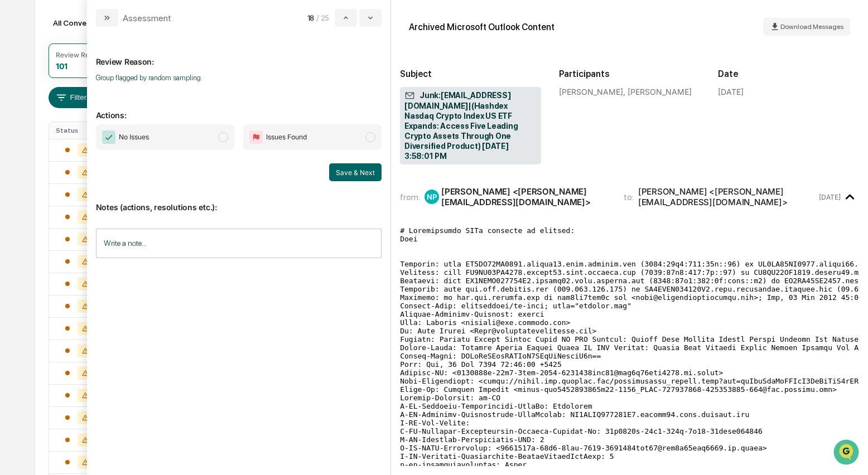
click at [225, 140] on span "modal" at bounding box center [223, 137] width 10 height 10
click at [358, 177] on button "Save & Next" at bounding box center [355, 173] width 52 height 18
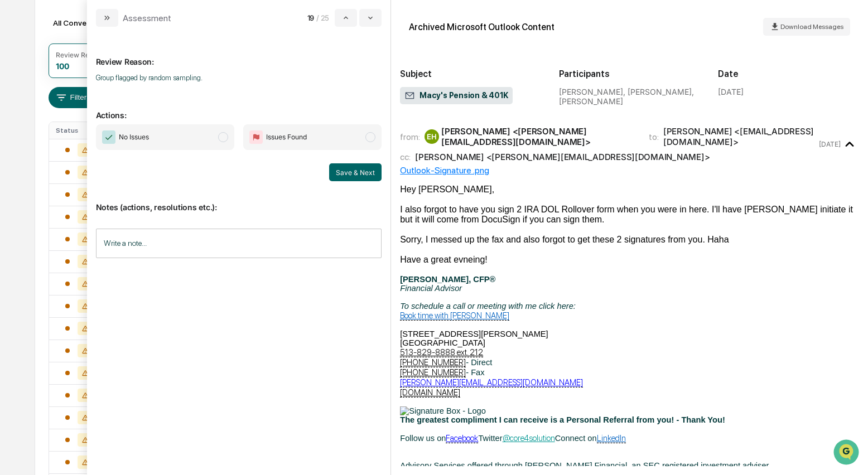
click at [221, 138] on span "modal" at bounding box center [223, 137] width 10 height 10
click at [352, 174] on button "Save & Next" at bounding box center [355, 173] width 52 height 18
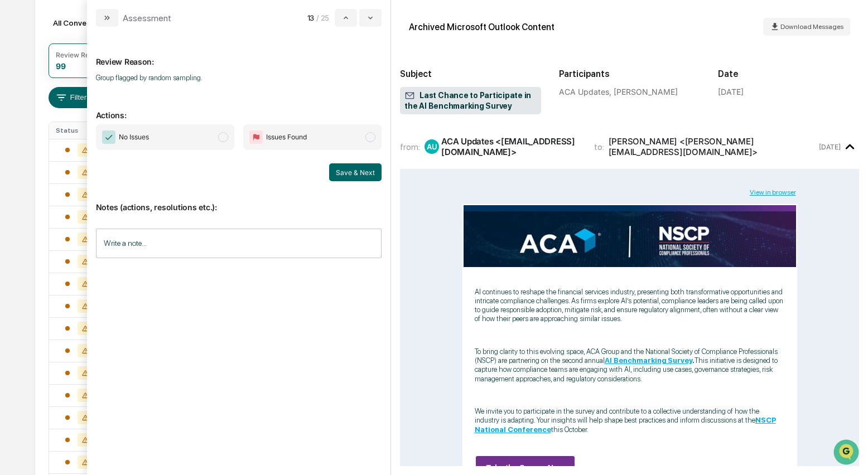
click at [225, 138] on span "modal" at bounding box center [223, 137] width 10 height 10
click at [358, 172] on button "Save & Next" at bounding box center [355, 173] width 52 height 18
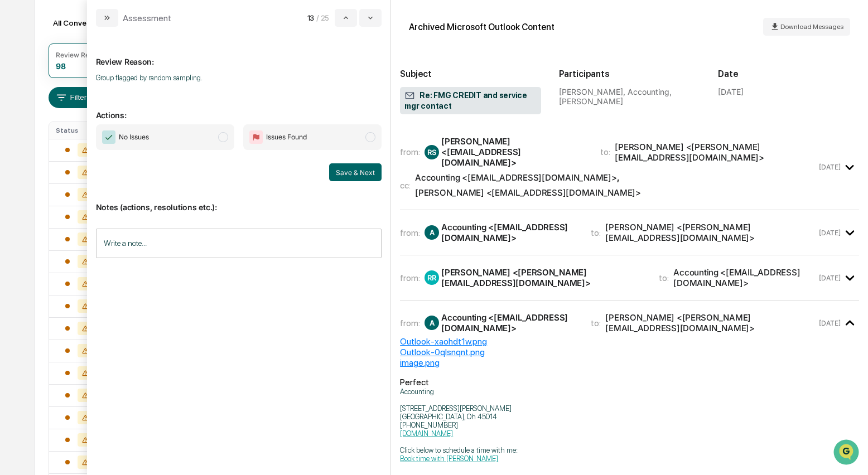
click at [479, 222] on div "Accounting <Accounting@riksaylorfinancial.com>" at bounding box center [509, 232] width 136 height 21
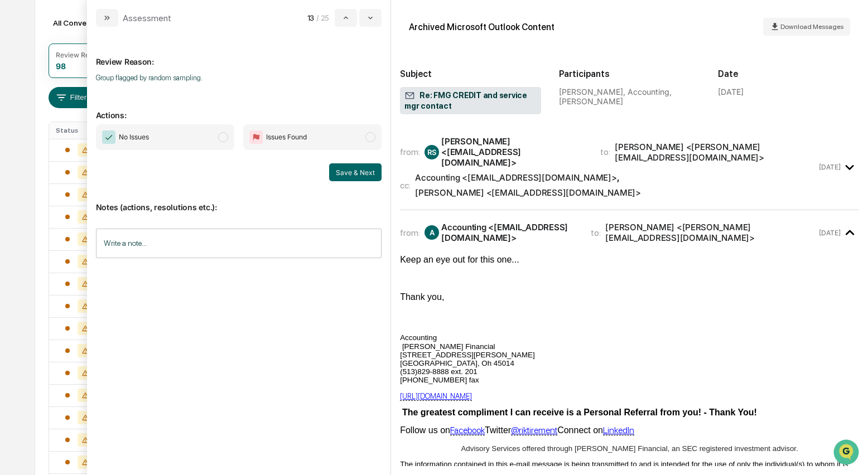
click at [226, 137] on span "modal" at bounding box center [223, 137] width 10 height 10
click at [357, 171] on button "Save & Next" at bounding box center [355, 173] width 52 height 18
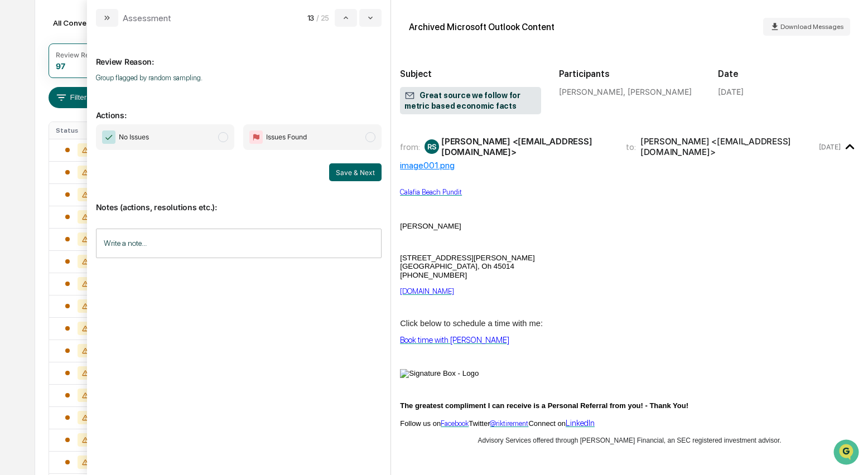
click at [225, 136] on span "modal" at bounding box center [223, 137] width 10 height 10
click at [364, 171] on button "Save & Next" at bounding box center [355, 173] width 52 height 18
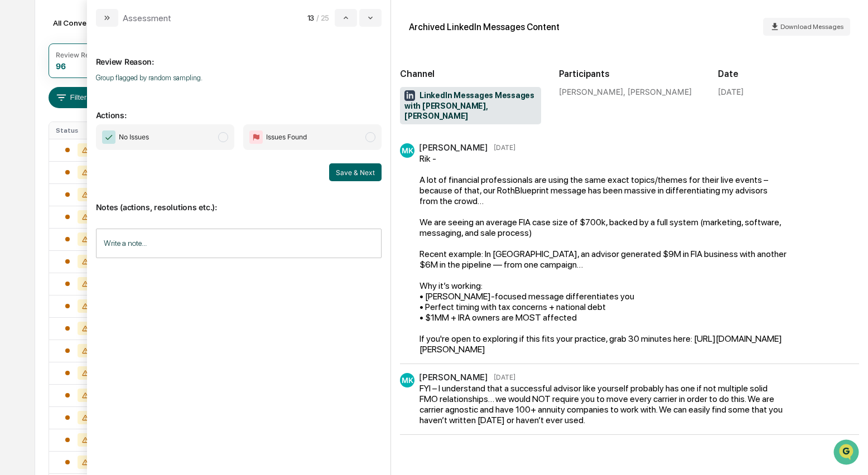
click at [225, 138] on span "modal" at bounding box center [223, 137] width 10 height 10
click at [364, 179] on button "Save & Next" at bounding box center [355, 173] width 52 height 18
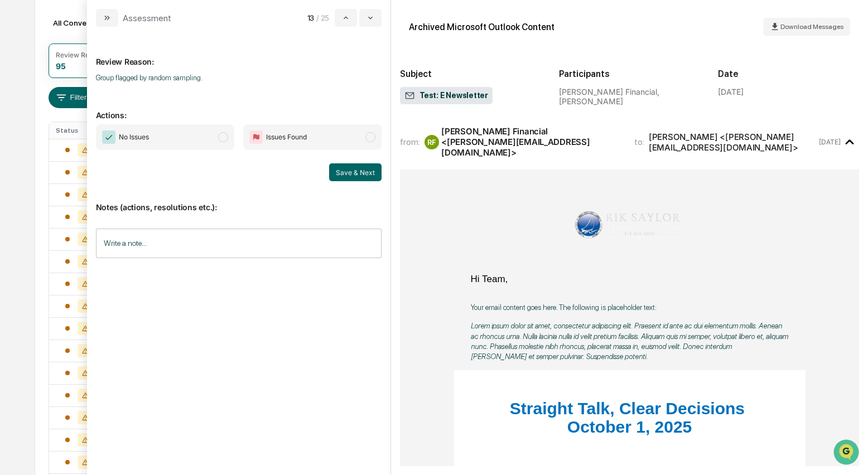
drag, startPoint x: 224, startPoint y: 140, endPoint x: 235, endPoint y: 140, distance: 10.6
click at [224, 140] on span "modal" at bounding box center [223, 137] width 10 height 10
click at [345, 173] on button "Save & Next" at bounding box center [355, 173] width 52 height 18
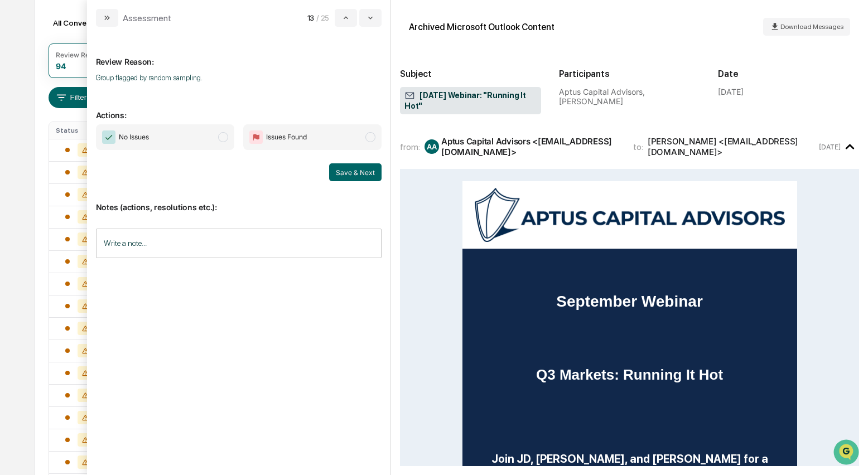
click at [228, 138] on span "modal" at bounding box center [223, 137] width 10 height 10
click at [367, 170] on button "Save & Next" at bounding box center [355, 173] width 52 height 18
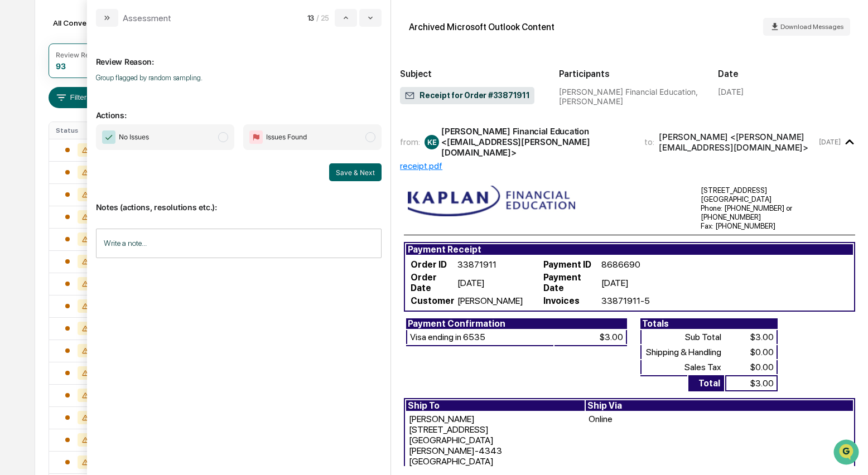
click at [220, 139] on span "modal" at bounding box center [223, 137] width 10 height 10
click at [339, 171] on button "Save & Next" at bounding box center [355, 173] width 52 height 18
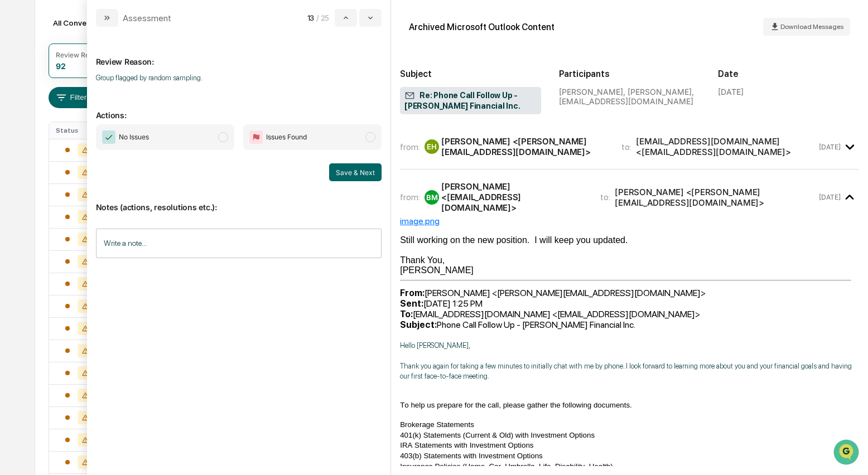
click at [223, 140] on span "modal" at bounding box center [223, 137] width 10 height 10
click at [337, 172] on button "Save & Next" at bounding box center [355, 173] width 52 height 18
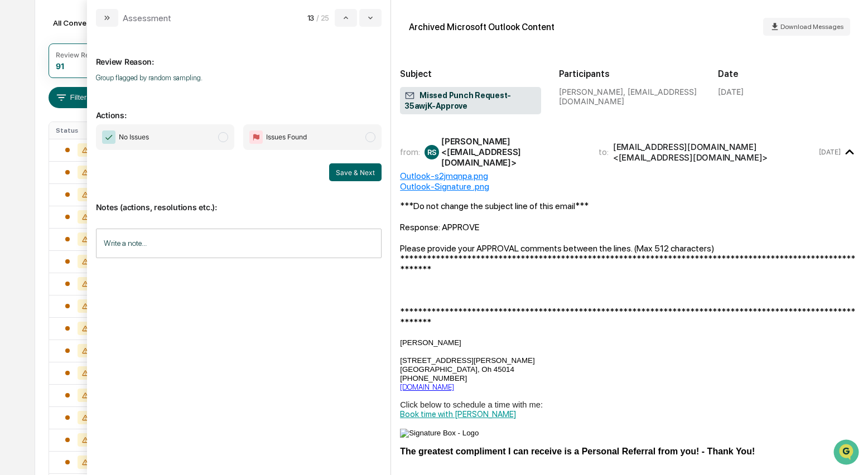
click at [220, 137] on span "modal" at bounding box center [223, 137] width 10 height 10
click at [355, 172] on button "Save & Next" at bounding box center [355, 173] width 52 height 18
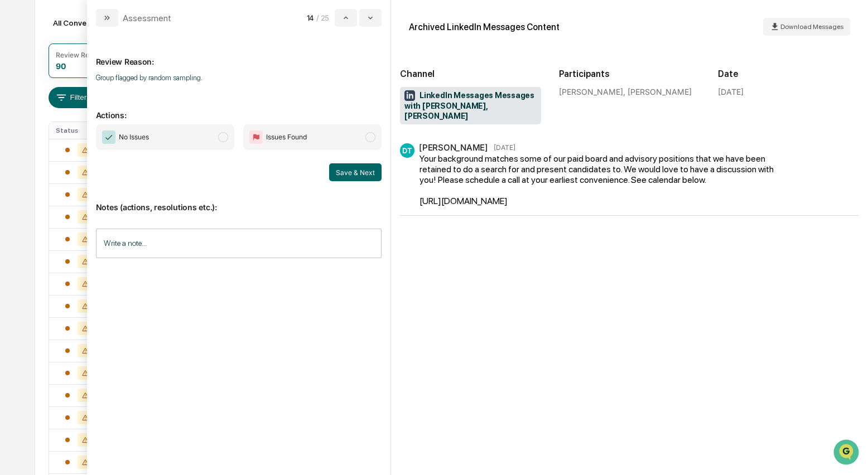
click at [229, 138] on span "No Issues" at bounding box center [165, 137] width 138 height 26
click at [339, 170] on button "Save & Next" at bounding box center [355, 173] width 52 height 18
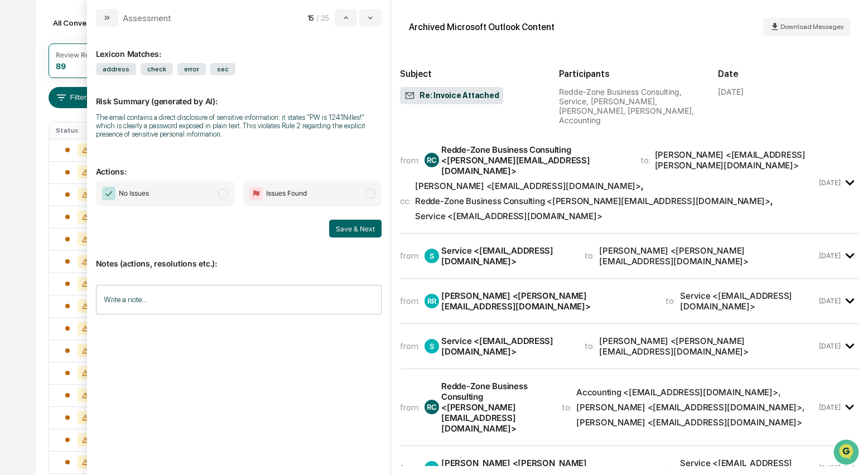
click at [503, 246] on div "Service <Service@riksaylorfinancial.com>" at bounding box center [506, 256] width 130 height 21
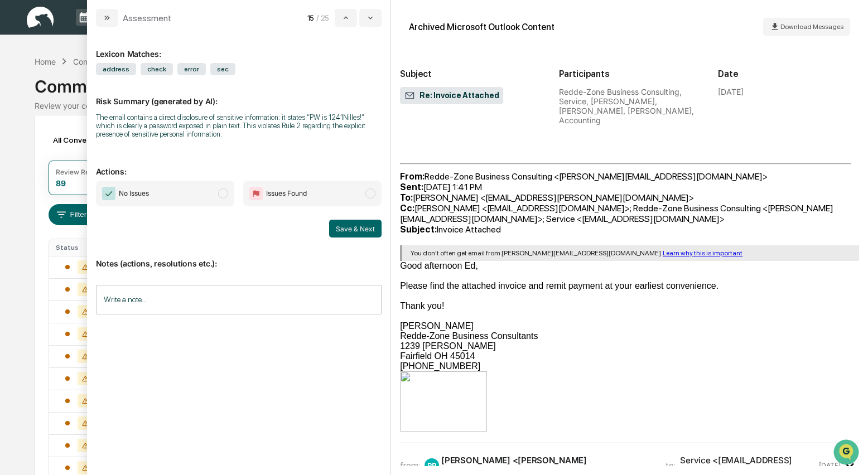
click at [223, 195] on span "modal" at bounding box center [223, 194] width 10 height 10
click at [352, 223] on button "Save & Next" at bounding box center [355, 229] width 52 height 18
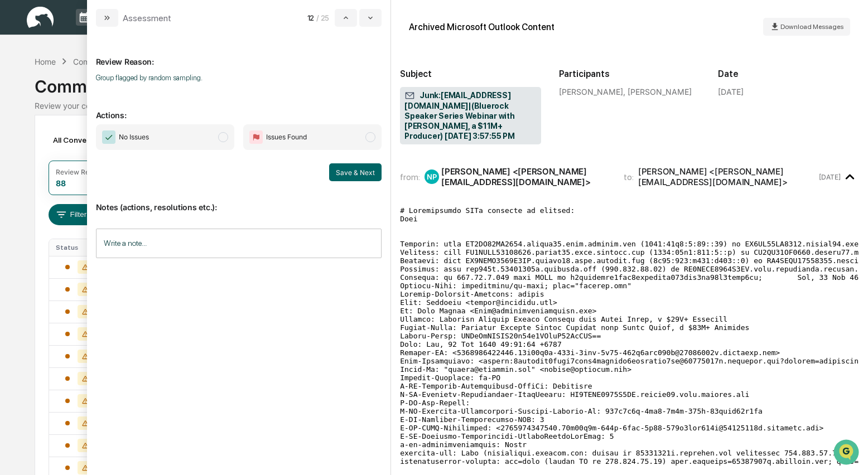
click at [219, 137] on span "modal" at bounding box center [223, 137] width 10 height 10
click at [356, 174] on button "Save & Next" at bounding box center [355, 173] width 52 height 18
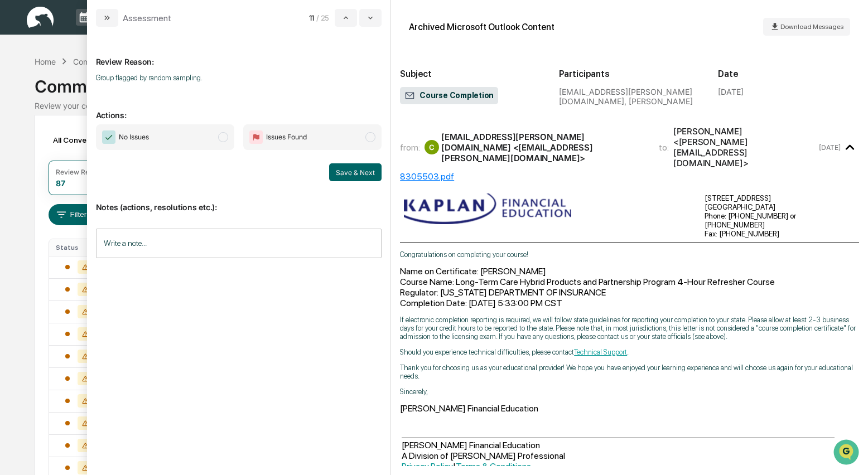
click at [222, 139] on span "modal" at bounding box center [223, 137] width 10 height 10
click at [364, 174] on button "Save & Next" at bounding box center [355, 173] width 52 height 18
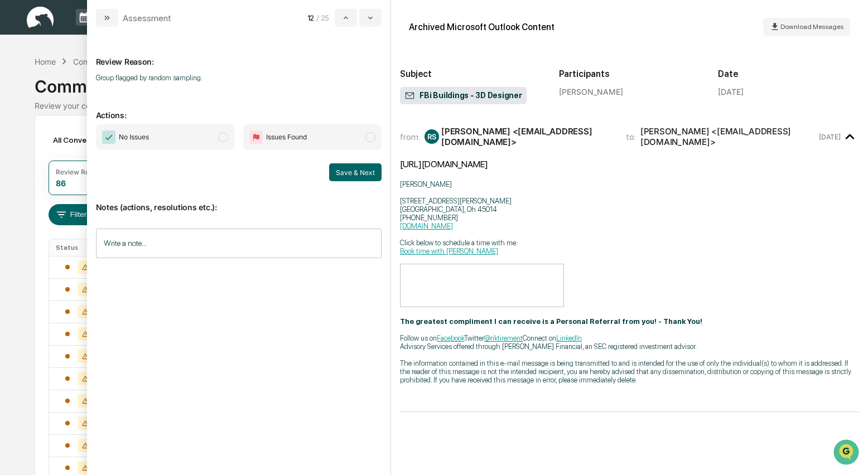
click at [225, 138] on span "modal" at bounding box center [223, 137] width 10 height 10
click at [350, 177] on button "Save & Next" at bounding box center [355, 173] width 52 height 18
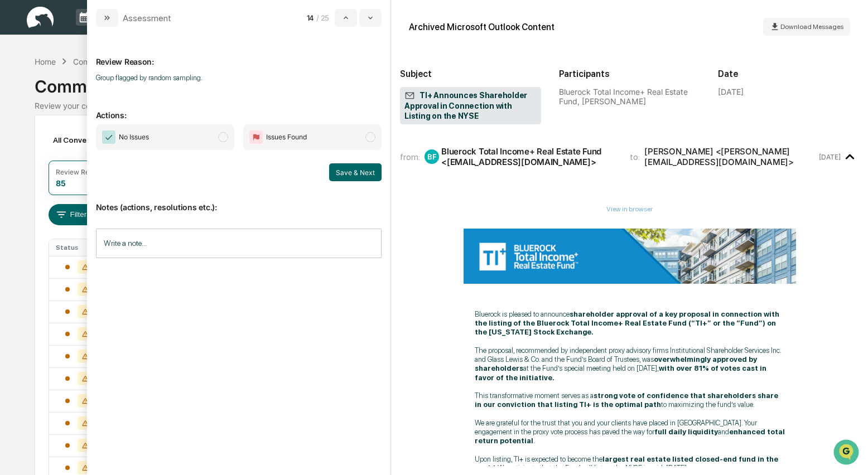
click at [224, 140] on span "modal" at bounding box center [223, 137] width 10 height 10
click at [359, 173] on button "Save & Next" at bounding box center [355, 173] width 52 height 18
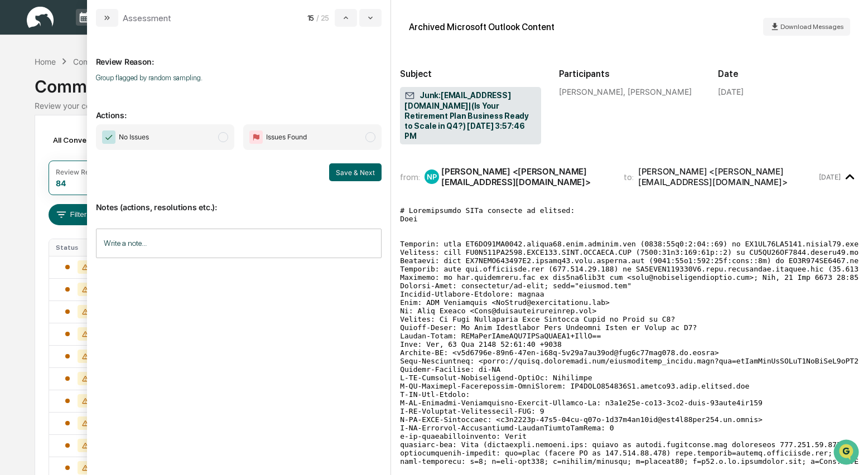
click at [223, 140] on span "modal" at bounding box center [223, 137] width 10 height 10
click at [353, 172] on button "Save & Next" at bounding box center [355, 173] width 52 height 18
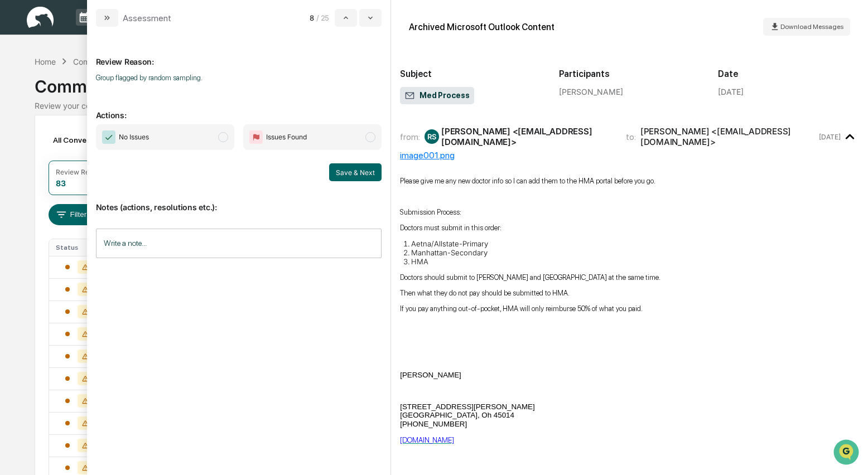
click at [223, 138] on span "modal" at bounding box center [223, 137] width 10 height 10
click at [348, 171] on button "Save & Next" at bounding box center [355, 173] width 52 height 18
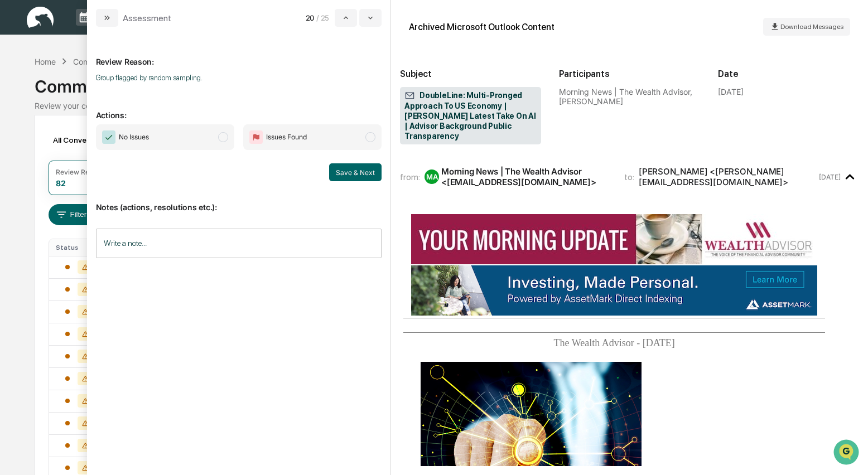
click at [224, 137] on span "modal" at bounding box center [223, 137] width 10 height 10
click at [373, 172] on button "Save & Next" at bounding box center [355, 173] width 52 height 18
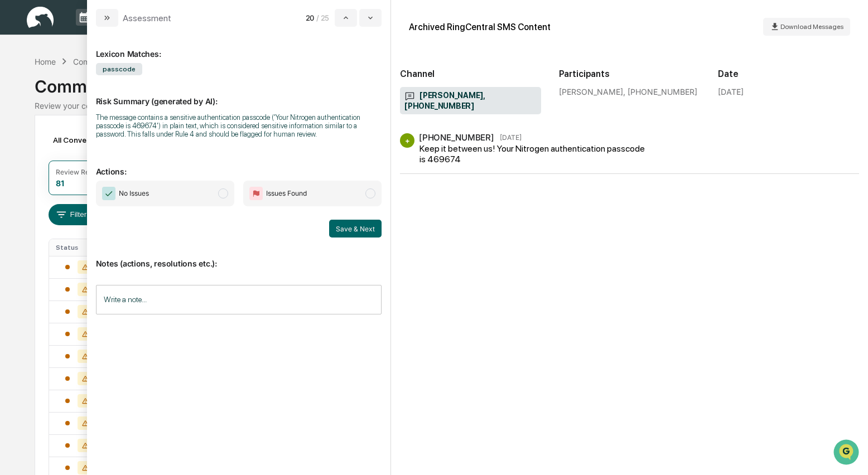
click at [227, 199] on span "modal" at bounding box center [223, 194] width 10 height 10
click at [363, 238] on button "Save & Next" at bounding box center [355, 229] width 52 height 18
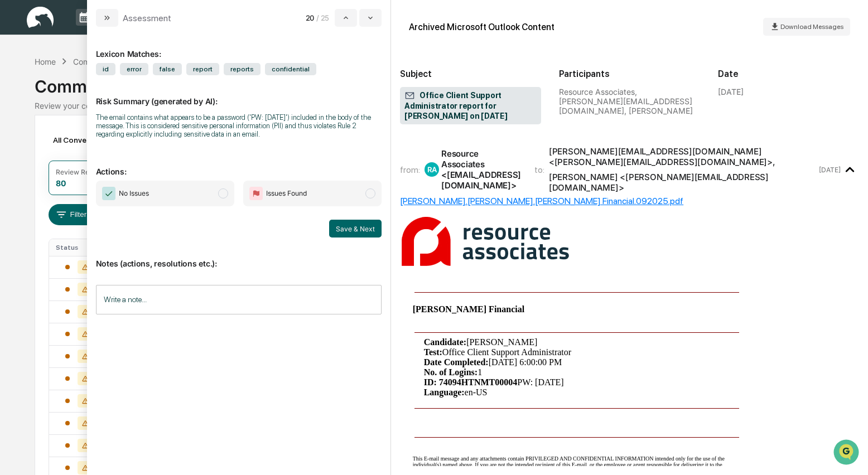
click at [223, 195] on span "modal" at bounding box center [223, 194] width 10 height 10
click at [348, 228] on button "Save & Next" at bounding box center [355, 229] width 52 height 18
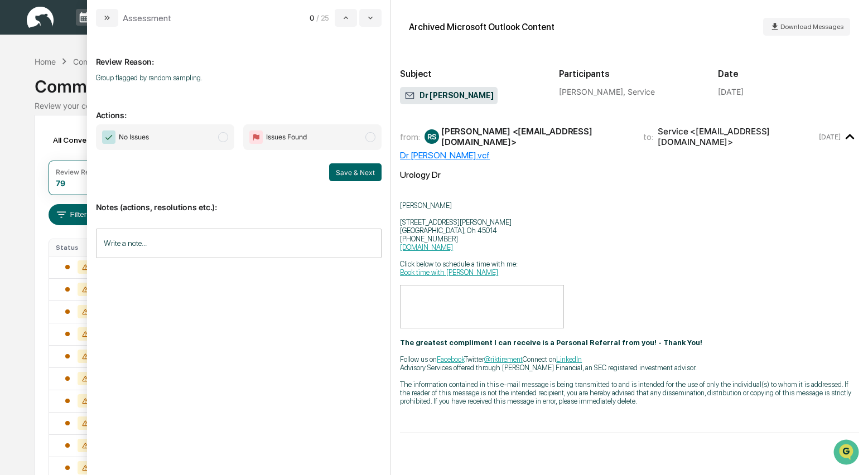
click at [223, 141] on span "modal" at bounding box center [223, 137] width 10 height 10
click at [337, 179] on button "Save & Next" at bounding box center [355, 173] width 52 height 18
click at [369, 177] on button "Save & Next" at bounding box center [355, 173] width 52 height 18
click at [334, 171] on button "Save & Next" at bounding box center [355, 173] width 52 height 18
click at [219, 136] on span "modal" at bounding box center [223, 137] width 10 height 10
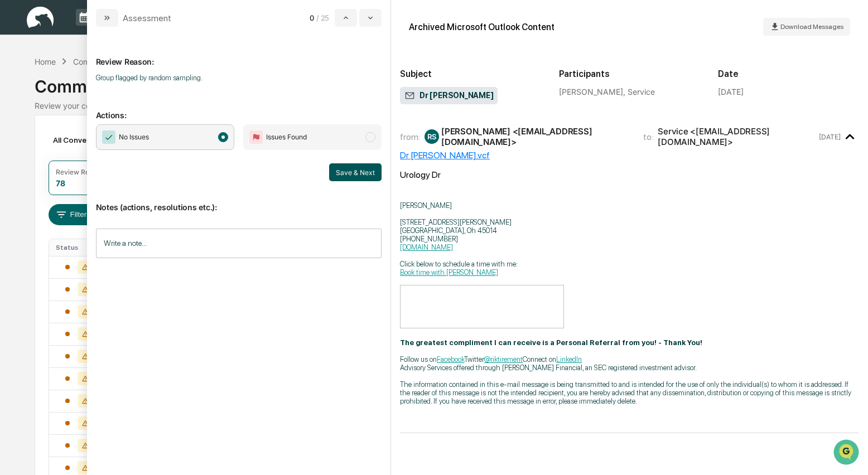
click at [361, 167] on button "Save & Next" at bounding box center [355, 173] width 52 height 18
click at [343, 172] on button "Save & Next" at bounding box center [355, 173] width 52 height 18
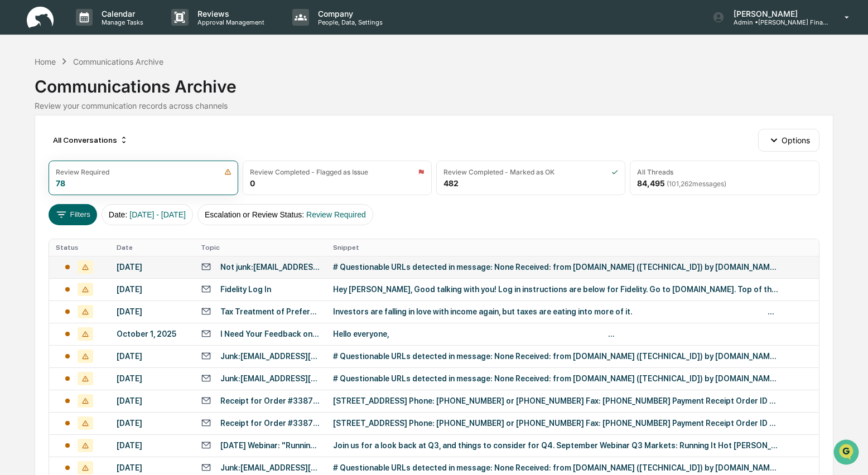
click at [255, 268] on div "Not junk:5a5742d5-b714-4456-7ed9-08de06a9d91c|noreply@strety.com|(You have been…" at bounding box center [269, 267] width 99 height 9
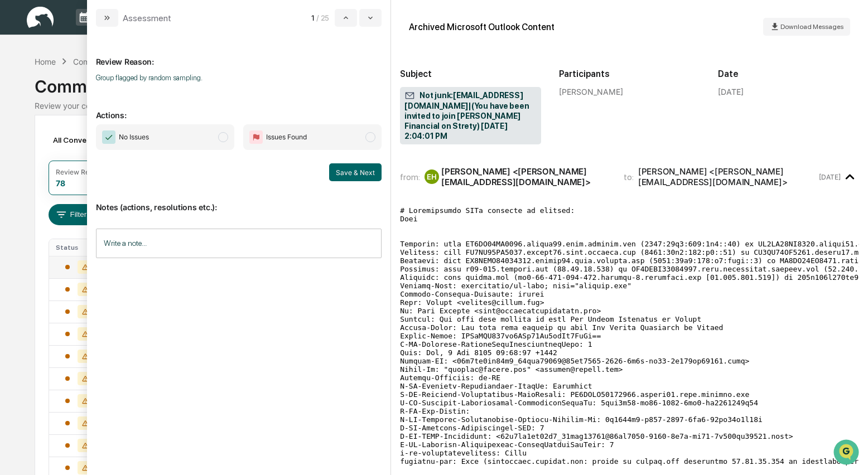
click at [228, 136] on span "modal" at bounding box center [223, 137] width 10 height 10
click at [362, 176] on button "Save & Next" at bounding box center [355, 173] width 52 height 18
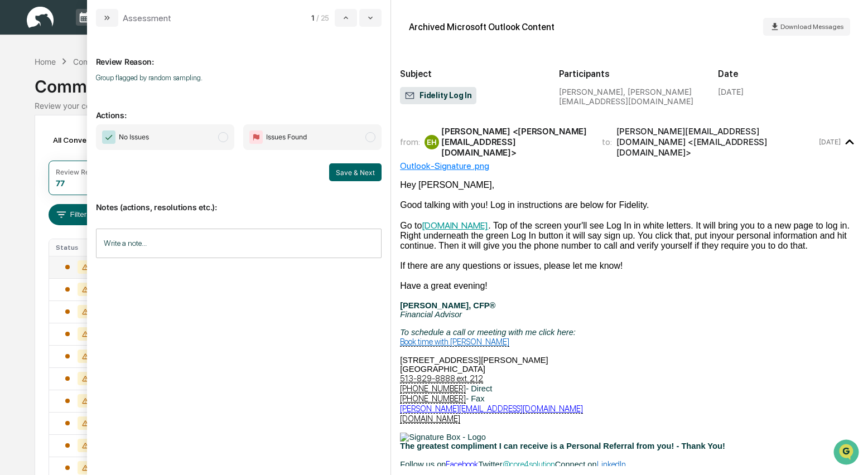
click at [220, 138] on span "modal" at bounding box center [223, 137] width 10 height 10
drag, startPoint x: 354, startPoint y: 175, endPoint x: 326, endPoint y: 172, distance: 28.0
click at [355, 176] on button "Save & Next" at bounding box center [355, 173] width 52 height 18
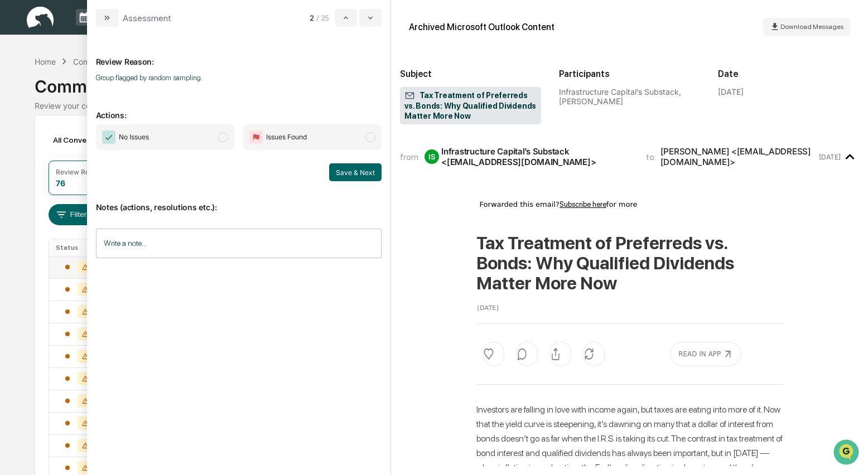
click at [222, 138] on span "modal" at bounding box center [223, 137] width 10 height 10
click at [355, 175] on button "Save & Next" at bounding box center [355, 173] width 52 height 18
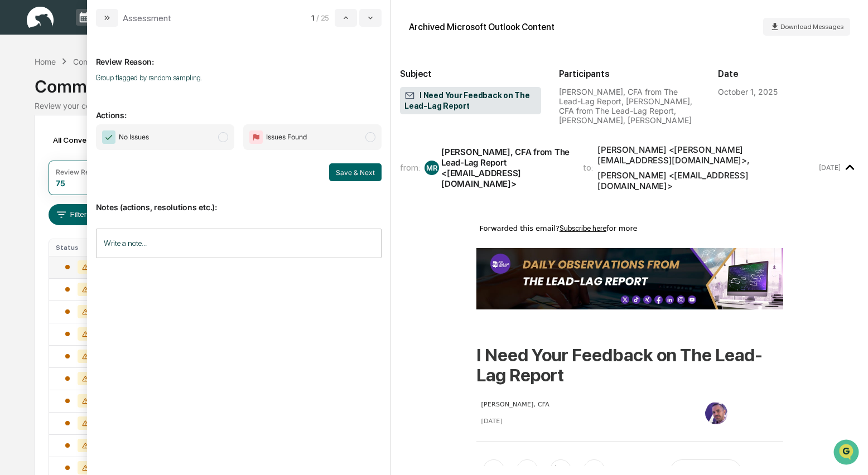
click at [227, 139] on span "modal" at bounding box center [223, 137] width 10 height 10
click at [357, 176] on button "Save & Next" at bounding box center [355, 173] width 52 height 18
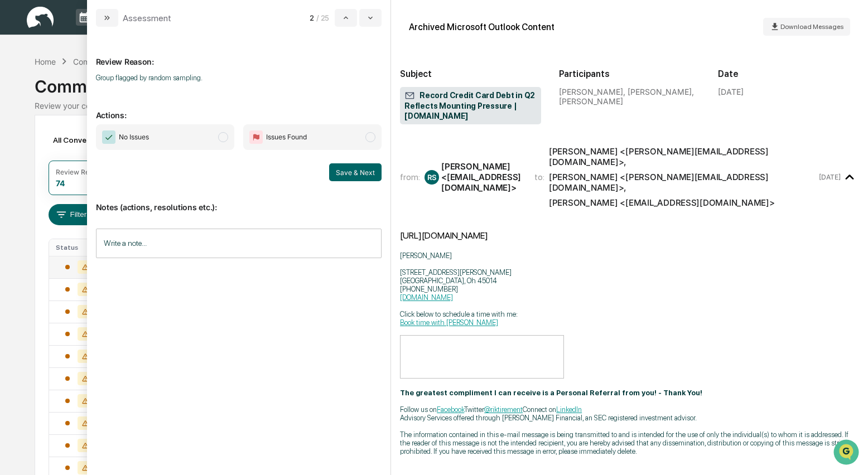
click at [220, 136] on span "modal" at bounding box center [223, 137] width 10 height 10
click at [345, 170] on button "Save & Next" at bounding box center [355, 173] width 52 height 18
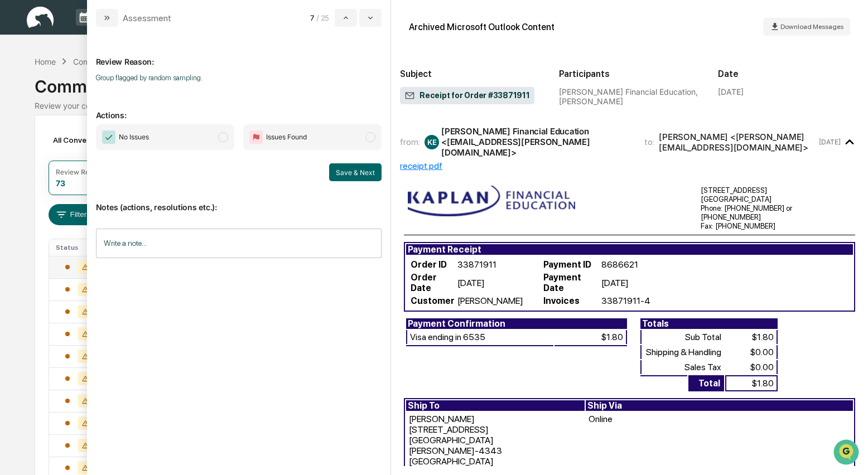
click at [228, 138] on span "modal" at bounding box center [223, 137] width 10 height 10
click at [338, 170] on button "Save & Next" at bounding box center [355, 173] width 52 height 18
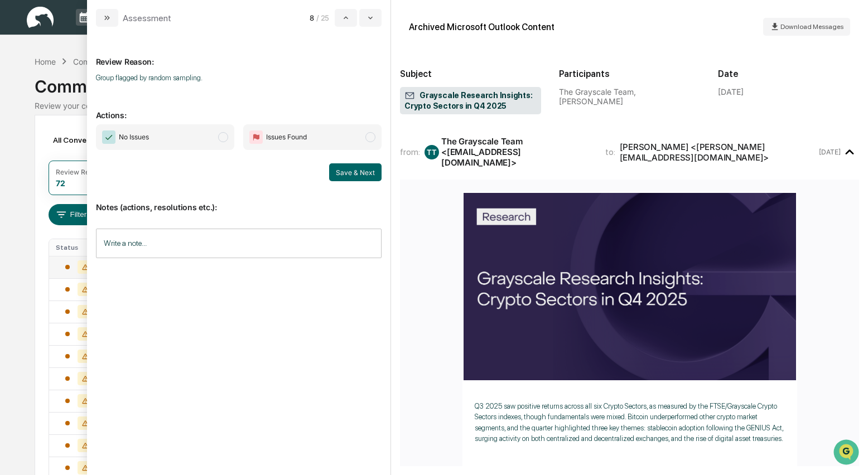
click at [222, 138] on span "modal" at bounding box center [223, 137] width 10 height 10
click at [370, 173] on button "Save & Next" at bounding box center [355, 173] width 52 height 18
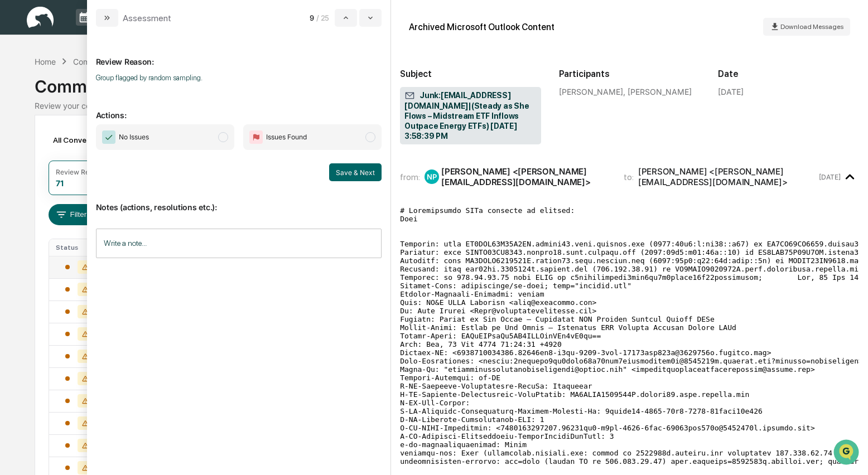
click at [220, 137] on span "modal" at bounding box center [223, 137] width 10 height 10
click at [349, 174] on button "Save & Next" at bounding box center [355, 173] width 52 height 18
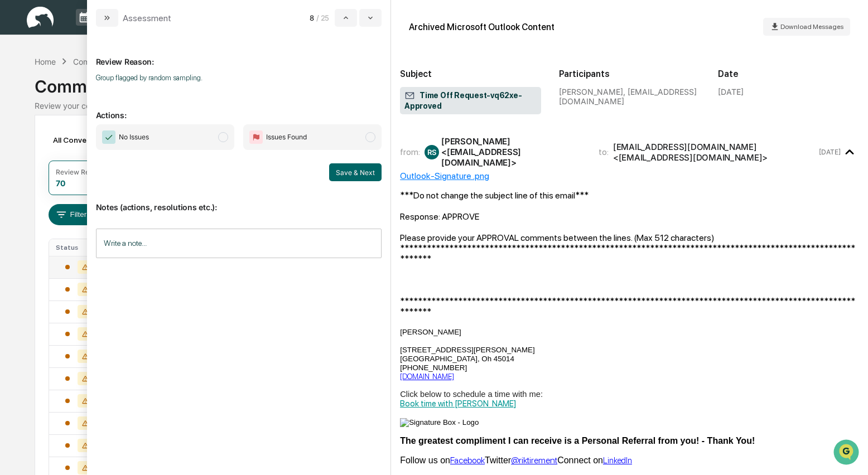
click at [227, 140] on span "modal" at bounding box center [223, 137] width 10 height 10
click at [344, 173] on button "Save & Next" at bounding box center [355, 173] width 52 height 18
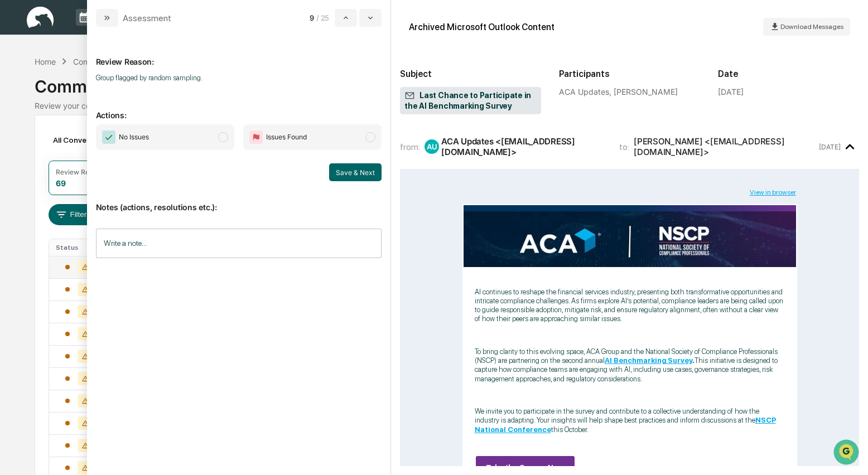
click at [223, 136] on span "modal" at bounding box center [223, 137] width 10 height 10
click at [367, 170] on button "Save & Next" at bounding box center [355, 173] width 52 height 18
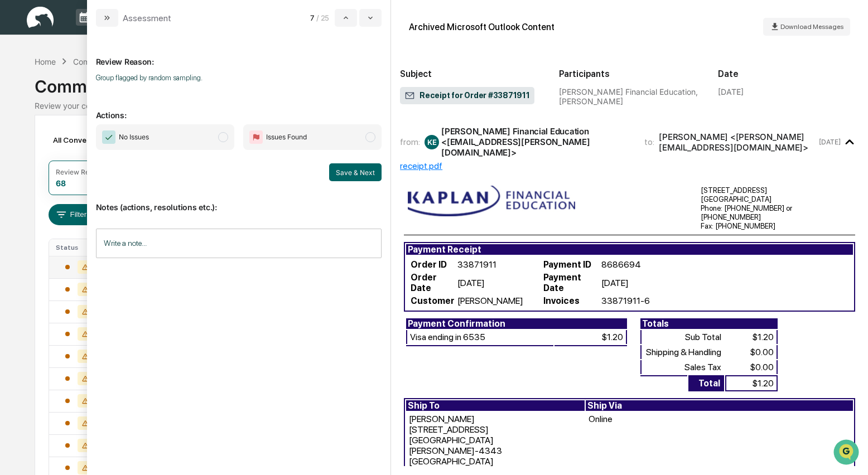
click at [228, 136] on span "modal" at bounding box center [223, 137] width 10 height 10
click at [343, 170] on button "Save & Next" at bounding box center [355, 173] width 52 height 18
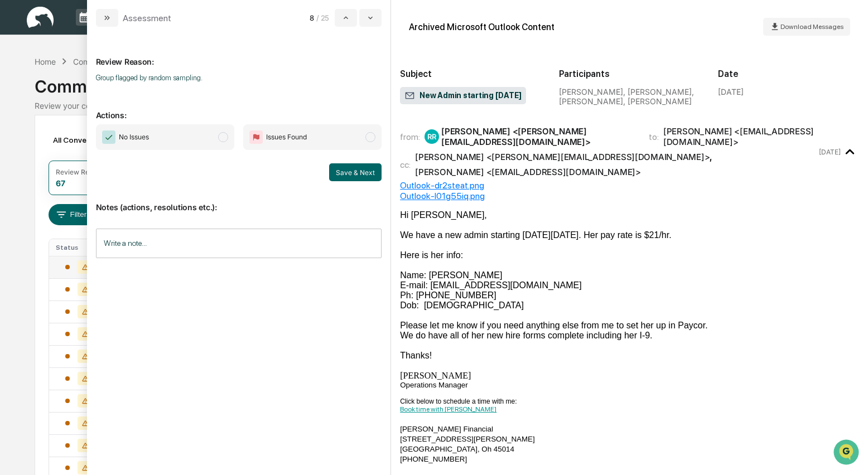
drag, startPoint x: 222, startPoint y: 139, endPoint x: 209, endPoint y: 158, distance: 23.7
click at [222, 139] on span "modal" at bounding box center [223, 137] width 10 height 10
click at [117, 241] on input "Write a note..." at bounding box center [239, 244] width 286 height 30
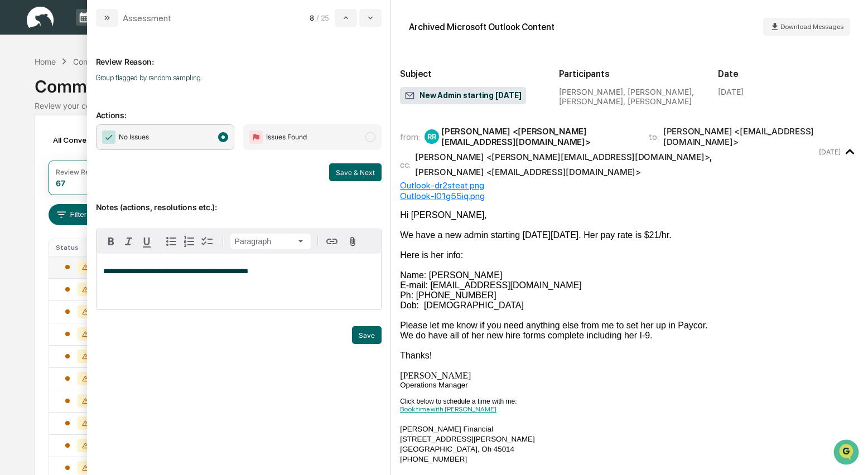
click at [220, 140] on span "modal" at bounding box center [223, 137] width 10 height 10
click at [373, 337] on button "Save" at bounding box center [367, 335] width 30 height 18
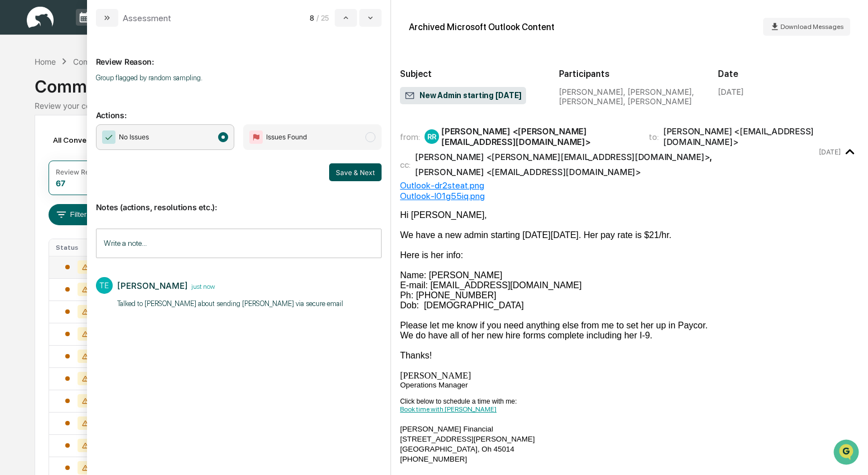
click at [350, 171] on button "Save & Next" at bounding box center [355, 173] width 52 height 18
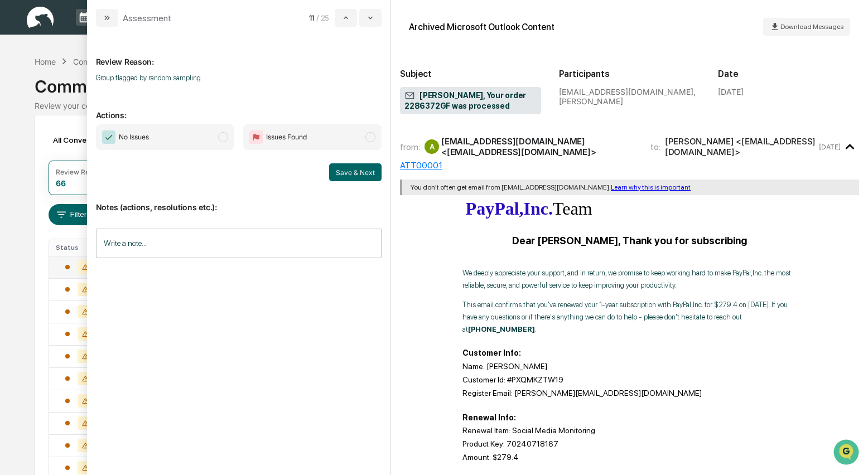
click at [223, 138] on span "modal" at bounding box center [223, 137] width 10 height 10
click at [364, 171] on button "Save & Next" at bounding box center [355, 173] width 52 height 18
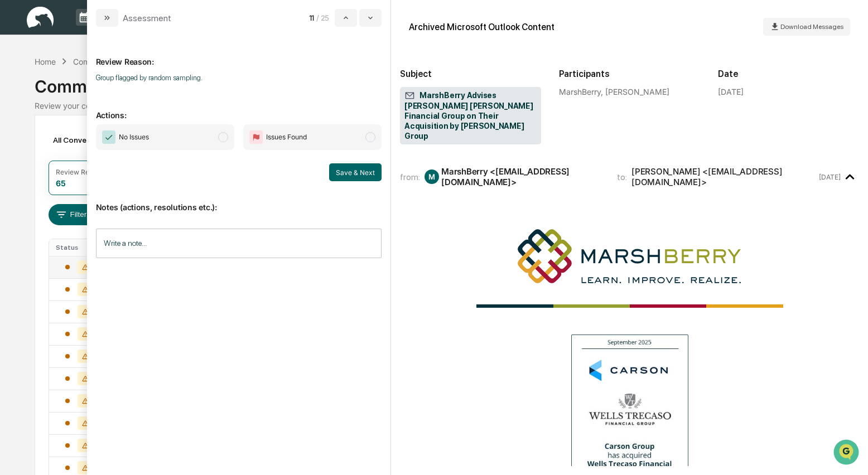
click at [224, 136] on span "modal" at bounding box center [223, 137] width 10 height 10
click at [349, 171] on button "Save & Next" at bounding box center [355, 173] width 52 height 18
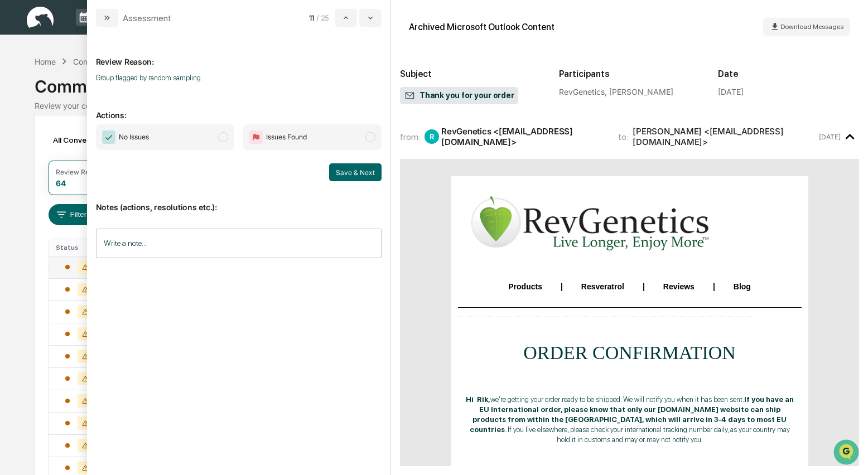
click at [231, 140] on span "No Issues" at bounding box center [165, 137] width 138 height 26
click at [363, 169] on button "Save & Next" at bounding box center [355, 173] width 52 height 18
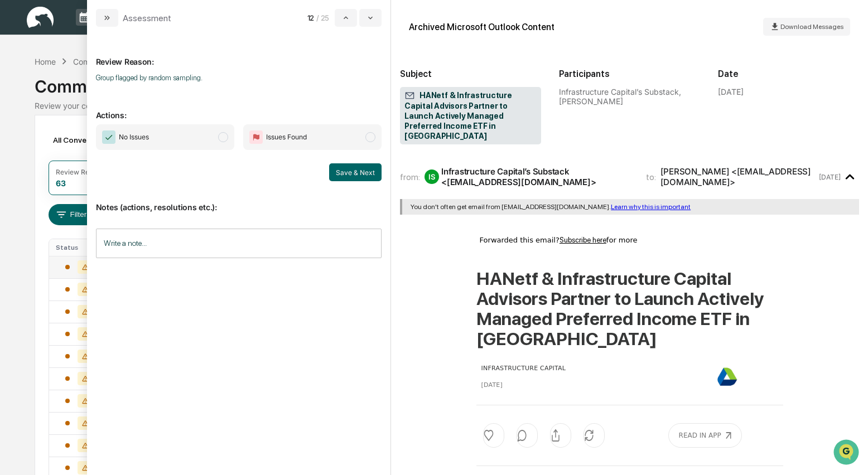
click at [228, 138] on span "modal" at bounding box center [223, 137] width 10 height 10
click at [352, 174] on button "Save & Next" at bounding box center [355, 173] width 52 height 18
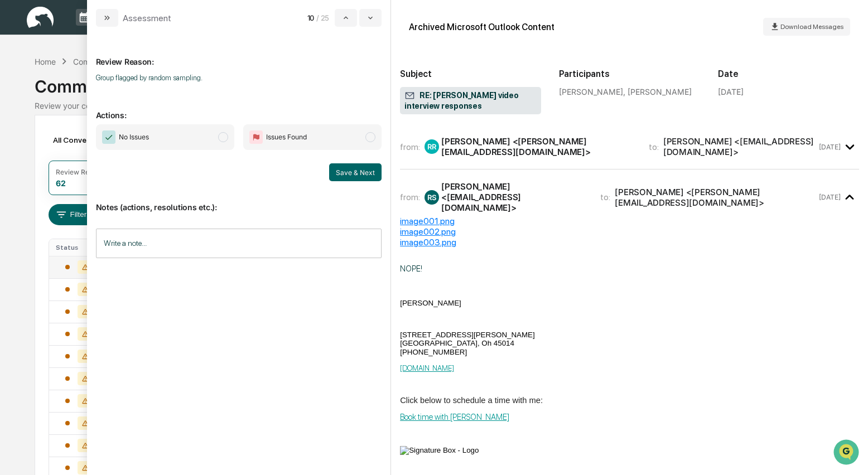
click at [223, 140] on span "modal" at bounding box center [223, 137] width 10 height 10
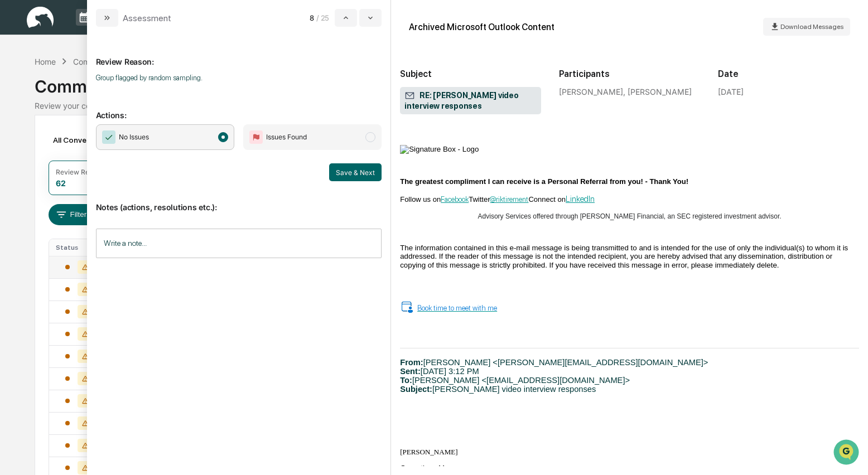
scroll to position [302, 0]
click at [337, 170] on button "Save & Next" at bounding box center [355, 173] width 52 height 18
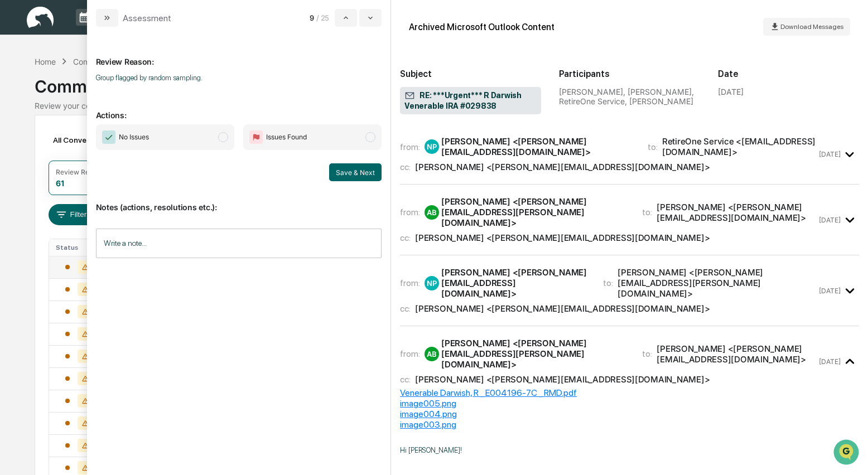
click at [222, 137] on span "modal" at bounding box center [223, 137] width 10 height 10
click at [541, 155] on div "Nate Parker <Nate@riksaylorfinancial.com>" at bounding box center [537, 146] width 193 height 21
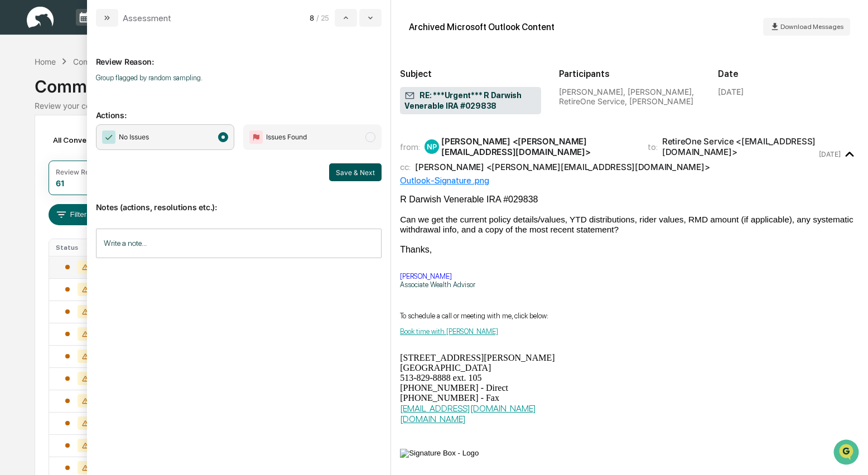
click at [367, 172] on button "Save & Next" at bounding box center [355, 173] width 52 height 18
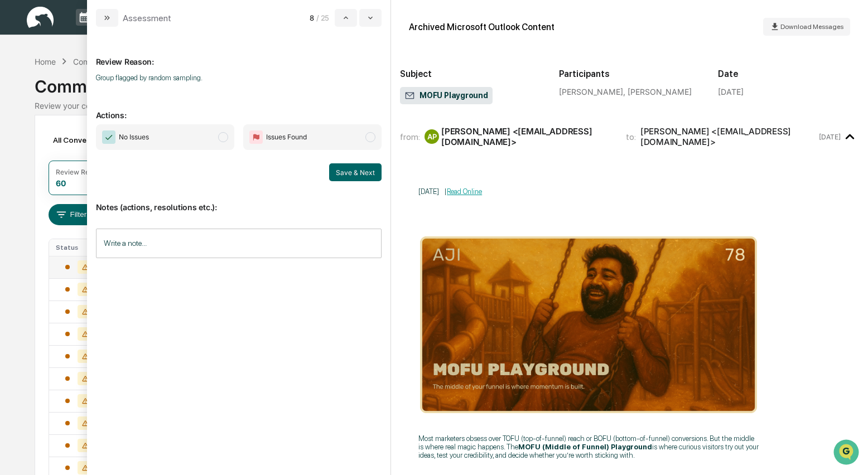
click at [225, 137] on span "modal" at bounding box center [223, 137] width 10 height 10
click at [355, 170] on button "Save & Next" at bounding box center [355, 173] width 52 height 18
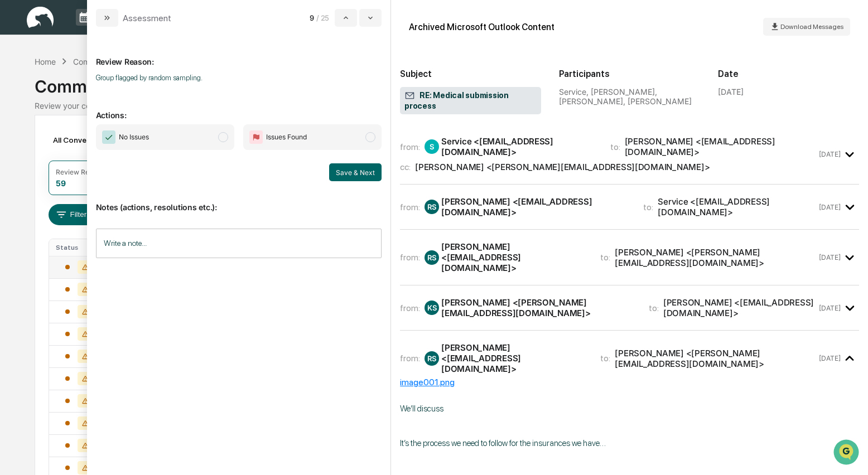
click at [540, 162] on div "Robin Raper <Robin@riksaylorfinancial.com>" at bounding box center [562, 167] width 295 height 11
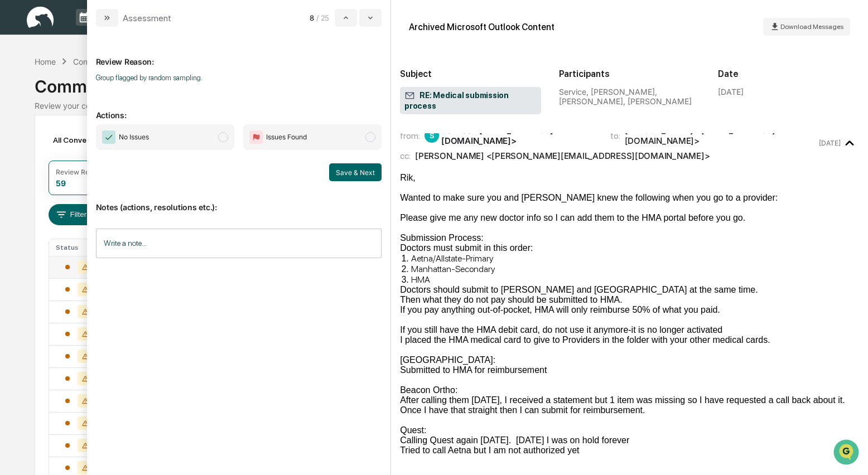
scroll to position [32, 0]
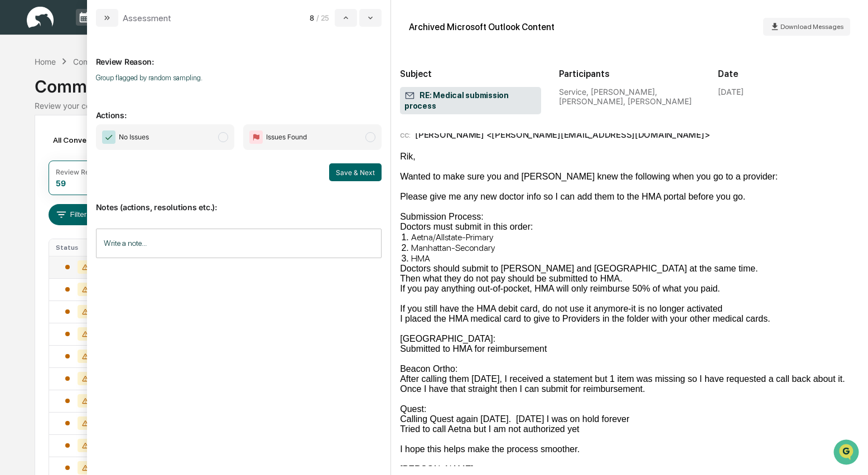
click at [223, 138] on span "modal" at bounding box center [223, 137] width 10 height 10
click at [360, 174] on button "Save & Next" at bounding box center [355, 173] width 52 height 18
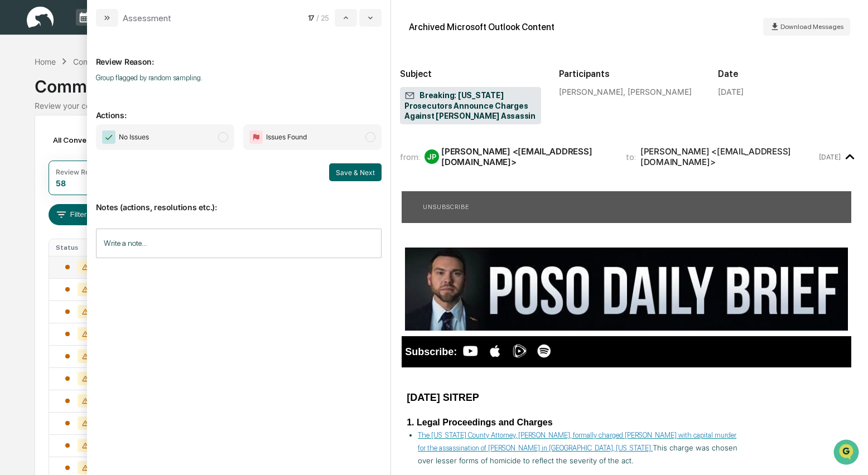
click at [224, 139] on span "modal" at bounding box center [223, 137] width 10 height 10
click at [353, 170] on button "Save & Next" at bounding box center [355, 173] width 52 height 18
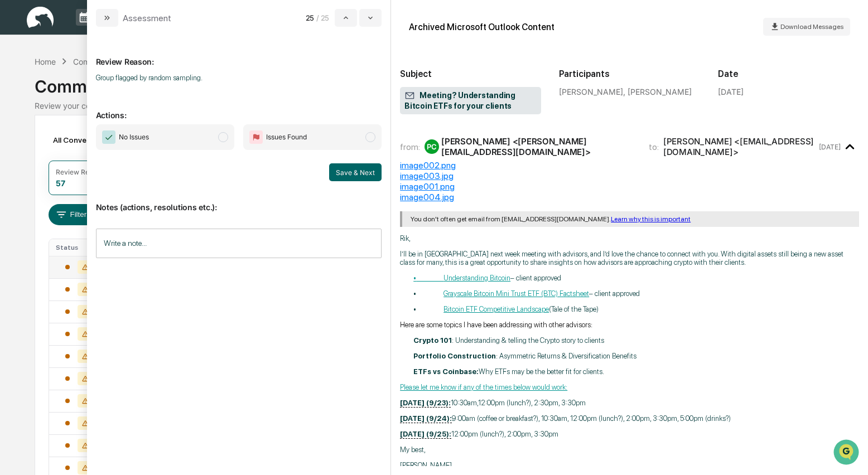
click at [225, 136] on span "modal" at bounding box center [223, 137] width 10 height 10
click at [366, 169] on button "Save & Next" at bounding box center [355, 173] width 52 height 18
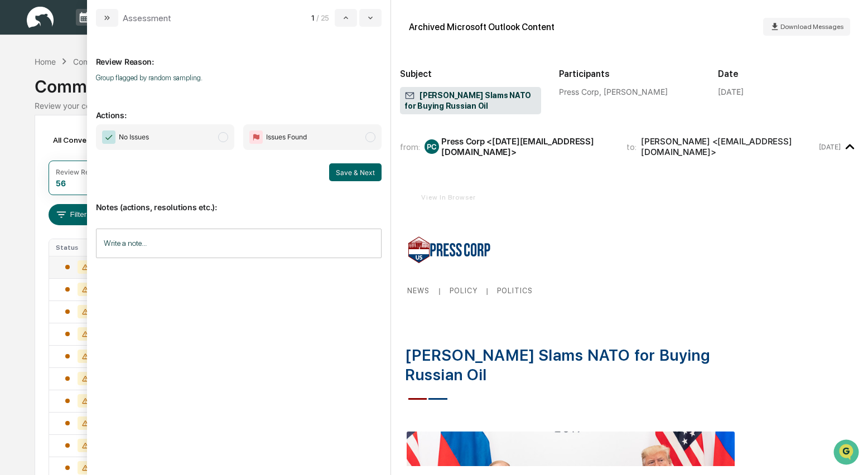
click at [226, 138] on span "modal" at bounding box center [223, 137] width 10 height 10
click at [353, 170] on button "Save & Next" at bounding box center [355, 173] width 52 height 18
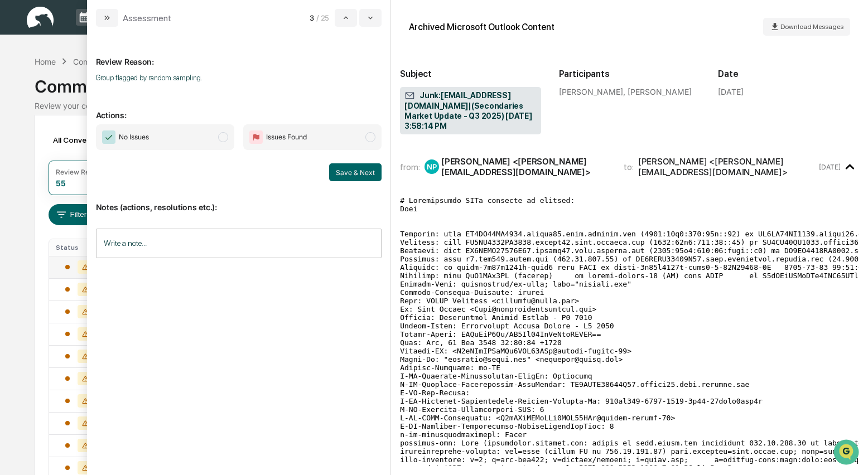
click at [225, 139] on span "modal" at bounding box center [223, 137] width 10 height 10
click at [361, 174] on button "Save & Next" at bounding box center [355, 173] width 52 height 18
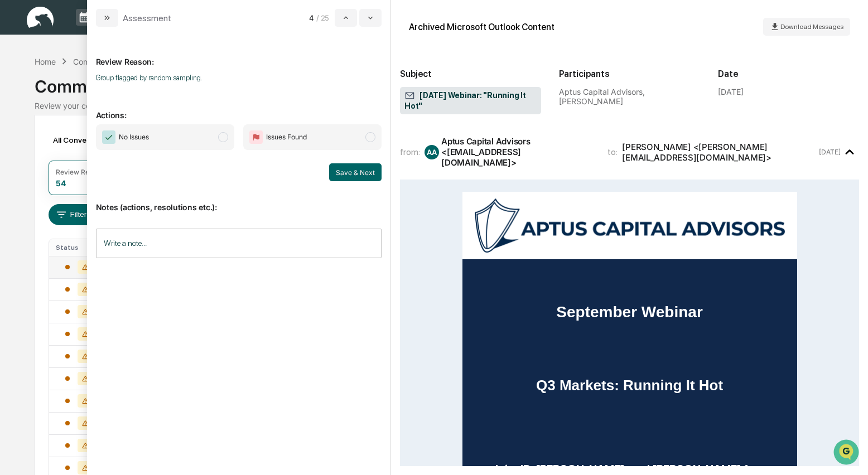
click at [224, 138] on span "modal" at bounding box center [223, 137] width 10 height 10
click at [342, 170] on button "Save & Next" at bounding box center [355, 173] width 52 height 18
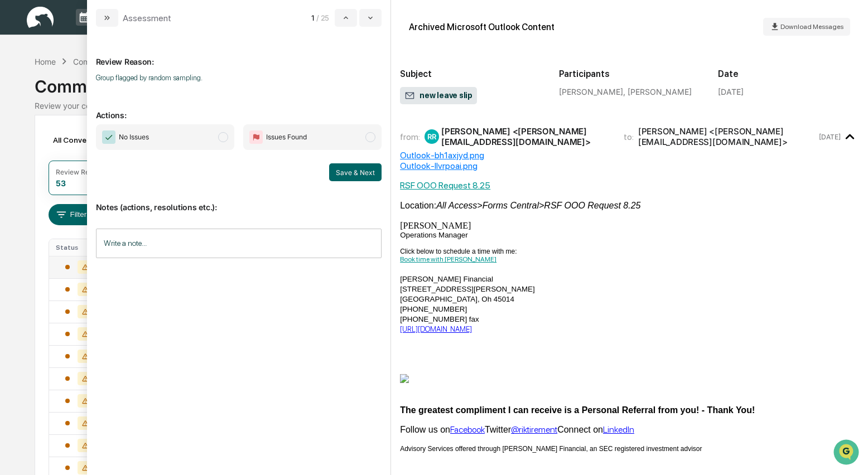
click at [226, 140] on span "modal" at bounding box center [223, 137] width 10 height 10
click at [357, 174] on button "Save & Next" at bounding box center [355, 173] width 52 height 18
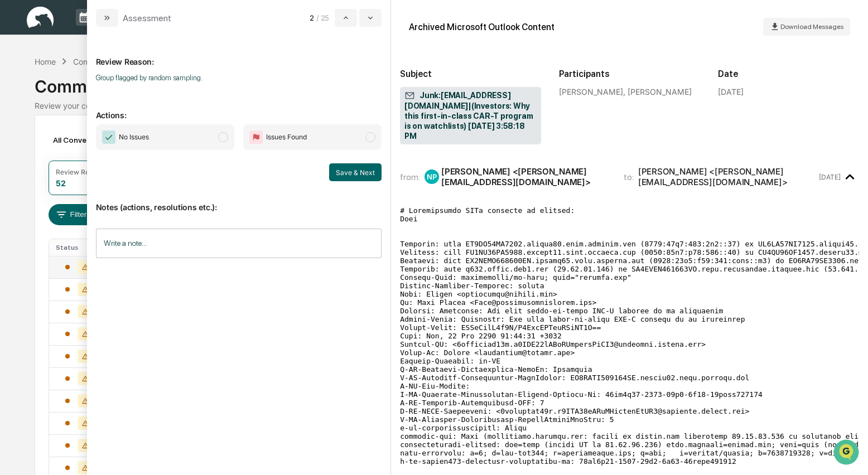
click at [225, 141] on span "modal" at bounding box center [223, 137] width 10 height 10
click at [358, 177] on button "Save & Next" at bounding box center [355, 173] width 52 height 18
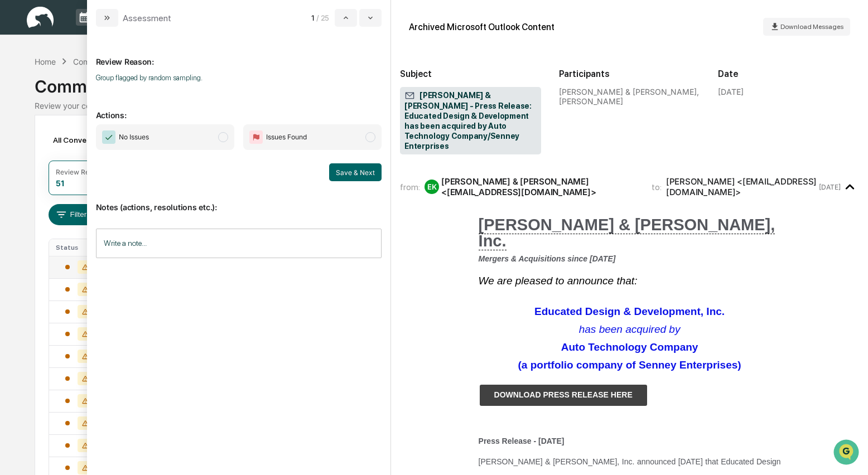
click at [222, 140] on span "modal" at bounding box center [223, 137] width 10 height 10
click at [361, 172] on button "Save & Next" at bounding box center [355, 173] width 52 height 18
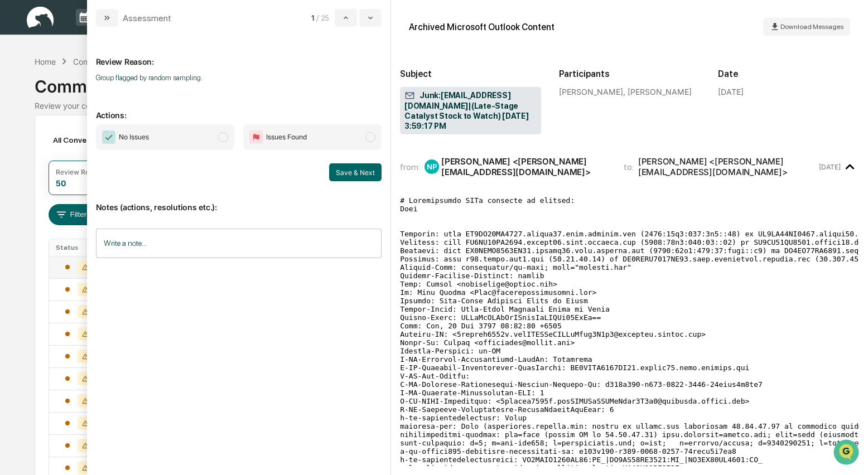
click at [220, 136] on span "modal" at bounding box center [223, 137] width 10 height 10
click at [348, 173] on button "Save & Next" at bounding box center [355, 173] width 52 height 18
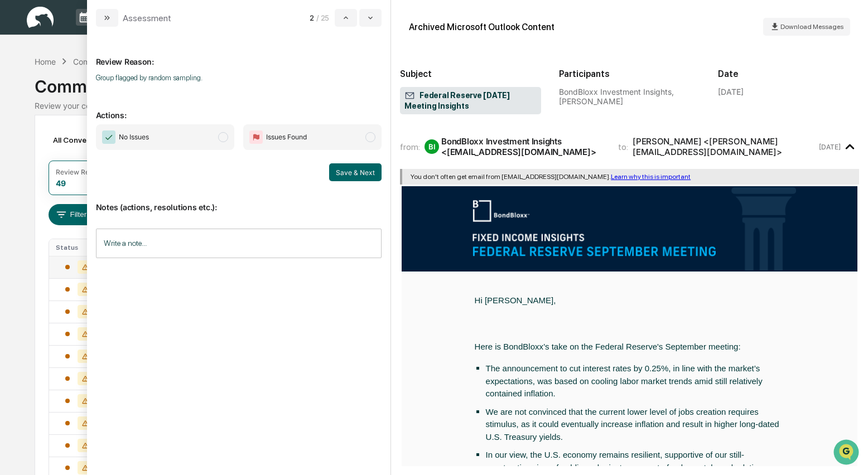
click at [228, 137] on span "modal" at bounding box center [223, 137] width 10 height 10
click at [344, 170] on button "Save & Next" at bounding box center [355, 173] width 52 height 18
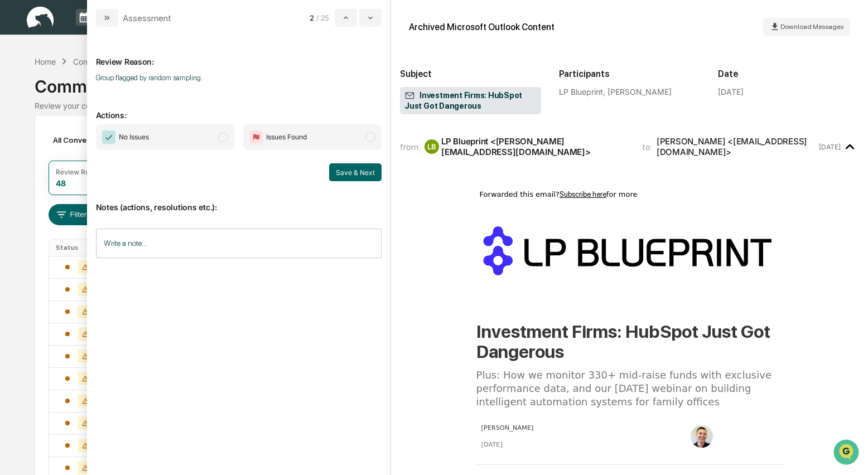
click at [223, 136] on span "modal" at bounding box center [223, 137] width 10 height 10
click at [352, 174] on button "Save & Next" at bounding box center [355, 173] width 52 height 18
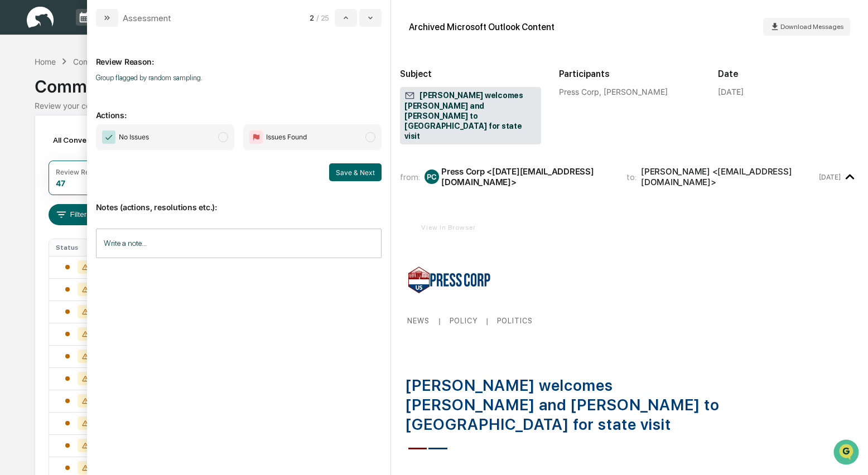
click at [222, 139] on span "modal" at bounding box center [223, 137] width 10 height 10
click at [351, 175] on button "Save & Next" at bounding box center [355, 173] width 52 height 18
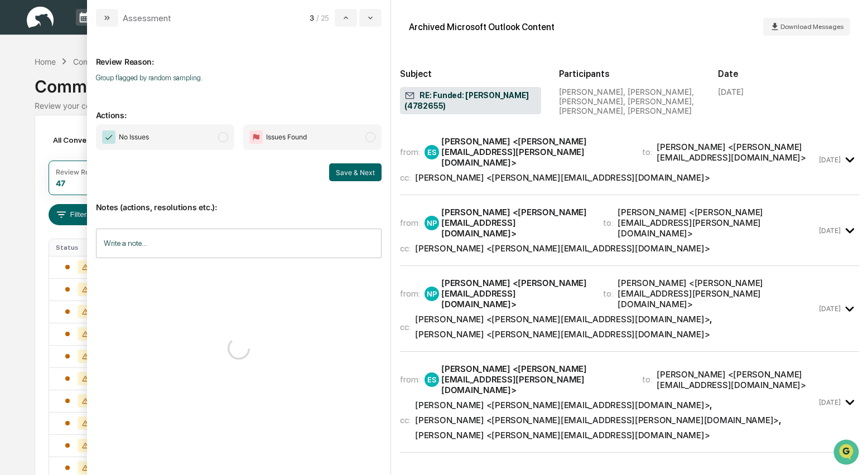
click at [476, 172] on div "[PERSON_NAME] <[PERSON_NAME][EMAIL_ADDRESS][DOMAIN_NAME]>" at bounding box center [562, 177] width 295 height 11
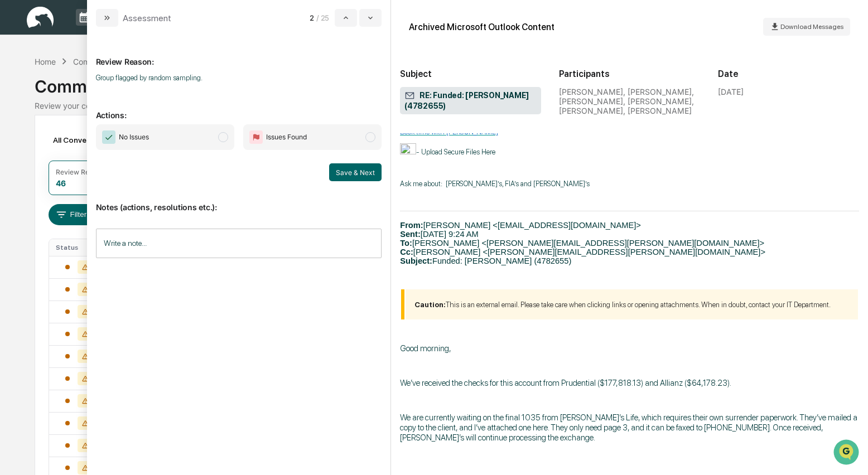
scroll to position [373, 0]
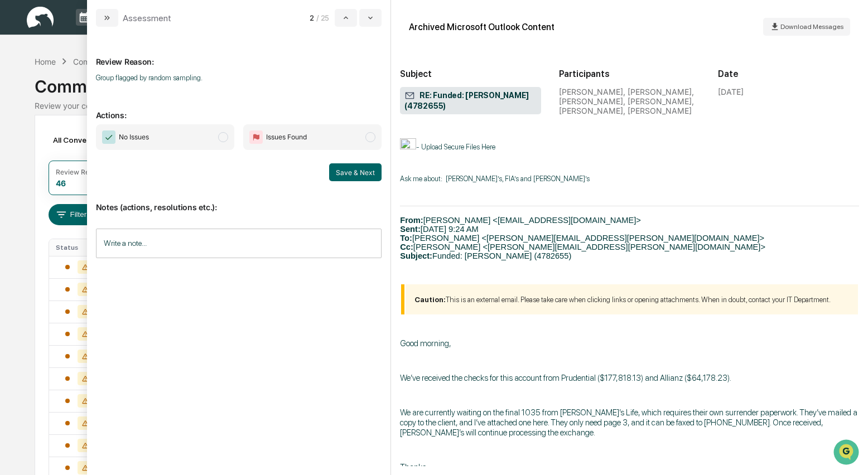
click at [221, 138] on span "modal" at bounding box center [223, 137] width 10 height 10
click at [359, 171] on button "Save & Next" at bounding box center [355, 173] width 52 height 18
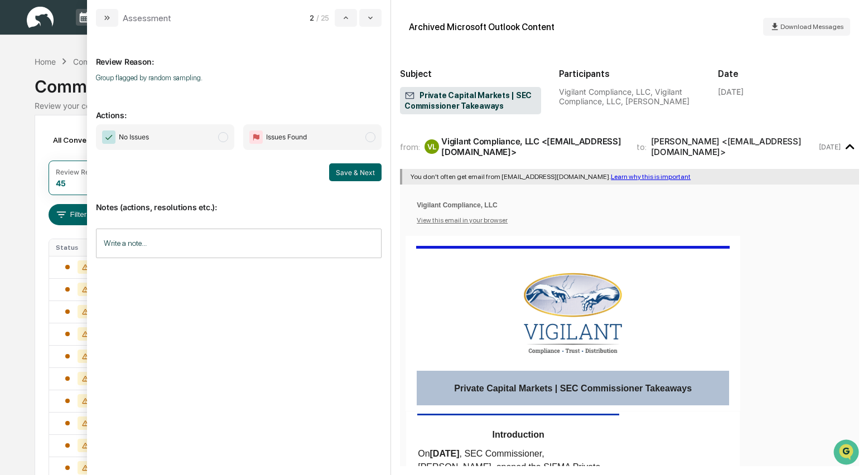
click at [222, 134] on span "modal" at bounding box center [223, 137] width 10 height 10
click at [347, 174] on button "Save & Next" at bounding box center [355, 173] width 52 height 18
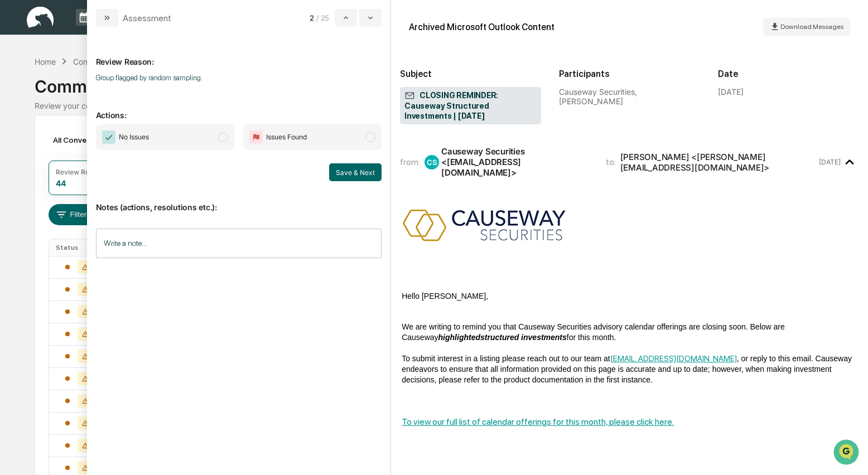
click at [225, 136] on span "modal" at bounding box center [223, 137] width 10 height 10
click at [357, 166] on button "Save & Next" at bounding box center [355, 173] width 52 height 18
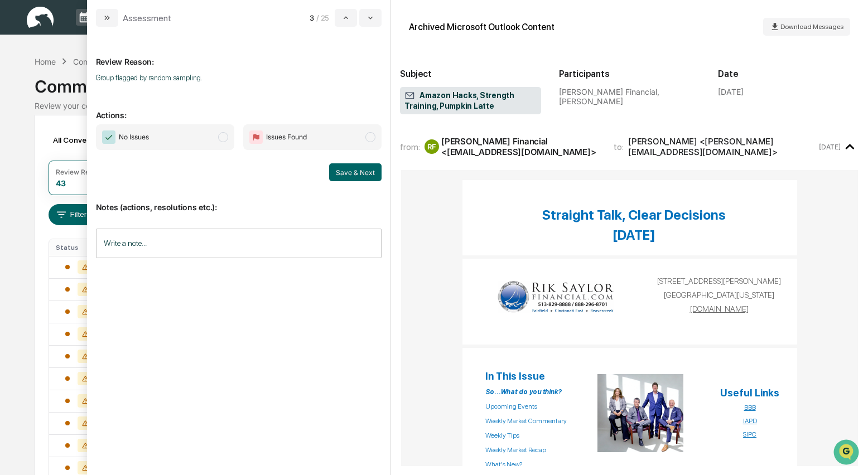
click at [224, 140] on span "modal" at bounding box center [223, 137] width 10 height 10
click at [358, 175] on button "Save & Next" at bounding box center [355, 173] width 52 height 18
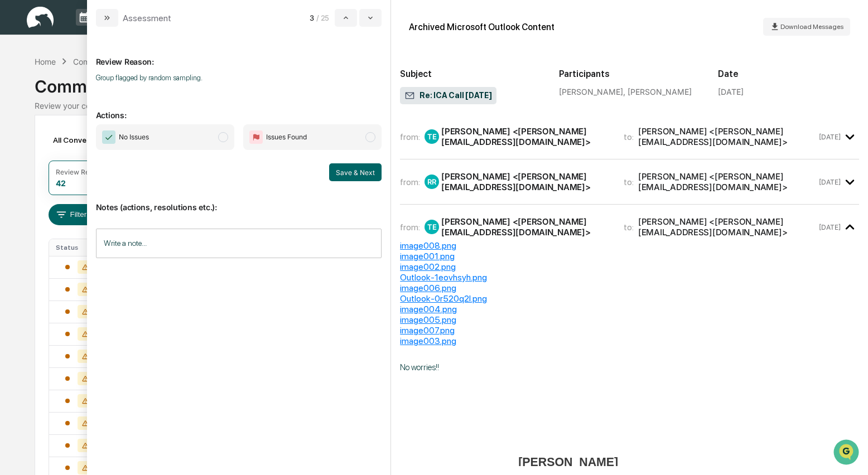
click at [223, 142] on span "modal" at bounding box center [223, 137] width 10 height 10
click at [364, 178] on button "Save & Next" at bounding box center [355, 173] width 52 height 18
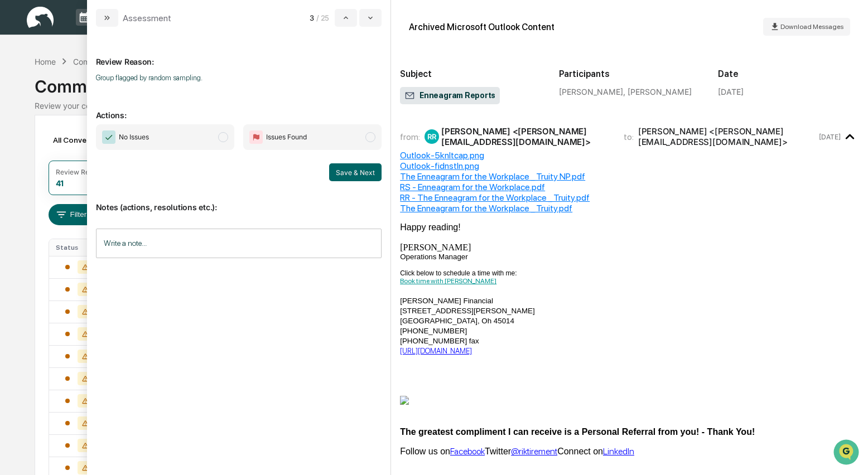
click at [227, 140] on span "modal" at bounding box center [223, 137] width 10 height 10
click at [350, 176] on button "Save & Next" at bounding box center [355, 173] width 52 height 18
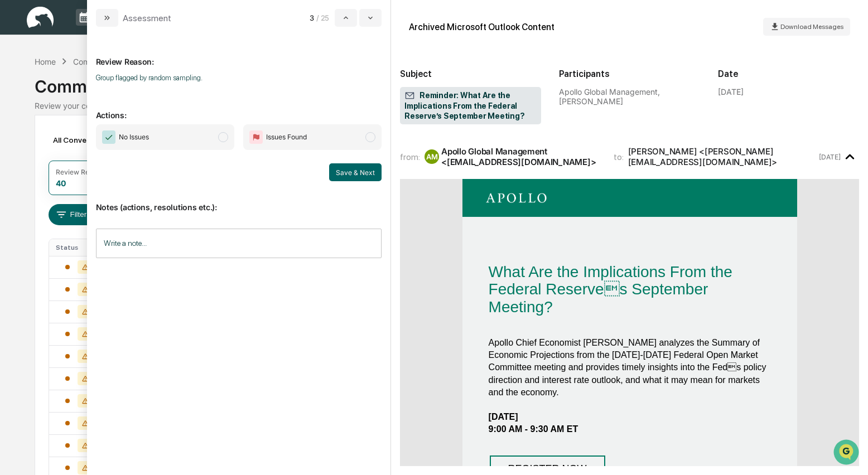
click at [220, 137] on span "modal" at bounding box center [223, 137] width 10 height 10
click at [364, 170] on button "Save & Next" at bounding box center [355, 173] width 52 height 18
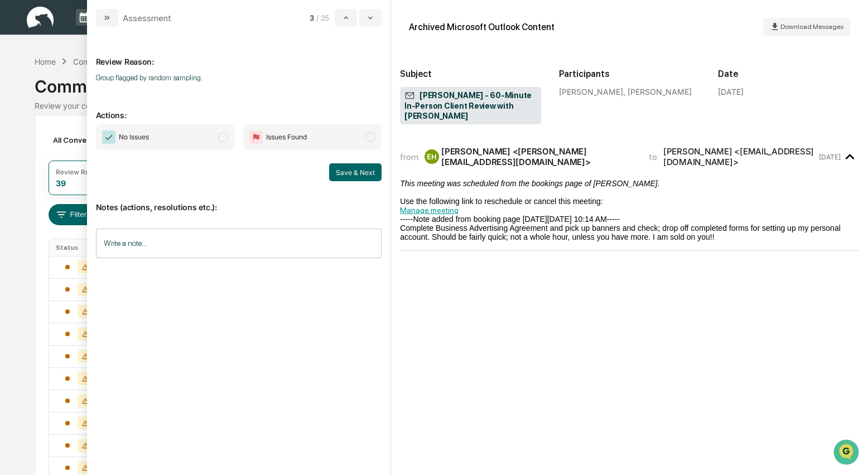
click at [226, 137] on span "modal" at bounding box center [223, 137] width 10 height 10
click at [371, 171] on button "Save & Next" at bounding box center [355, 173] width 52 height 18
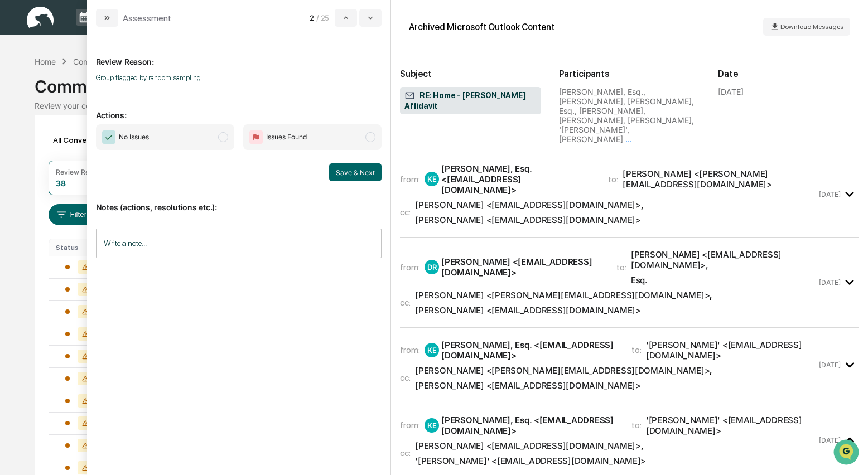
click at [489, 174] on div "from: KE Kurt R. Friedmann, Esq. <KRF@sspfirm.com> to: Eric Hamberg <eric@riksa…" at bounding box center [608, 195] width 417 height 62
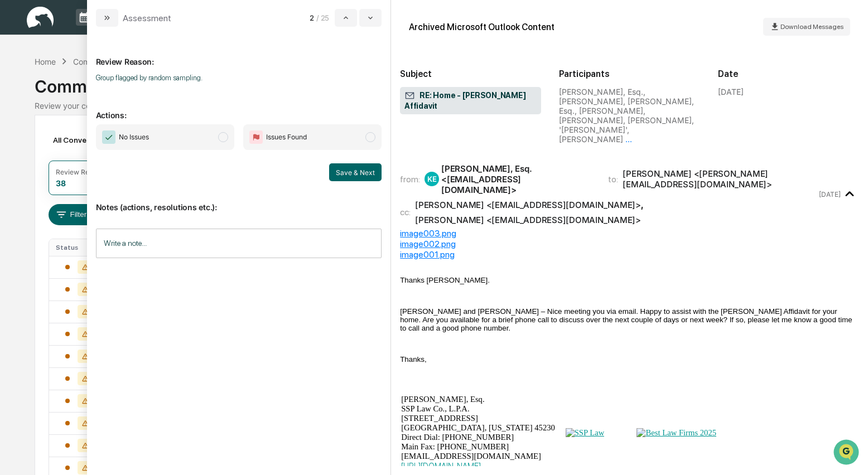
click at [222, 139] on span "modal" at bounding box center [223, 137] width 10 height 10
click at [364, 171] on button "Save & Next" at bounding box center [355, 173] width 52 height 18
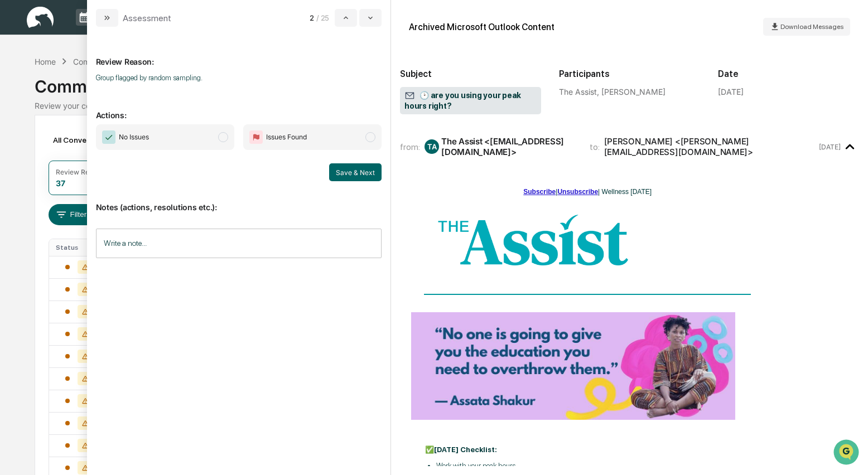
click at [226, 140] on span "modal" at bounding box center [223, 137] width 10 height 10
click at [351, 171] on button "Save & Next" at bounding box center [355, 173] width 52 height 18
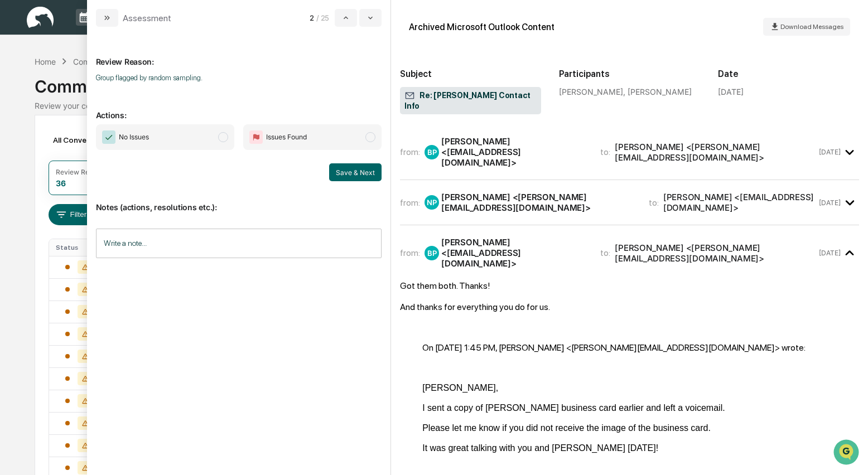
click at [227, 140] on span "modal" at bounding box center [223, 137] width 10 height 10
click at [369, 175] on button "Save & Next" at bounding box center [355, 173] width 52 height 18
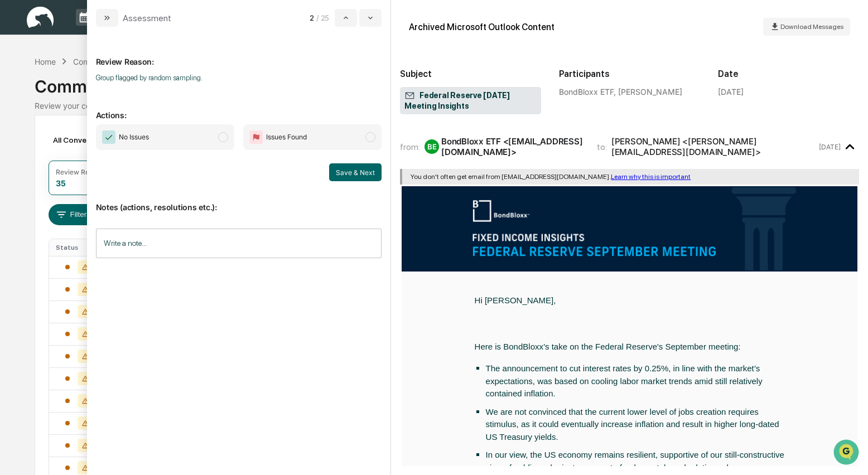
click at [221, 138] on span "modal" at bounding box center [223, 137] width 10 height 10
click at [358, 171] on button "Save & Next" at bounding box center [355, 173] width 52 height 18
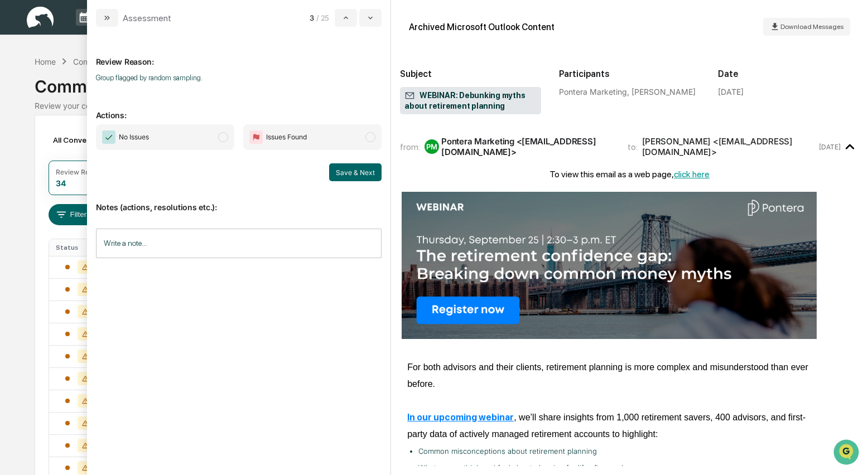
click at [225, 140] on span "modal" at bounding box center [223, 137] width 10 height 10
click at [351, 169] on button "Save & Next" at bounding box center [355, 173] width 52 height 18
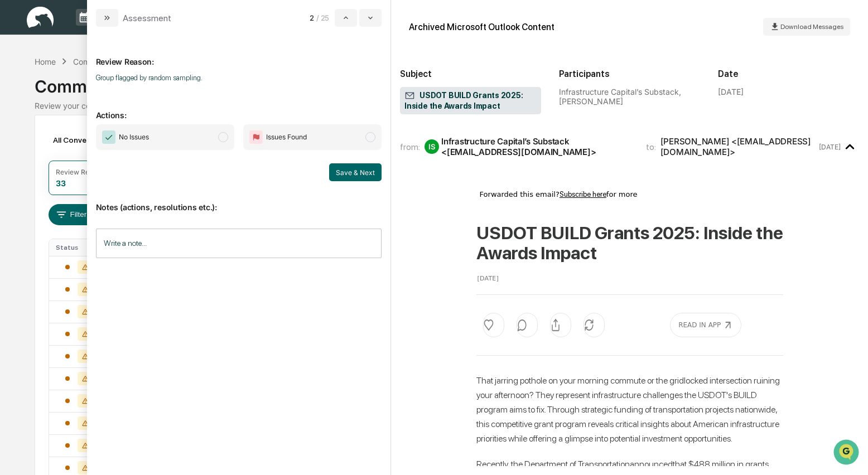
click at [228, 141] on span "No Issues" at bounding box center [165, 137] width 138 height 26
click at [355, 173] on button "Save & Next" at bounding box center [355, 173] width 52 height 18
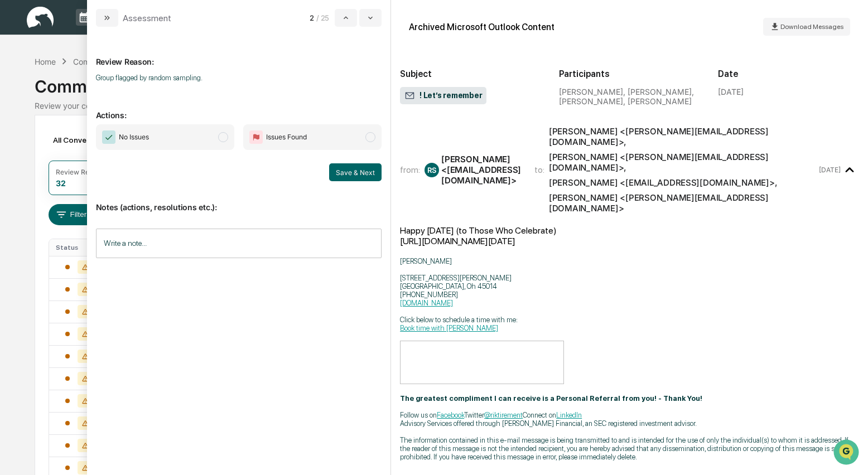
click at [227, 135] on span "modal" at bounding box center [223, 137] width 10 height 10
click at [344, 170] on button "Save & Next" at bounding box center [355, 173] width 52 height 18
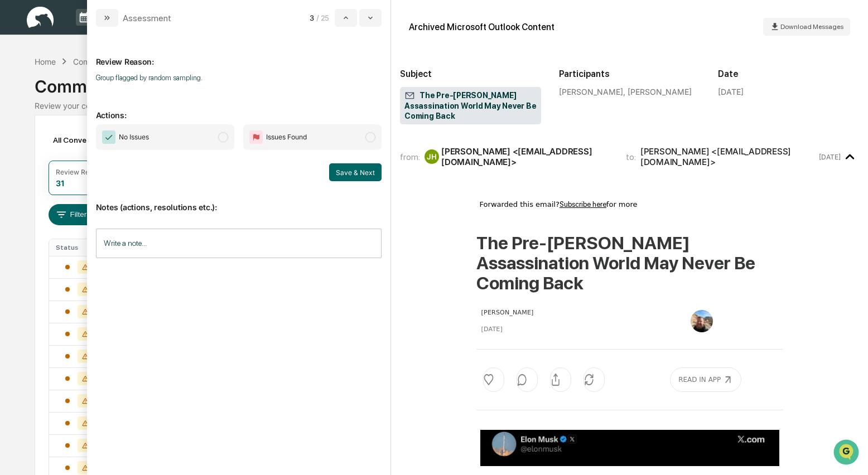
click at [225, 140] on span "modal" at bounding box center [223, 137] width 10 height 10
click at [335, 170] on button "Save & Next" at bounding box center [355, 173] width 52 height 18
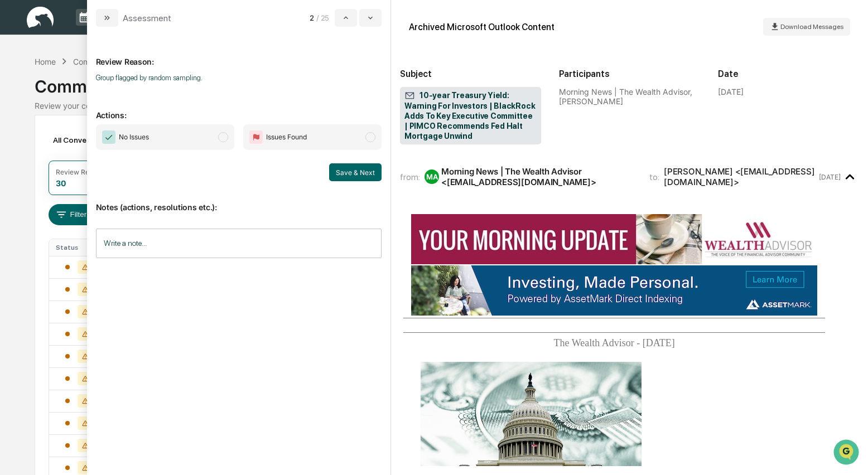
click at [223, 140] on span "modal" at bounding box center [223, 137] width 10 height 10
click at [362, 167] on button "Save & Next" at bounding box center [355, 173] width 52 height 18
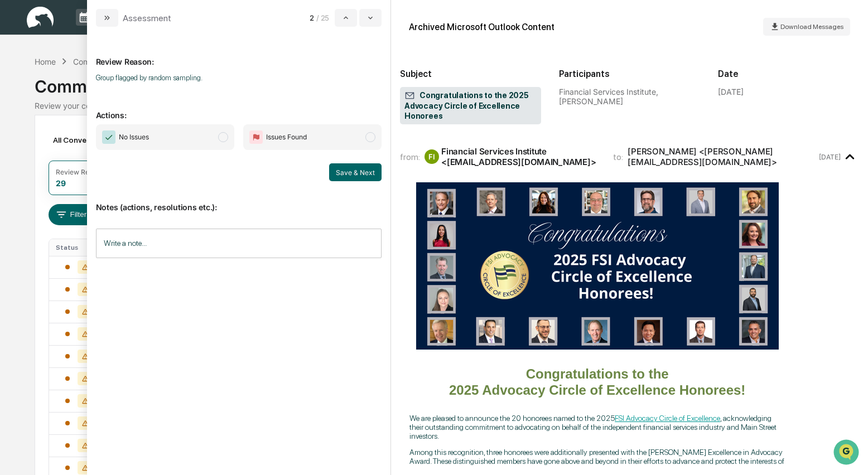
click at [223, 138] on span "modal" at bounding box center [223, 137] width 10 height 10
click at [347, 169] on button "Save & Next" at bounding box center [355, 173] width 52 height 18
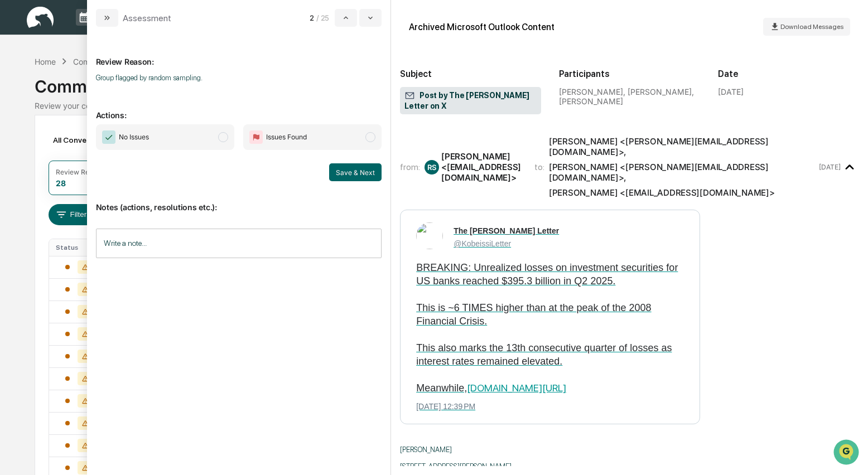
click at [227, 138] on span "modal" at bounding box center [223, 137] width 10 height 10
click at [347, 169] on button "Save & Next" at bounding box center [355, 173] width 52 height 18
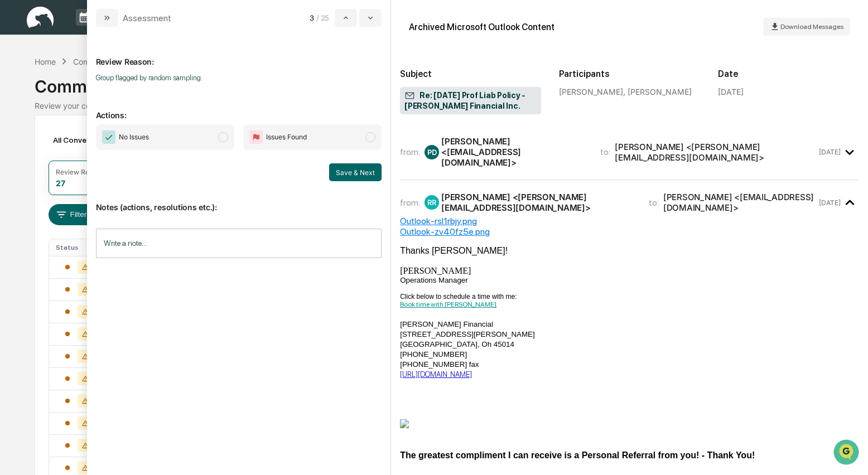
click at [513, 155] on div "Patti van Dijk <pattivandijk@uhlagency.com>" at bounding box center [514, 152] width 146 height 32
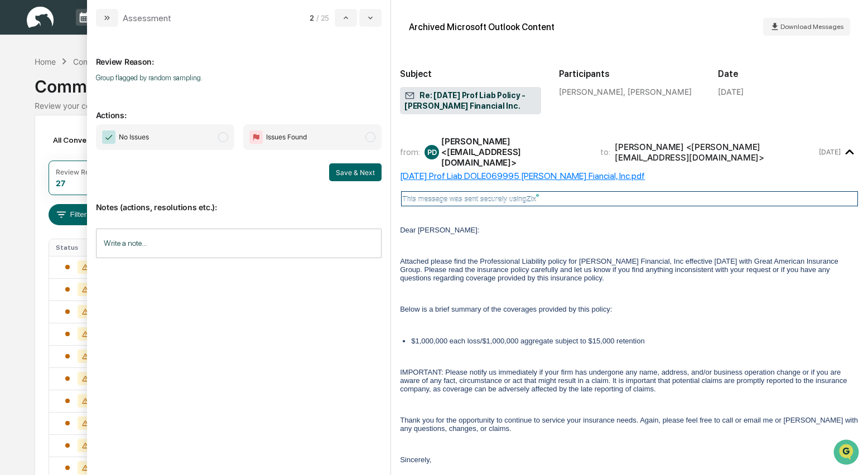
click at [225, 138] on span "modal" at bounding box center [223, 137] width 10 height 10
click at [373, 173] on button "Save & Next" at bounding box center [355, 173] width 52 height 18
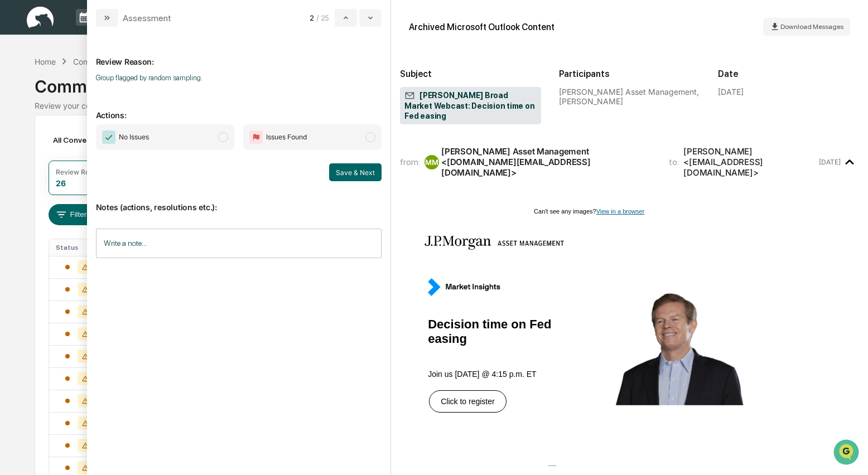
click at [220, 137] on span "modal" at bounding box center [223, 137] width 10 height 10
click at [357, 176] on button "Save & Next" at bounding box center [355, 173] width 52 height 18
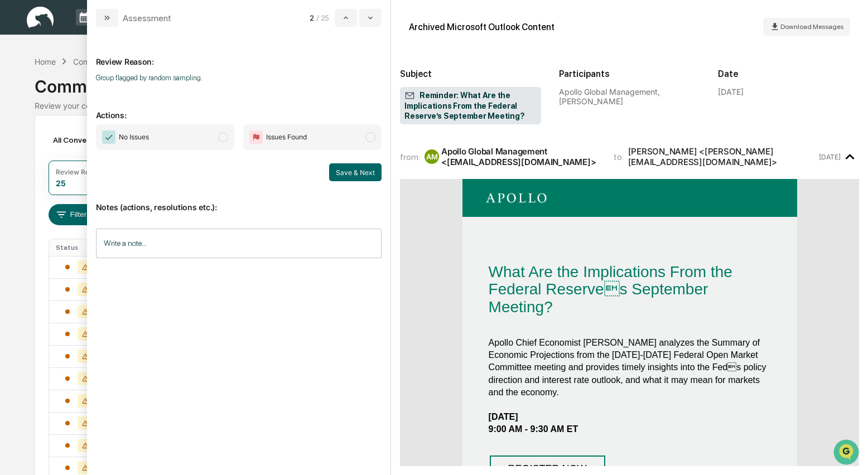
click at [225, 137] on span "modal" at bounding box center [223, 137] width 10 height 10
click at [354, 172] on button "Save & Next" at bounding box center [355, 173] width 52 height 18
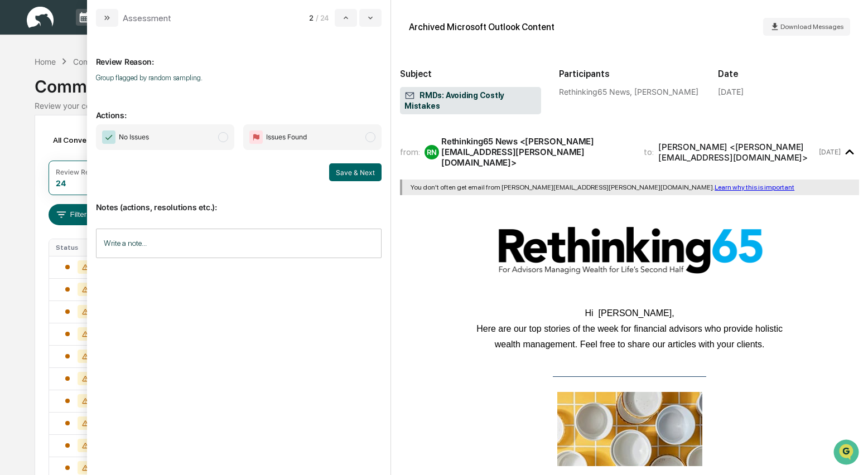
drag, startPoint x: 220, startPoint y: 139, endPoint x: 333, endPoint y: 163, distance: 115.8
click at [220, 139] on span "modal" at bounding box center [223, 137] width 10 height 10
click at [343, 173] on button "Save & Next" at bounding box center [355, 173] width 52 height 18
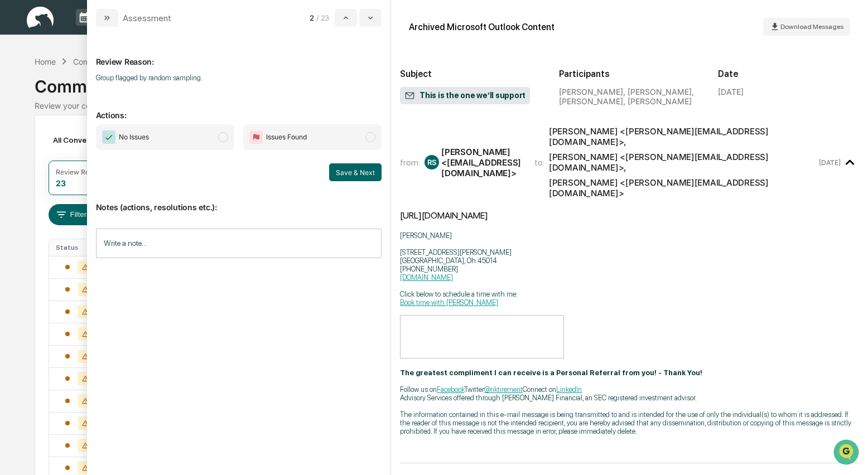
click at [223, 140] on span "modal" at bounding box center [223, 137] width 10 height 10
click at [338, 169] on button "Save & Next" at bounding box center [355, 173] width 52 height 18
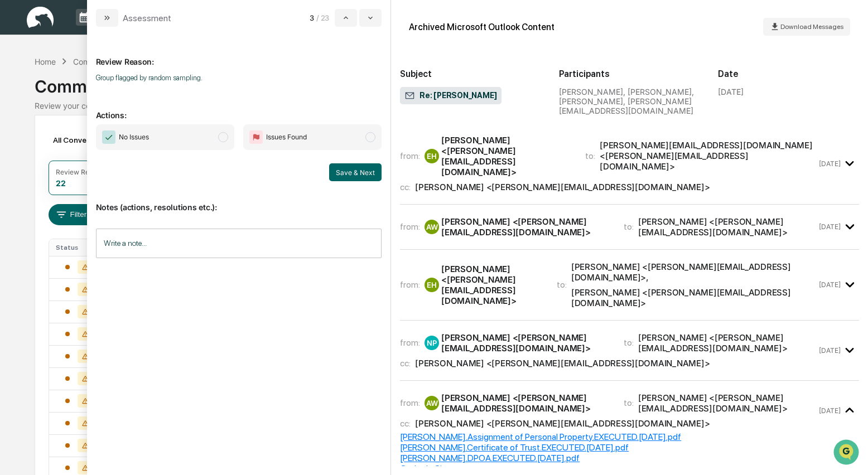
click at [228, 138] on span "modal" at bounding box center [223, 137] width 10 height 10
click at [455, 182] on div "Nate Parker <Nate@riksaylorfinancial.com>" at bounding box center [562, 187] width 295 height 11
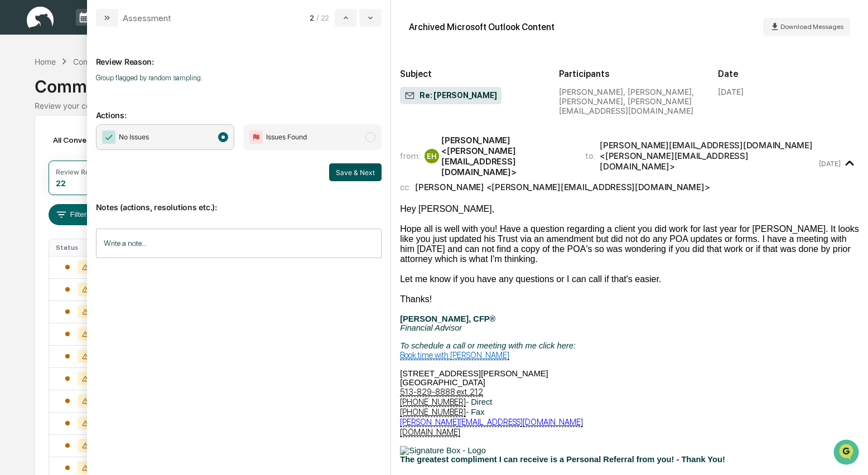
click at [354, 169] on button "Save & Next" at bounding box center [355, 173] width 52 height 18
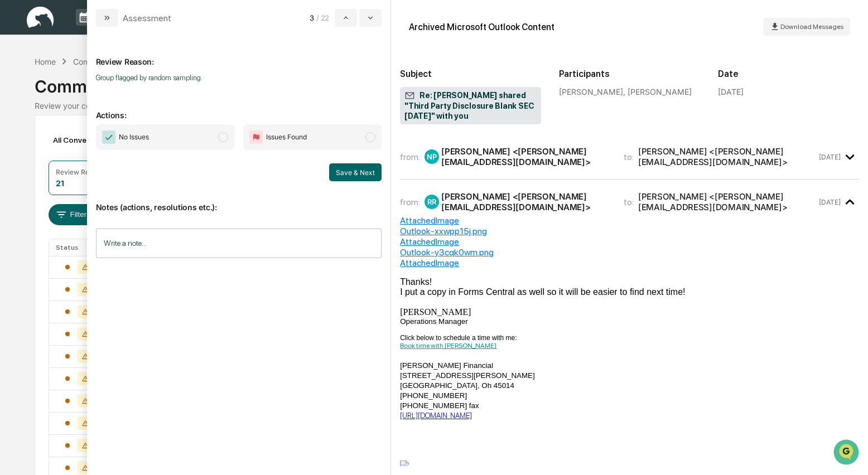
click at [473, 160] on div "Nate Parker <Nate@riksaylorfinancial.com>" at bounding box center [525, 156] width 169 height 21
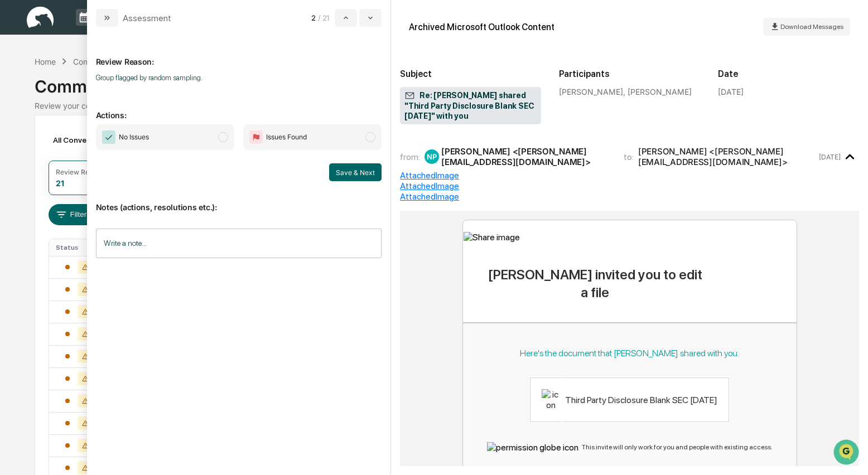
click at [225, 138] on span "modal" at bounding box center [223, 137] width 10 height 10
click at [362, 172] on button "Save & Next" at bounding box center [355, 173] width 52 height 18
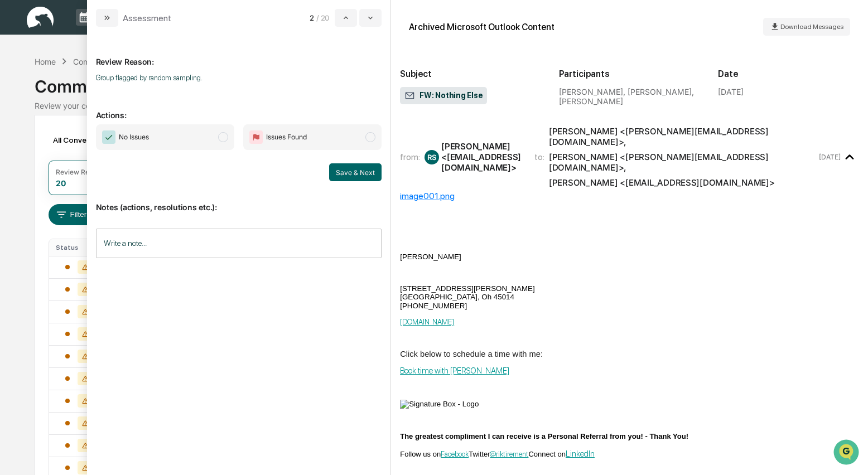
click at [222, 139] on span "modal" at bounding box center [223, 137] width 10 height 10
click at [362, 170] on button "Save & Next" at bounding box center [355, 173] width 52 height 18
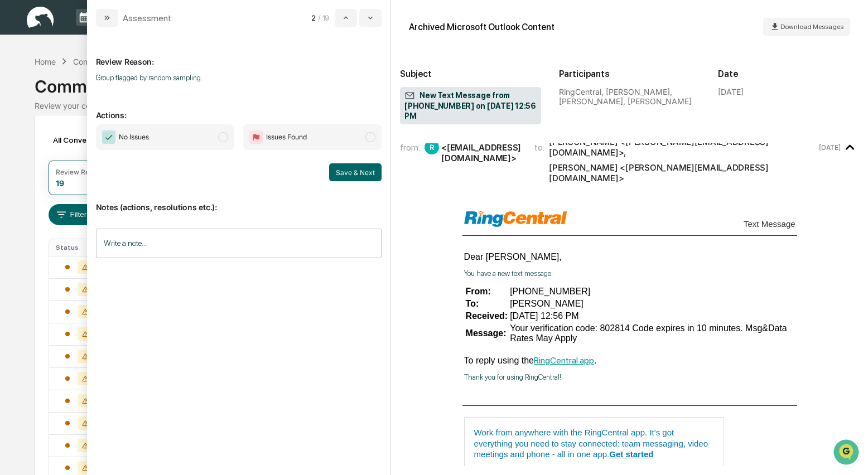
scroll to position [81, 0]
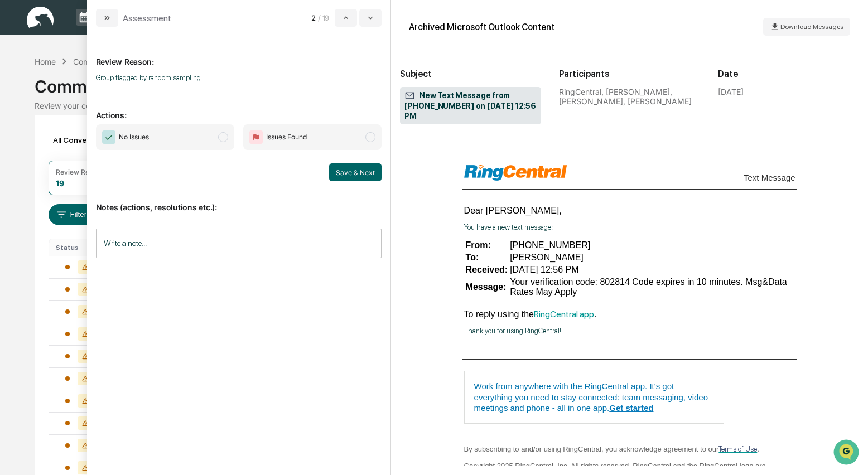
click at [227, 137] on span "modal" at bounding box center [223, 137] width 10 height 10
click at [353, 170] on button "Save & Next" at bounding box center [355, 173] width 52 height 18
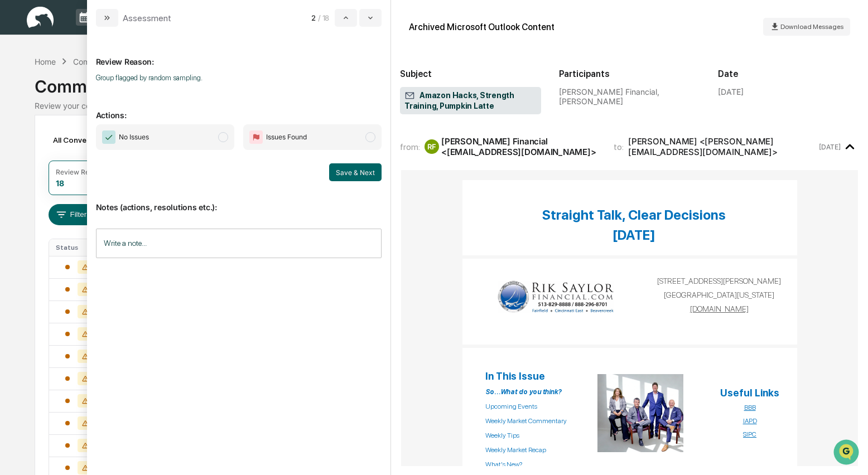
drag, startPoint x: 219, startPoint y: 137, endPoint x: 237, endPoint y: 136, distance: 17.3
click at [219, 137] on span "modal" at bounding box center [223, 137] width 10 height 10
click at [359, 169] on button "Save & Next" at bounding box center [355, 173] width 52 height 18
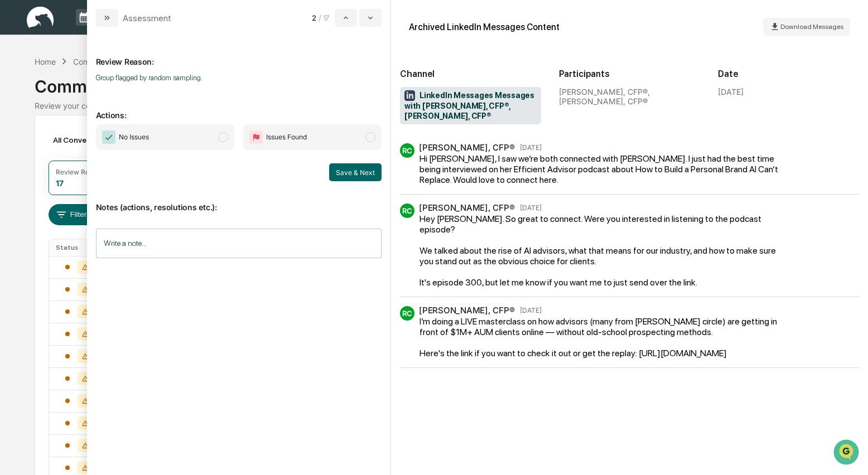
click at [224, 138] on span "modal" at bounding box center [223, 137] width 10 height 10
click at [361, 174] on button "Save & Next" at bounding box center [355, 173] width 52 height 18
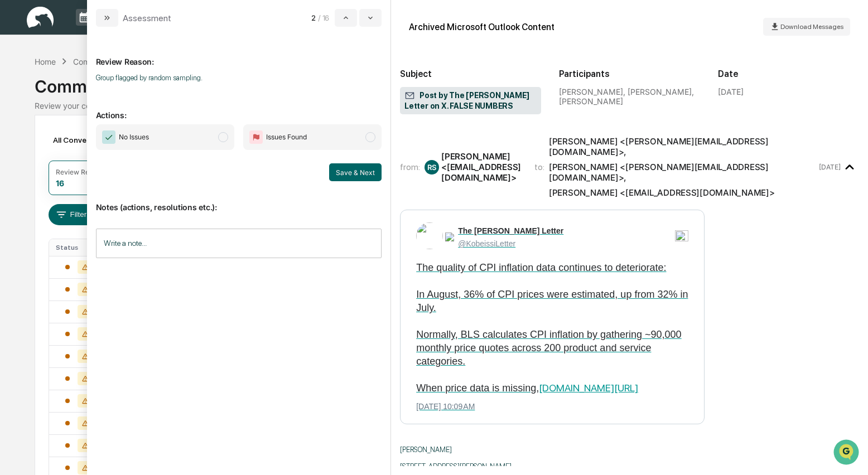
click at [221, 137] on span "modal" at bounding box center [223, 137] width 10 height 10
click at [354, 174] on button "Save & Next" at bounding box center [355, 173] width 52 height 18
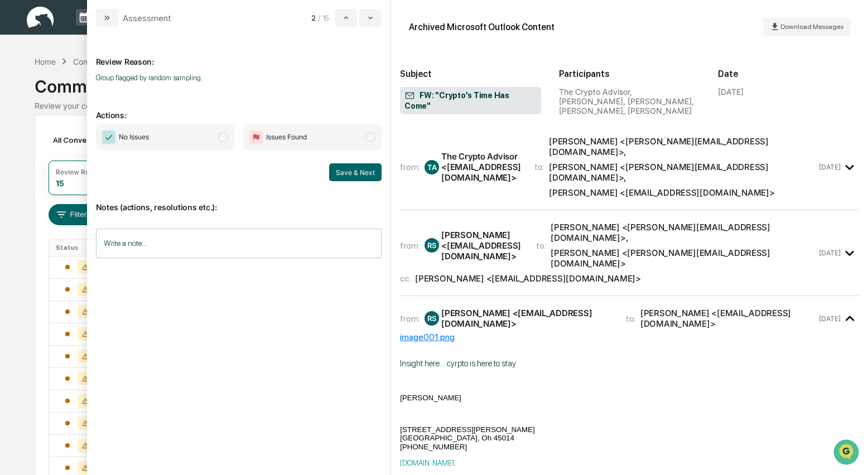
click at [516, 168] on div "from: TA The Crypto Advisor <thecryptoadvisor@substack.com> to: Eric Hamberg <e…" at bounding box center [608, 167] width 417 height 62
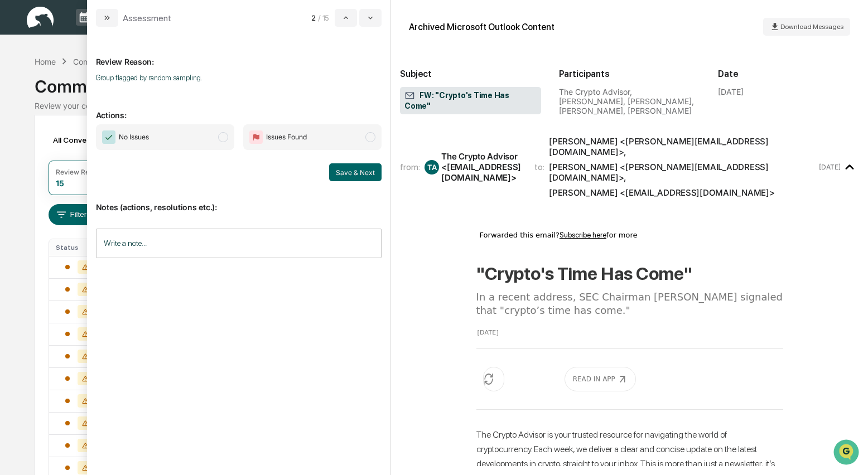
click at [222, 138] on span "modal" at bounding box center [223, 137] width 10 height 10
click at [349, 167] on button "Save & Next" at bounding box center [355, 173] width 52 height 18
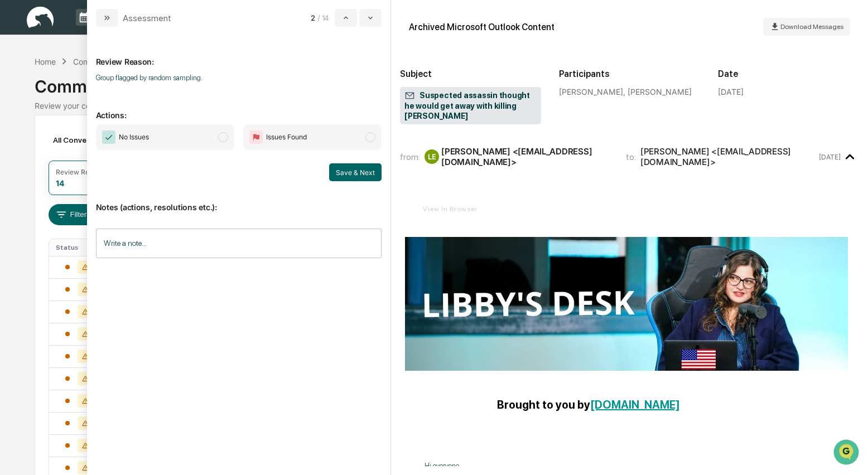
click at [228, 137] on span "modal" at bounding box center [223, 137] width 10 height 10
click at [339, 169] on button "Save & Next" at bounding box center [355, 173] width 52 height 18
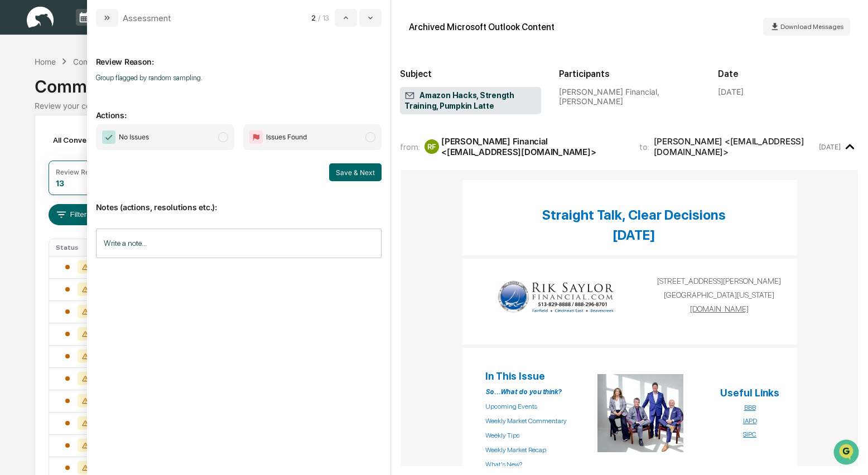
click at [219, 138] on span "modal" at bounding box center [223, 137] width 10 height 10
click at [349, 169] on button "Save & Next" at bounding box center [355, 173] width 52 height 18
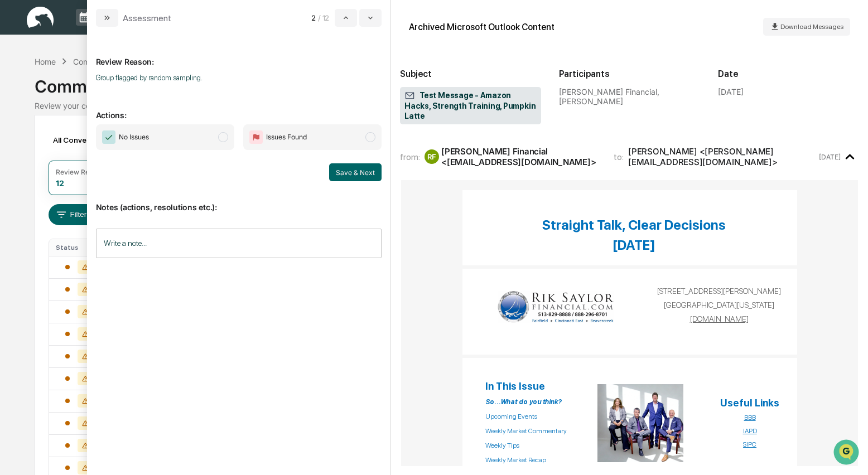
click at [407, 301] on td "1241 Nilles Road Fairfield, Ohio 45014 www.riksaylorfinancial.com" at bounding box center [630, 311] width 454 height 86
click at [225, 141] on span "modal" at bounding box center [223, 137] width 10 height 10
click at [355, 172] on button "Save & Next" at bounding box center [355, 173] width 52 height 18
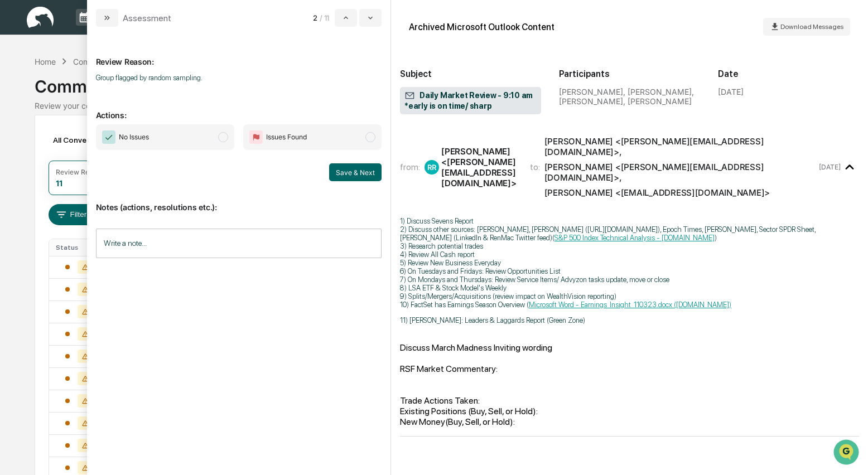
click at [604, 344] on div "Discuss March Madness Inviting wording RSF Market Commentary:" at bounding box center [629, 359] width 459 height 32
click at [227, 138] on span "modal" at bounding box center [223, 137] width 10 height 10
click at [355, 170] on button "Save & Next" at bounding box center [355, 173] width 52 height 18
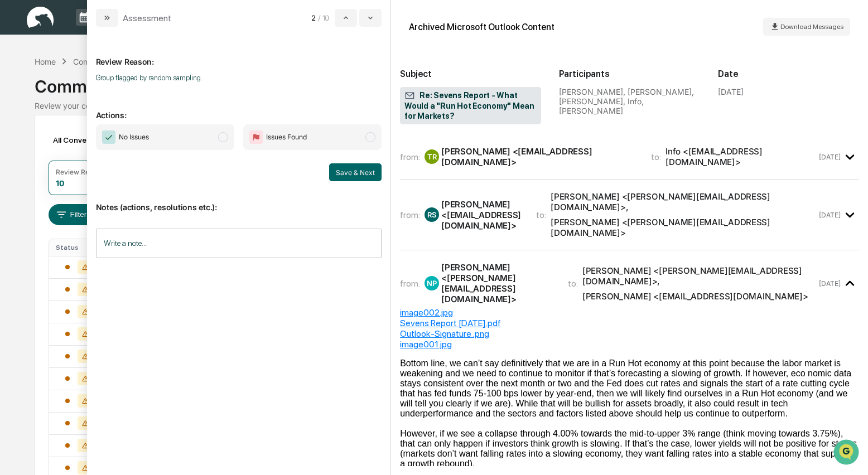
click at [225, 140] on span "modal" at bounding box center [223, 137] width 10 height 10
click at [358, 170] on button "Save & Next" at bounding box center [355, 173] width 52 height 18
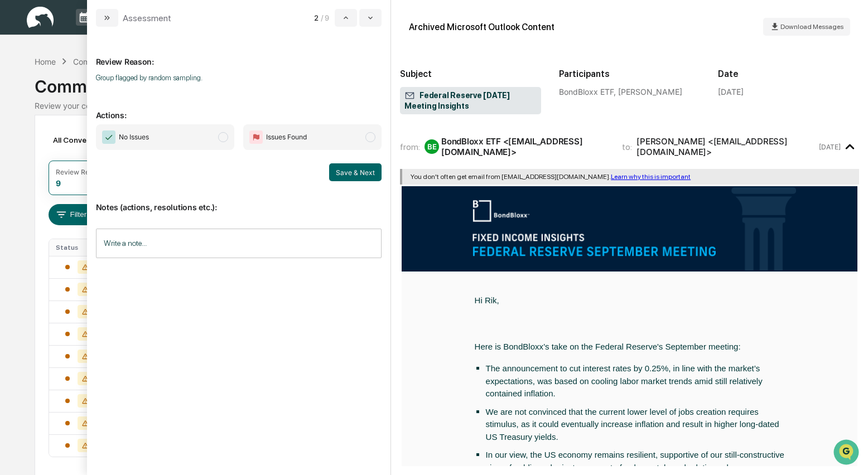
click at [228, 140] on span "No Issues" at bounding box center [165, 137] width 138 height 26
click at [346, 171] on button "Save & Next" at bounding box center [355, 173] width 52 height 18
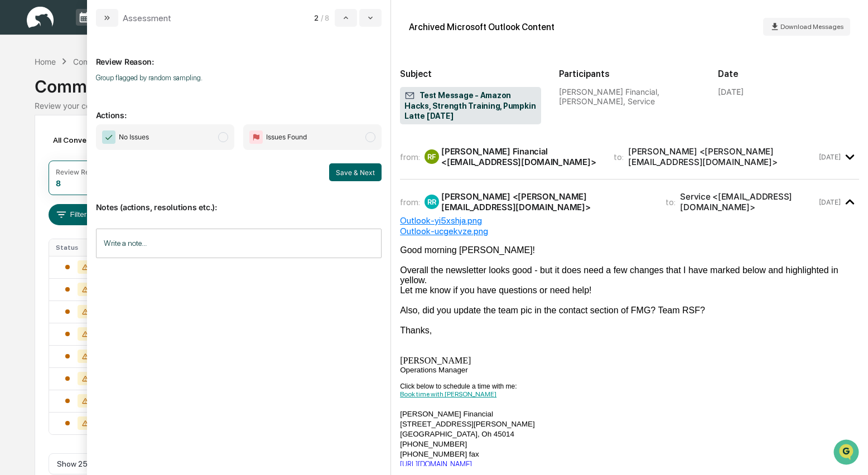
click at [220, 139] on span "modal" at bounding box center [223, 137] width 10 height 10
click at [335, 172] on button "Save & Next" at bounding box center [355, 173] width 52 height 18
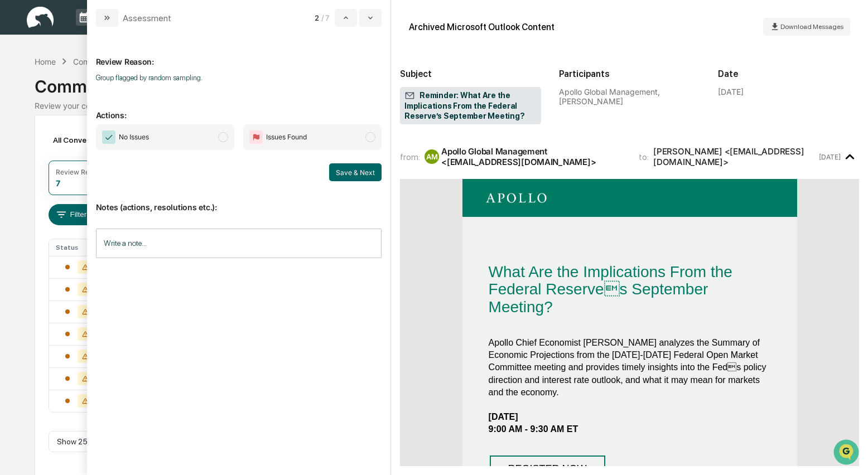
click at [227, 140] on span "modal" at bounding box center [223, 137] width 10 height 10
click at [372, 176] on button "Save & Next" at bounding box center [355, 173] width 52 height 18
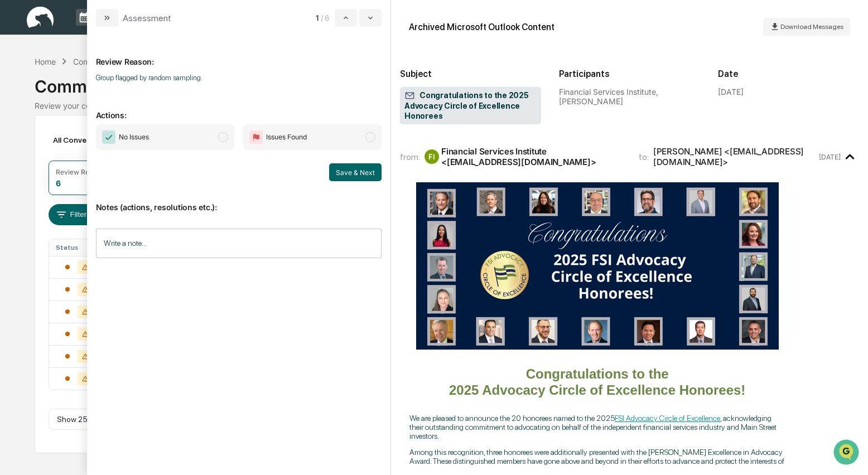
click at [223, 138] on span "modal" at bounding box center [223, 137] width 10 height 10
click at [354, 167] on button "Save & Next" at bounding box center [355, 173] width 52 height 18
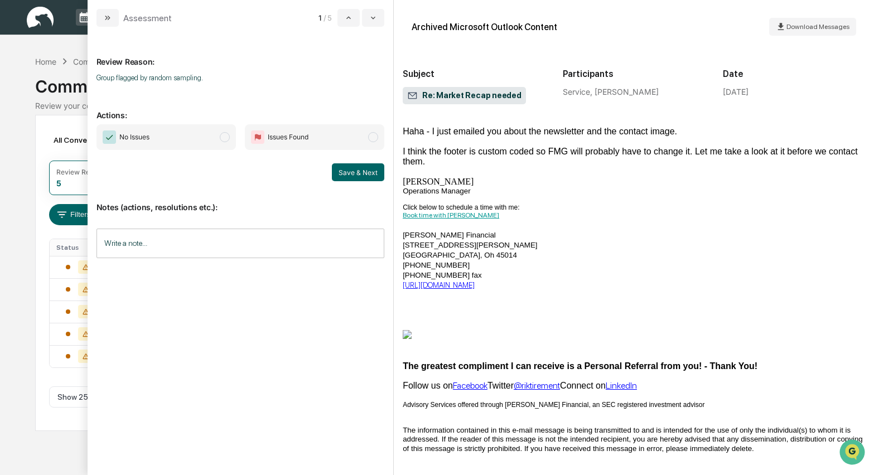
scroll to position [211, 0]
click at [223, 138] on span "modal" at bounding box center [225, 137] width 10 height 10
click at [356, 174] on button "Save & Next" at bounding box center [358, 173] width 52 height 18
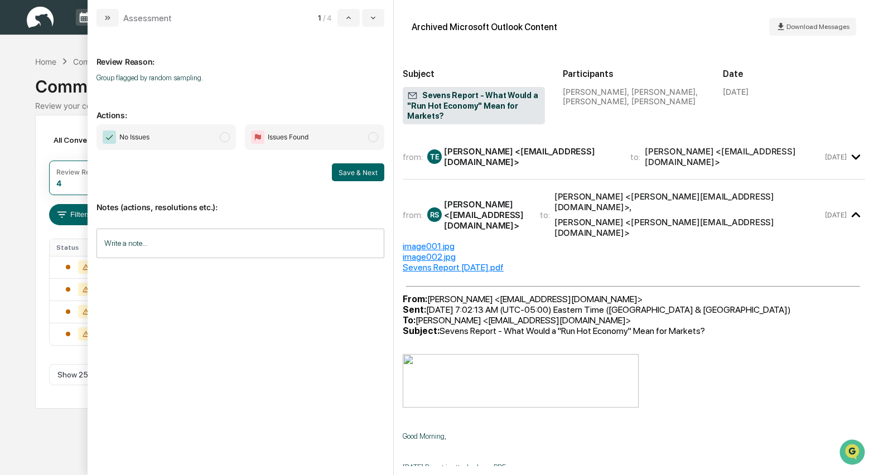
click at [544, 165] on div "Tom Essaye <tpe@sevensreportpublications.com>" at bounding box center [530, 156] width 173 height 21
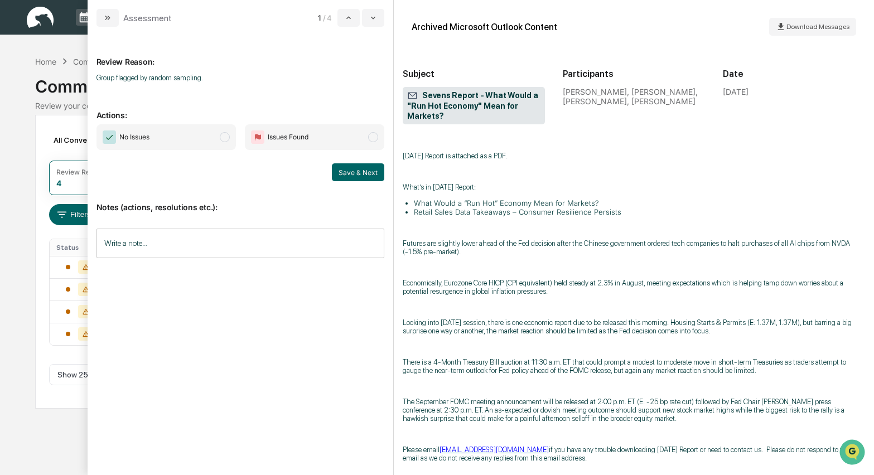
scroll to position [176, 0]
click at [218, 138] on span "No Issues" at bounding box center [167, 137] width 140 height 26
click at [361, 176] on button "Save & Next" at bounding box center [358, 173] width 52 height 18
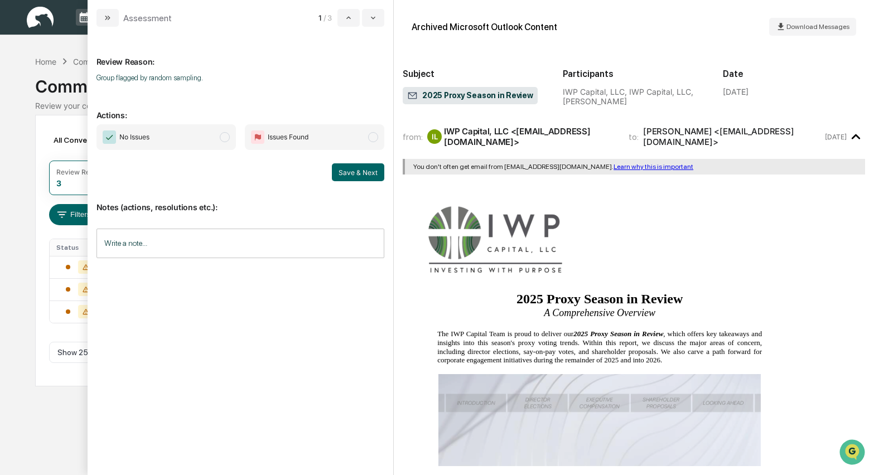
click at [228, 137] on span "modal" at bounding box center [225, 137] width 10 height 10
click at [351, 170] on button "Save & Next" at bounding box center [358, 173] width 52 height 18
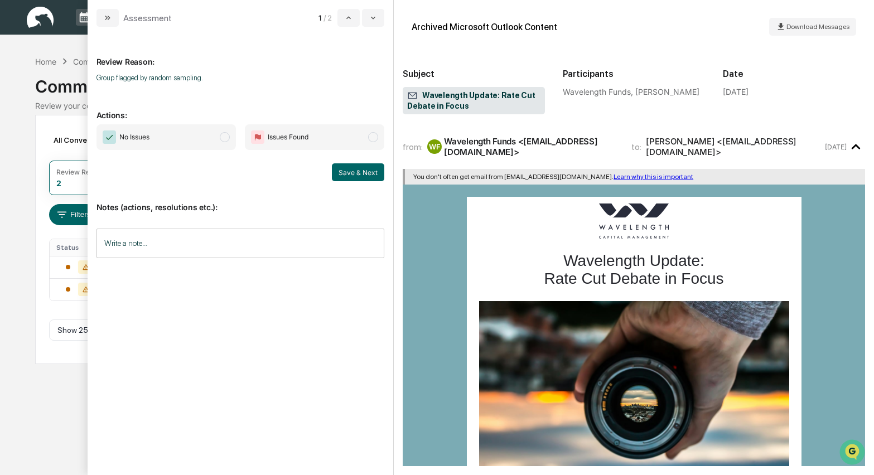
click at [220, 138] on span "modal" at bounding box center [225, 137] width 10 height 10
click at [357, 175] on button "Save & Next" at bounding box center [358, 173] width 52 height 18
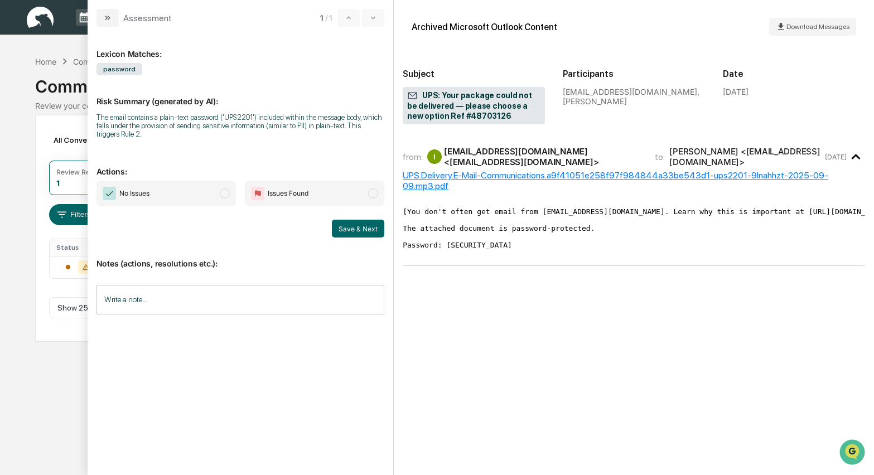
click at [228, 194] on span "modal" at bounding box center [225, 194] width 10 height 10
click at [357, 230] on button "Save & Next" at bounding box center [358, 229] width 52 height 18
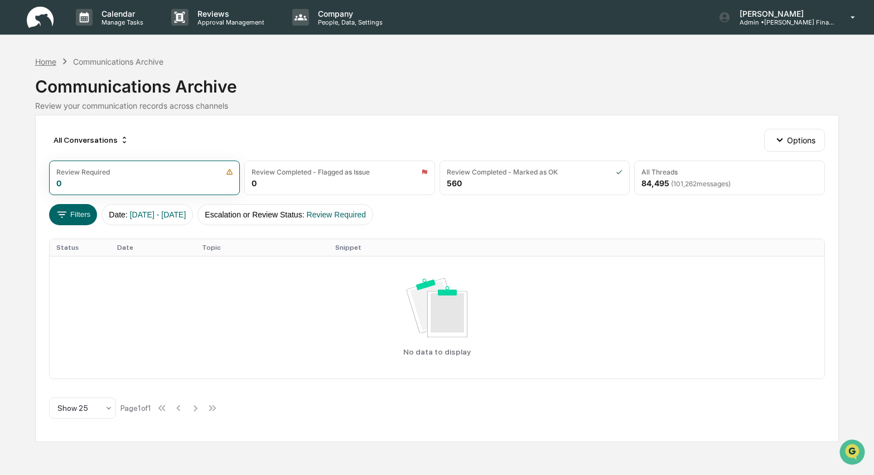
click at [47, 59] on div "Home" at bounding box center [45, 61] width 21 height 9
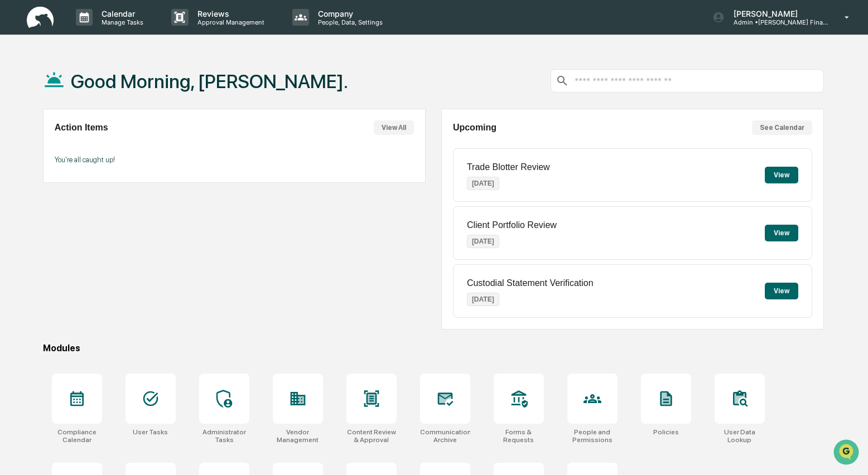
click at [483, 93] on div "Good Morning, [PERSON_NAME]." at bounding box center [433, 81] width 781 height 56
click at [68, 401] on icon at bounding box center [77, 399] width 18 height 18
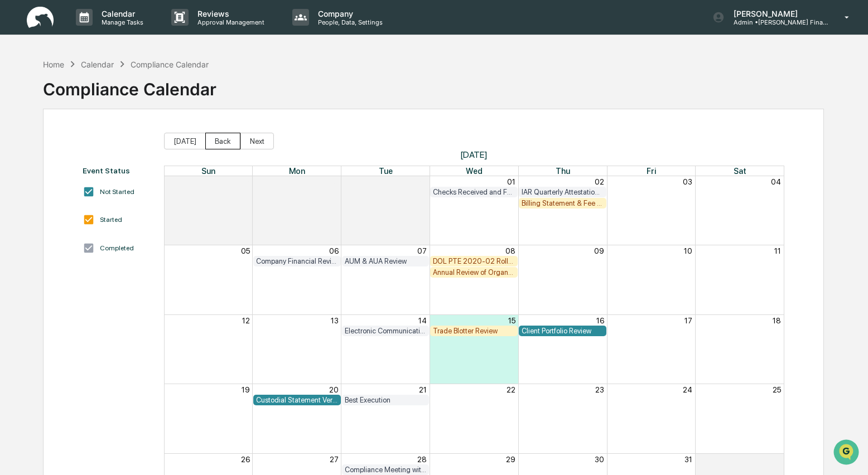
click at [230, 143] on button "Back" at bounding box center [222, 141] width 35 height 17
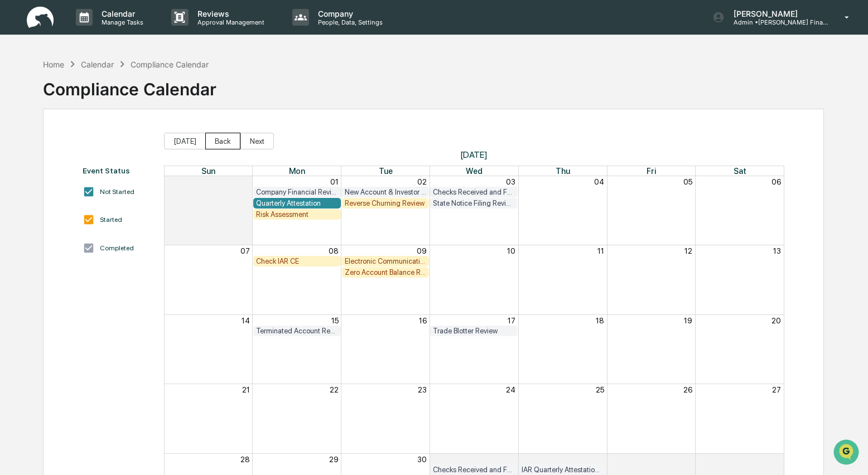
click at [228, 142] on button "Back" at bounding box center [222, 141] width 35 height 17
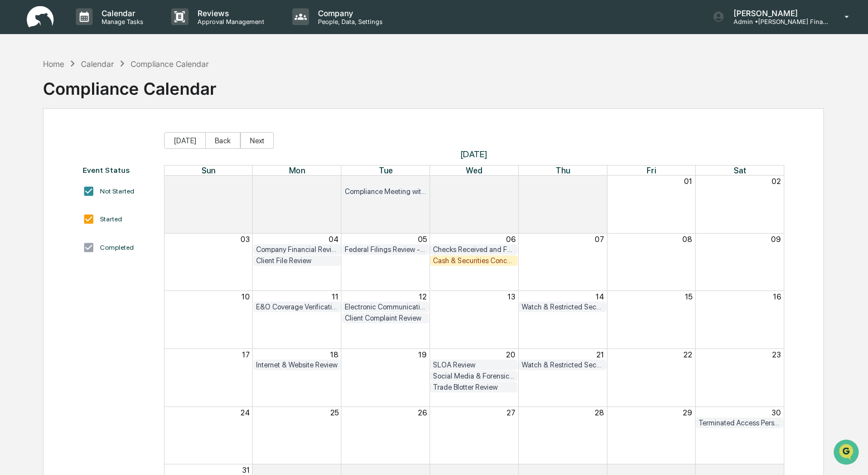
scroll to position [17, 0]
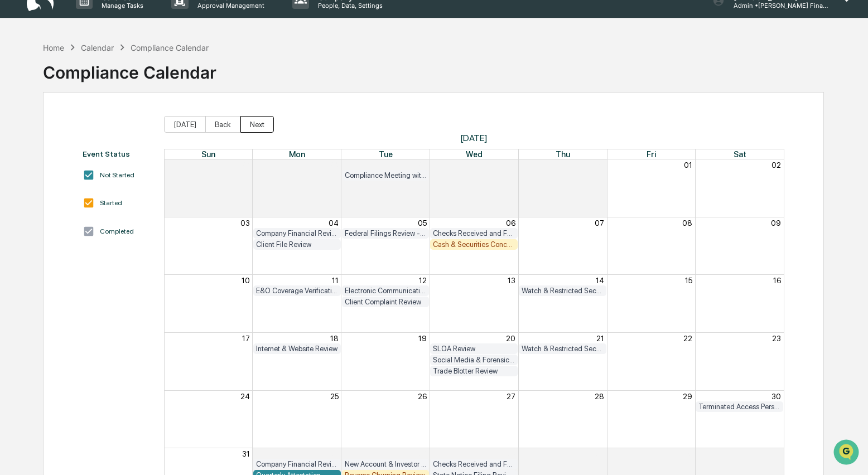
click at [266, 120] on button "Next" at bounding box center [257, 124] width 33 height 17
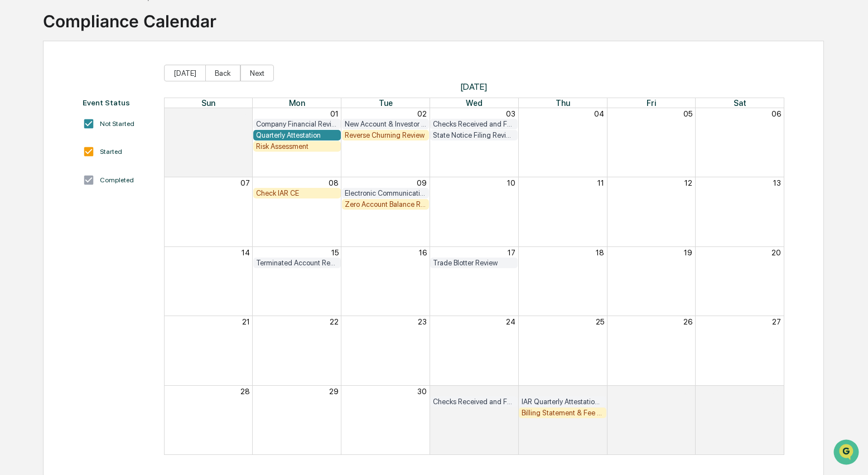
scroll to position [67, 0]
click at [264, 77] on button "Next" at bounding box center [257, 74] width 33 height 17
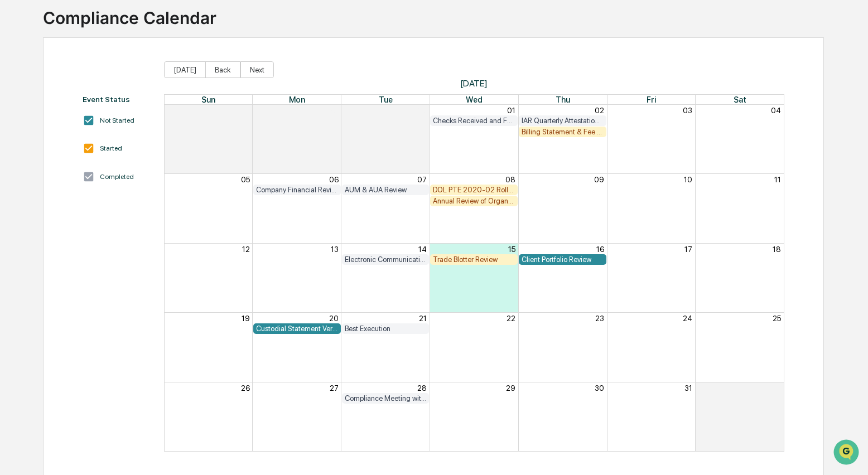
scroll to position [72, 0]
click at [222, 68] on button "Back" at bounding box center [222, 69] width 35 height 17
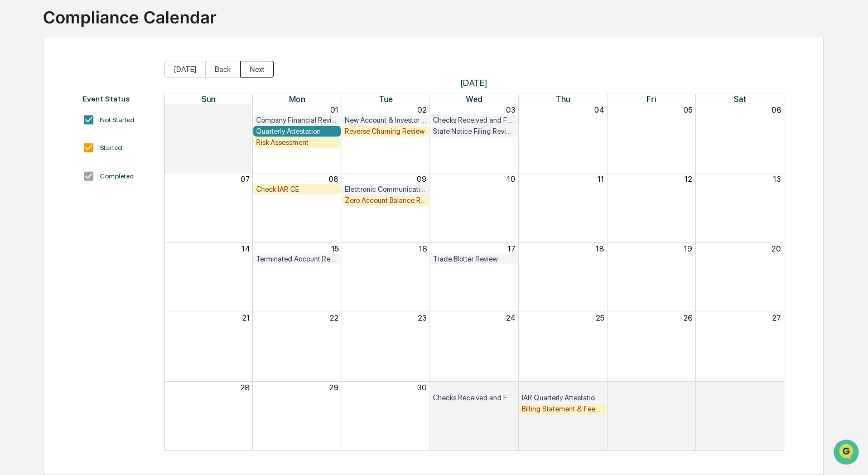
click at [254, 68] on button "Next" at bounding box center [257, 69] width 33 height 17
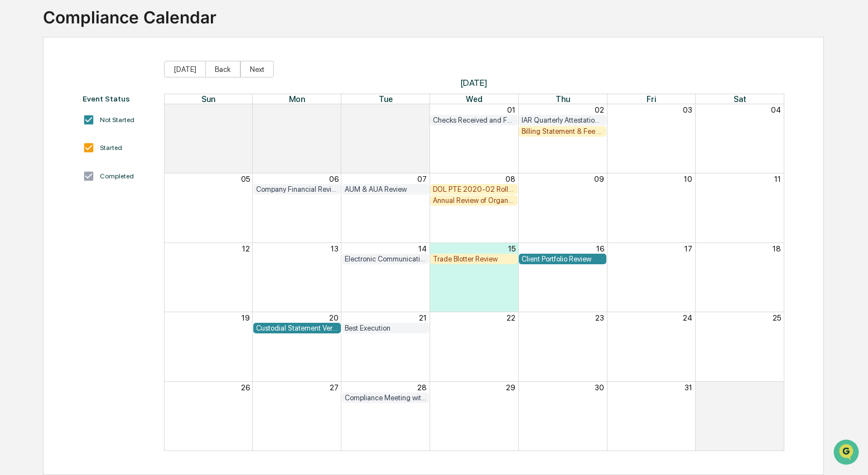
click at [179, 155] on div "Month View" at bounding box center [209, 138] width 88 height 69
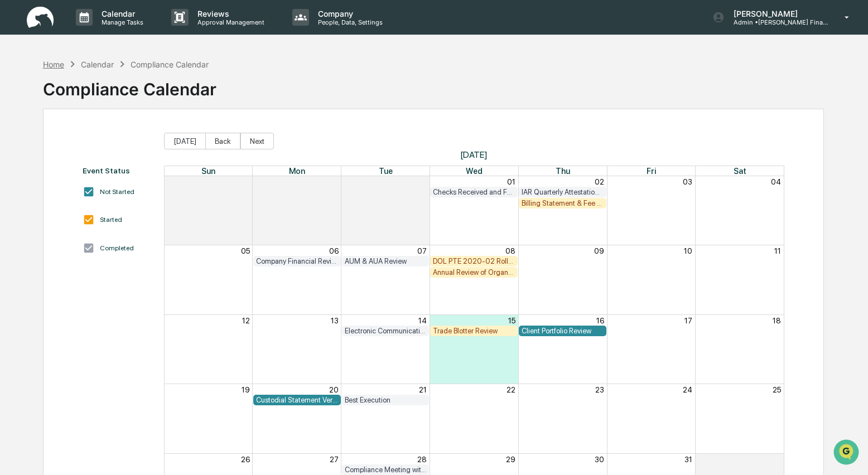
click at [52, 64] on div "Home" at bounding box center [53, 64] width 21 height 9
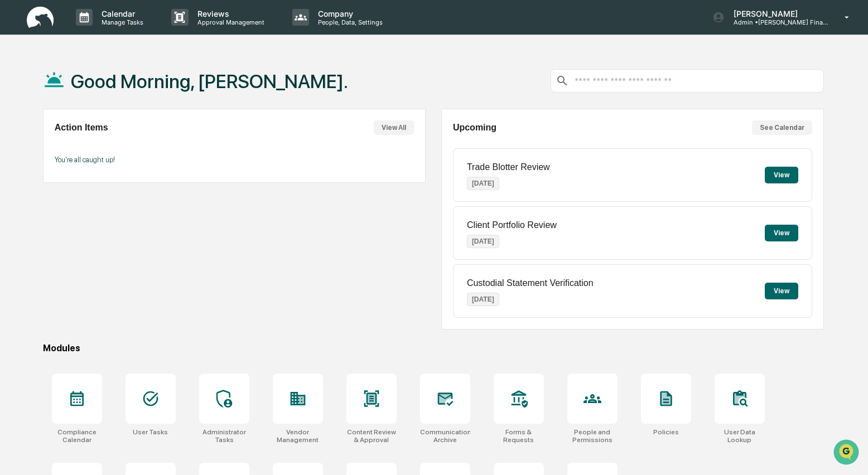
scroll to position [2, 0]
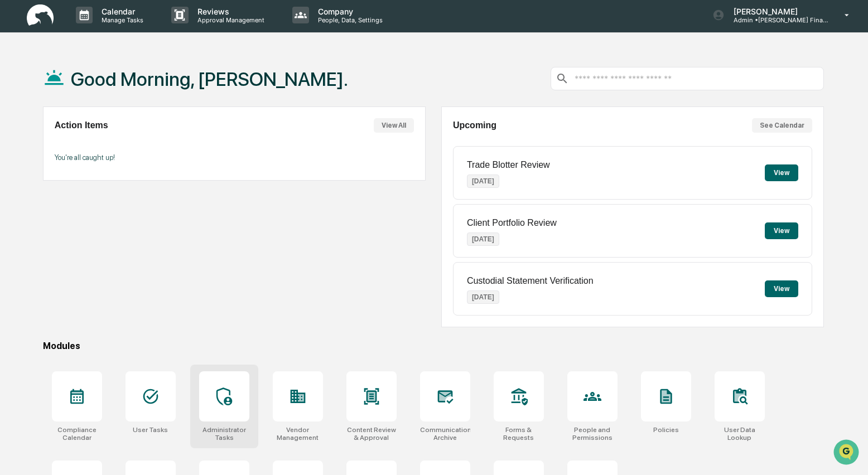
click at [231, 402] on icon at bounding box center [224, 397] width 16 height 18
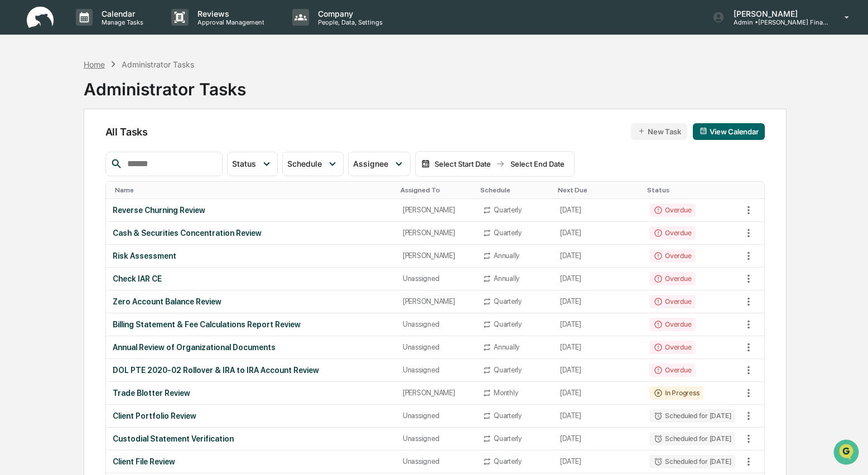
click at [97, 65] on div "Home" at bounding box center [94, 64] width 21 height 9
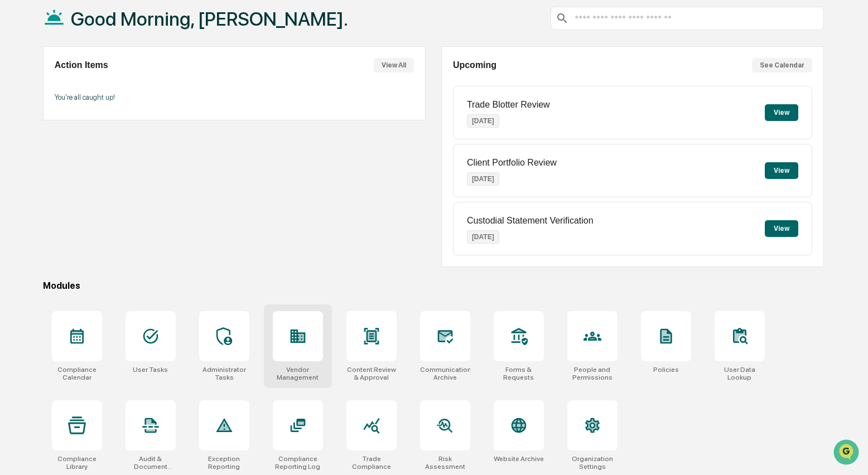
scroll to position [67, 0]
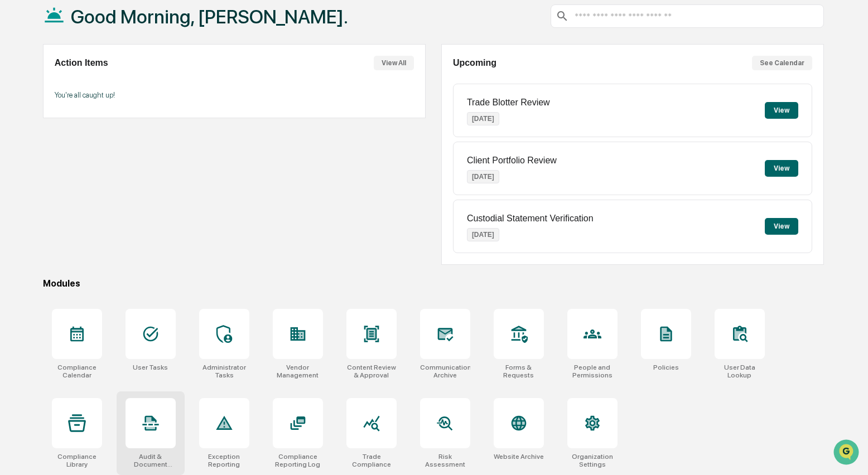
click at [144, 434] on div at bounding box center [151, 423] width 50 height 50
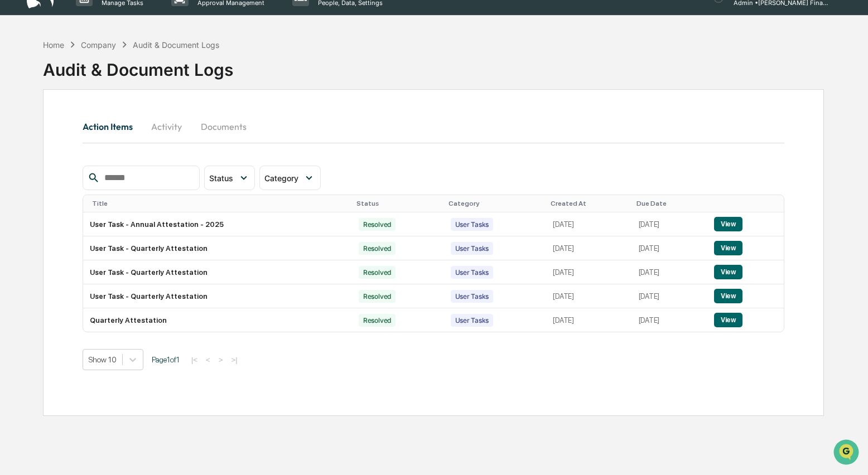
scroll to position [20, 0]
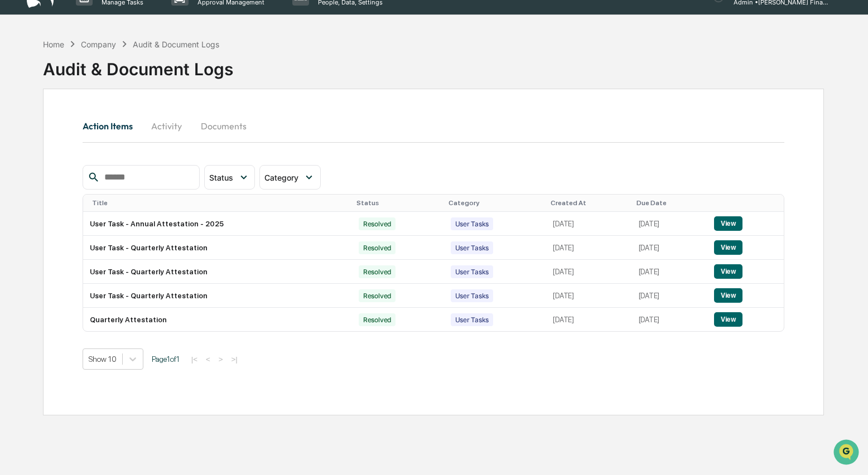
click at [164, 127] on button "Activity" at bounding box center [167, 126] width 50 height 27
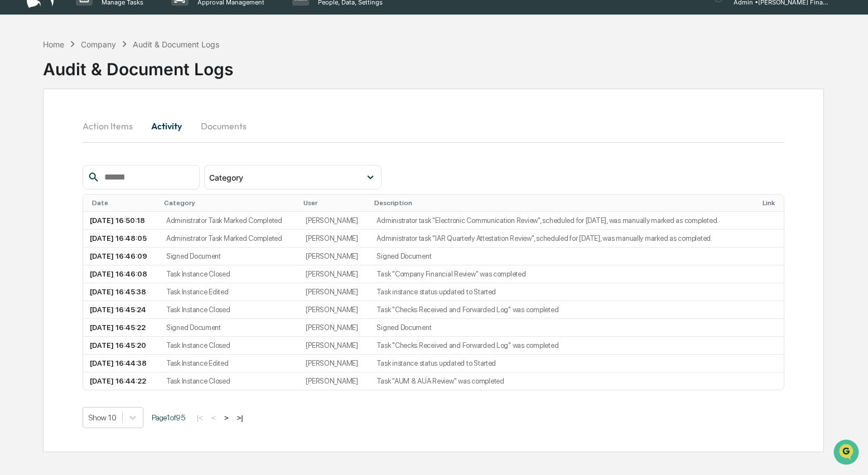
click at [214, 127] on button "Documents" at bounding box center [224, 126] width 64 height 27
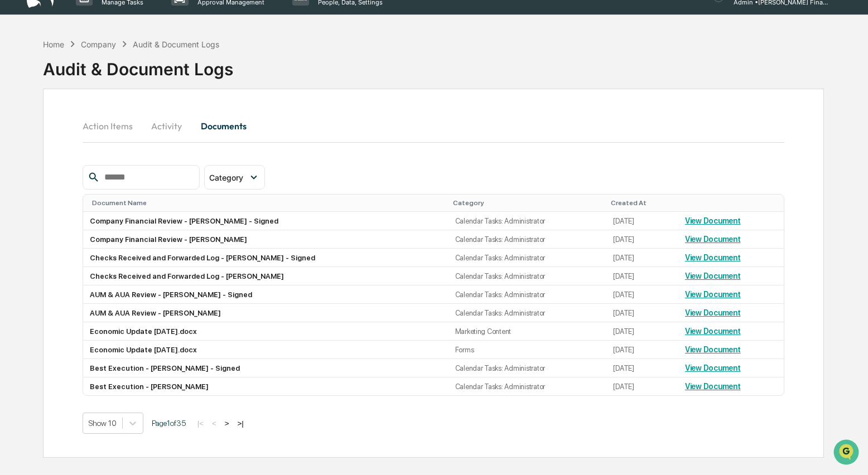
click at [175, 125] on button "Activity" at bounding box center [167, 126] width 50 height 27
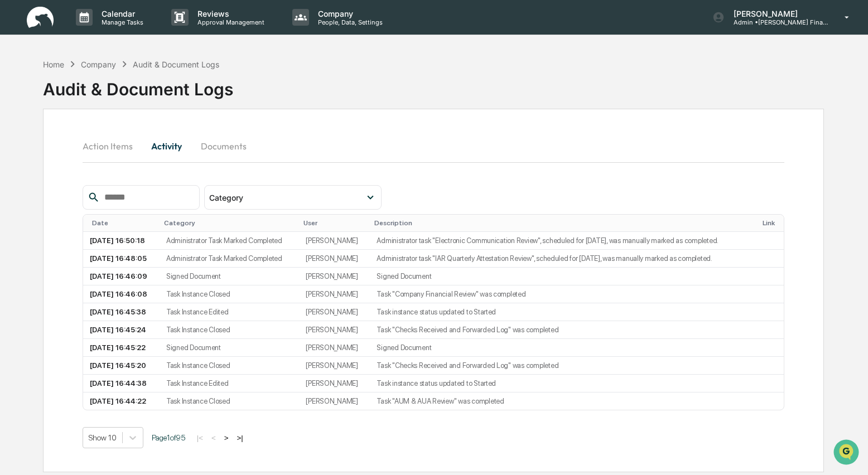
click at [218, 147] on button "Documents" at bounding box center [224, 146] width 64 height 27
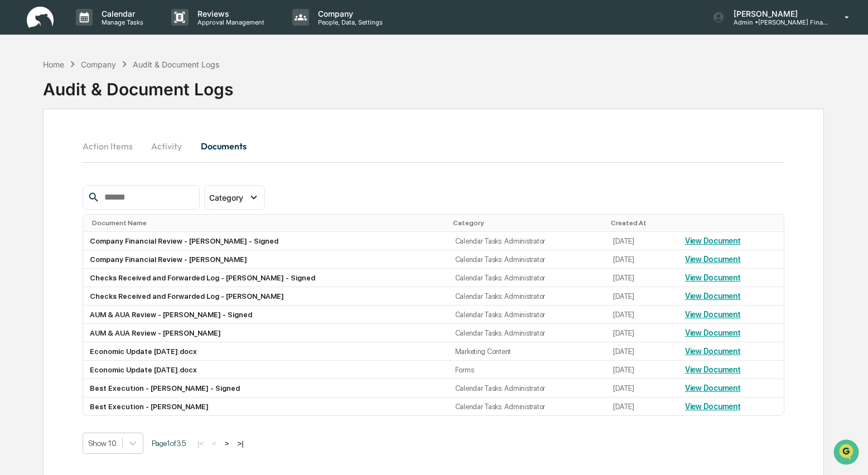
click at [176, 148] on button "Activity" at bounding box center [167, 146] width 50 height 27
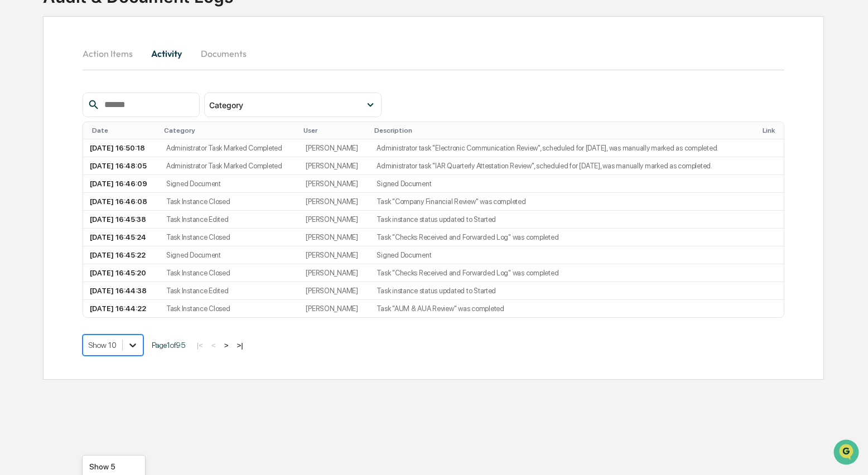
scroll to position [170, 0]
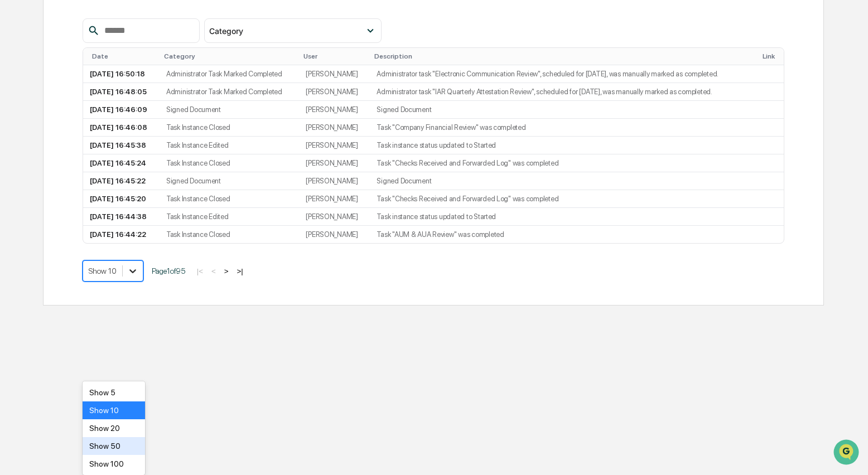
click at [140, 362] on body "Calendar Manage Tasks Reviews Approval Management Company People, Data, Setting…" at bounding box center [434, 97] width 868 height 528
click at [113, 445] on div "Show 50" at bounding box center [114, 447] width 63 height 18
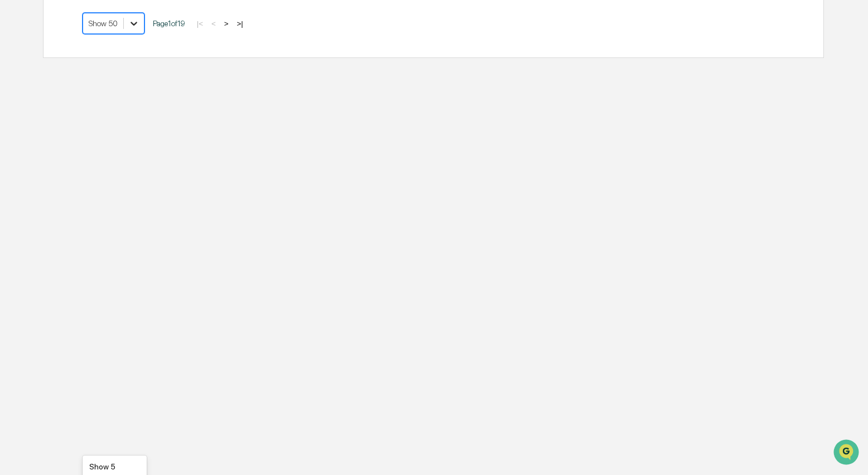
scroll to position [2219, 0]
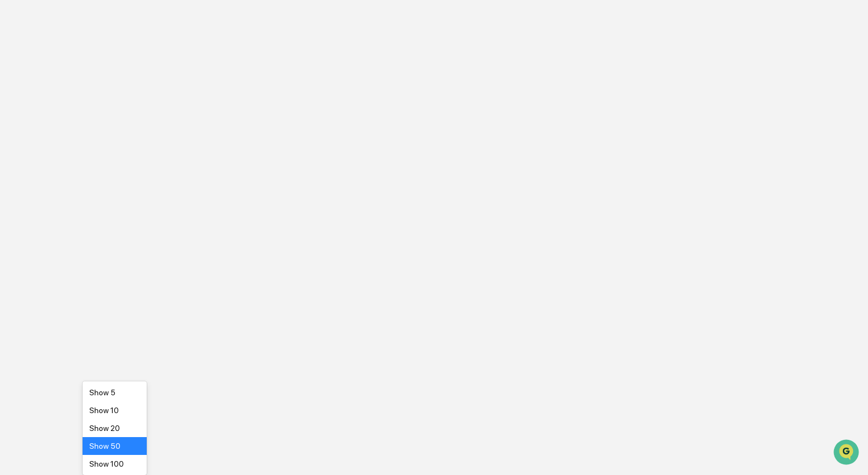
click at [121, 458] on div "Show 100" at bounding box center [115, 464] width 64 height 18
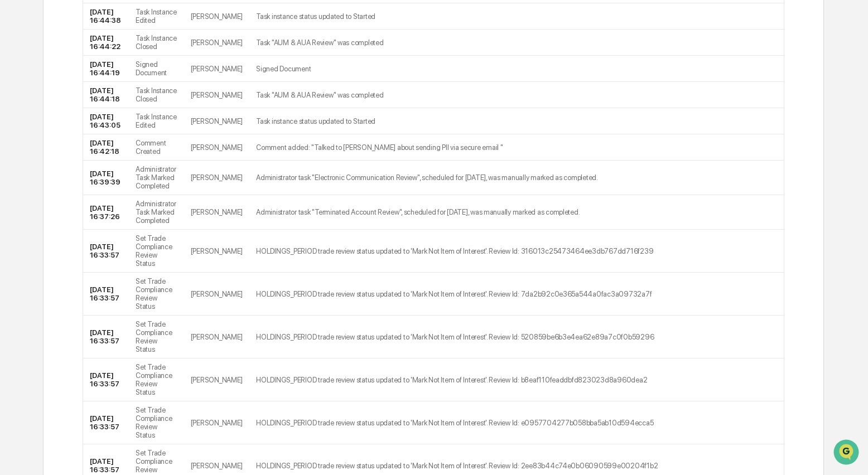
scroll to position [0, 0]
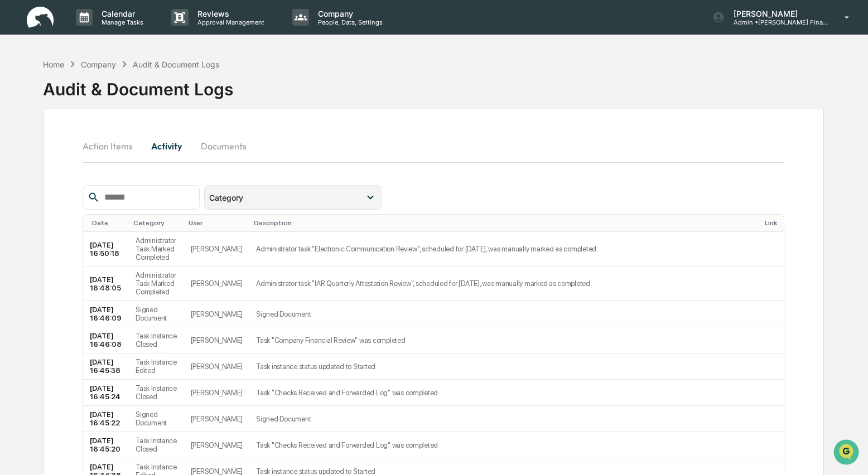
click at [376, 197] on icon at bounding box center [370, 197] width 12 height 12
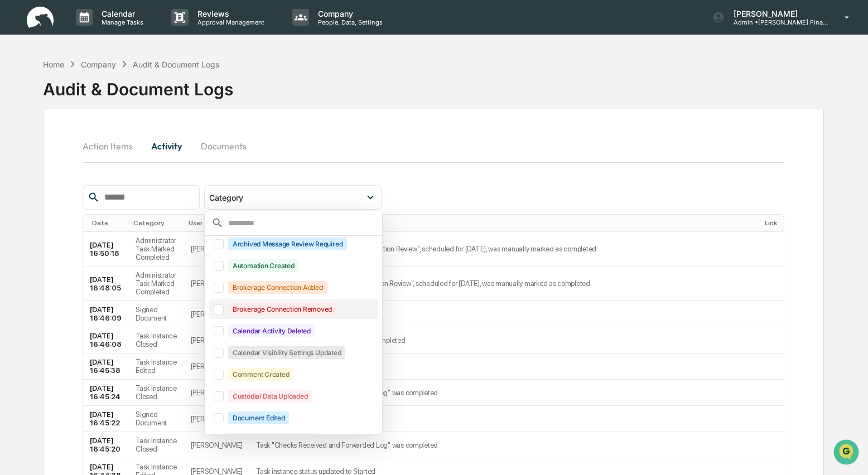
scroll to position [69, 0]
click at [219, 332] on div at bounding box center [219, 331] width 10 height 10
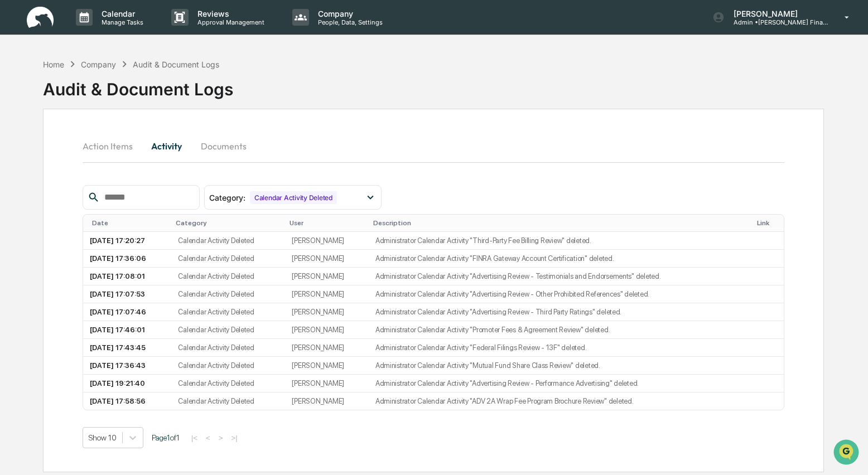
click at [276, 119] on div "Action Items Activity Documents Category : Calendar Activity Deleted Select/Des…" at bounding box center [433, 291] width 781 height 364
click at [104, 147] on button "Action Items" at bounding box center [112, 146] width 59 height 27
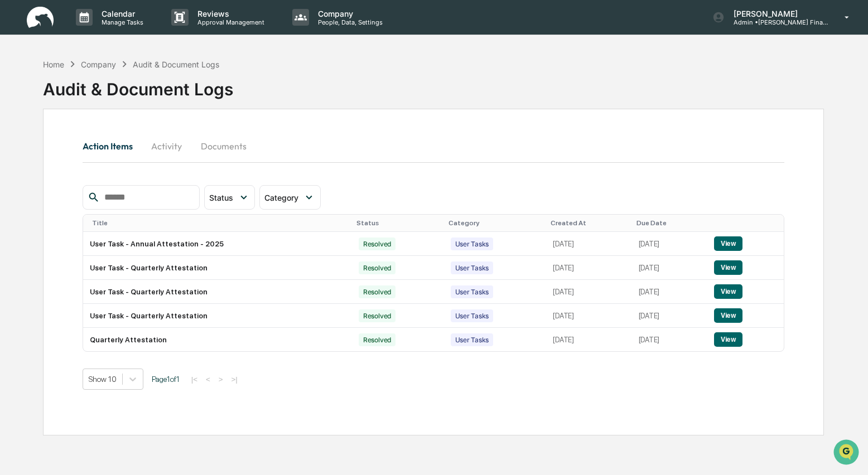
click at [171, 148] on button "Activity" at bounding box center [167, 146] width 50 height 27
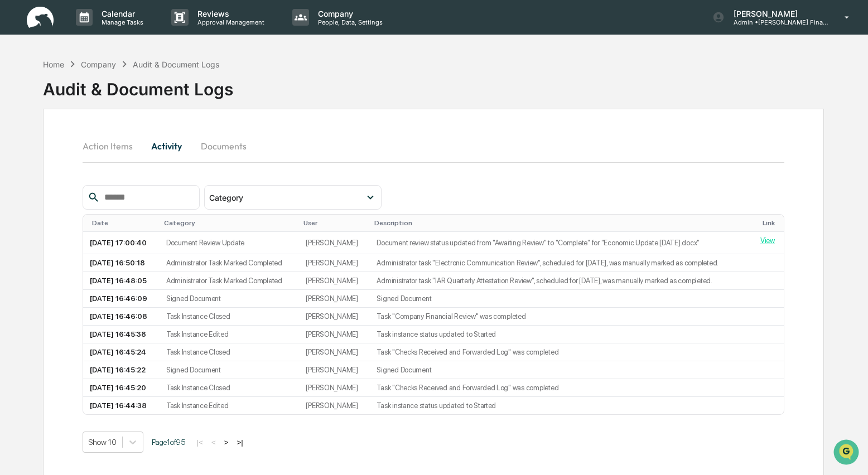
click at [98, 66] on div "Company" at bounding box center [98, 64] width 35 height 9
click at [98, 62] on div "Company" at bounding box center [98, 64] width 35 height 9
click at [49, 65] on div "Home" at bounding box center [53, 64] width 21 height 9
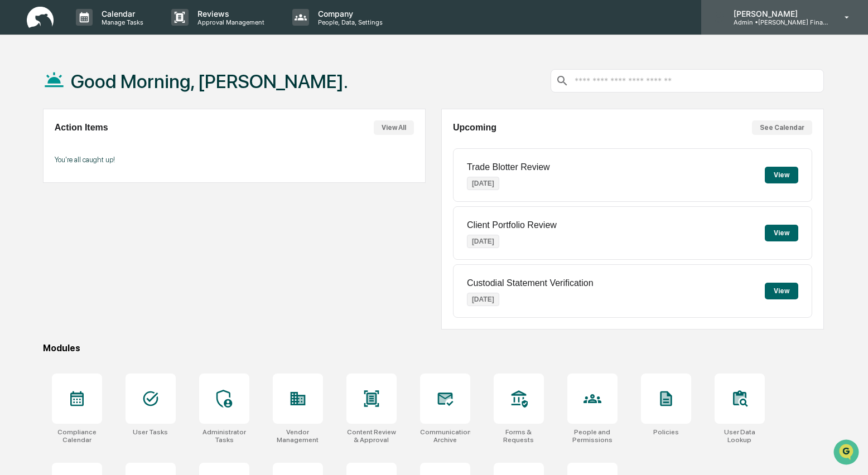
click at [785, 21] on p "Admin • [PERSON_NAME] Financial" at bounding box center [777, 22] width 104 height 8
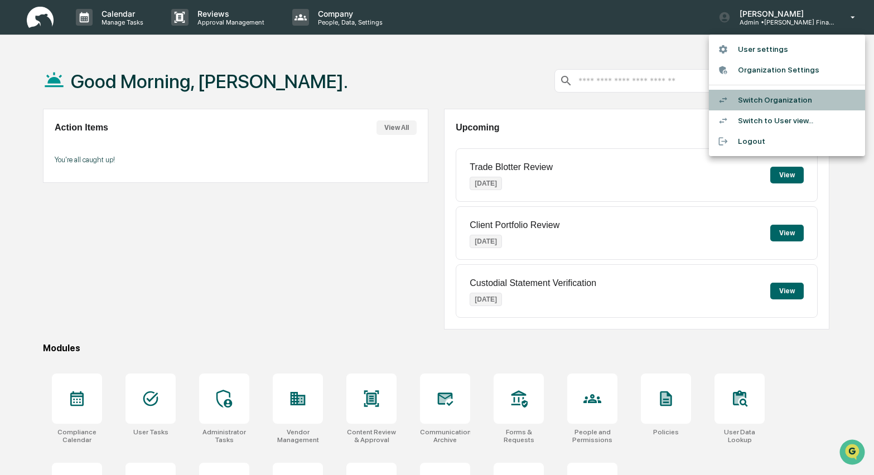
click at [766, 98] on li "Switch Organization" at bounding box center [787, 100] width 156 height 21
